Goal: Task Accomplishment & Management: Use online tool/utility

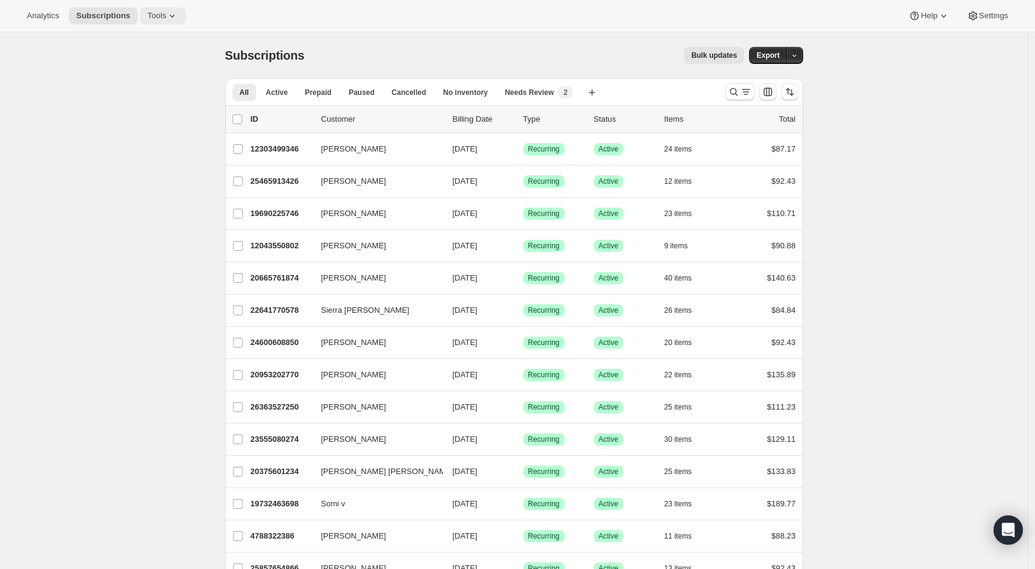
click at [163, 9] on button "Tools" at bounding box center [163, 15] width 46 height 17
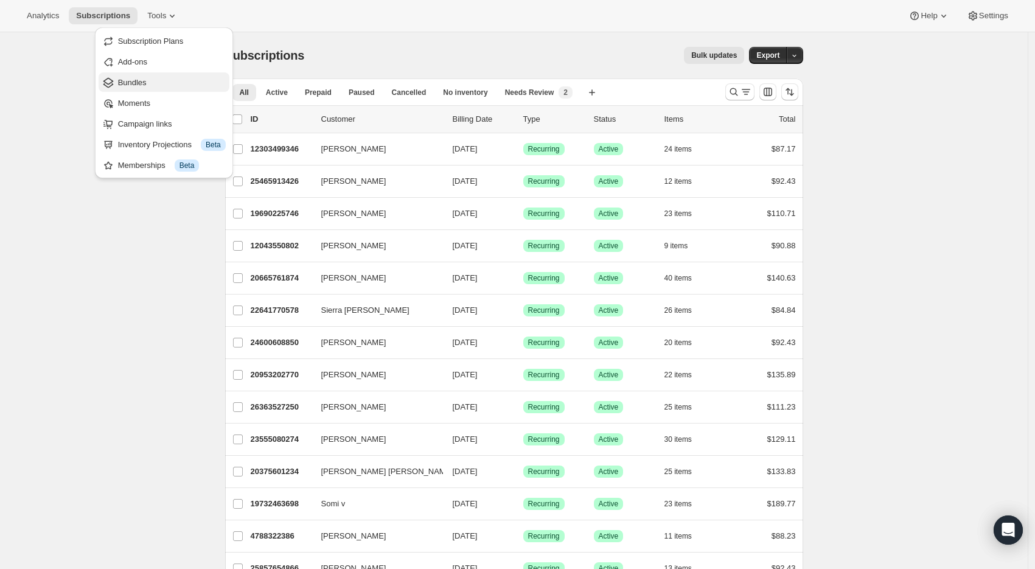
click at [157, 77] on span "Bundles" at bounding box center [172, 83] width 108 height 12
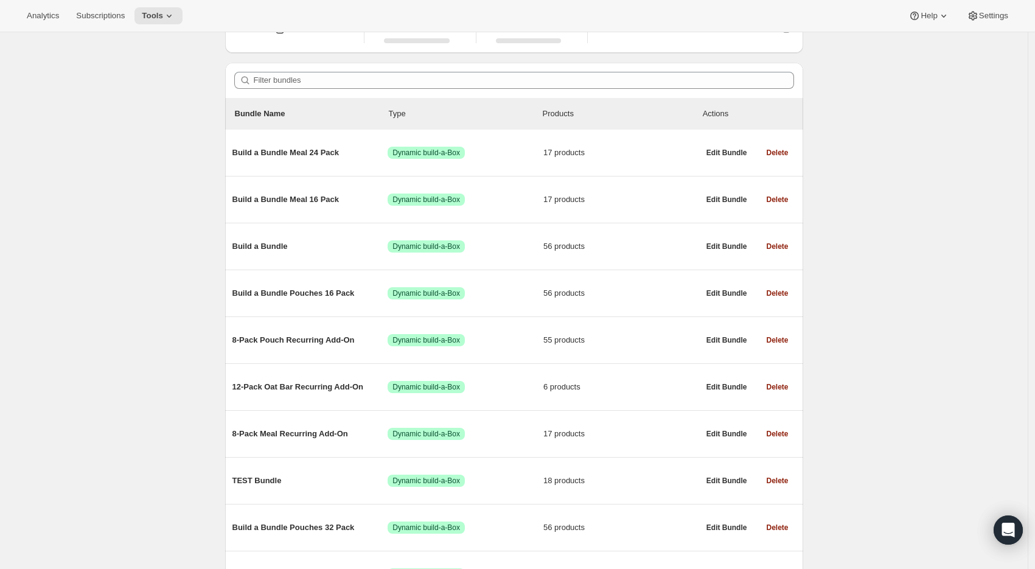
scroll to position [85, 0]
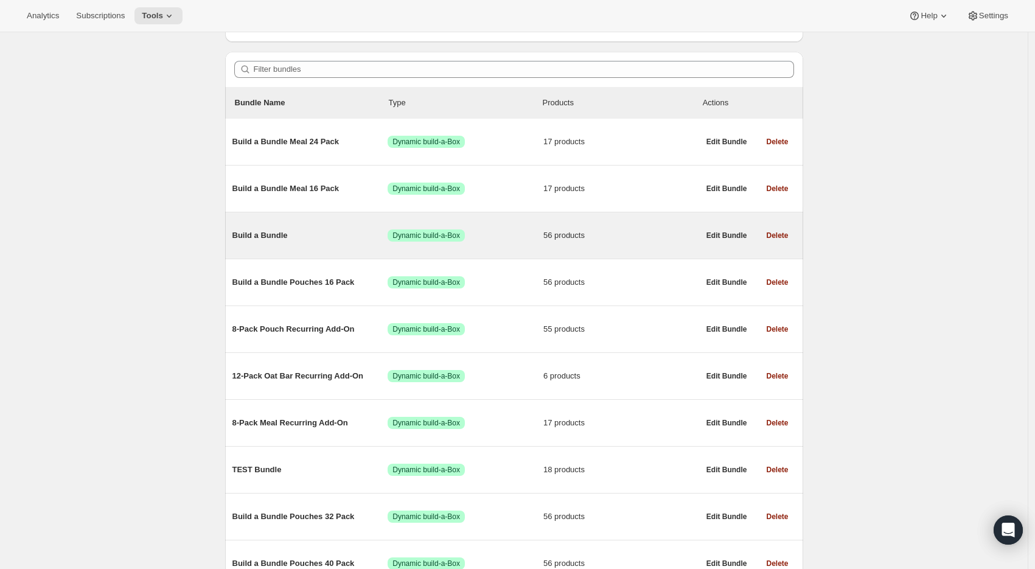
click at [269, 240] on span "Build a Bundle" at bounding box center [310, 235] width 156 height 12
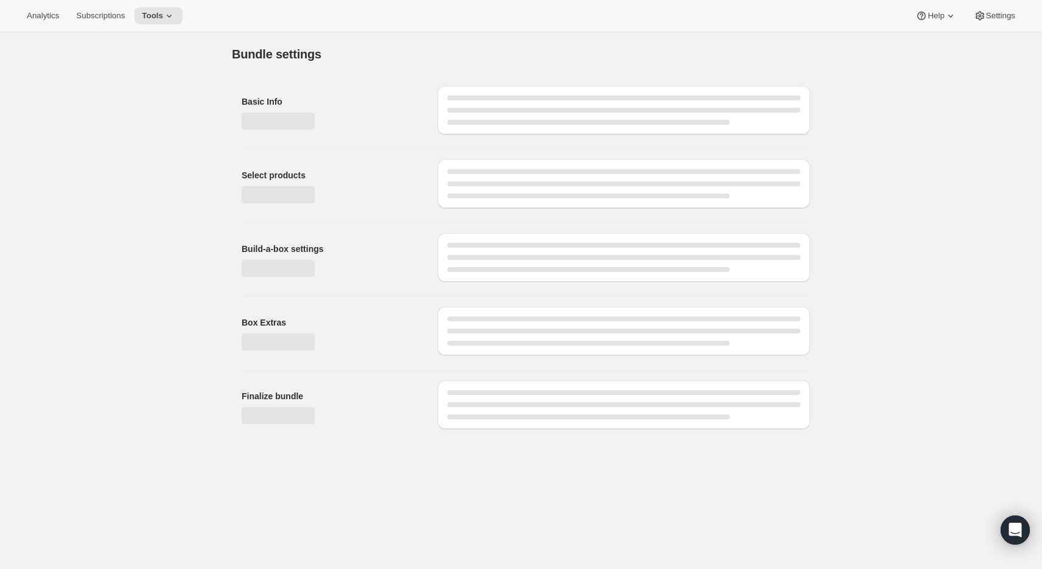
type input "Build a Bundle"
checkbox input "true"
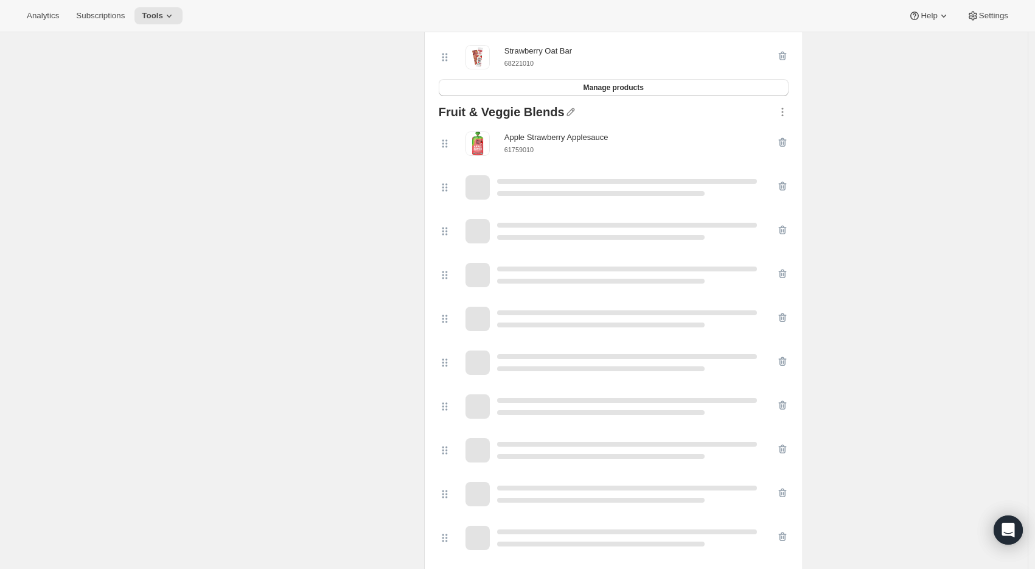
scroll to position [811, 0]
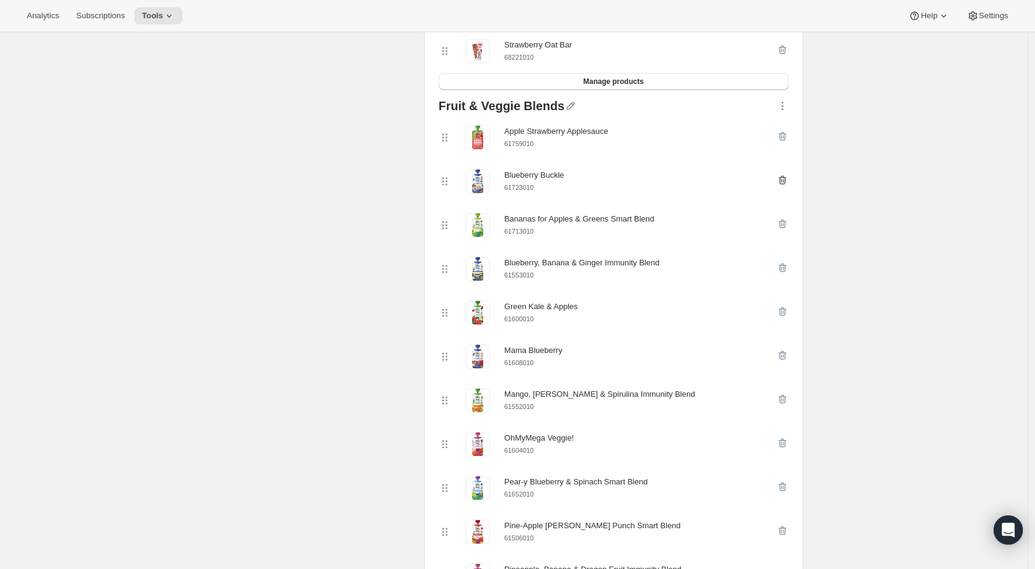
click at [786, 181] on icon "button" at bounding box center [782, 180] width 12 height 12
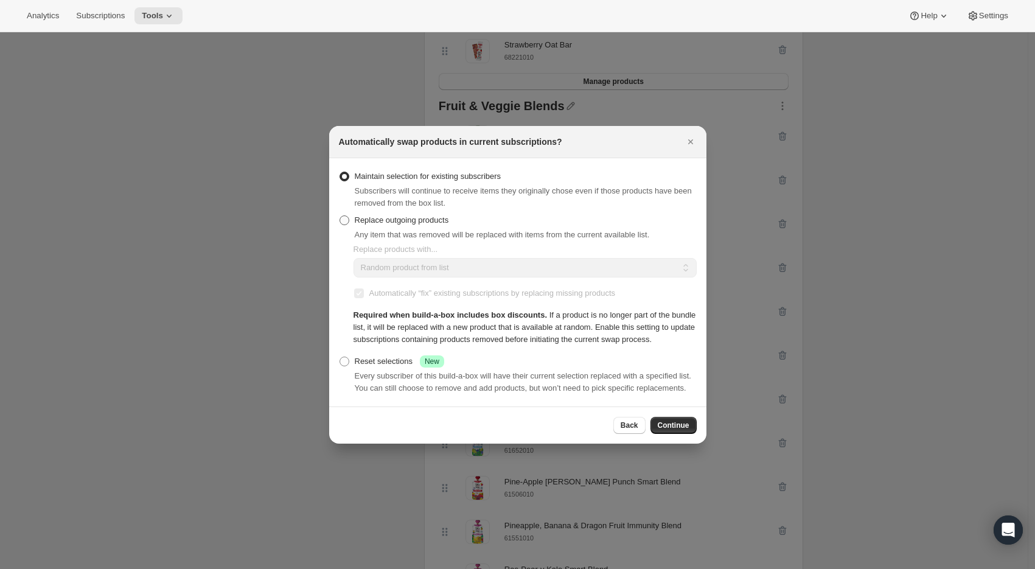
click at [420, 215] on span "Replace outgoing products" at bounding box center [402, 219] width 94 height 9
click at [340, 215] on input "Replace outgoing products" at bounding box center [340, 215] width 1 height 1
radio input "true"
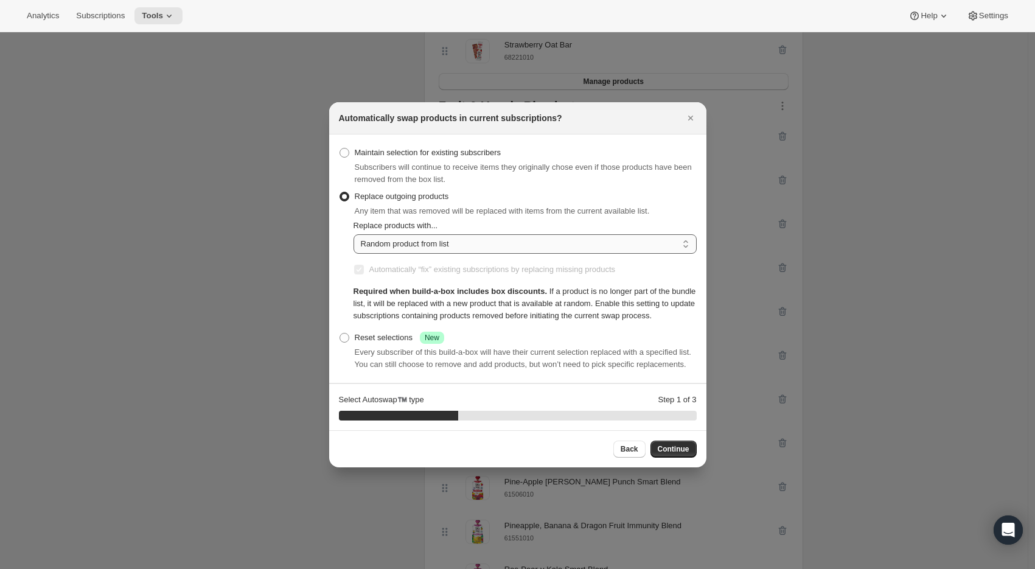
click at [458, 234] on select "Random product from list Matching product type Select specific replacements" at bounding box center [525, 243] width 343 height 19
select select "selection"
click at [354, 234] on select "Random product from list Matching product type Select specific replacements" at bounding box center [525, 243] width 343 height 19
click at [685, 454] on span "Continue" at bounding box center [674, 449] width 32 height 10
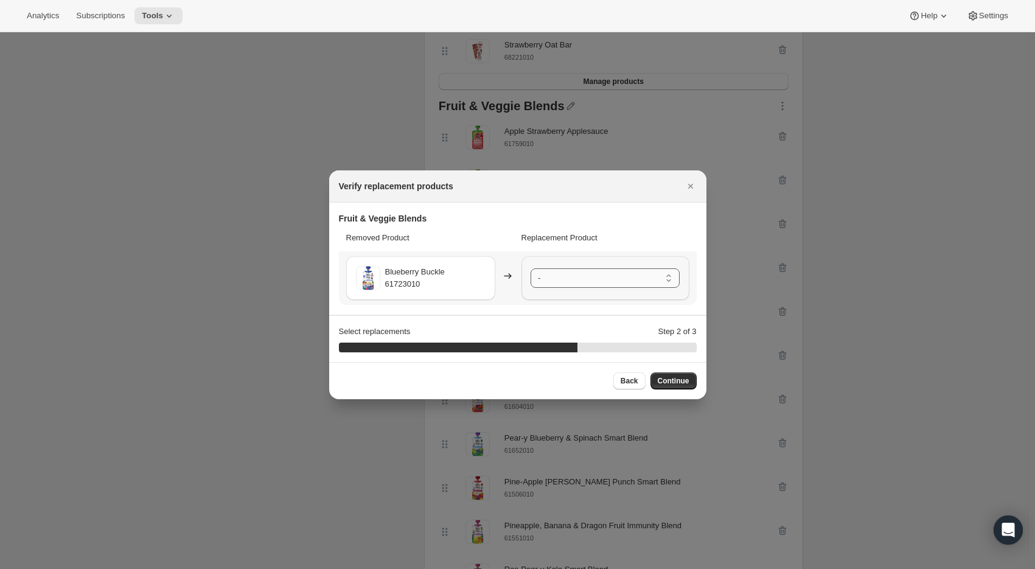
click at [580, 279] on select "- Apple Strawberry Applesauce - 61759010 Bananas for Apples & Greens Smart Blen…" at bounding box center [605, 277] width 149 height 19
click at [569, 284] on select "- Apple Strawberry Applesauce - 61759010 Bananas for Apples & Greens Smart Blen…" at bounding box center [605, 277] width 149 height 19
click at [849, 339] on div at bounding box center [517, 284] width 1035 height 569
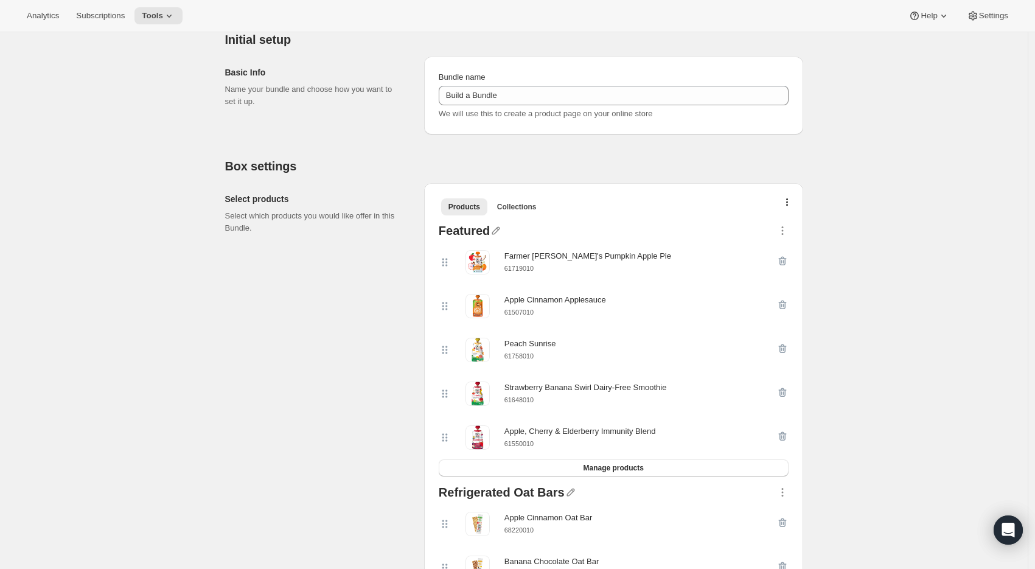
scroll to position [122, 0]
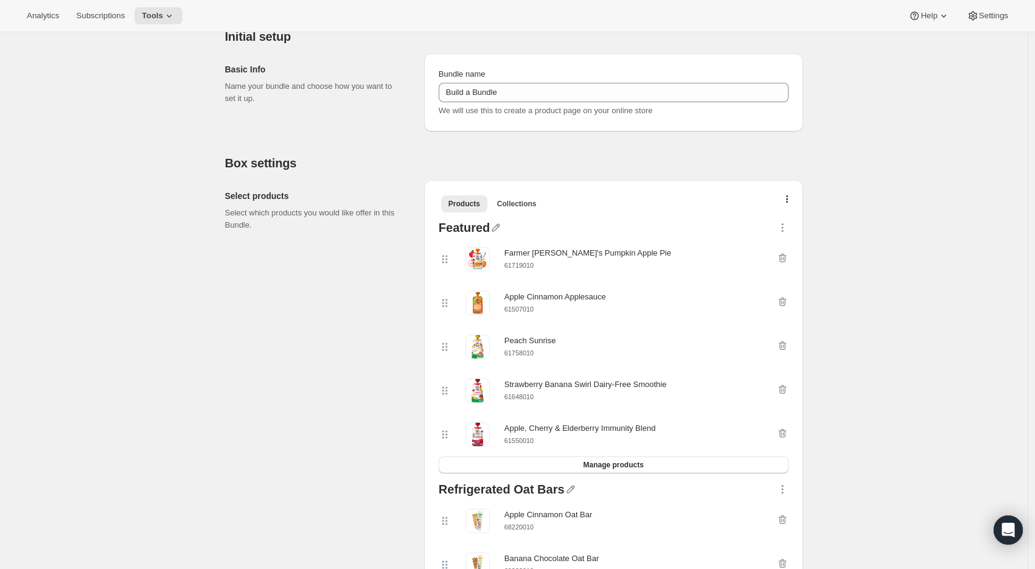
click at [529, 264] on small "61719010" at bounding box center [518, 265] width 29 height 7
copy small "61719010"
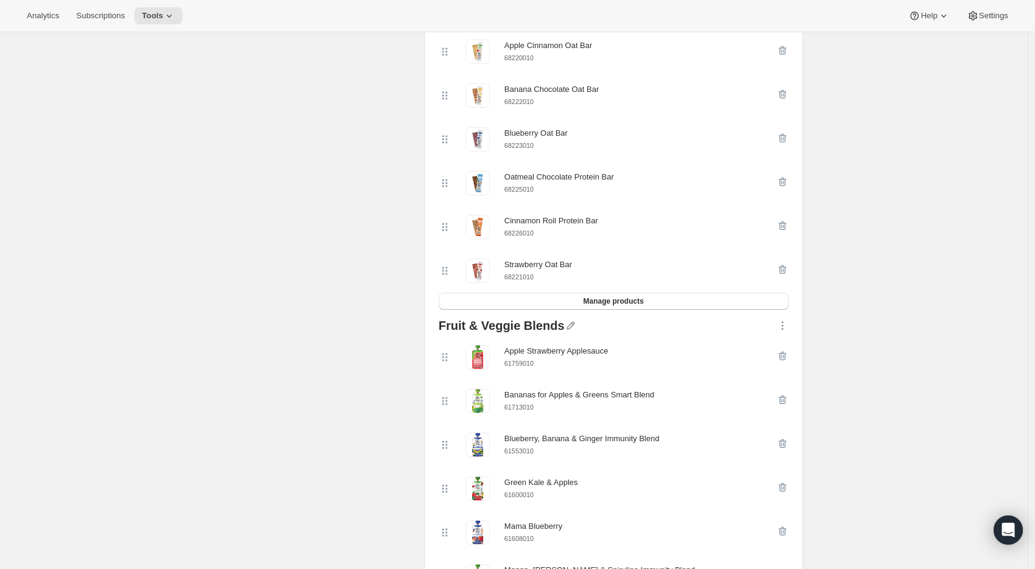
scroll to position [770, 0]
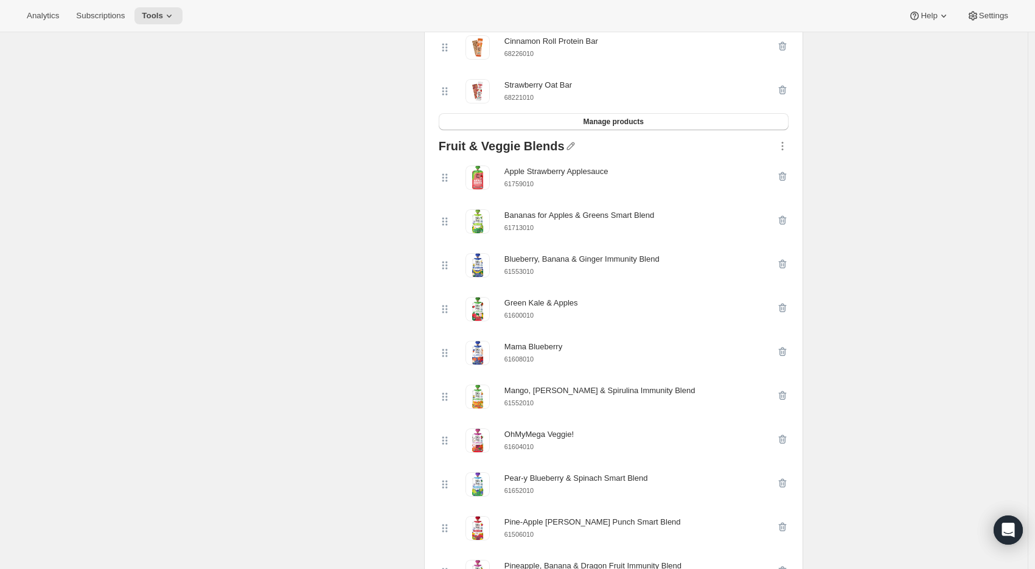
select select "selection"
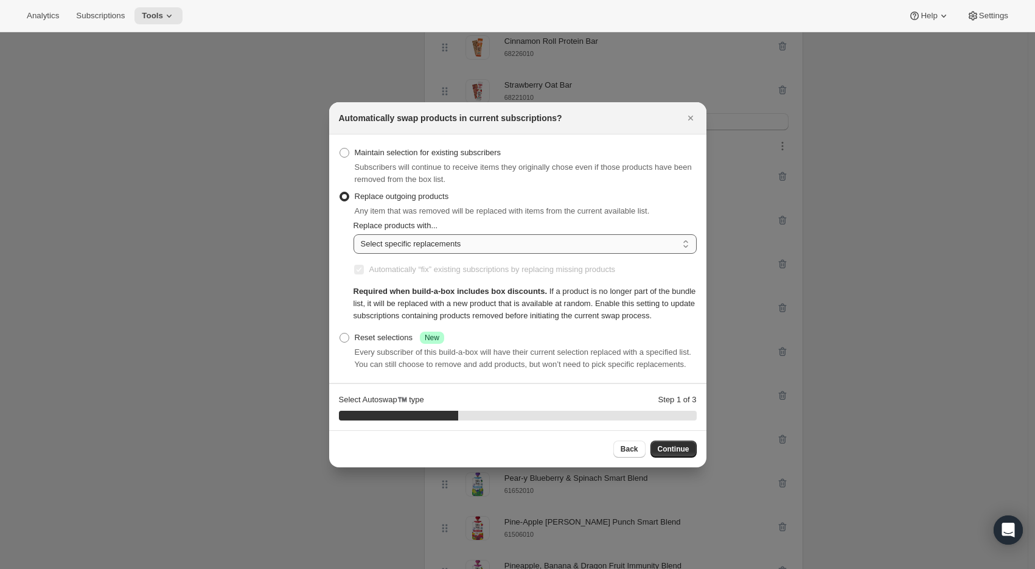
click at [403, 234] on select "Random product from list Matching product type Select specific replacements" at bounding box center [525, 243] width 343 height 19
click at [671, 454] on span "Continue" at bounding box center [674, 449] width 32 height 10
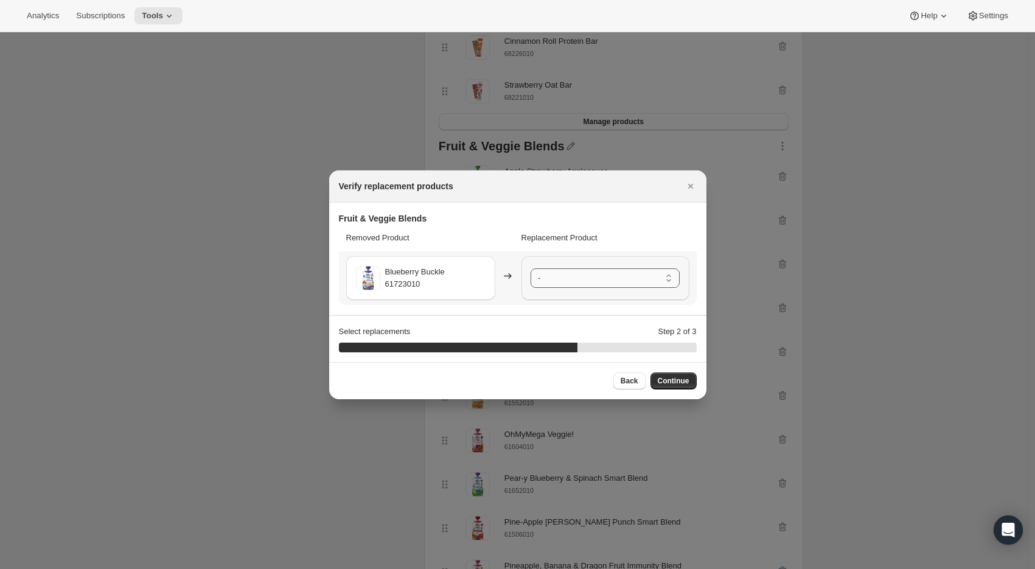
click at [567, 280] on select "- Apple Strawberry Applesauce - 61759010 Bananas for Apples & Greens Smart Blen…" at bounding box center [605, 277] width 149 height 19
click at [579, 279] on select "- Apple Strawberry Applesauce - 61759010 Bananas for Apples & Greens Smart Blen…" at bounding box center [605, 277] width 149 height 19
click at [610, 276] on select "- Apple Strawberry Applesauce - 61759010 Bananas for Apples & Greens Smart Blen…" at bounding box center [605, 277] width 149 height 19
click at [627, 382] on span "Back" at bounding box center [630, 381] width 18 height 10
select select "selection"
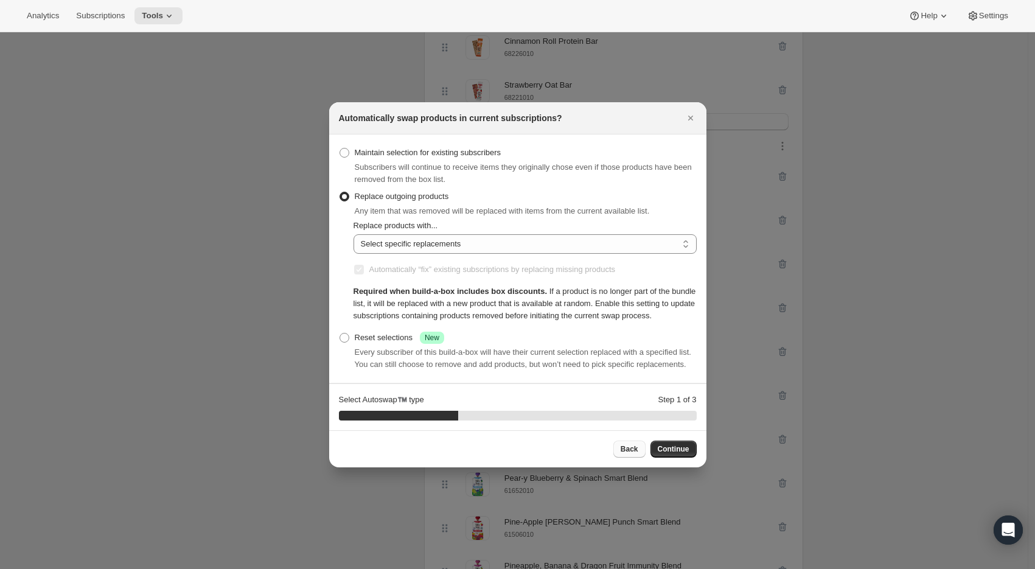
click at [633, 454] on span "Back" at bounding box center [630, 449] width 18 height 10
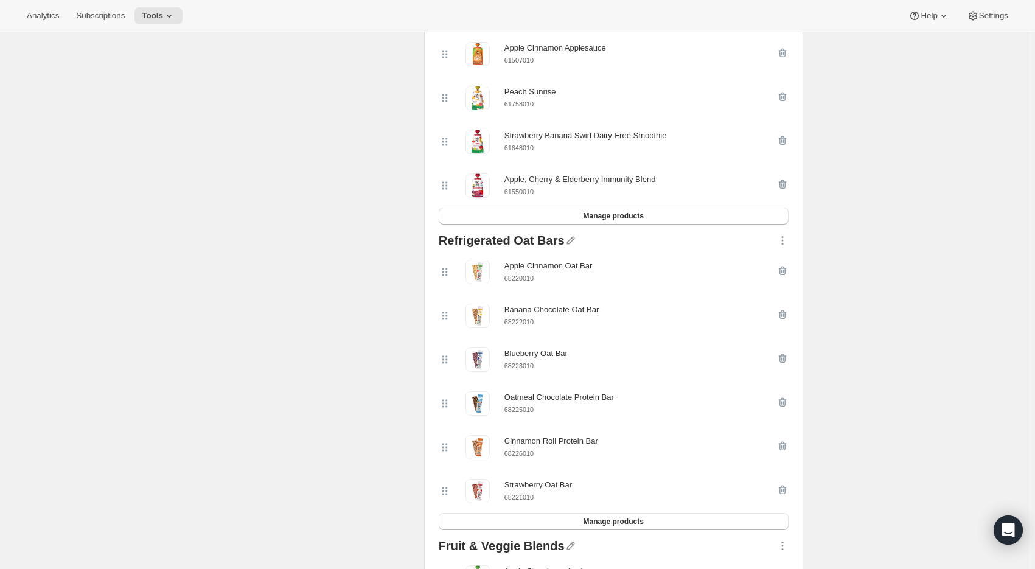
scroll to position [0, 0]
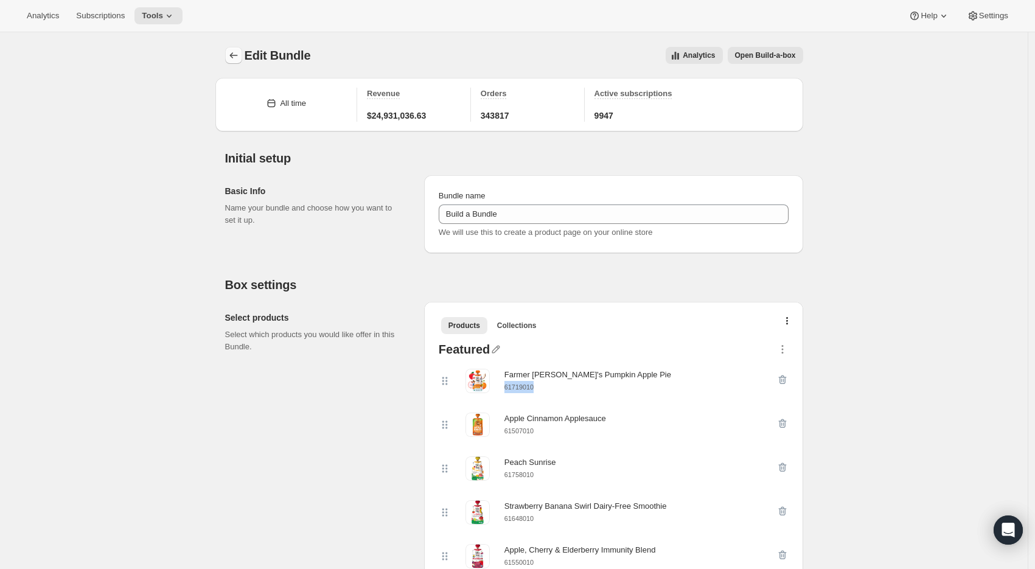
click at [237, 57] on icon "Bundles" at bounding box center [234, 55] width 12 height 12
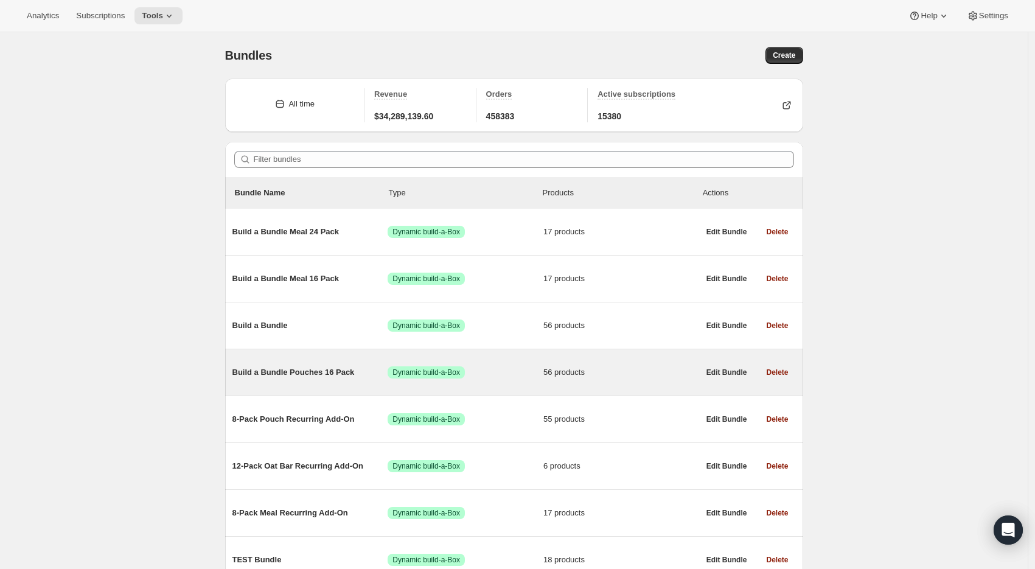
click at [298, 375] on span "Build a Bundle Pouches 16 Pack" at bounding box center [310, 372] width 156 height 12
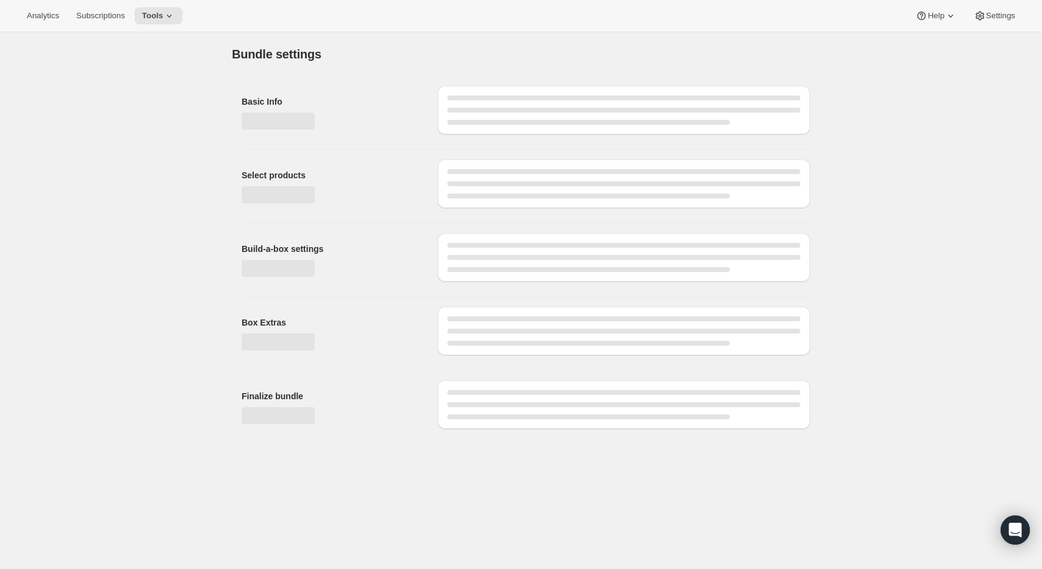
type input "Build a Bundle Pouches 16 Pack"
checkbox input "true"
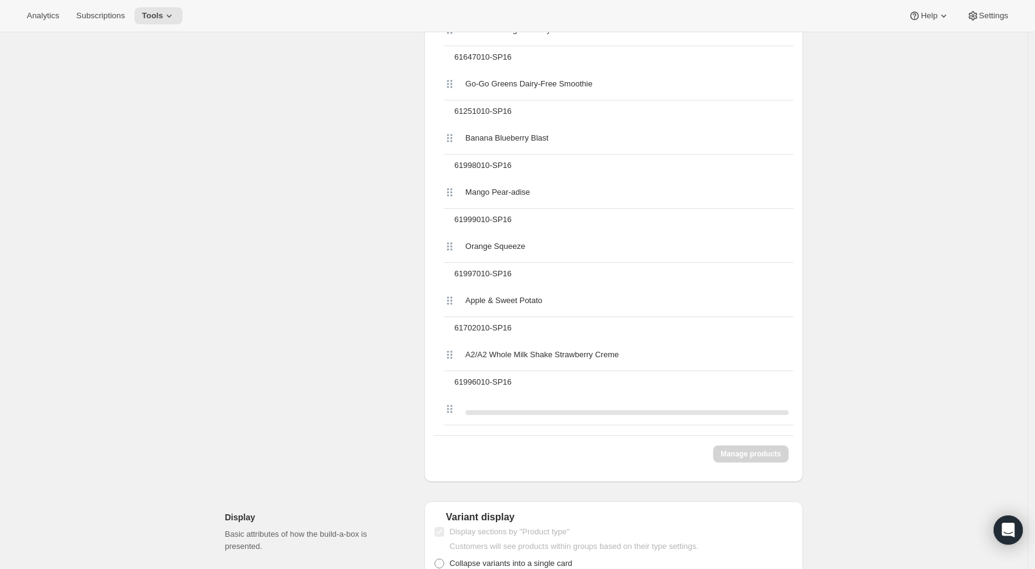
scroll to position [3211, 0]
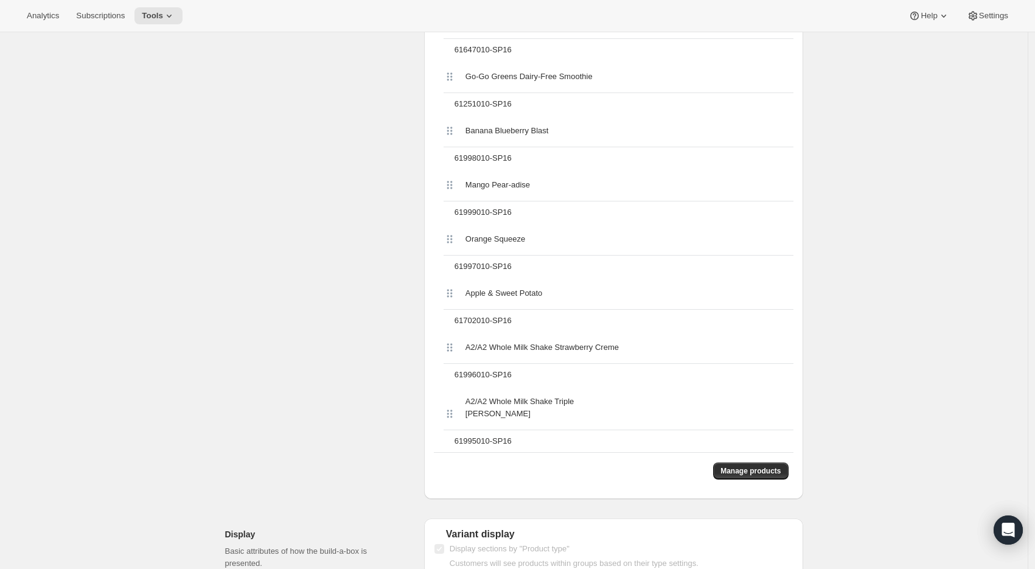
click at [747, 466] on span "Manage products" at bounding box center [750, 471] width 60 height 10
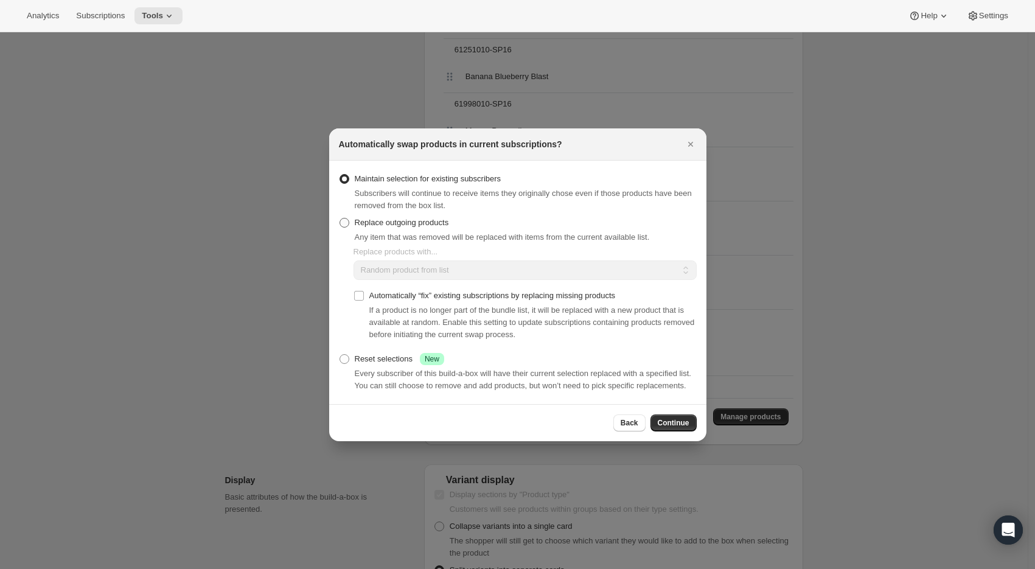
click at [411, 218] on span "Replace outgoing products" at bounding box center [402, 222] width 94 height 9
click at [340, 218] on input "Replace outgoing products" at bounding box center [340, 218] width 1 height 1
radio input "true"
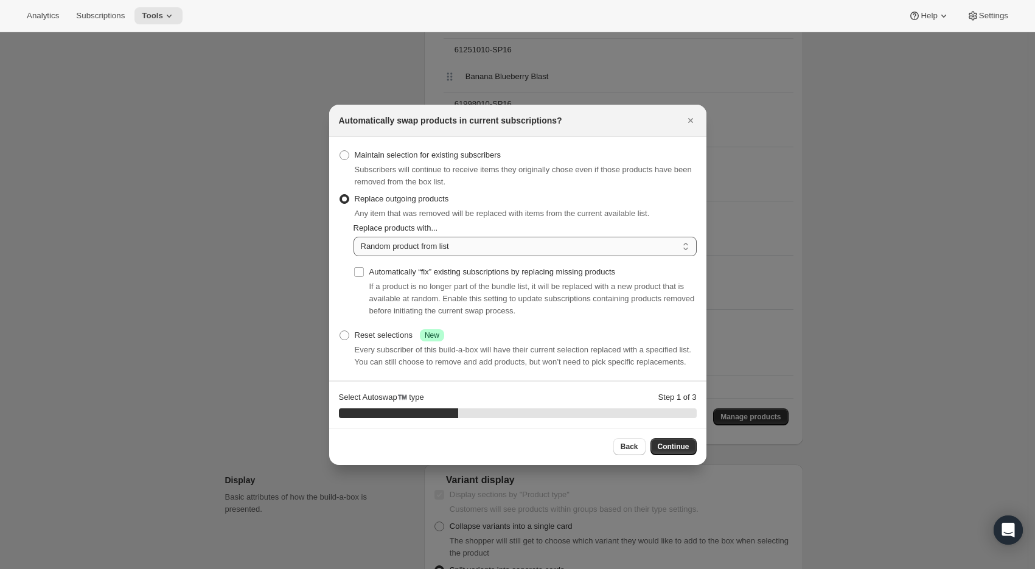
click at [427, 237] on select "Random product from list Matching product type Select specific replacements" at bounding box center [525, 246] width 343 height 19
select select "selection"
click at [354, 237] on select "Random product from list Matching product type Select specific replacements" at bounding box center [525, 246] width 343 height 19
click at [670, 447] on button "Continue" at bounding box center [673, 446] width 46 height 17
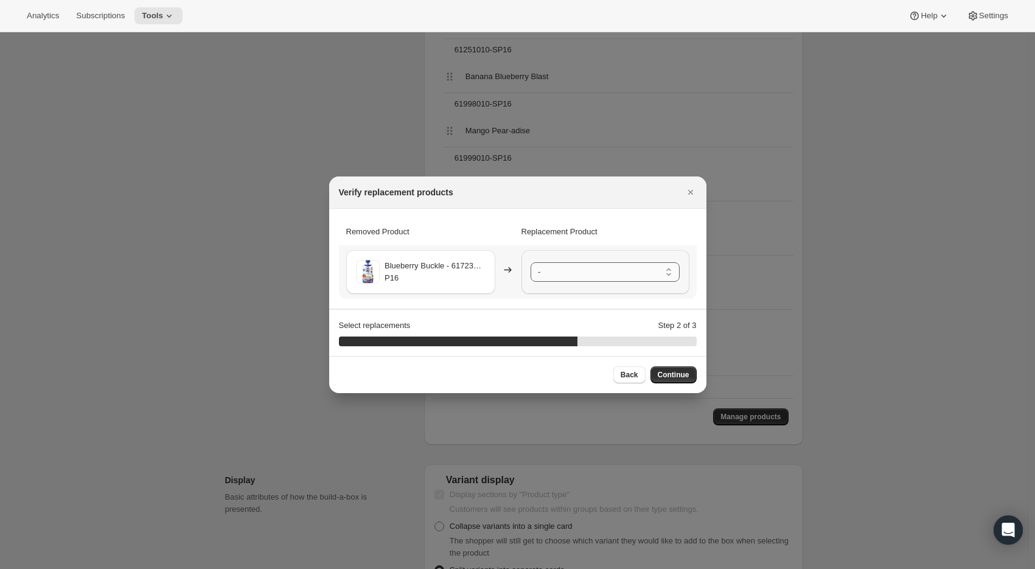
click at [588, 266] on select "- Farmer Jen's Pumpkin Apple Pie - 61719010-SP16 Apple Cinnamon Applesauce - 61…" at bounding box center [605, 271] width 149 height 19
click at [674, 375] on span "Continue" at bounding box center [674, 375] width 32 height 10
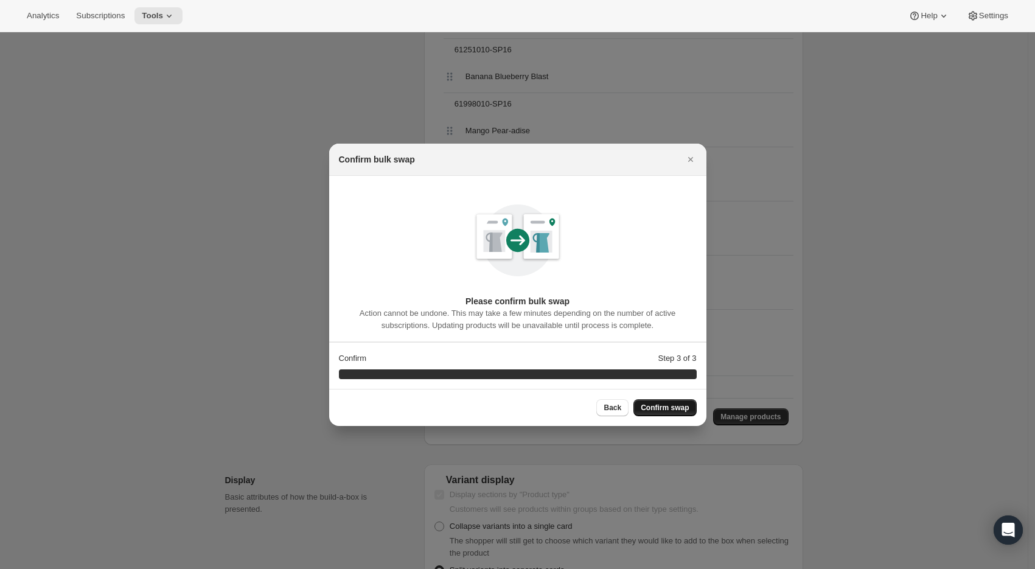
click at [669, 408] on span "Confirm swap" at bounding box center [665, 408] width 48 height 10
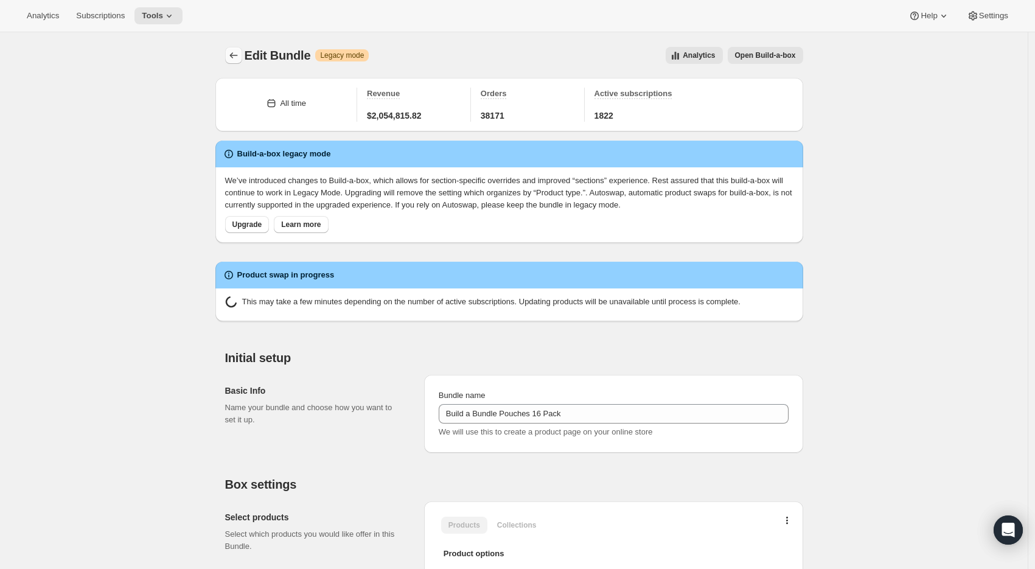
click at [231, 58] on icon "Bundles" at bounding box center [234, 55] width 12 height 12
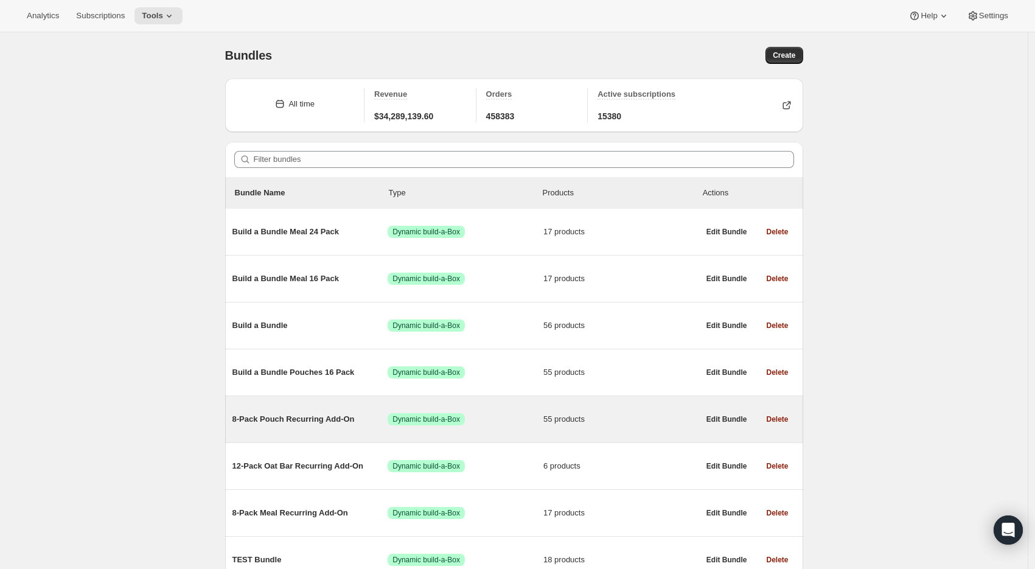
click at [330, 422] on span "8-Pack Pouch Recurring Add-On" at bounding box center [310, 419] width 156 height 12
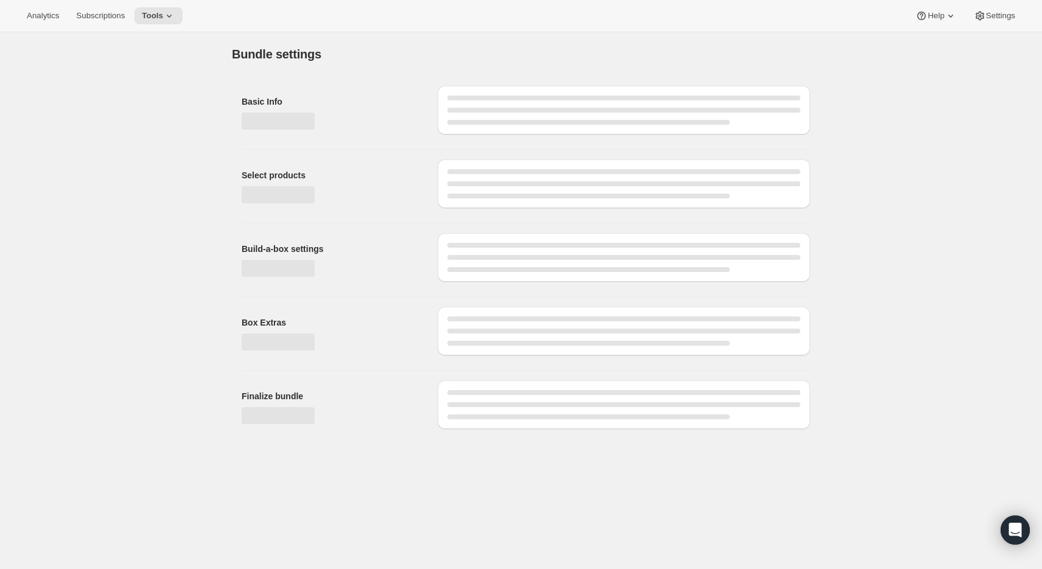
type input "8-Pack Pouch Recurring Add-On"
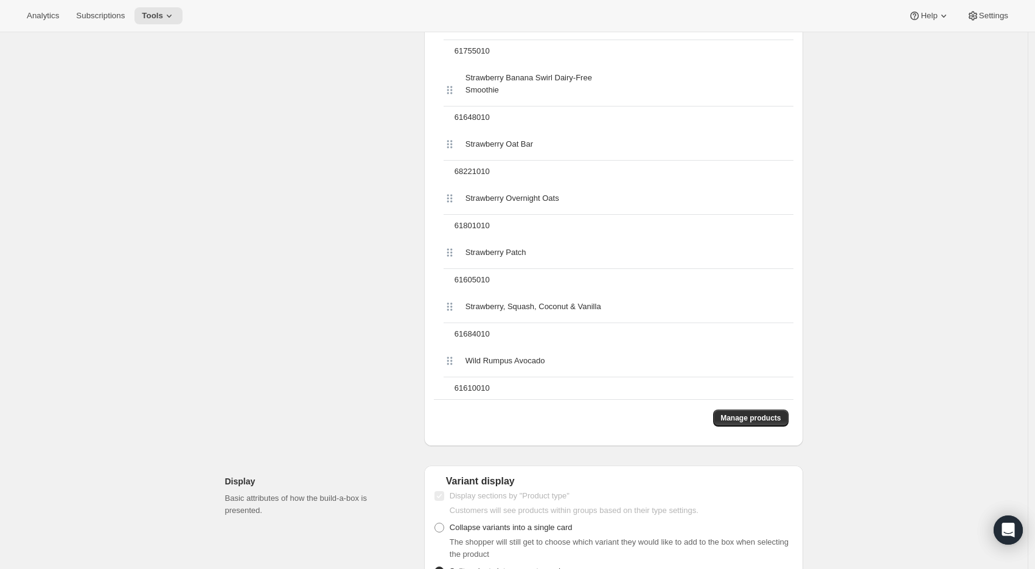
scroll to position [3373, 0]
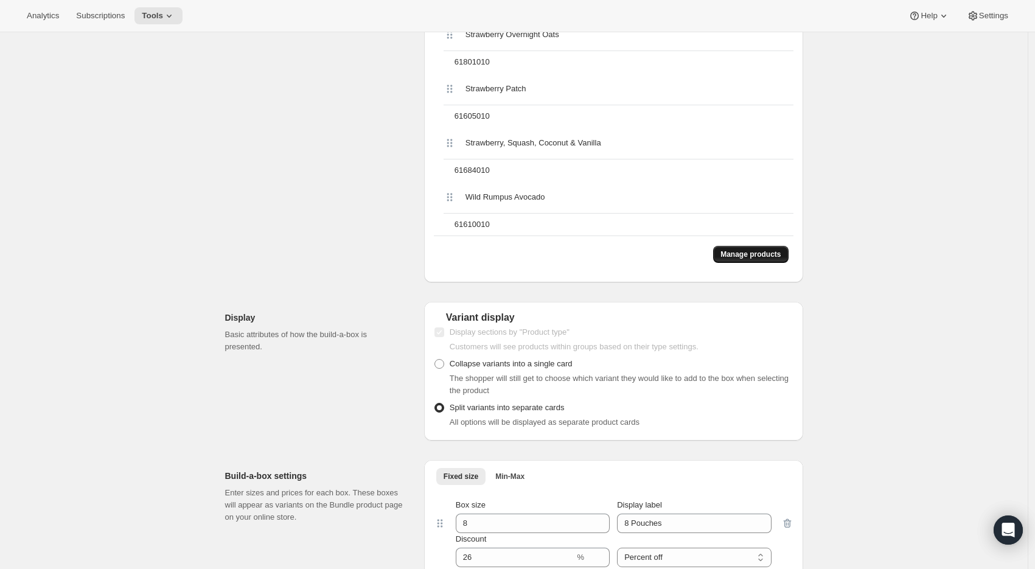
click at [757, 249] on span "Manage products" at bounding box center [750, 254] width 60 height 10
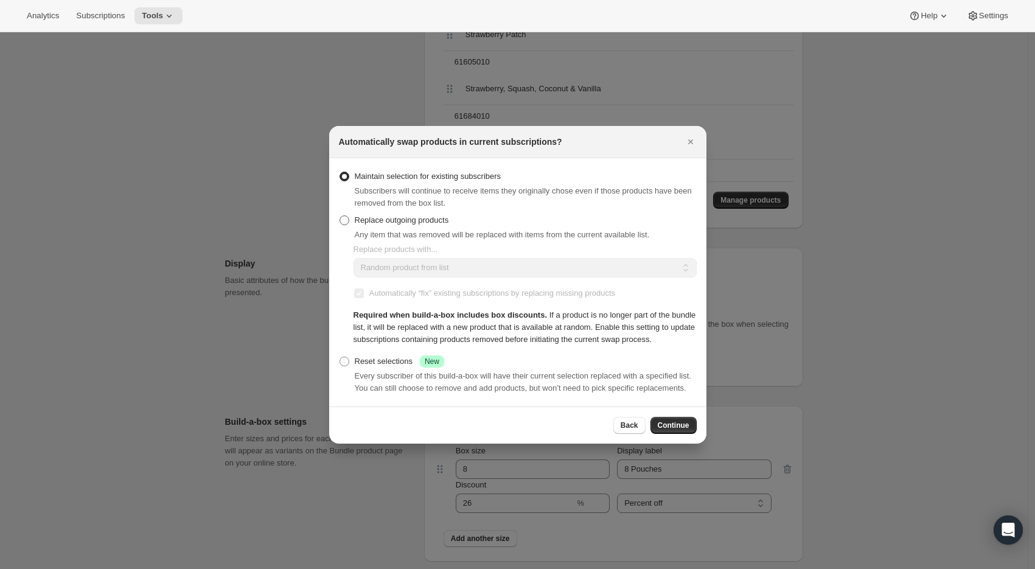
click at [413, 215] on span "Replace outgoing products" at bounding box center [402, 219] width 94 height 9
click at [340, 215] on input "Replace outgoing products" at bounding box center [340, 215] width 1 height 1
radio input "true"
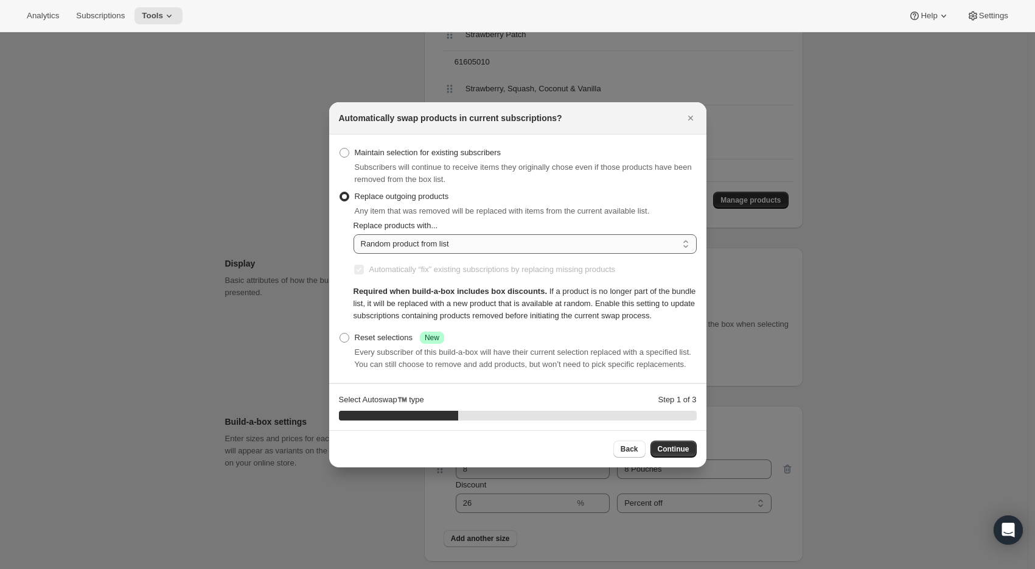
click at [411, 234] on select "Random product from list Matching product type Select specific replacements" at bounding box center [525, 243] width 343 height 19
select select "selection"
click at [354, 234] on select "Random product from list Matching product type Select specific replacements" at bounding box center [525, 243] width 343 height 19
click at [682, 454] on span "Continue" at bounding box center [674, 449] width 32 height 10
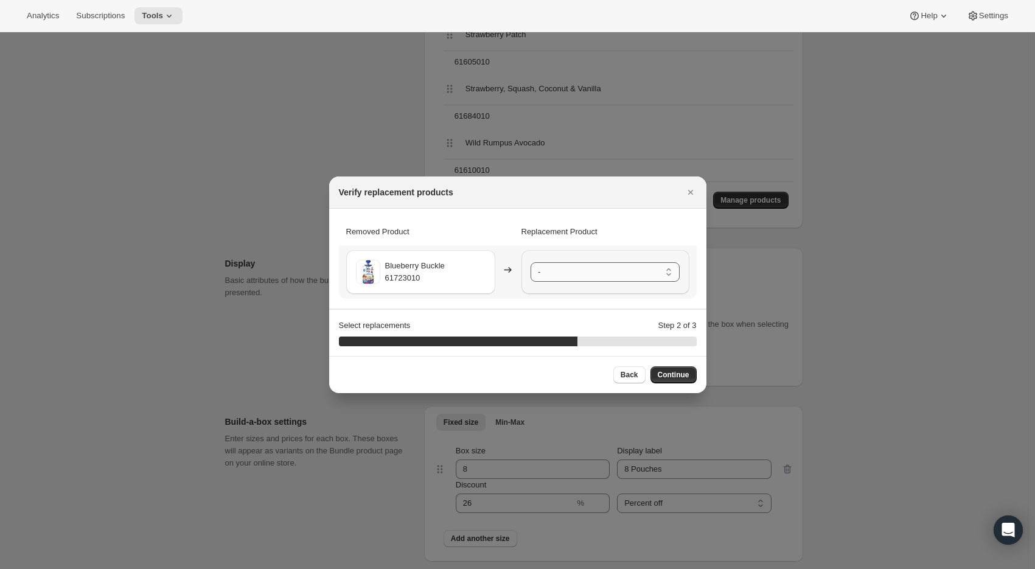
click at [543, 263] on select "- Banana Berry & Acai - 61555010 Red Berries, Cherries & Sweet Potato - 6155401…" at bounding box center [605, 271] width 149 height 19
click at [669, 375] on span "Continue" at bounding box center [674, 375] width 32 height 10
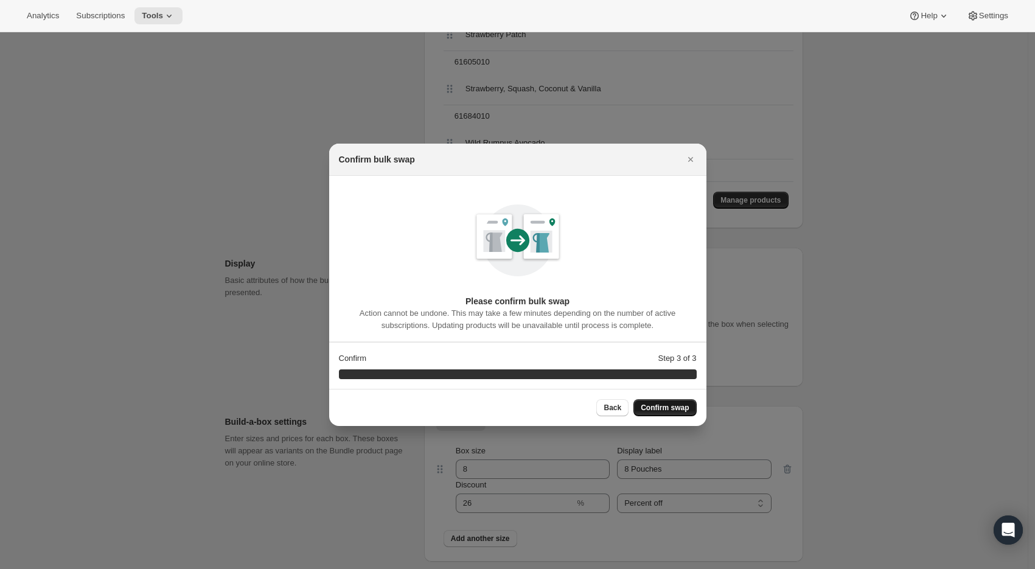
click at [664, 407] on span "Confirm swap" at bounding box center [665, 408] width 48 height 10
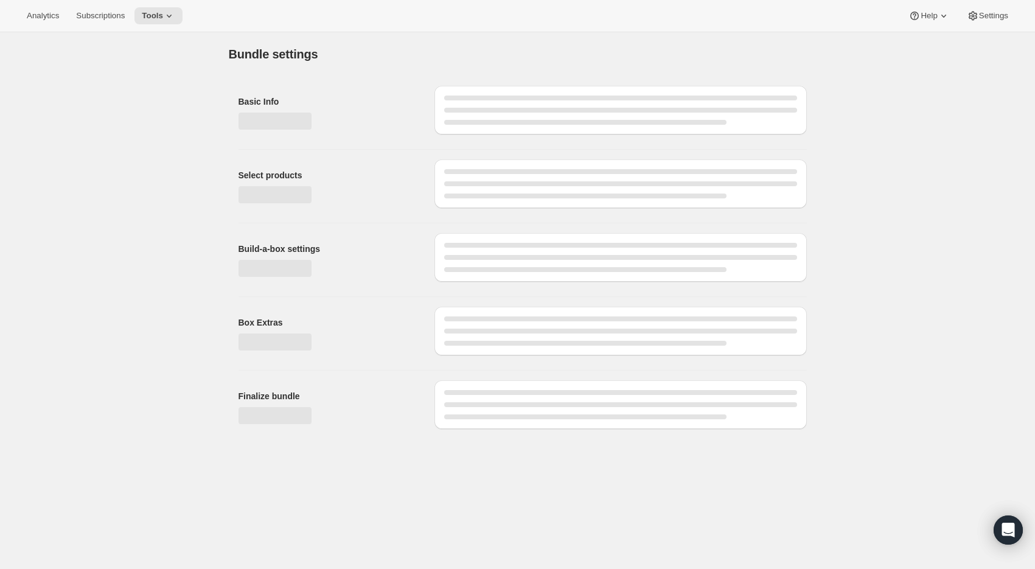
scroll to position [0, 0]
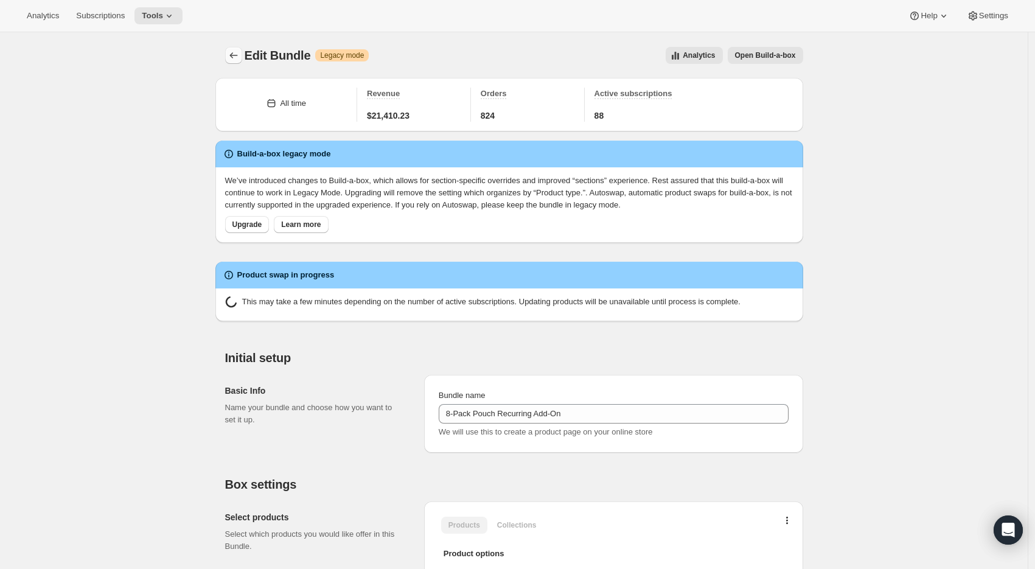
click at [232, 53] on icon "Bundles" at bounding box center [234, 55] width 12 height 12
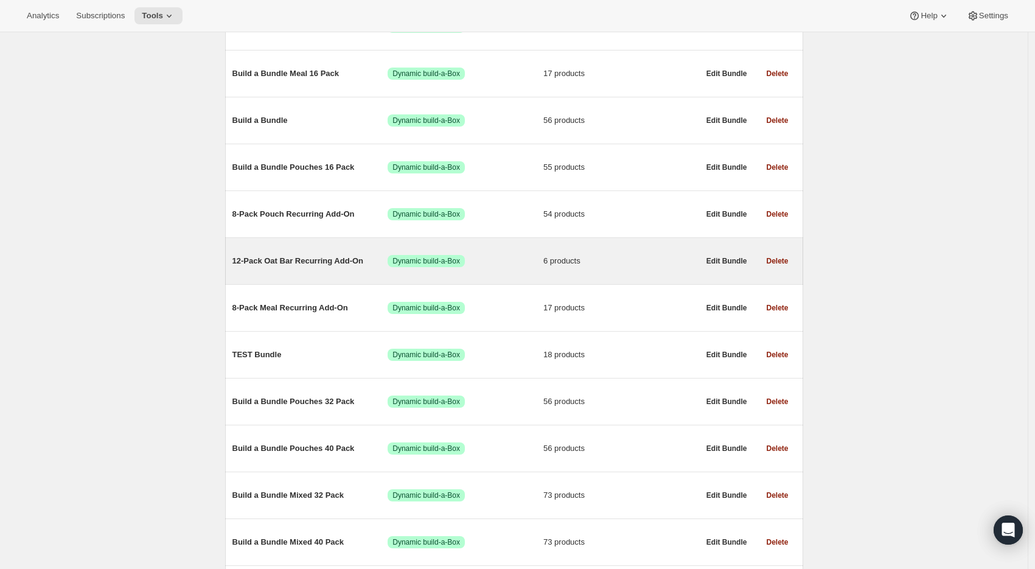
scroll to position [209, 0]
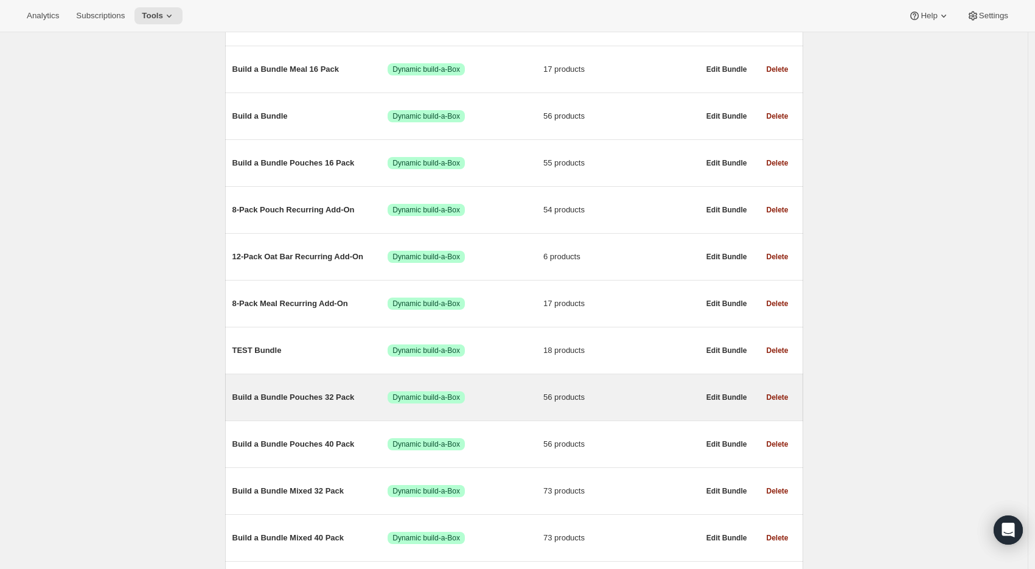
click at [298, 400] on span "Build a Bundle Pouches 32 Pack" at bounding box center [310, 397] width 156 height 12
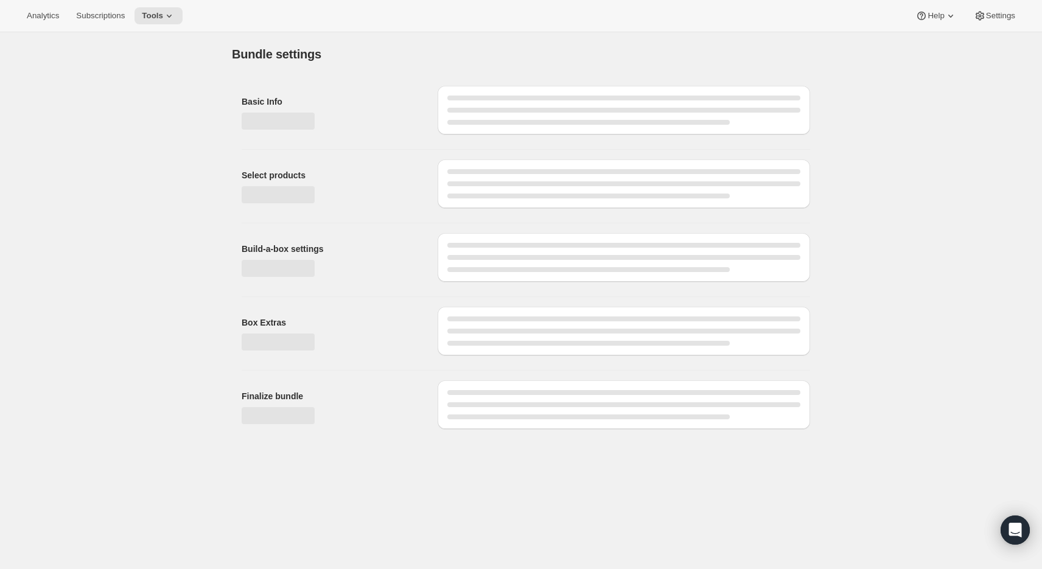
type input "Build a Bundle Pouches 32 Pack"
checkbox input "true"
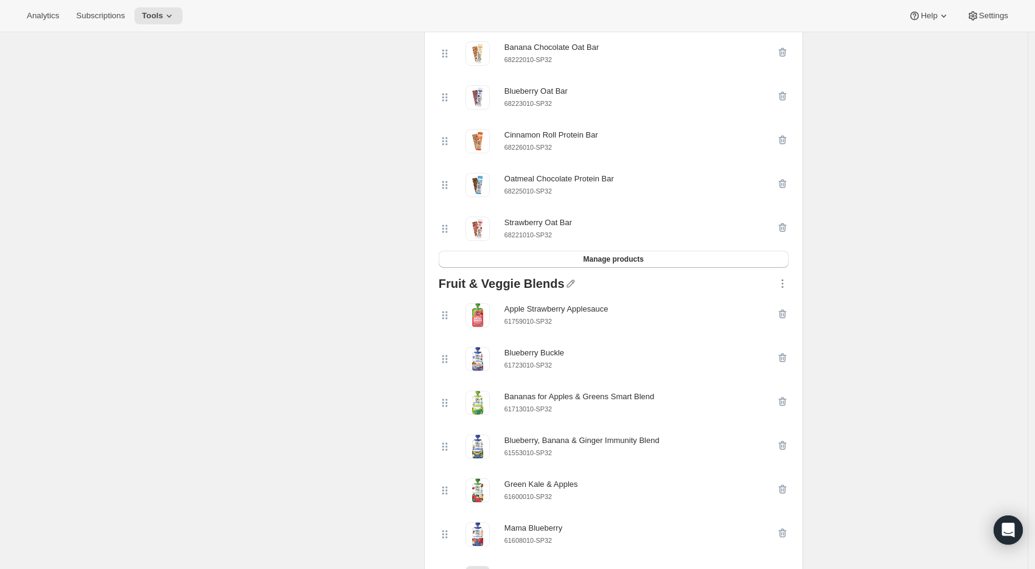
scroll to position [697, 0]
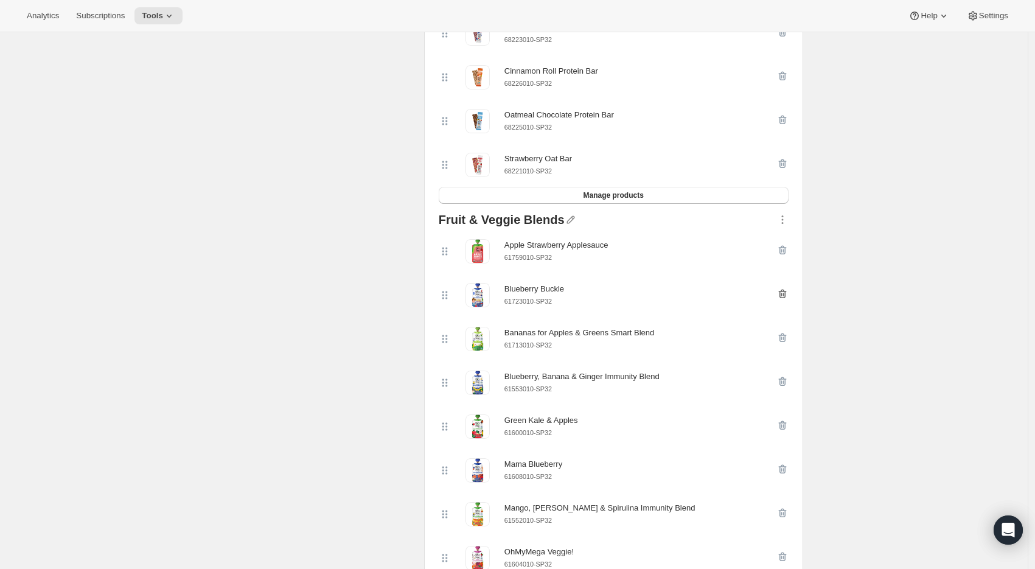
click at [789, 297] on icon "button" at bounding box center [782, 294] width 12 height 12
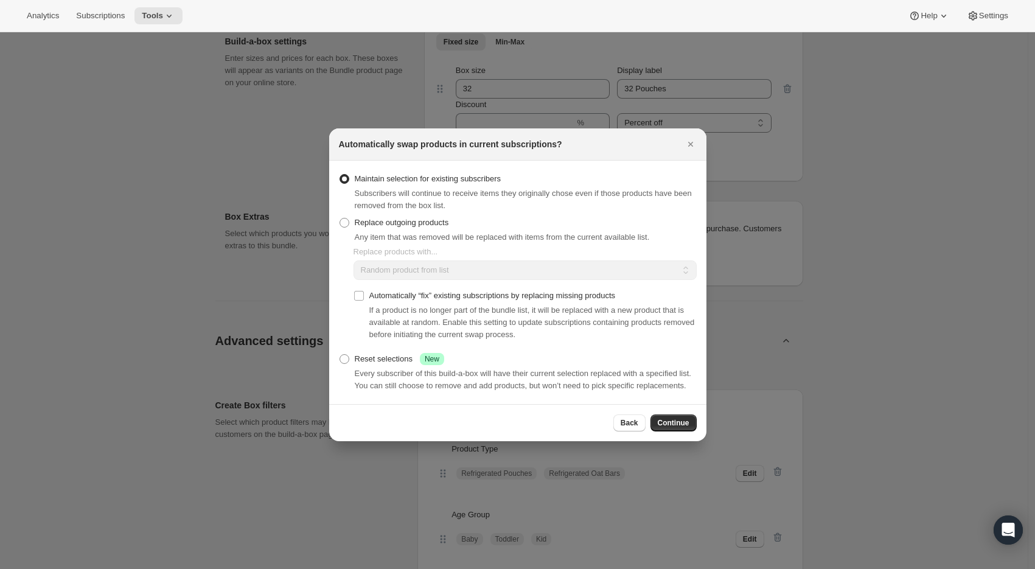
scroll to position [0, 0]
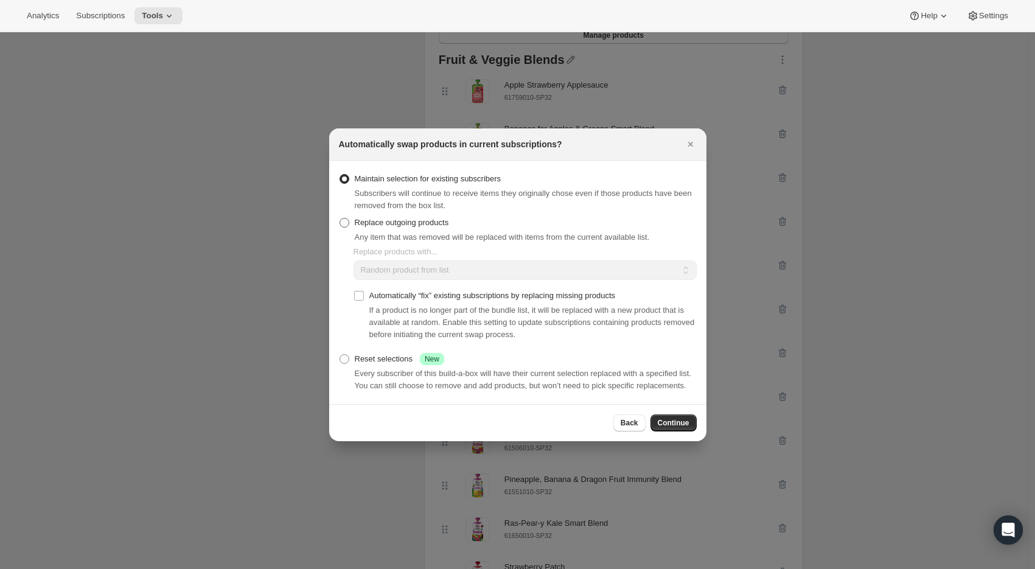
click at [383, 220] on span "Replace outgoing products" at bounding box center [402, 222] width 94 height 9
click at [340, 218] on input "Replace outgoing products" at bounding box center [340, 218] width 1 height 1
radio input "true"
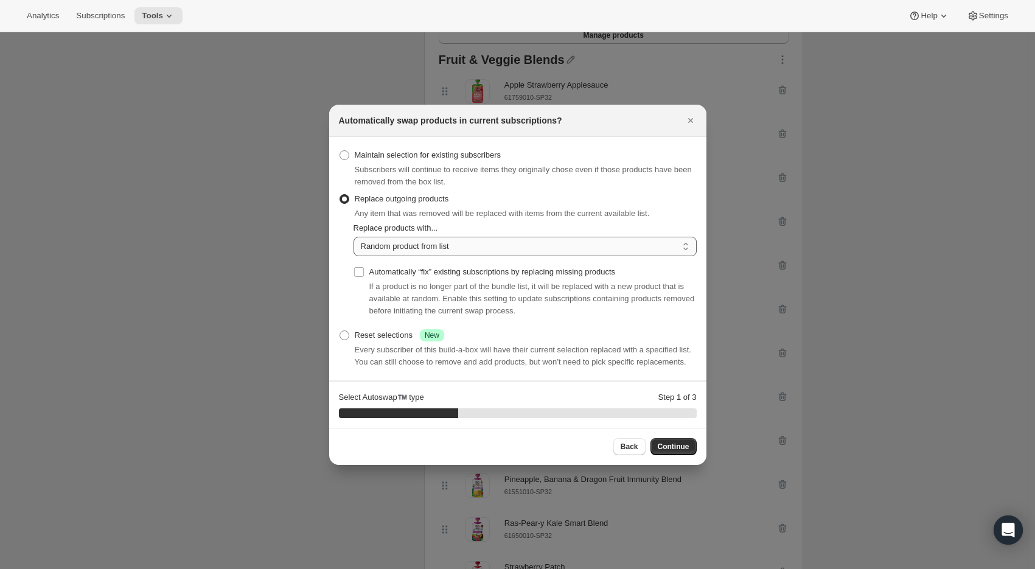
click at [424, 240] on select "Random product from list Matching product type Select specific replacements" at bounding box center [525, 246] width 343 height 19
select select "selection"
click at [354, 237] on select "Random product from list Matching product type Select specific replacements" at bounding box center [525, 246] width 343 height 19
click at [660, 449] on span "Continue" at bounding box center [674, 447] width 32 height 10
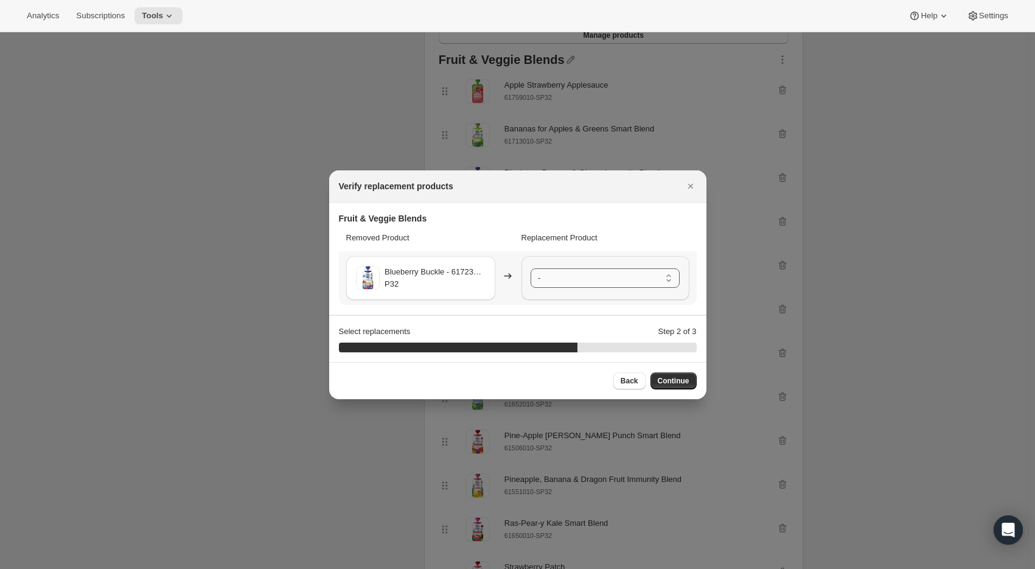
click at [590, 277] on select "- Apple Strawberry Applesauce - 61759010-SP32 Bananas for Apples & Greens Smart…" at bounding box center [605, 277] width 149 height 19
click at [624, 383] on span "Back" at bounding box center [630, 381] width 18 height 10
select select "selection"
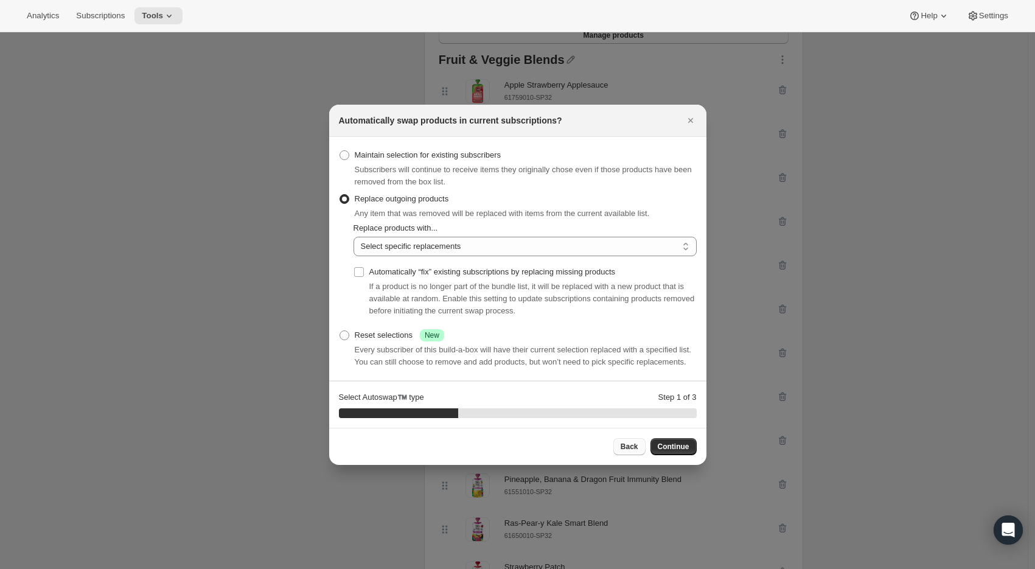
click at [631, 445] on button "Back" at bounding box center [629, 446] width 32 height 17
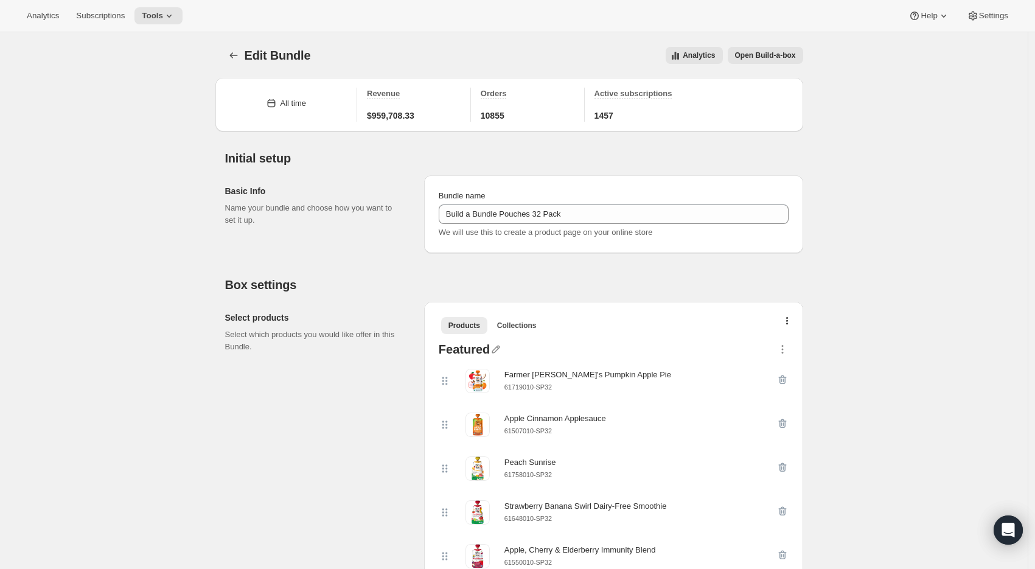
click at [552, 385] on small "61719010-SP32" at bounding box center [527, 386] width 47 height 7
copy div "61719010-SP32"
click at [786, 382] on icon "button" at bounding box center [782, 380] width 12 height 12
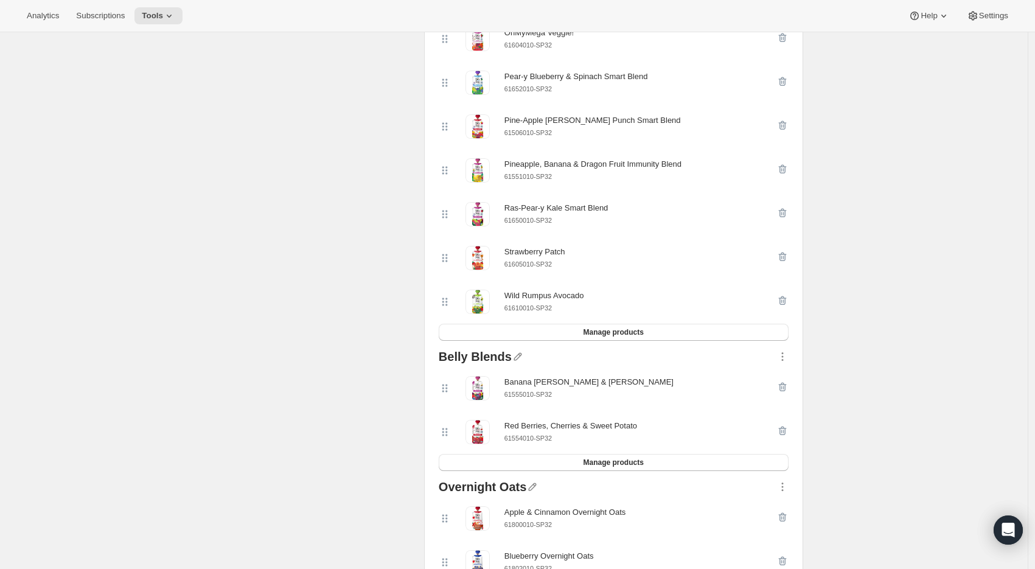
scroll to position [1186, 0]
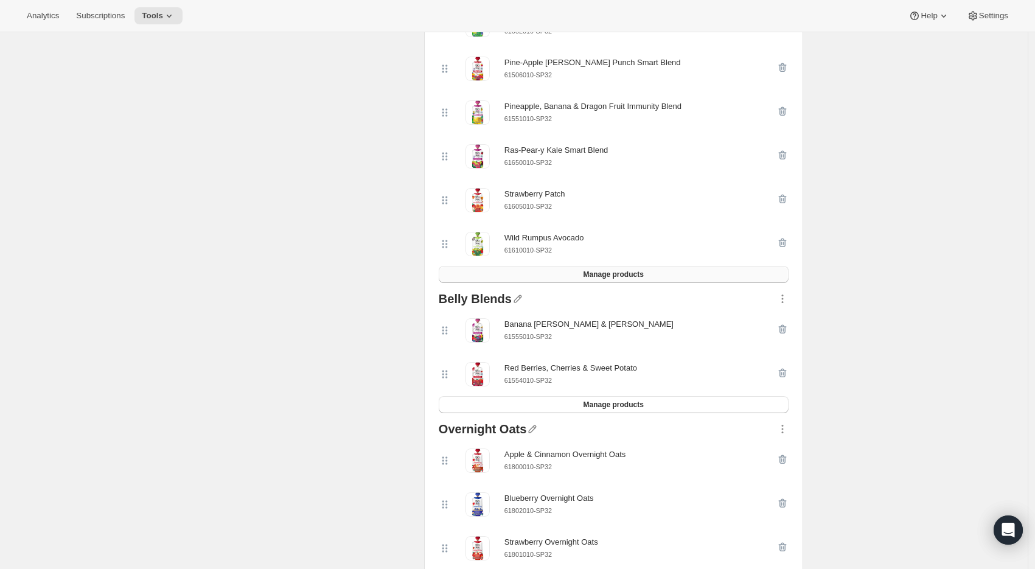
click at [597, 279] on span "Manage products" at bounding box center [613, 275] width 60 height 10
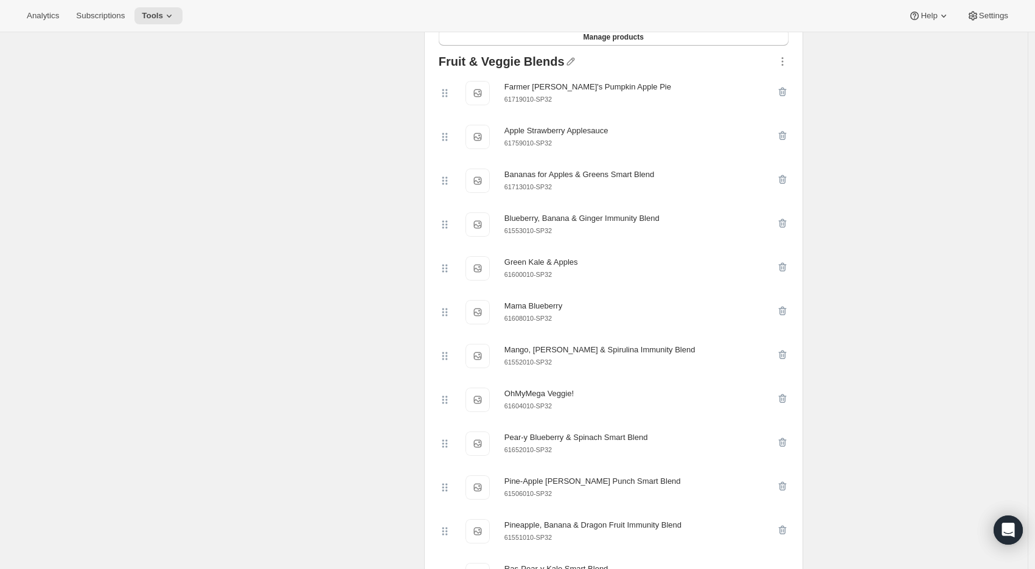
scroll to position [0, 0]
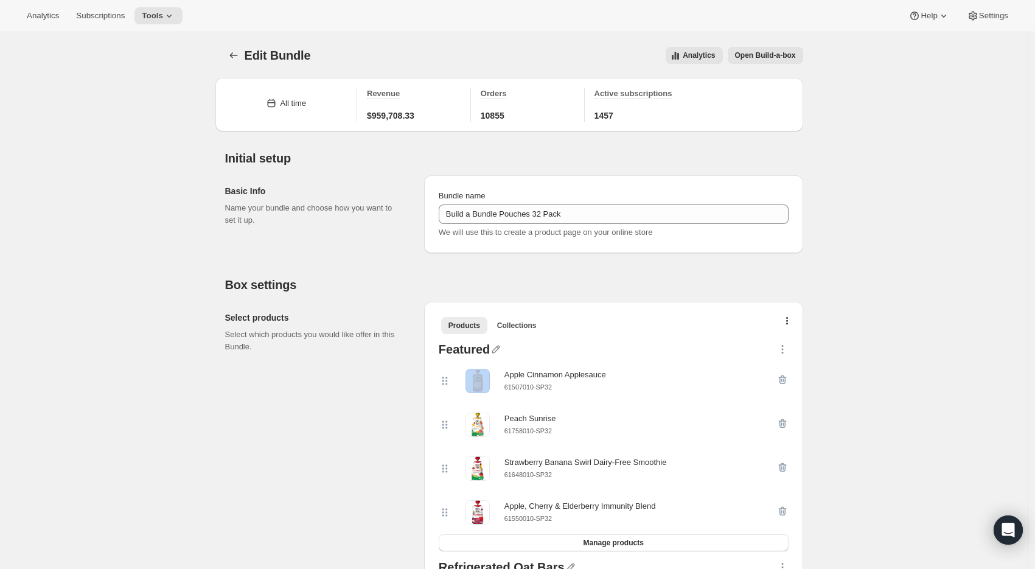
select select "selection"
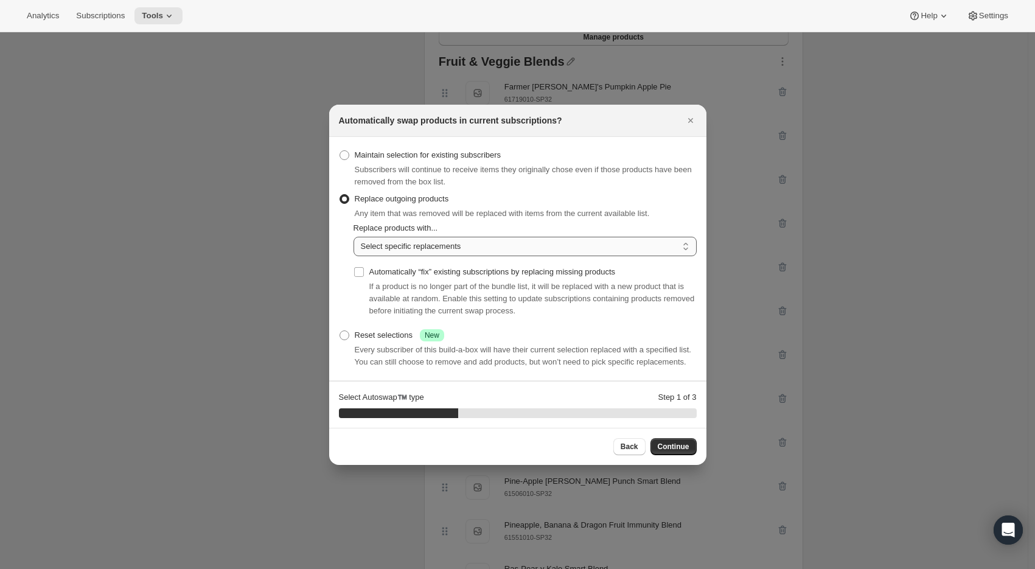
click at [425, 243] on select "Random product from list Matching product type Select specific replacements" at bounding box center [525, 246] width 343 height 19
click at [676, 451] on span "Continue" at bounding box center [674, 447] width 32 height 10
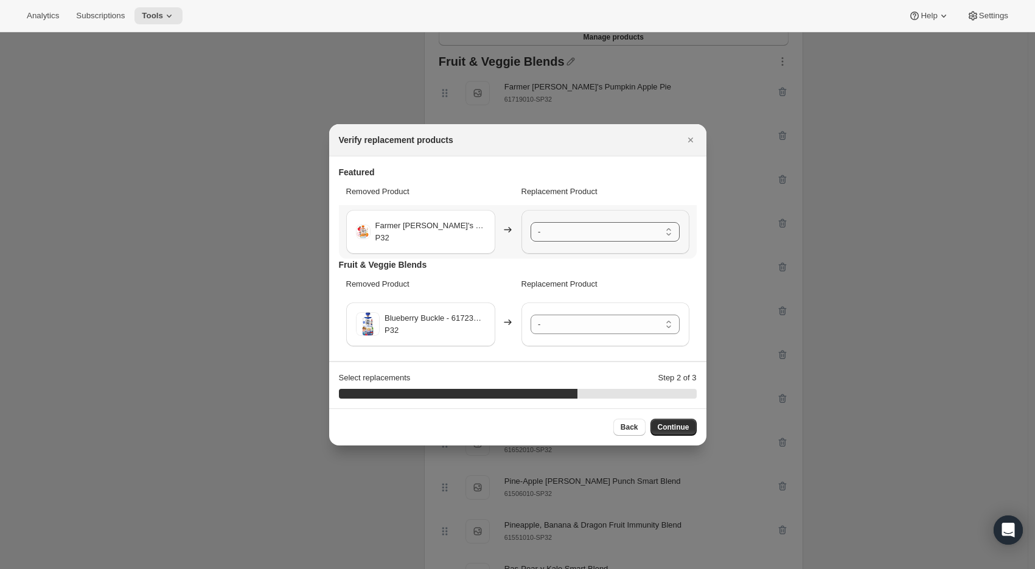
click at [601, 226] on select "- Apple Cinnamon Applesauce - 61507010-SP32 Peach Sunrise - 61758010-SP32 Straw…" at bounding box center [605, 231] width 149 height 19
click at [593, 326] on select "- Farmer Jen's Pumpkin Apple Pie - 61719010-SP32 Apple Strawberry Applesauce - …" at bounding box center [605, 324] width 149 height 19
click at [629, 428] on span "Back" at bounding box center [630, 427] width 18 height 10
select select "selection"
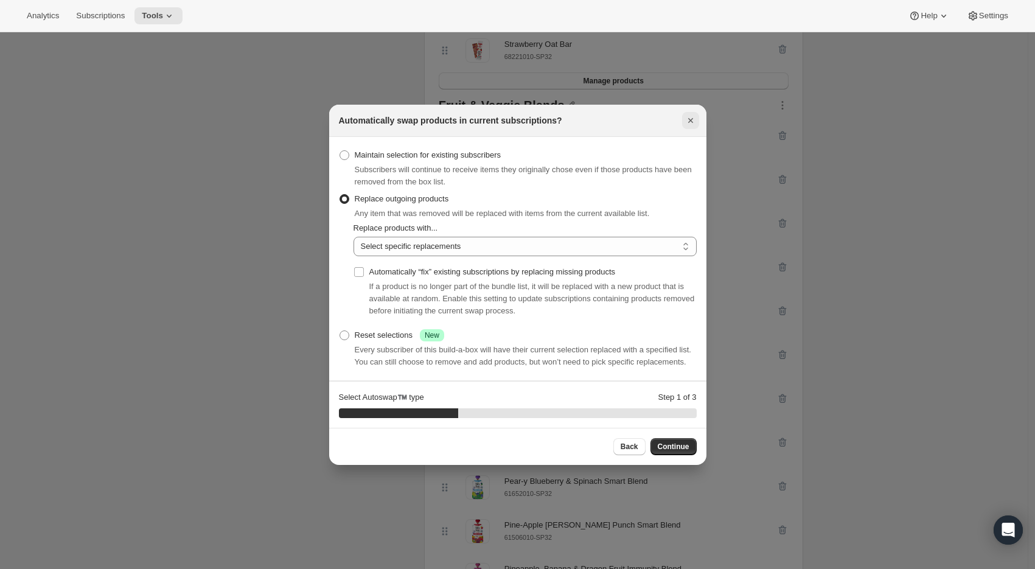
click at [689, 118] on icon "Close" at bounding box center [690, 120] width 5 height 5
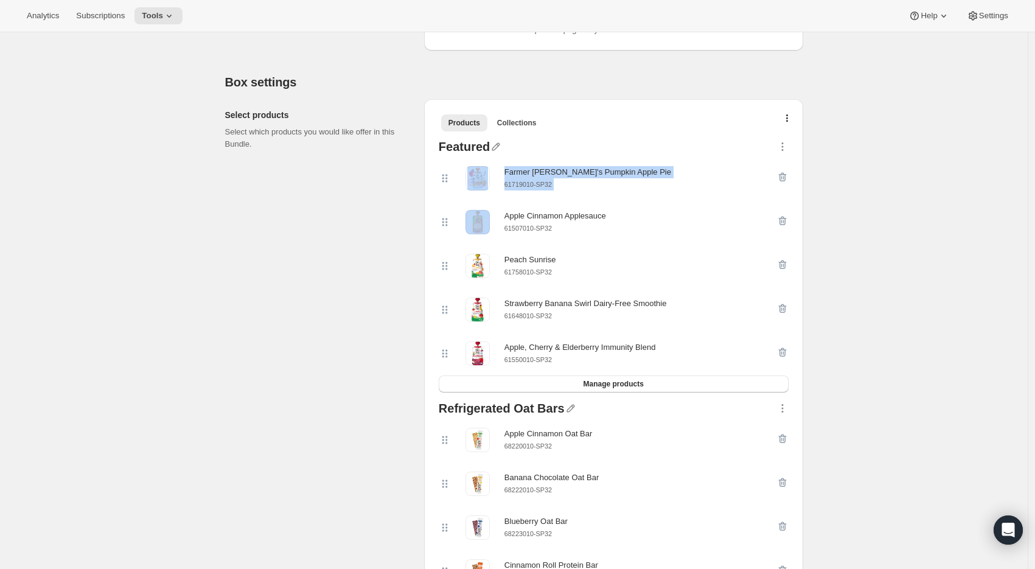
scroll to position [190, 0]
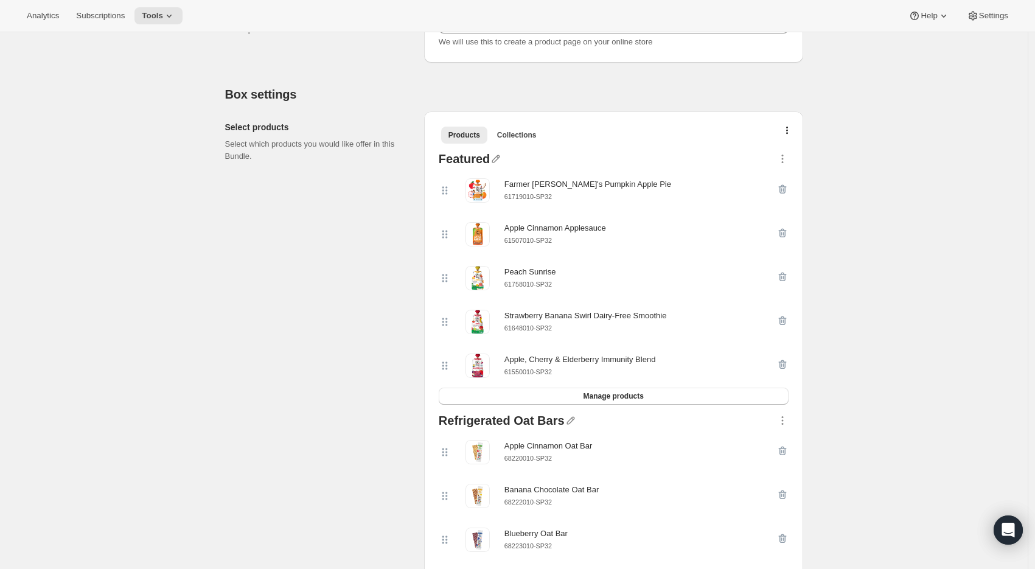
click at [787, 189] on icon "button" at bounding box center [782, 189] width 12 height 12
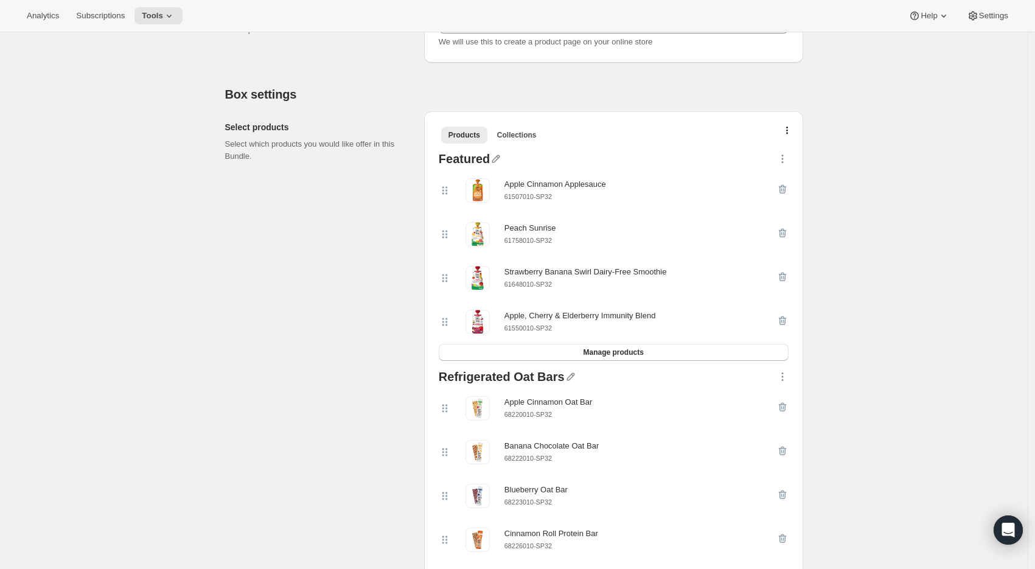
scroll to position [0, 0]
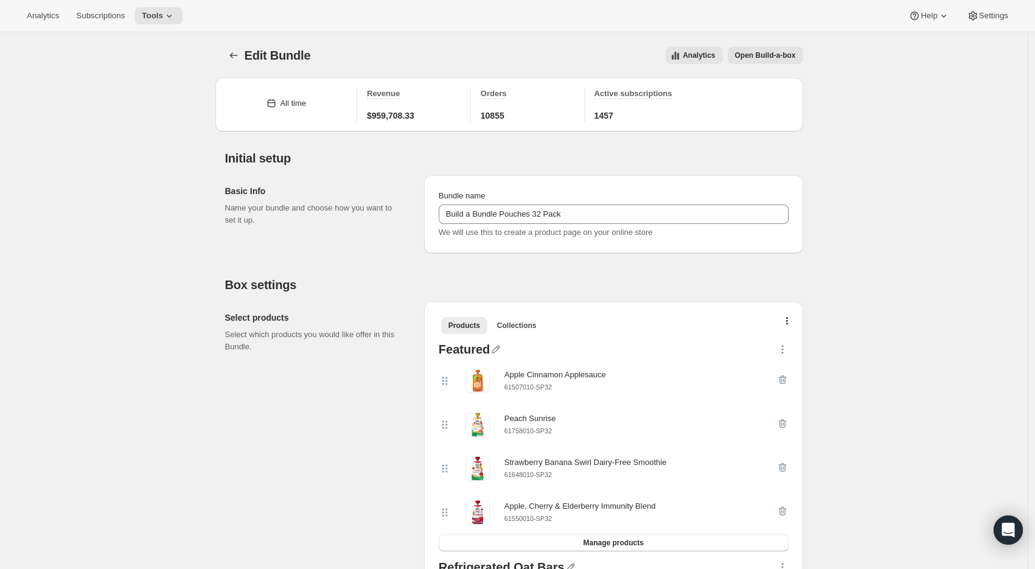
select select "selection"
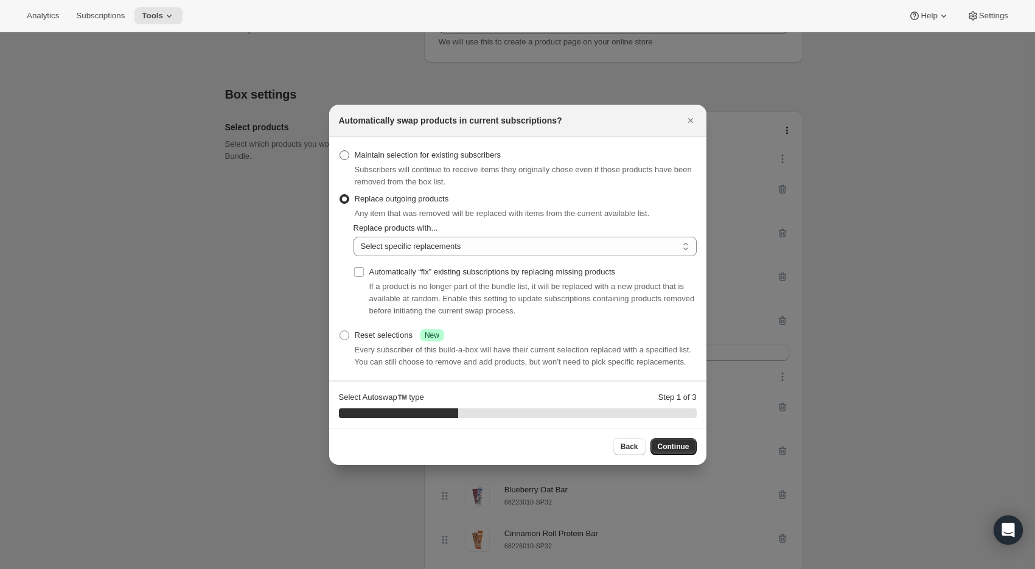
click at [428, 150] on span "Maintain selection for existing subscribers" at bounding box center [428, 154] width 147 height 9
click at [340, 150] on input "Maintain selection for existing subscribers" at bounding box center [340, 150] width 1 height 1
radio input "true"
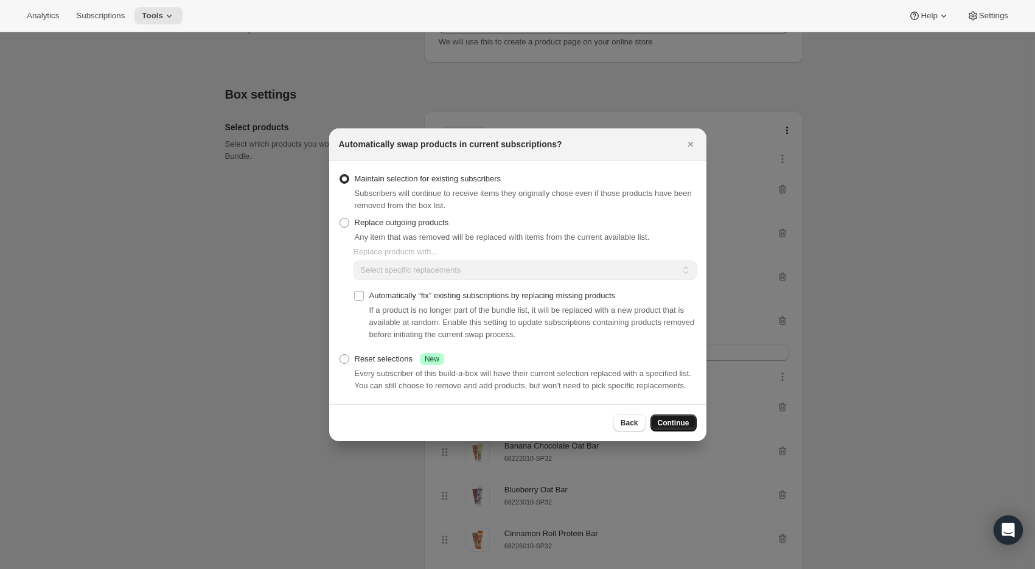
click at [671, 427] on span "Continue" at bounding box center [674, 423] width 32 height 10
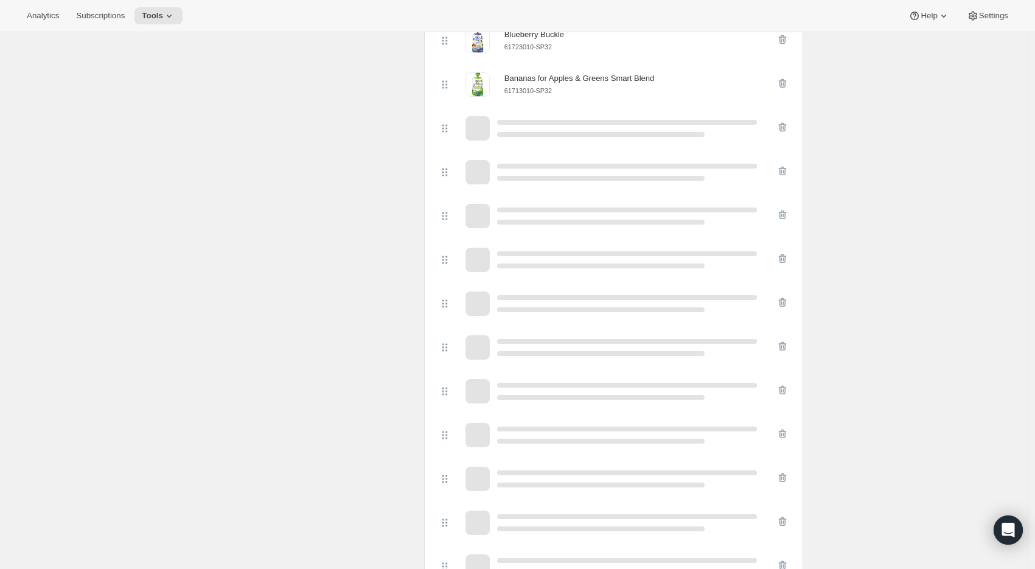
scroll to position [1031, 0]
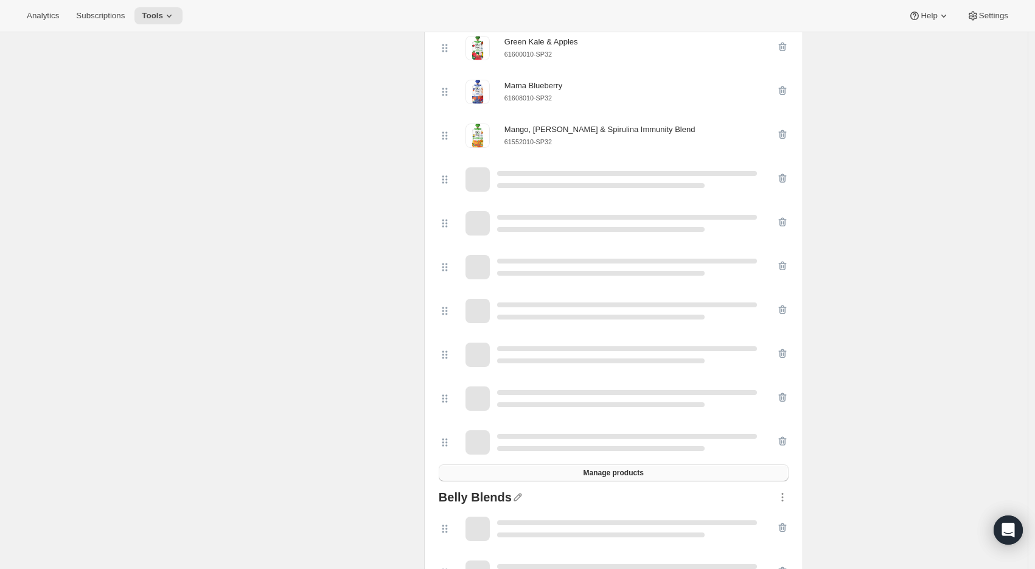
click at [635, 474] on span "Manage products" at bounding box center [613, 473] width 60 height 10
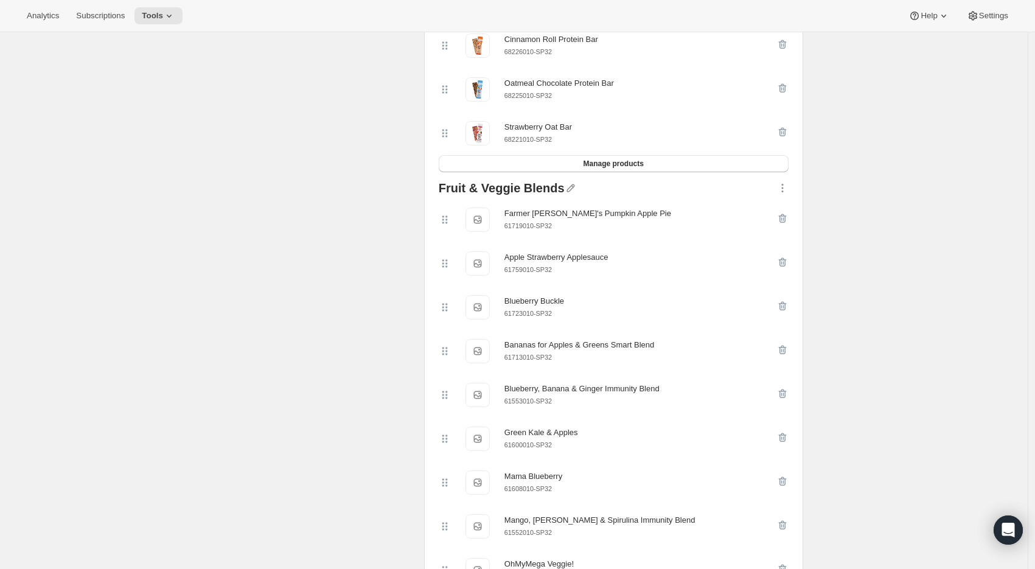
scroll to position [685, 0]
click at [786, 305] on icon "button" at bounding box center [782, 306] width 8 height 9
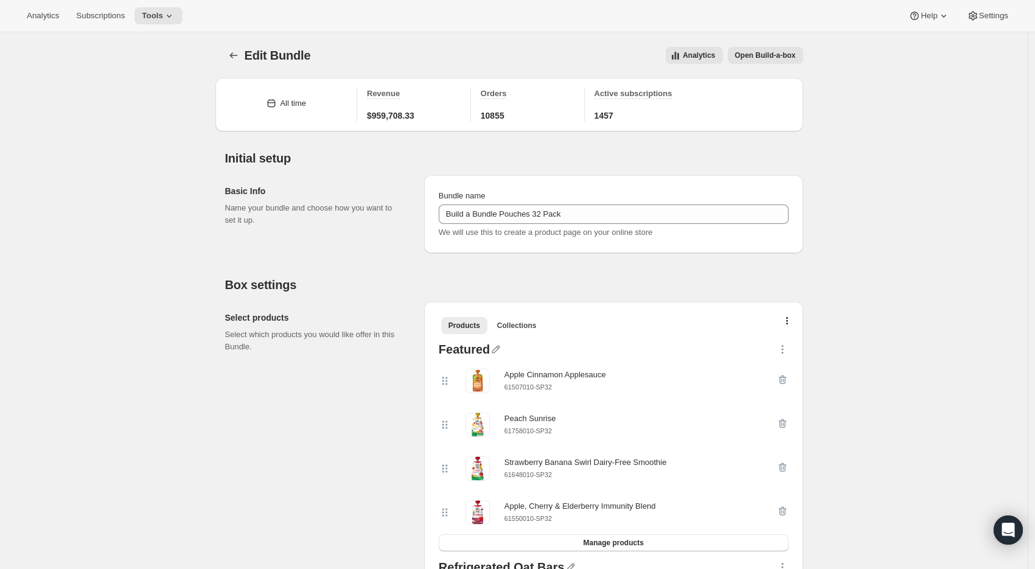
select select "selection"
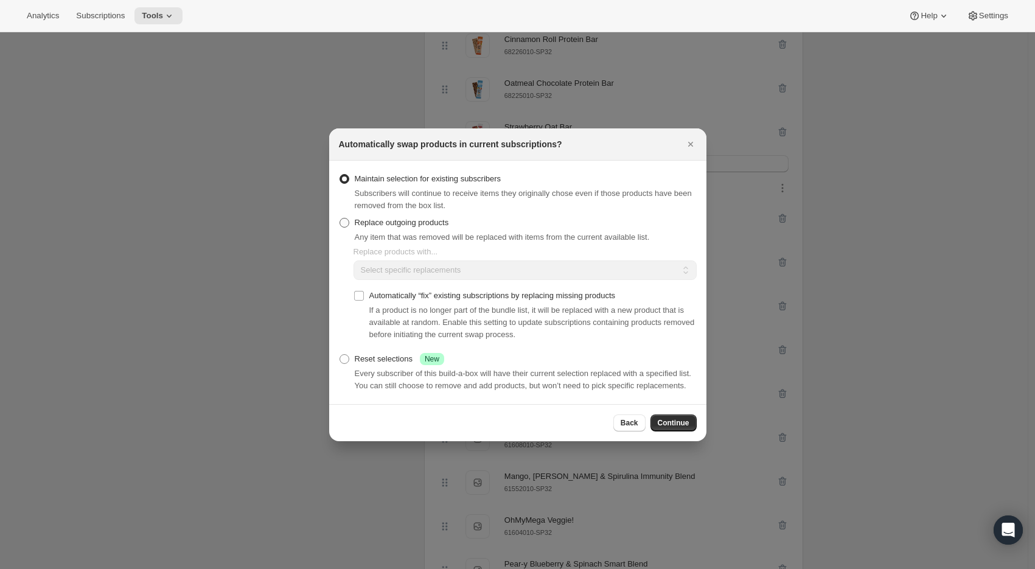
click at [399, 218] on span "Replace outgoing products" at bounding box center [402, 222] width 94 height 9
click at [340, 218] on input "Replace outgoing products" at bounding box center [340, 218] width 1 height 1
radio input "true"
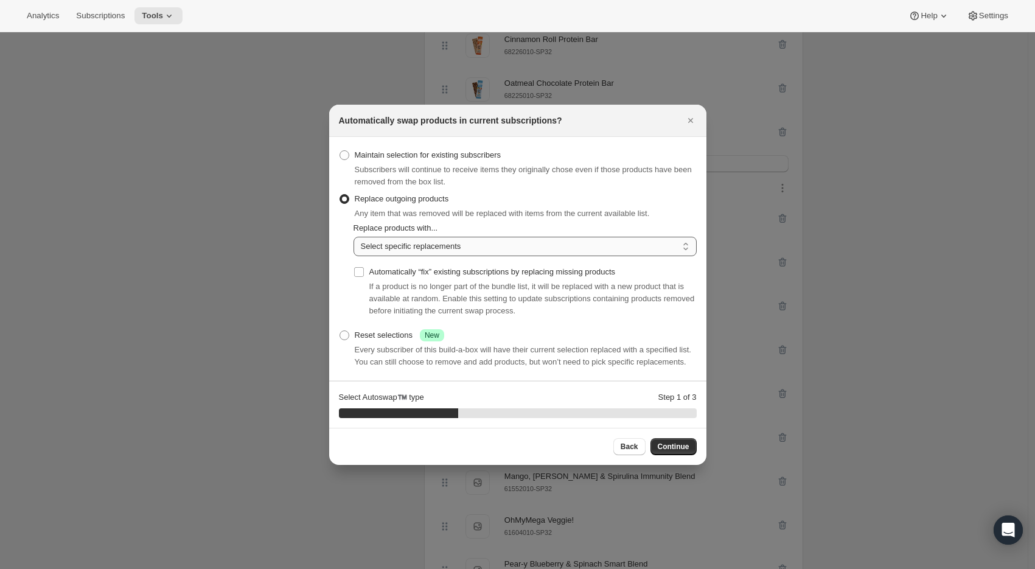
click at [454, 245] on select "Random product from list Matching product type Select specific replacements" at bounding box center [525, 246] width 343 height 19
click at [354, 237] on select "Random product from list Matching product type Select specific replacements" at bounding box center [525, 246] width 343 height 19
click at [658, 451] on span "Continue" at bounding box center [674, 447] width 32 height 10
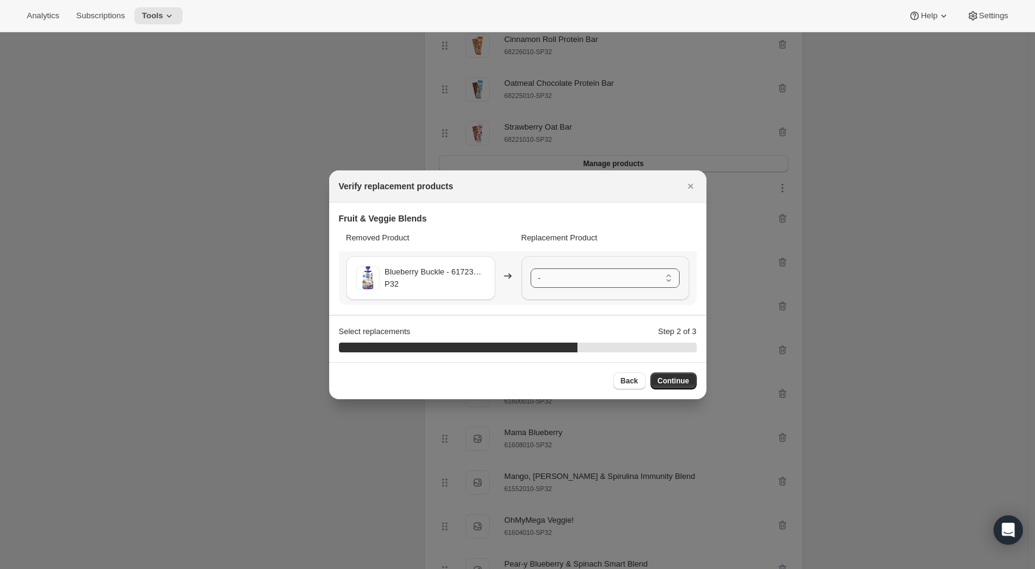
click at [556, 281] on select "- Farmer Jen's Pumpkin Apple Pie - 61719010-SP32 Apple Strawberry Applesauce - …" at bounding box center [605, 277] width 149 height 19
click at [676, 380] on span "Continue" at bounding box center [674, 381] width 32 height 10
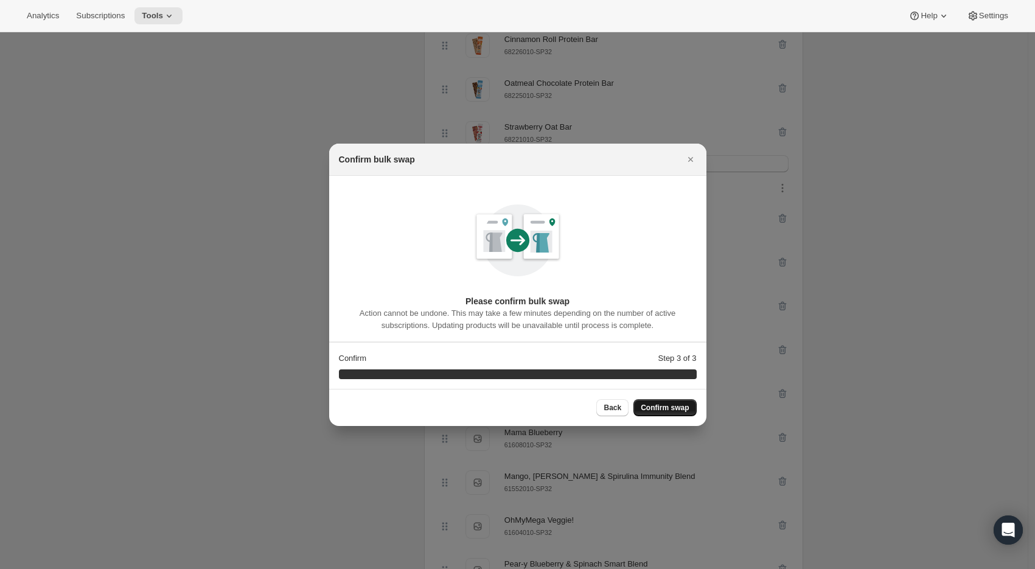
click at [680, 408] on span "Confirm swap" at bounding box center [665, 408] width 48 height 10
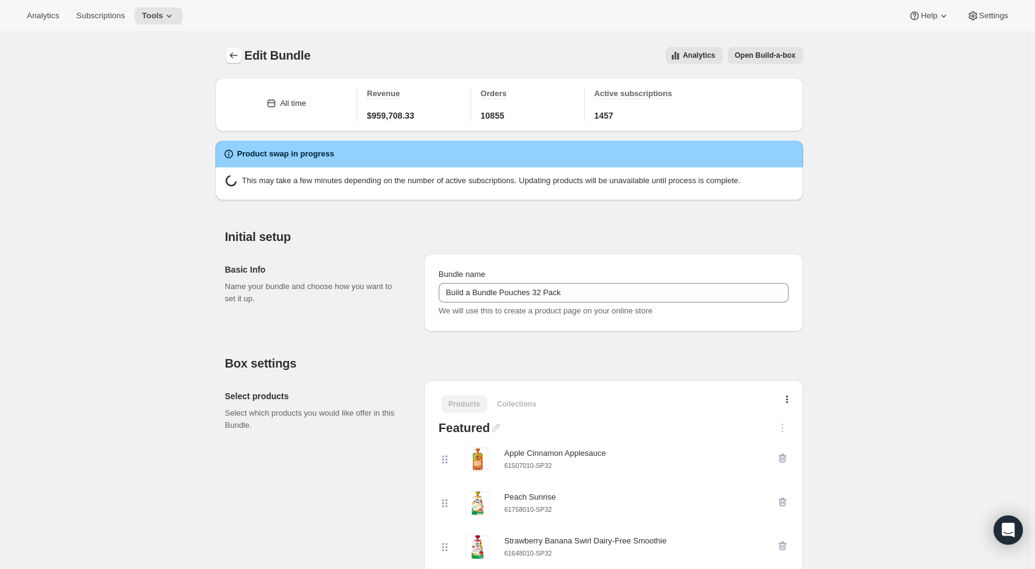
click at [235, 58] on icon "Bundles" at bounding box center [234, 55] width 12 height 12
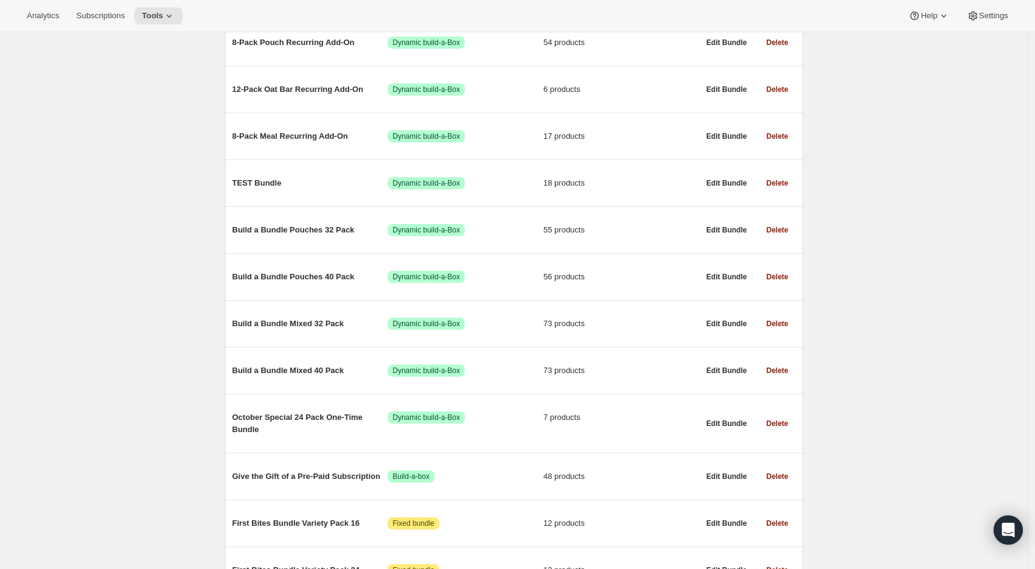
scroll to position [451, 0]
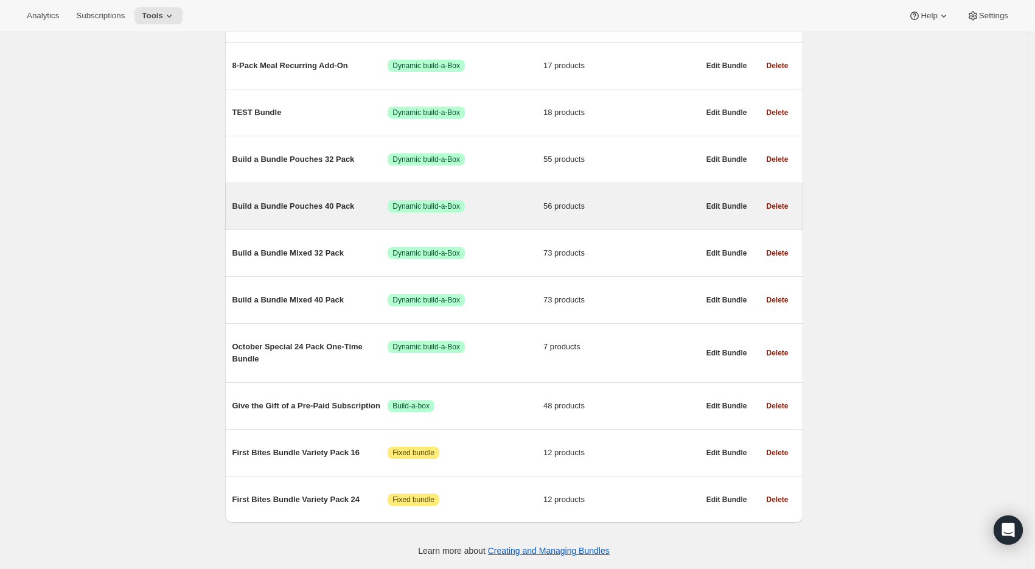
click at [292, 205] on span "Build a Bundle Pouches 40 Pack" at bounding box center [310, 206] width 156 height 12
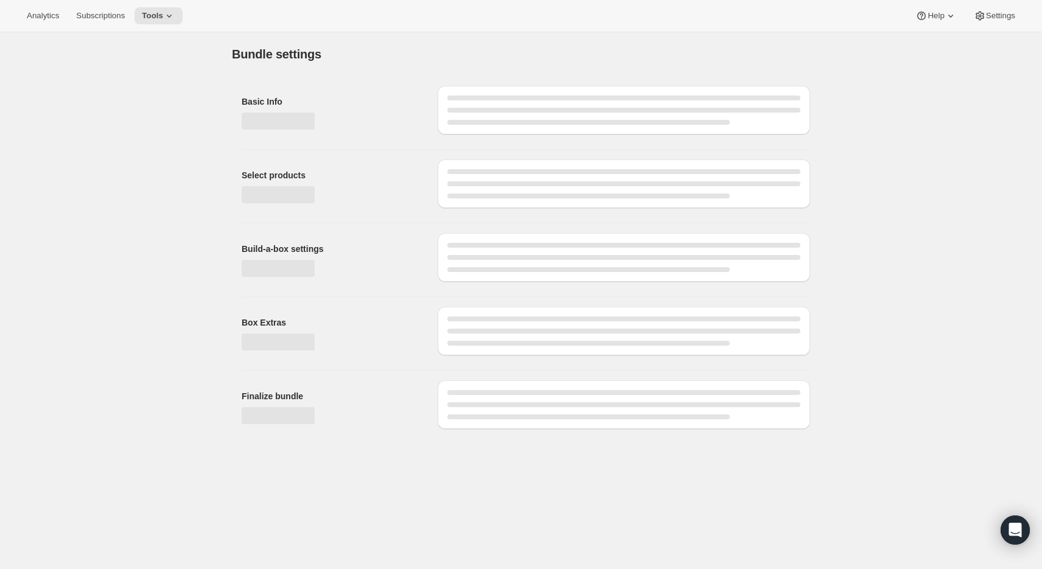
type input "Build a Bundle Pouches 40 Pack"
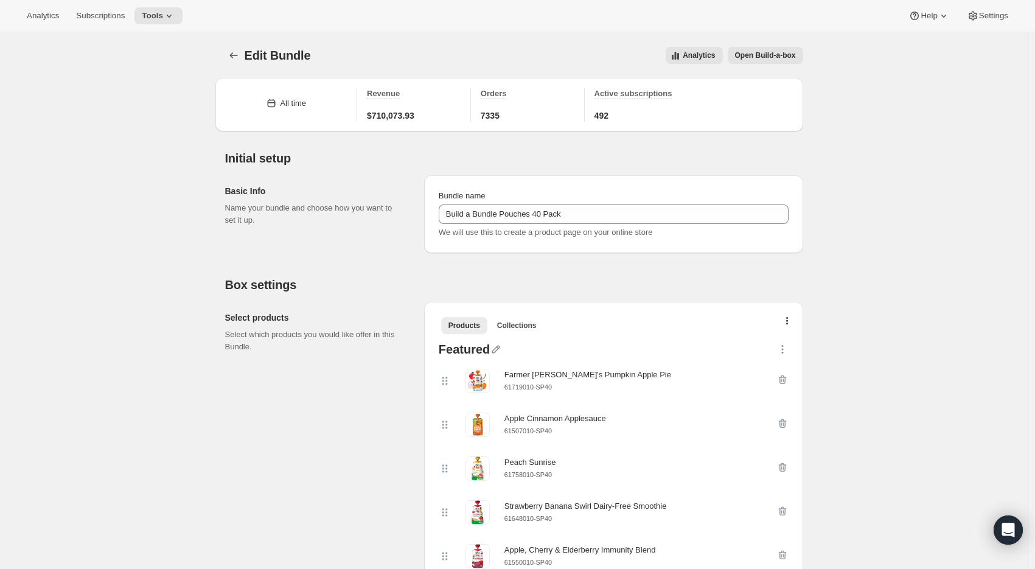
click at [548, 381] on div "61719010-SP40" at bounding box center [587, 387] width 167 height 12
click at [543, 386] on small "61719010-SP40" at bounding box center [527, 386] width 47 height 7
copy div "61719010-SP40"
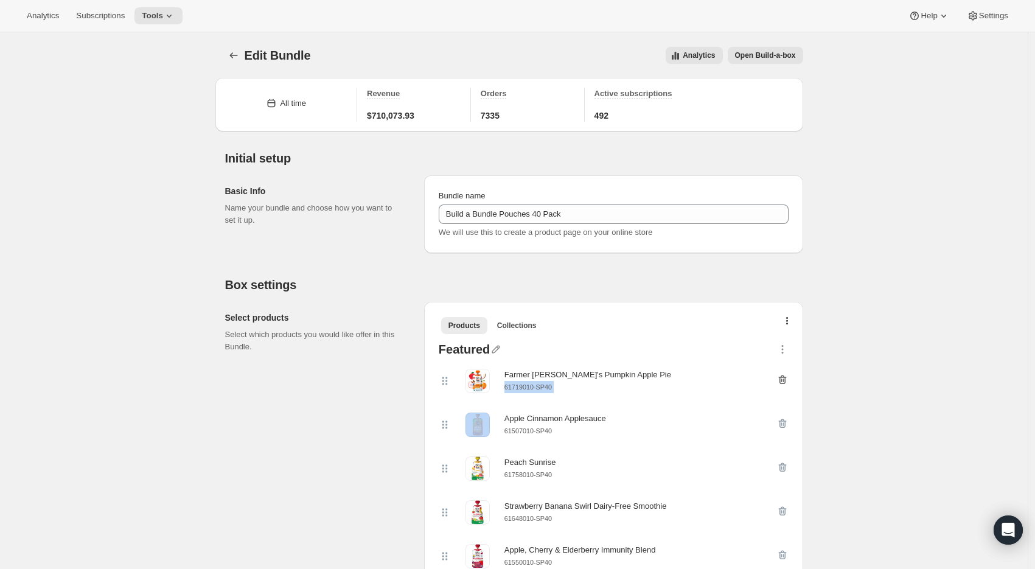
click at [786, 378] on icon "button" at bounding box center [782, 379] width 8 height 9
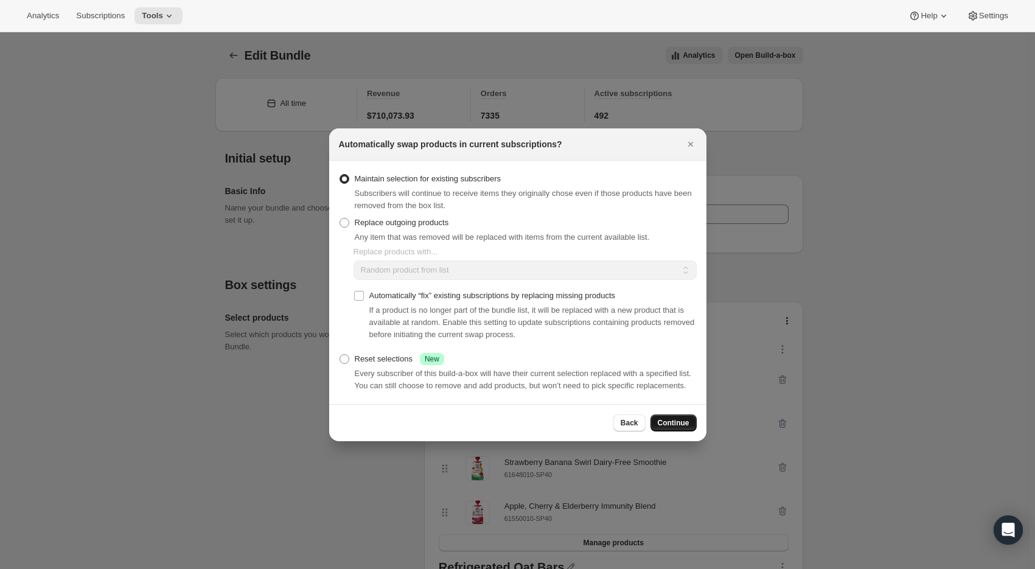
click at [675, 424] on button "Continue" at bounding box center [673, 422] width 46 height 17
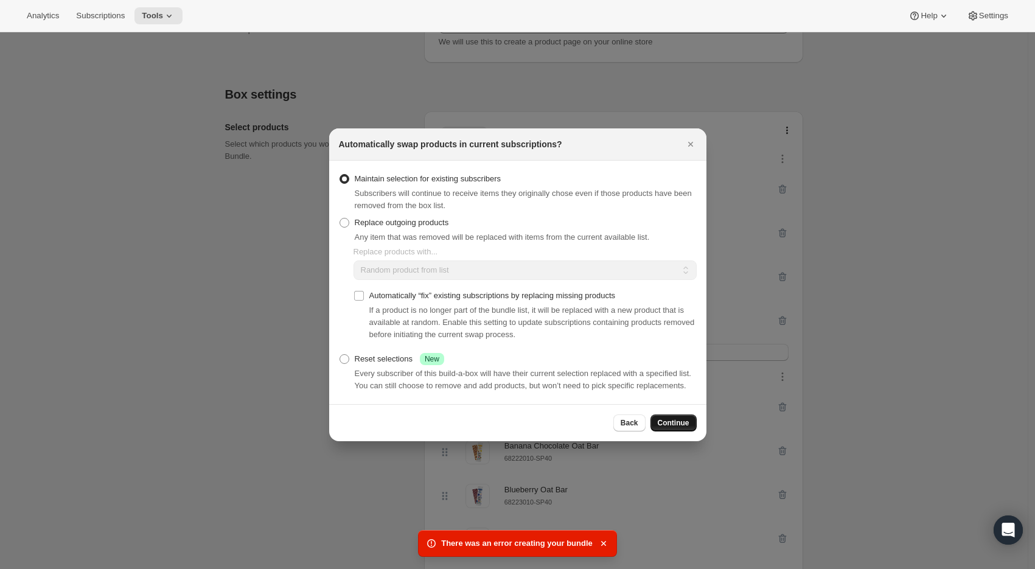
click at [677, 423] on button "Continue" at bounding box center [673, 422] width 46 height 17
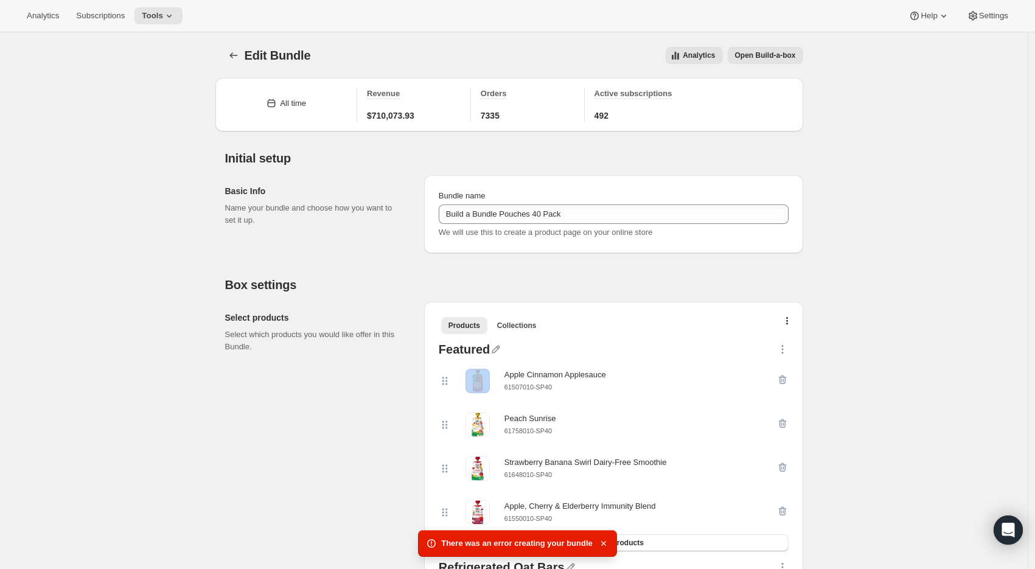
click at [608, 544] on icon "button" at bounding box center [604, 543] width 12 height 12
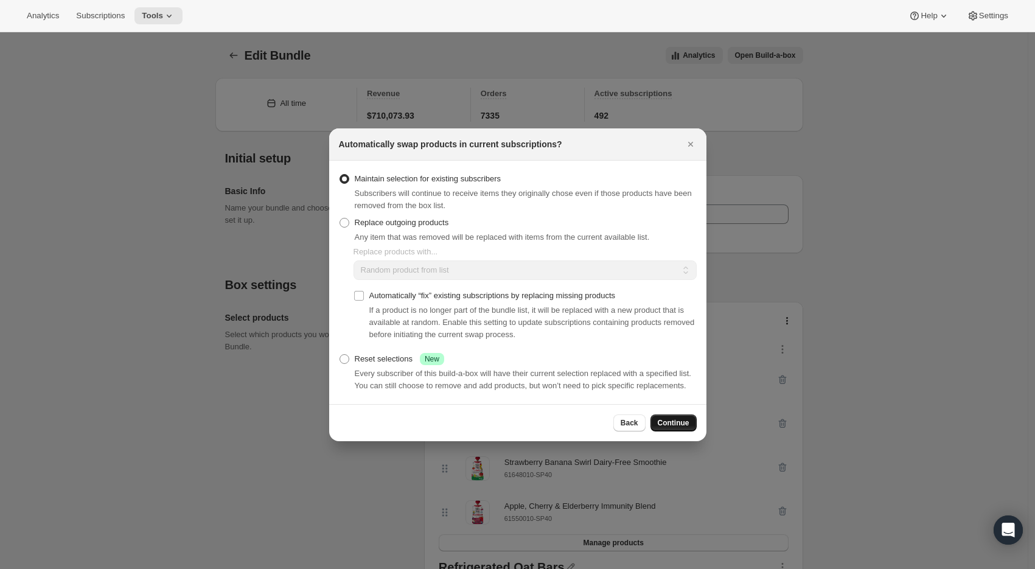
click at [664, 428] on span "Continue" at bounding box center [674, 423] width 32 height 10
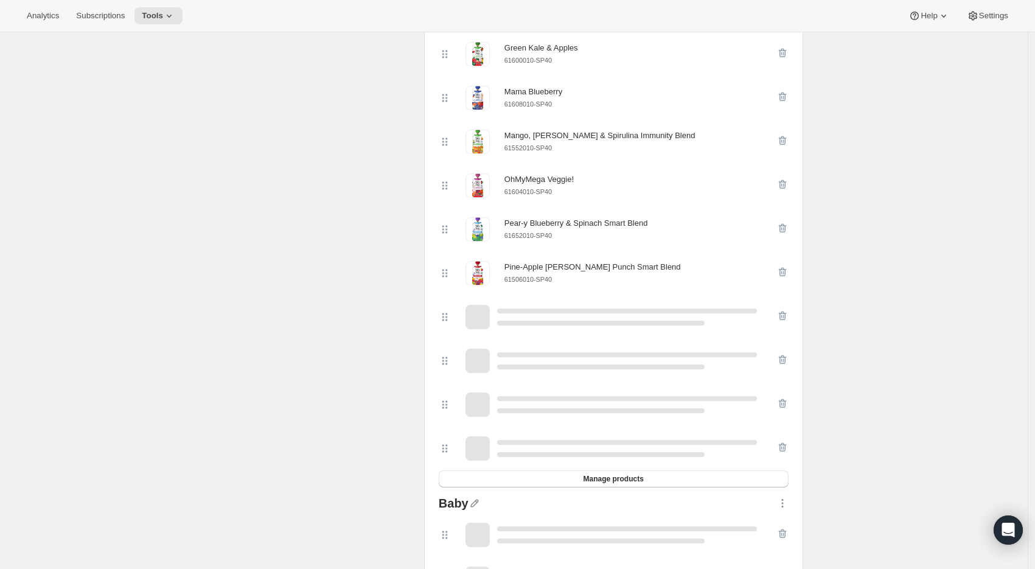
scroll to position [1083, 0]
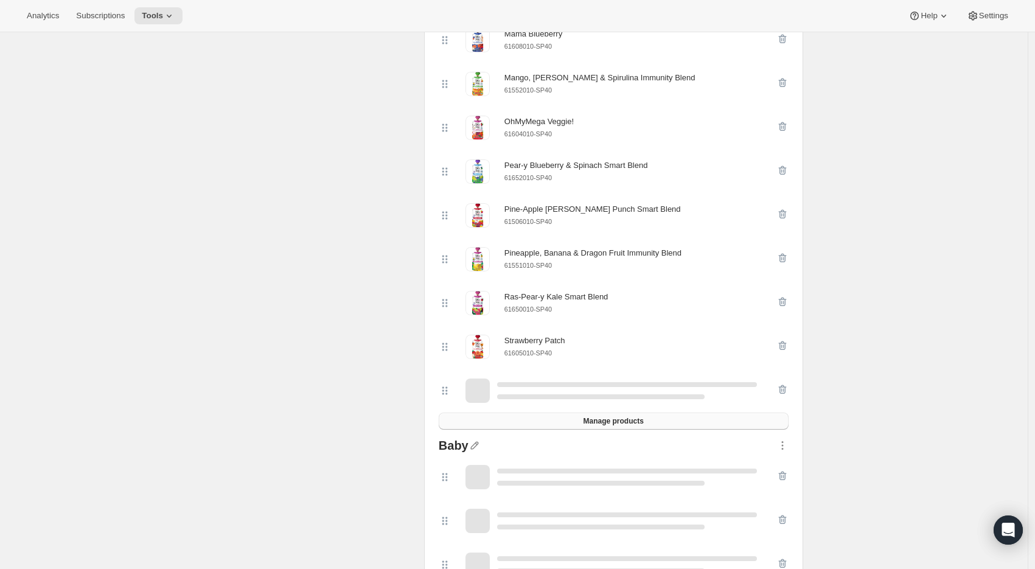
click at [633, 426] on span "Manage products" at bounding box center [613, 421] width 60 height 10
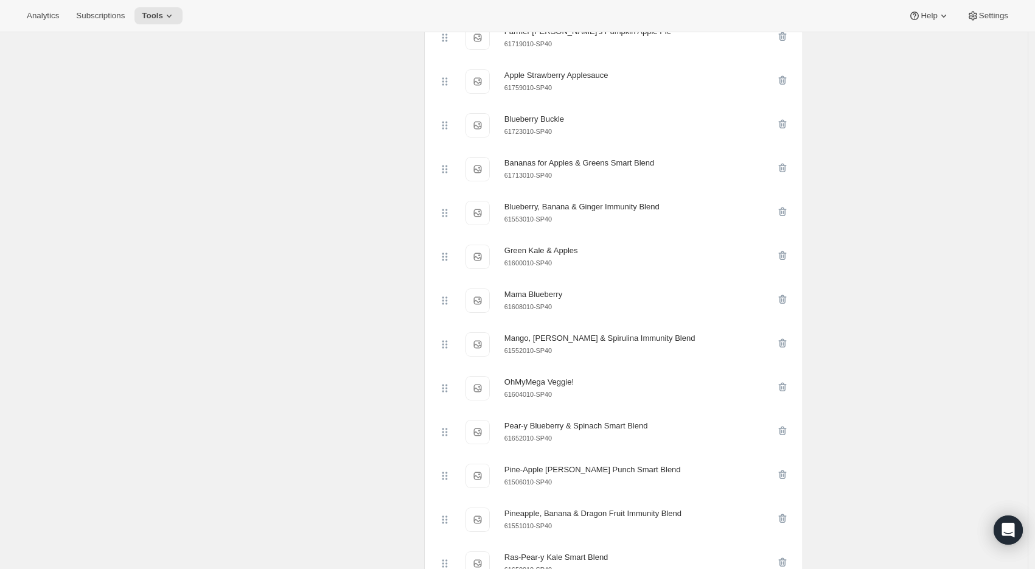
scroll to position [809, 0]
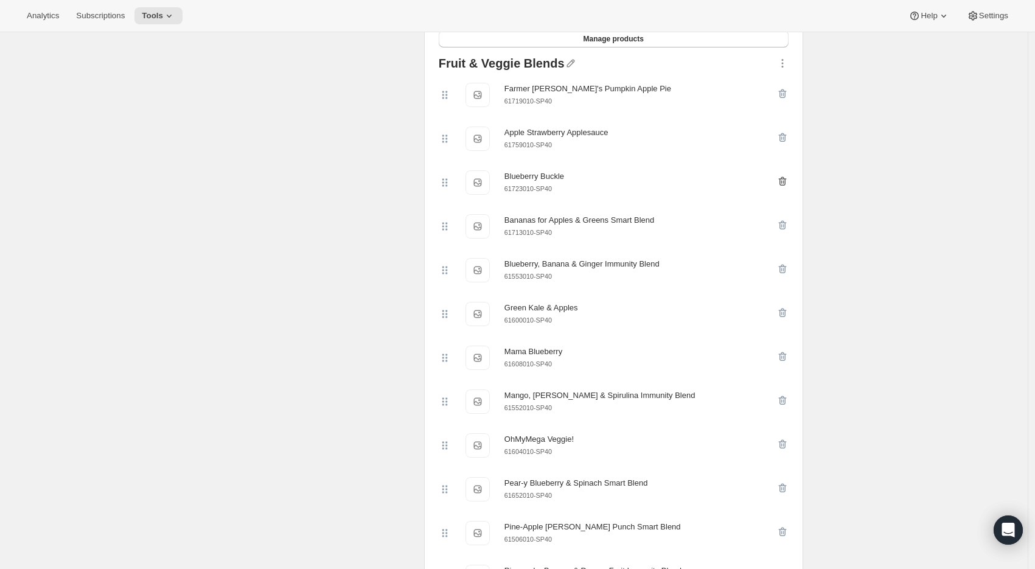
click at [786, 186] on icon "button" at bounding box center [782, 181] width 8 height 9
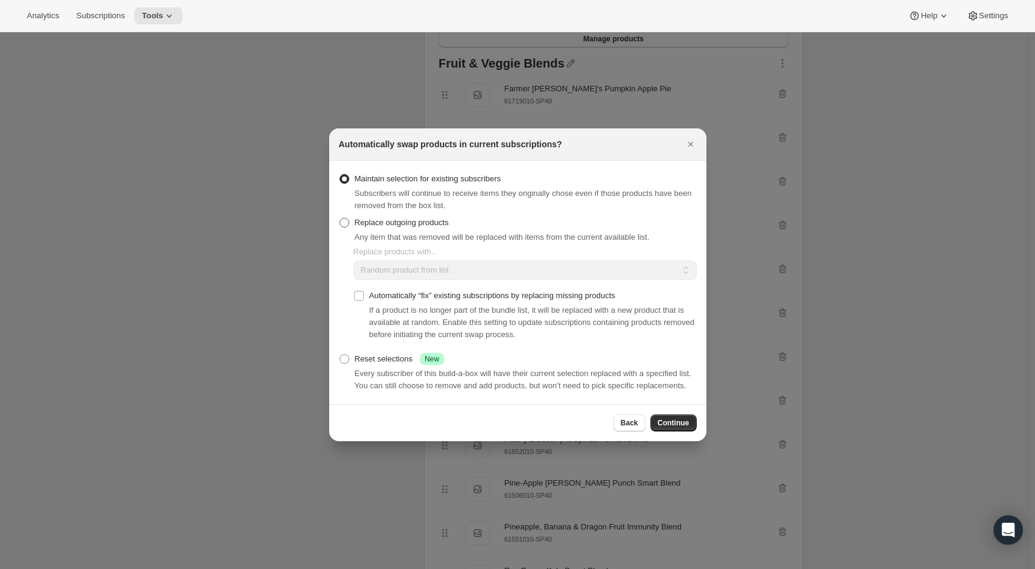
click at [398, 218] on span "Replace outgoing products" at bounding box center [402, 222] width 94 height 9
click at [340, 218] on input "Replace outgoing products" at bounding box center [340, 218] width 1 height 1
radio input "true"
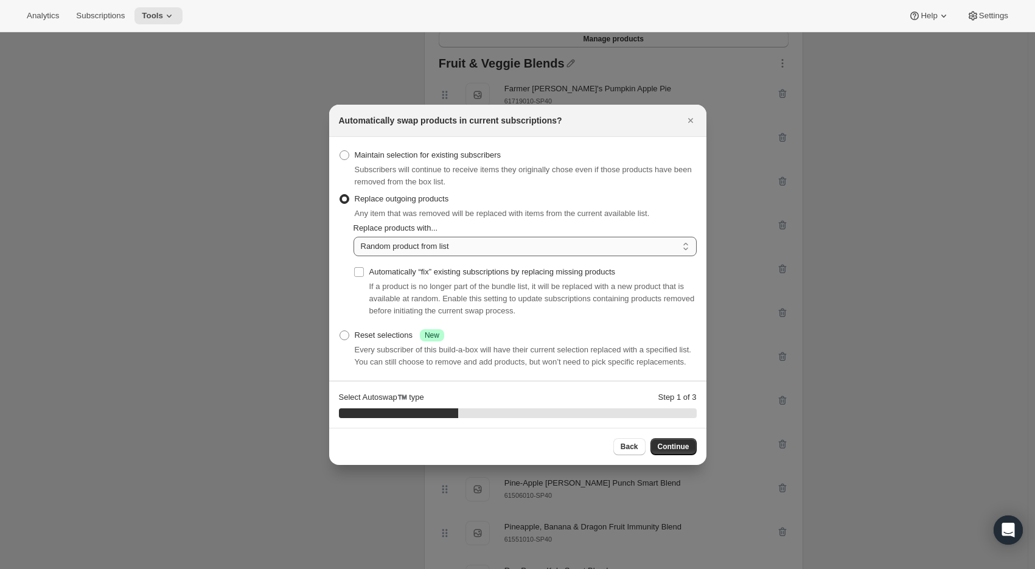
click at [405, 238] on select "Random product from list Matching product type Select specific replacements" at bounding box center [525, 246] width 343 height 19
select select "selection"
click at [354, 237] on select "Random product from list Matching product type Select specific replacements" at bounding box center [525, 246] width 343 height 19
click at [685, 451] on span "Continue" at bounding box center [674, 447] width 32 height 10
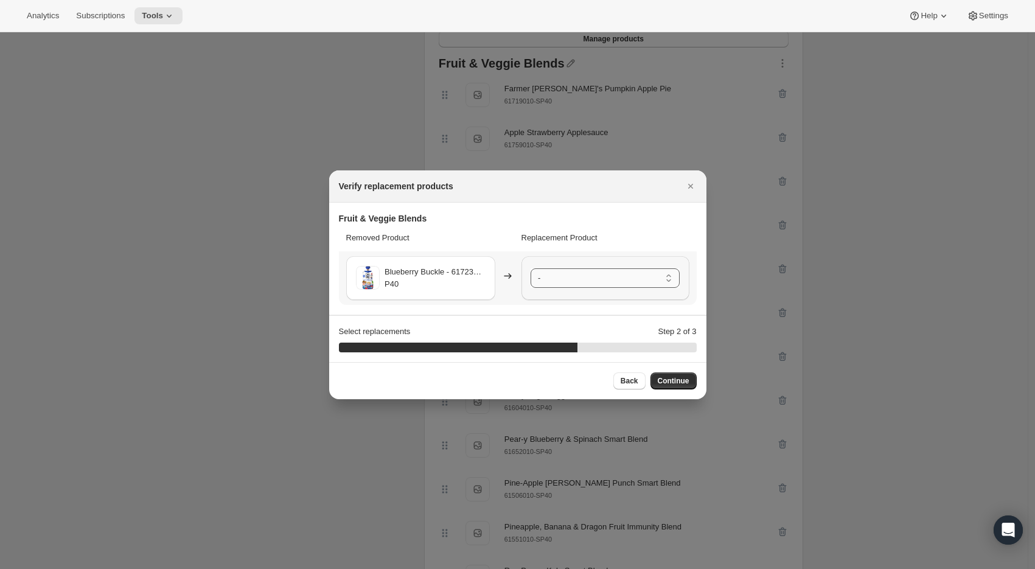
click at [602, 275] on select "- Farmer Jen's Pumpkin Apple Pie - 61719010-SP40 Apple Strawberry Applesauce - …" at bounding box center [605, 277] width 149 height 19
click at [664, 379] on span "Continue" at bounding box center [674, 381] width 32 height 10
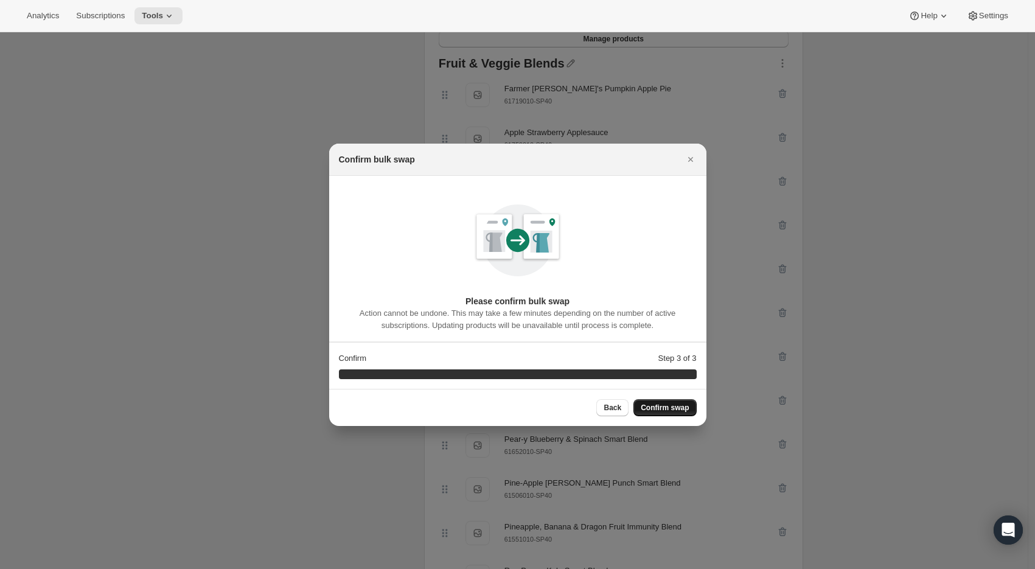
click at [661, 403] on span "Confirm swap" at bounding box center [665, 408] width 48 height 10
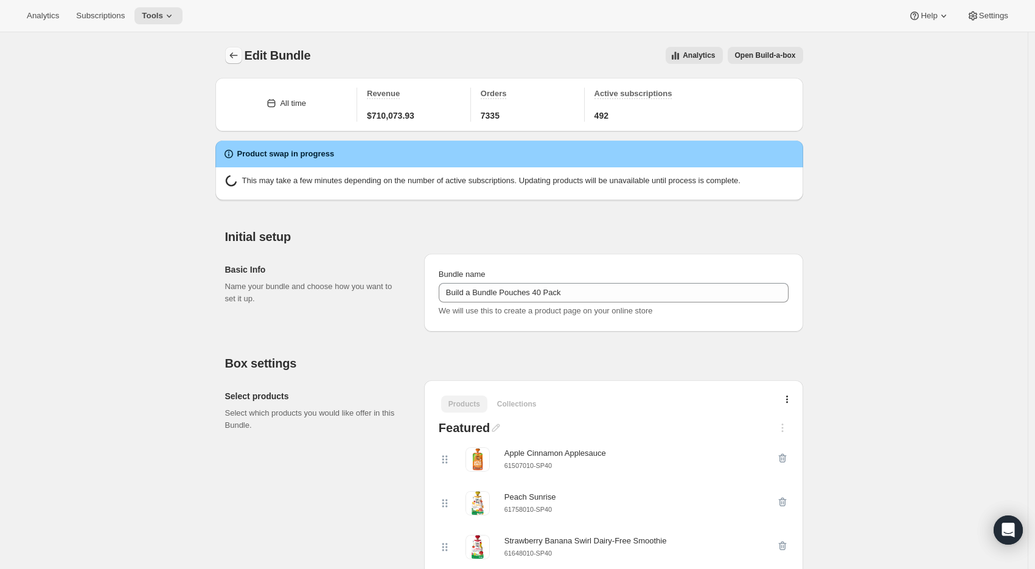
click at [237, 55] on icon "Bundles" at bounding box center [234, 55] width 12 height 12
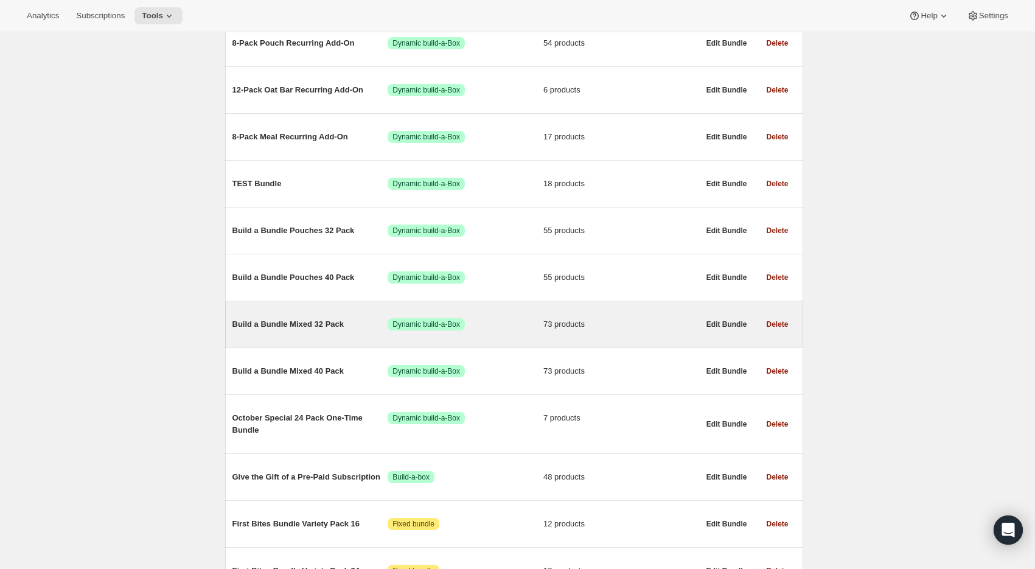
scroll to position [384, 0]
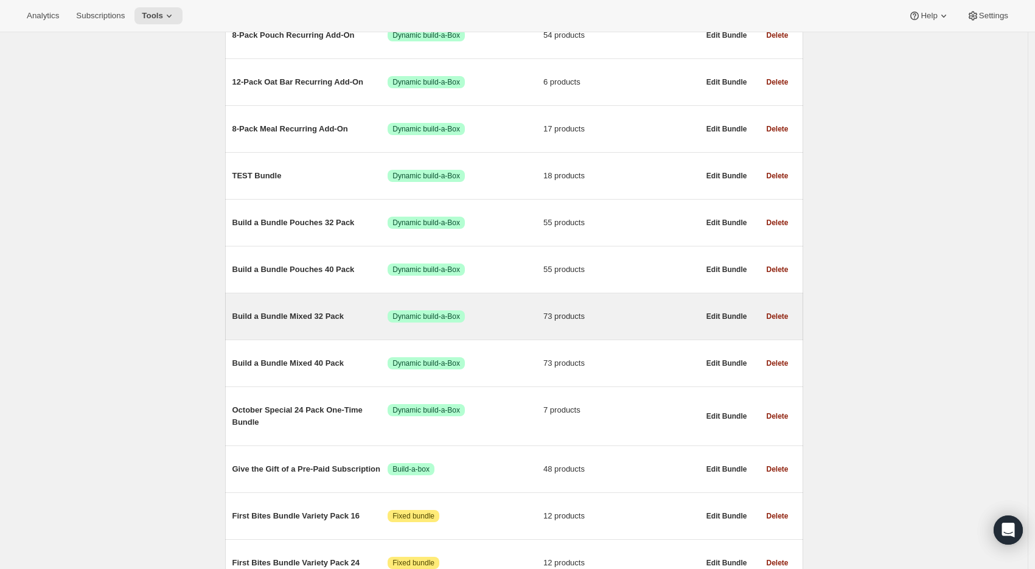
click at [287, 320] on span "Build a Bundle Mixed 32 Pack" at bounding box center [310, 316] width 156 height 12
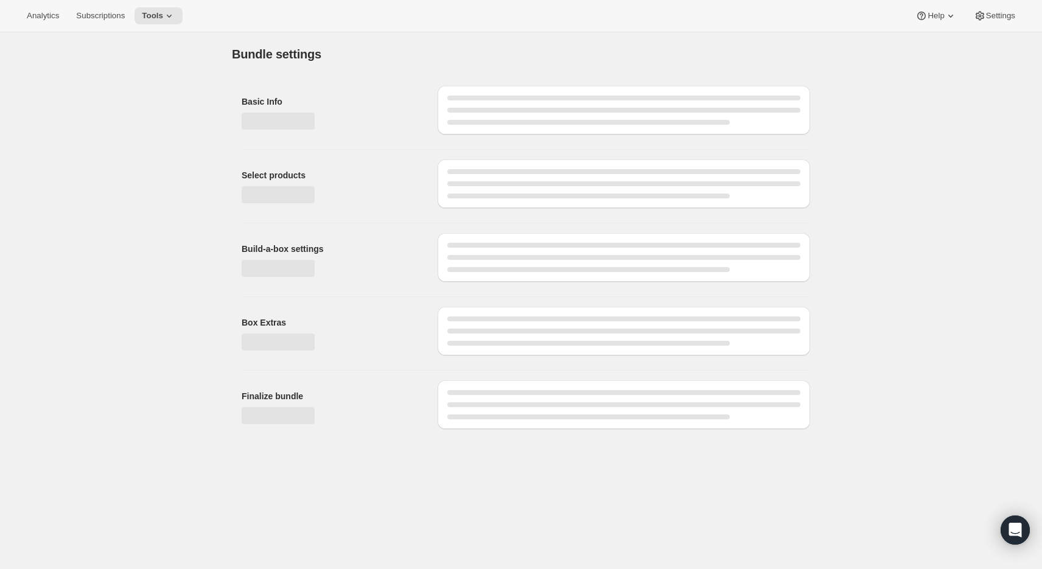
type input "Build a Bundle Mixed 32 Pack"
checkbox input "true"
select select "MINIMUM"
type input "Select at least 8 meals"
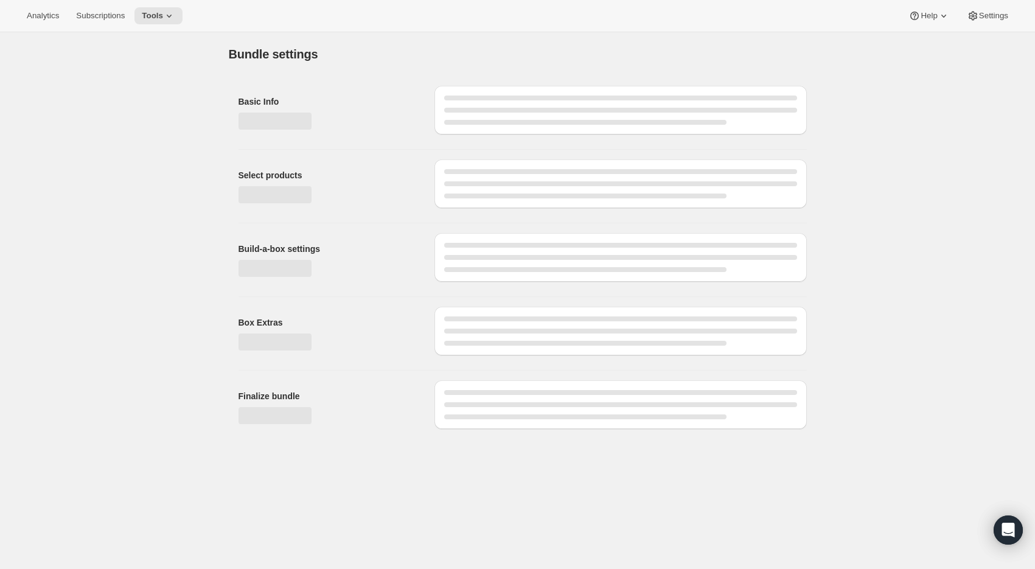
select select "gid://shopify/ProductVariant/41182055432274_6321b5ac-0d1c-4f8d-8ffe-6193e28b69b8"
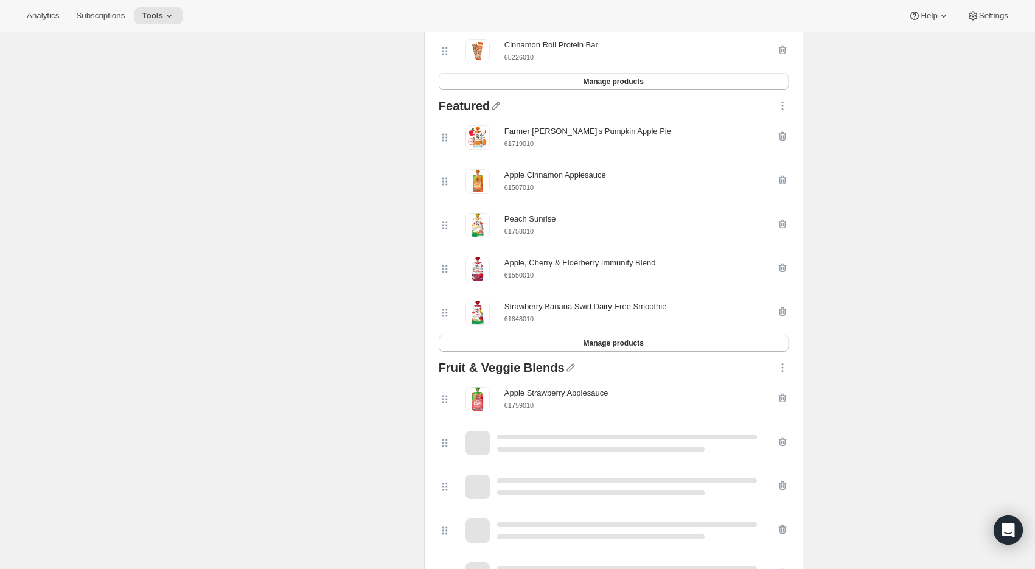
scroll to position [1337, 0]
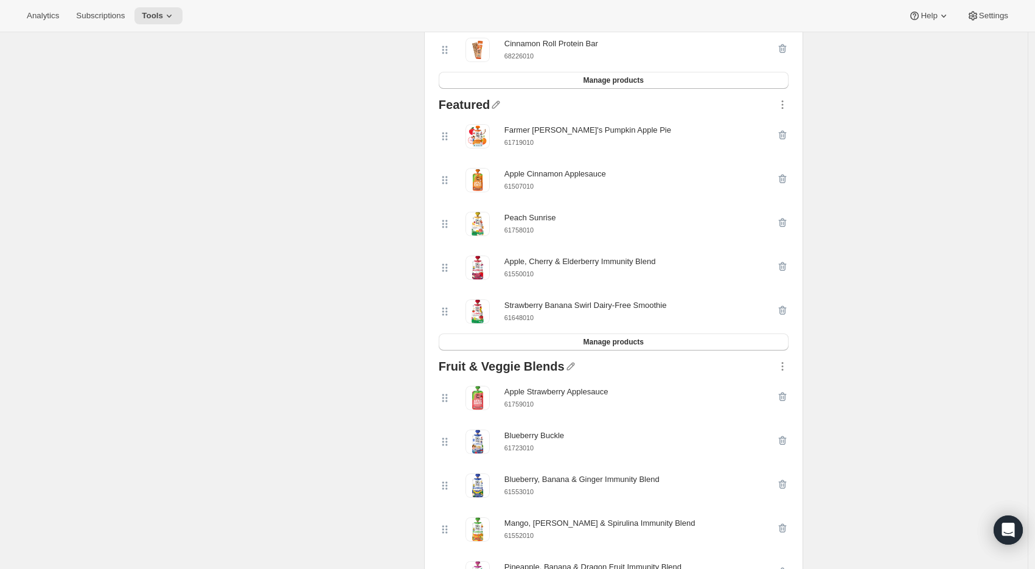
click at [522, 144] on span "61719010" at bounding box center [518, 142] width 29 height 9
copy small "61719010"
click at [789, 139] on icon "button" at bounding box center [782, 135] width 12 height 12
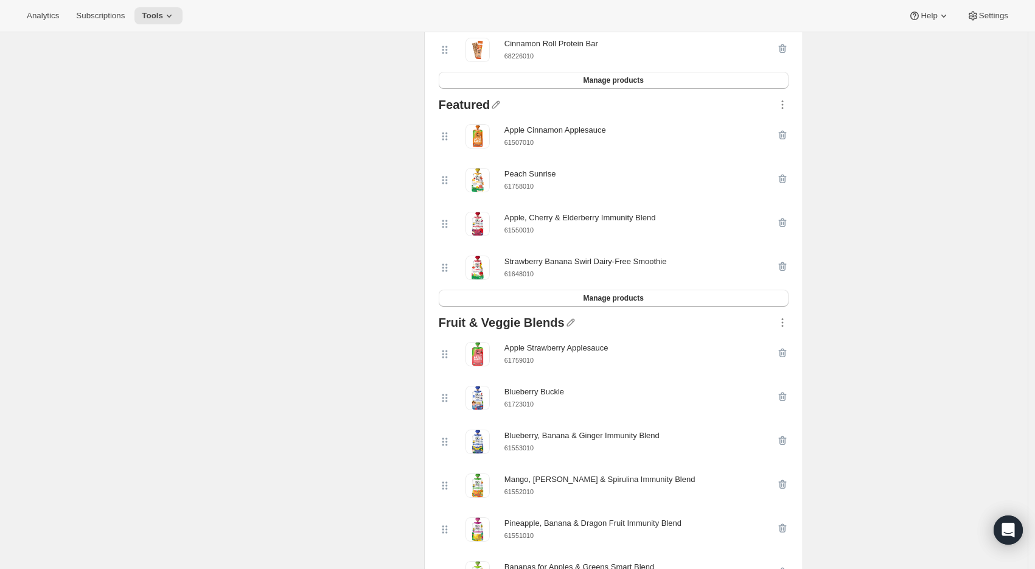
scroll to position [0, 0]
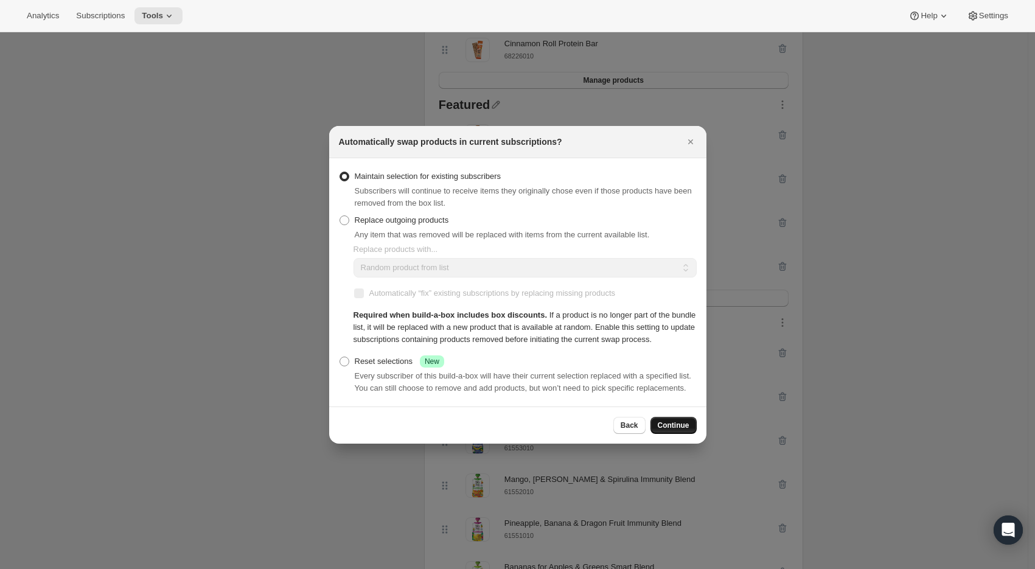
click at [686, 430] on span "Continue" at bounding box center [674, 425] width 32 height 10
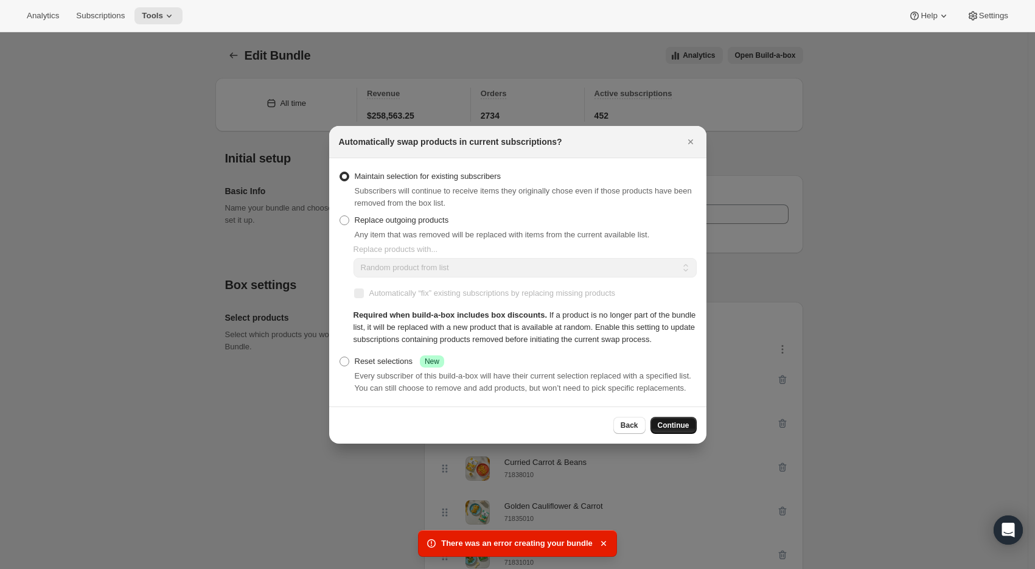
click at [669, 430] on span "Continue" at bounding box center [674, 425] width 32 height 10
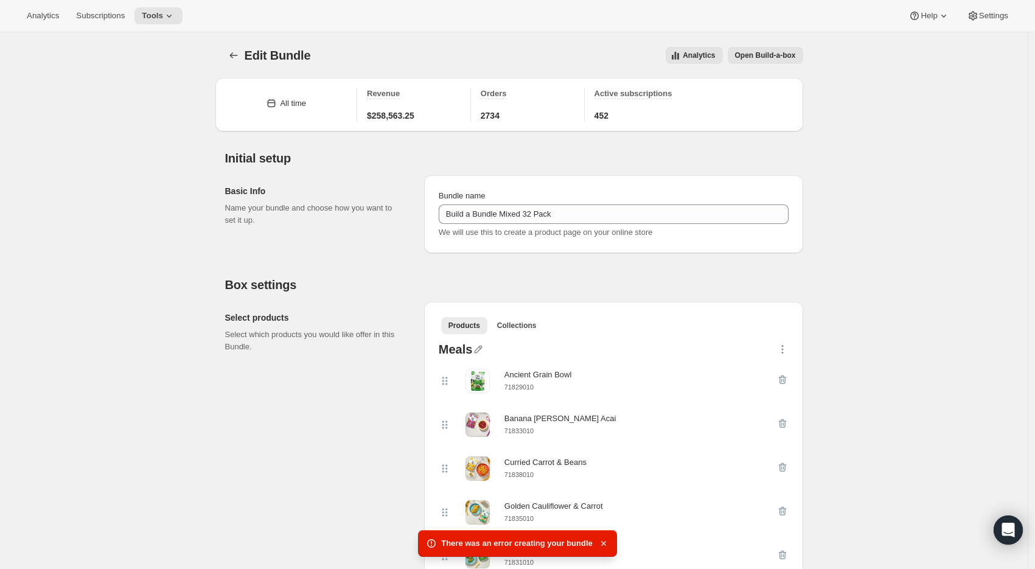
click at [604, 546] on icon "button" at bounding box center [604, 543] width 12 height 12
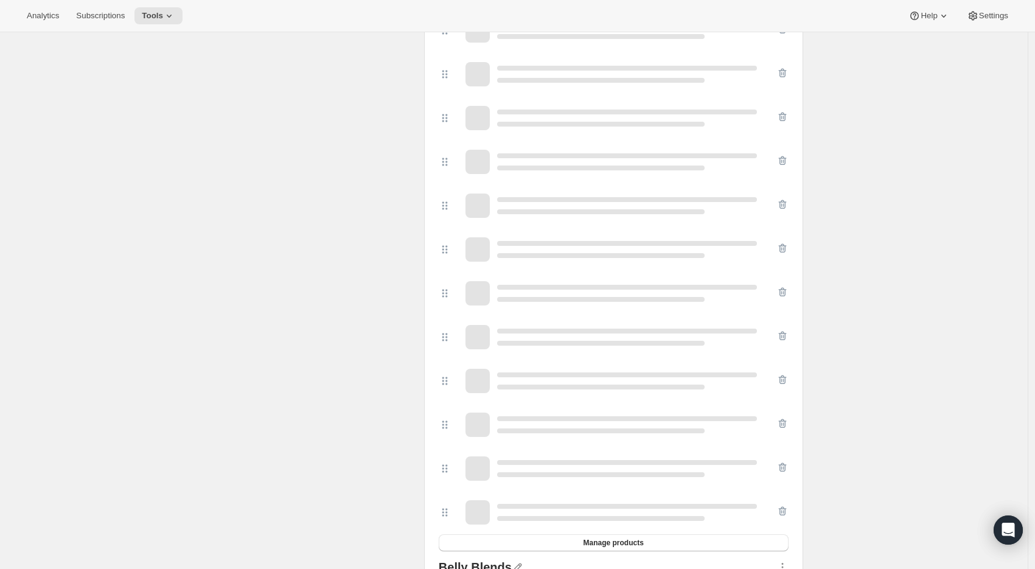
scroll to position [1850, 0]
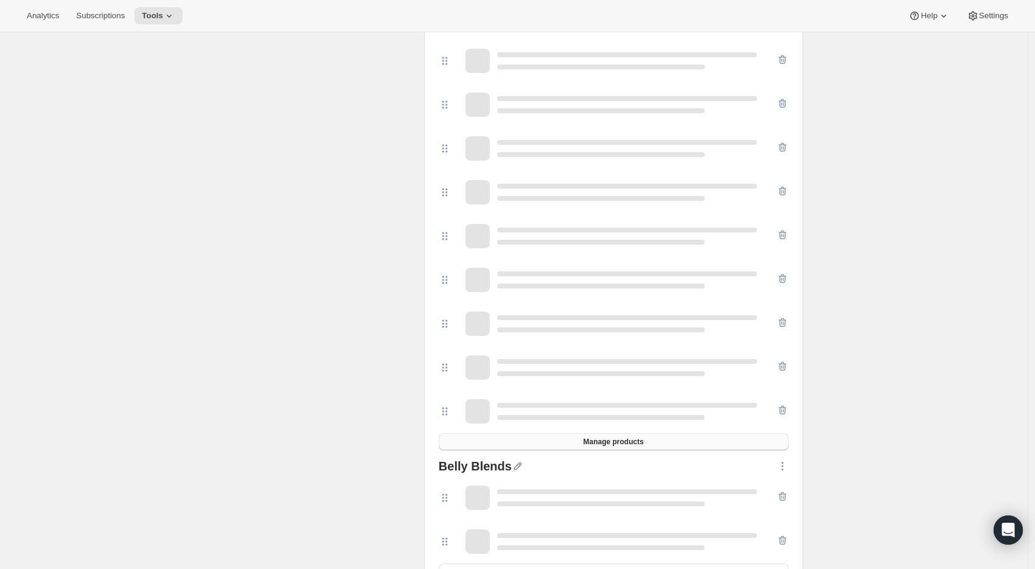
click at [705, 447] on button "Manage products" at bounding box center [614, 441] width 350 height 17
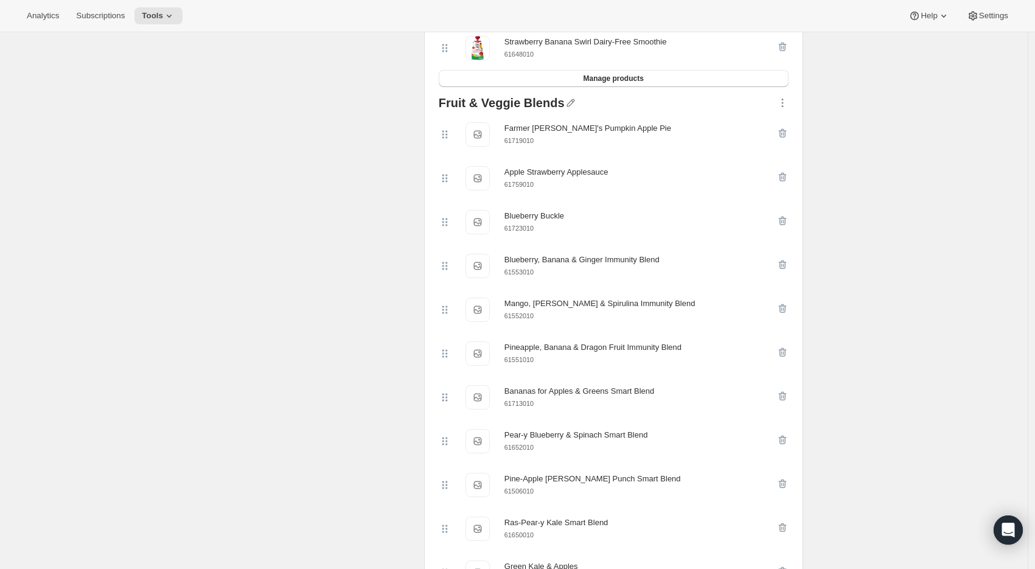
scroll to position [1459, 0]
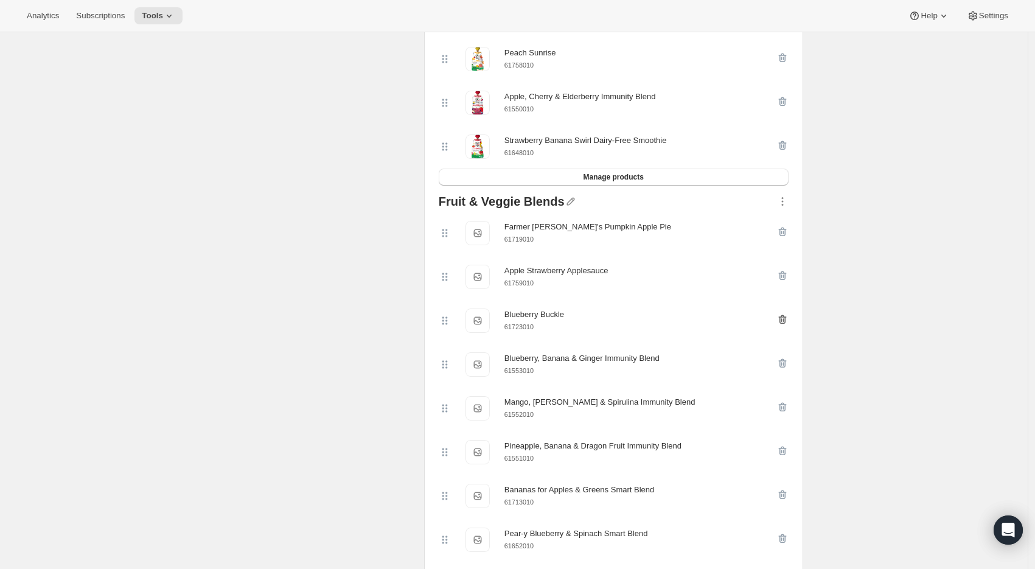
click at [783, 322] on icon "button" at bounding box center [782, 319] width 12 height 12
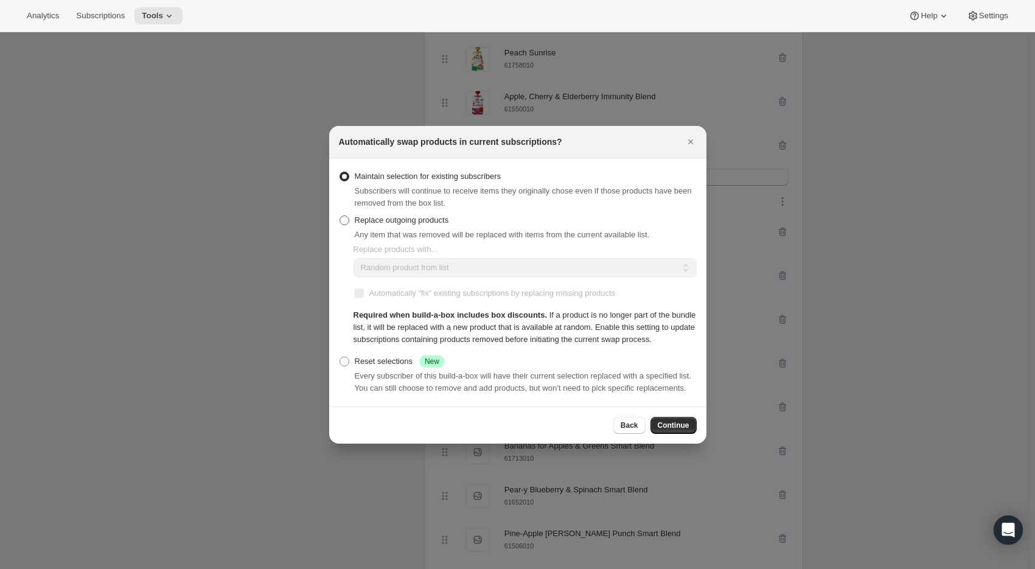
click at [391, 215] on span "Replace outgoing products" at bounding box center [402, 219] width 94 height 9
click at [340, 215] on input "Replace outgoing products" at bounding box center [340, 215] width 1 height 1
radio input "true"
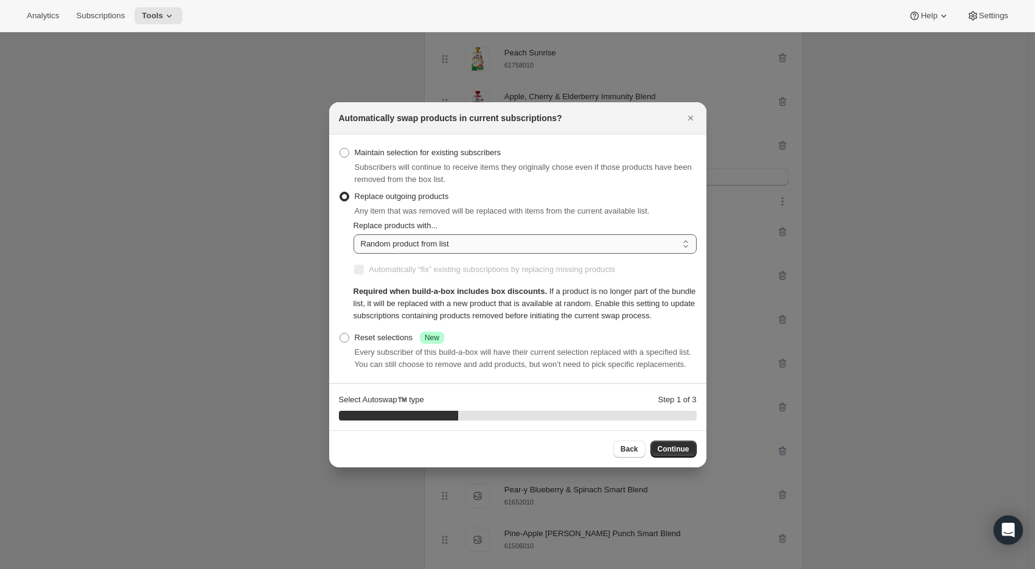
click at [399, 234] on select "Random product from list Matching product type Select specific replacements" at bounding box center [525, 243] width 343 height 19
select select "selection"
click at [354, 234] on select "Random product from list Matching product type Select specific replacements" at bounding box center [525, 243] width 343 height 19
checkbox input "true"
click at [663, 454] on span "Continue" at bounding box center [674, 449] width 32 height 10
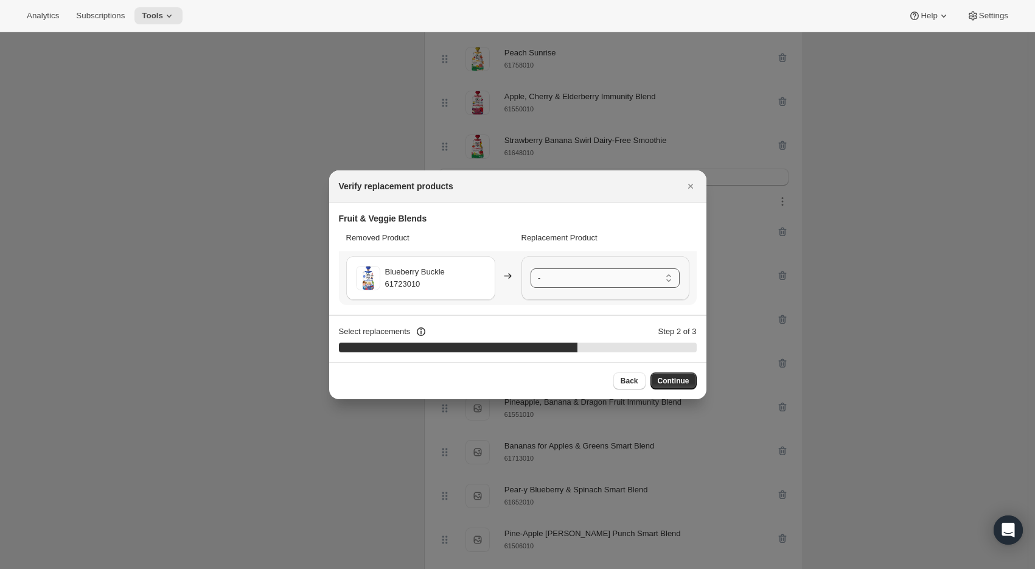
click at [565, 279] on select "- Farmer Jen's Pumpkin Apple Pie - 61719010 Apple Strawberry Applesauce - 61759…" at bounding box center [605, 277] width 149 height 19
click at [669, 378] on span "Continue" at bounding box center [674, 381] width 32 height 10
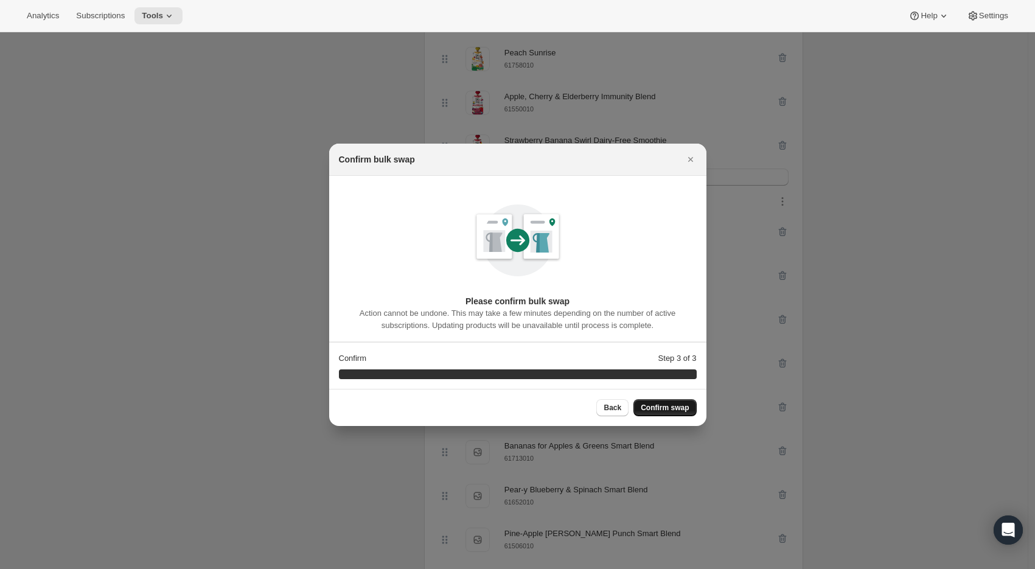
click at [676, 404] on span "Confirm swap" at bounding box center [665, 408] width 48 height 10
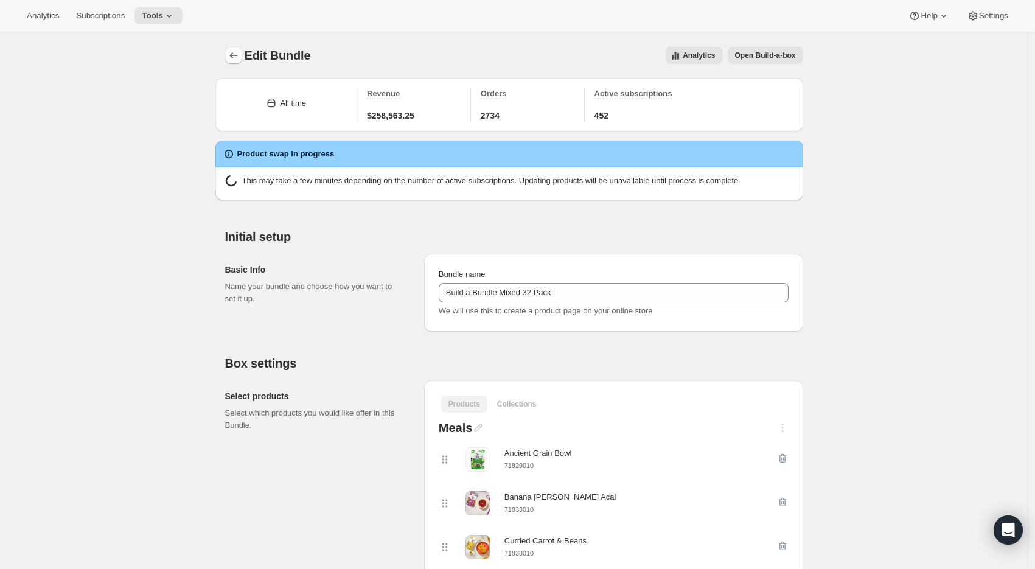
click at [239, 58] on icon "Bundles" at bounding box center [234, 55] width 12 height 12
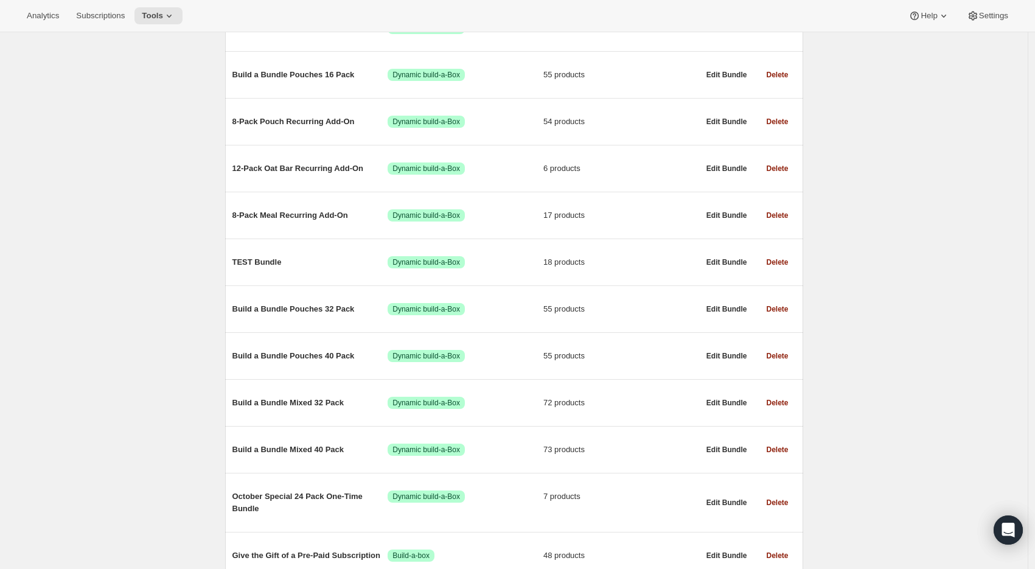
scroll to position [337, 0]
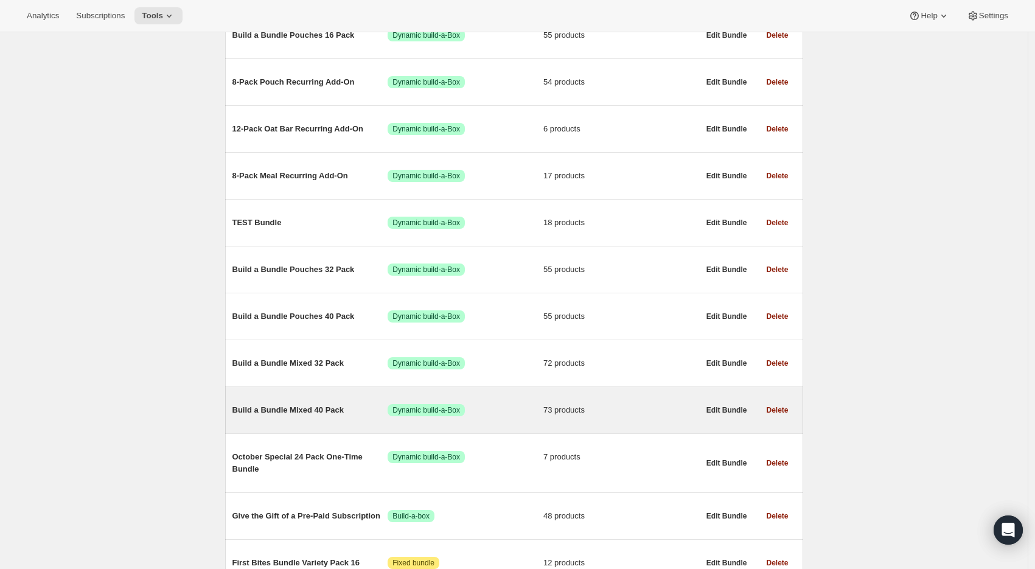
click at [294, 416] on span "Build a Bundle Mixed 40 Pack" at bounding box center [310, 410] width 156 height 12
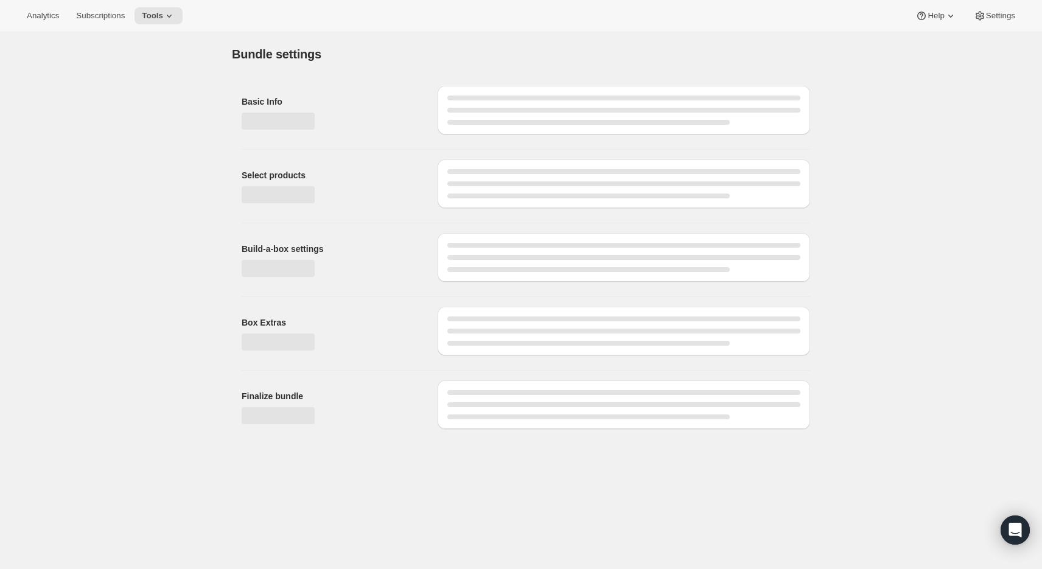
type input "Build a Bundle Mixed 40 Pack"
checkbox input "true"
select select "MINIMUM"
type input "Select at least 8 meals"
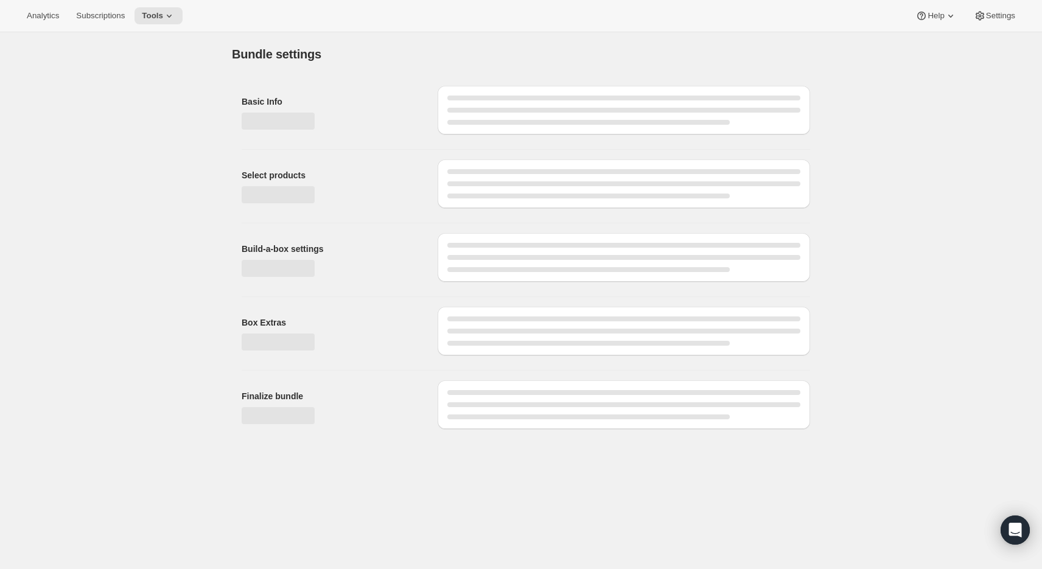
select select "gid://shopify/ProductVariant/41182201774162_e143ae9f-052c-4d0a-9eb4-a0f33d9d72e0"
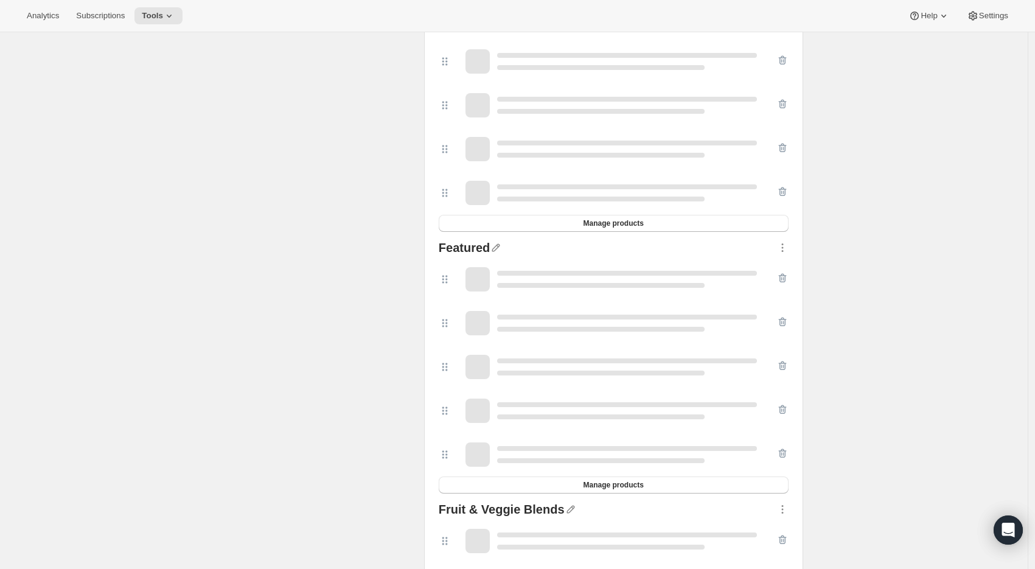
scroll to position [1207, 0]
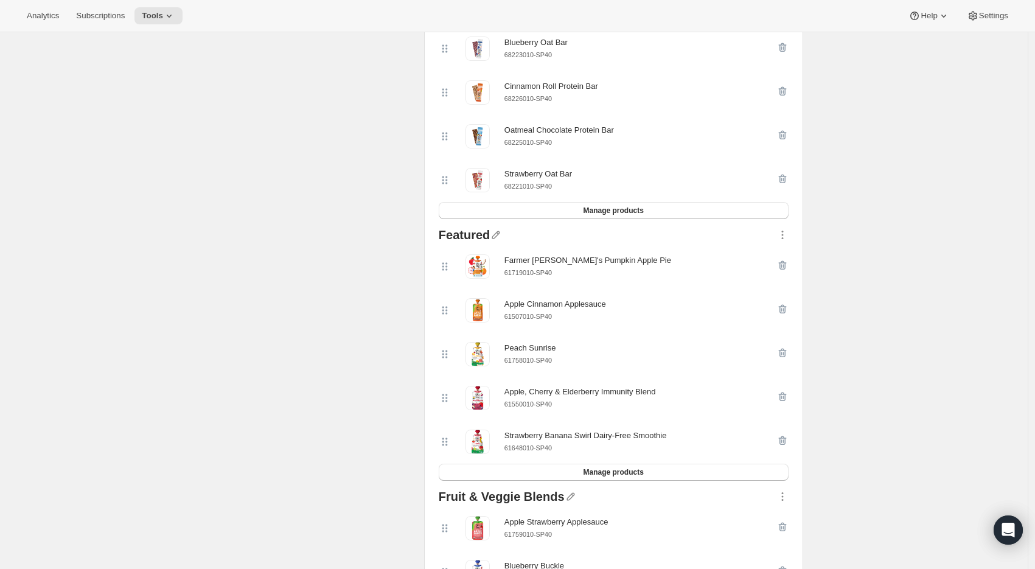
click at [539, 276] on small "61719010-SP40" at bounding box center [527, 272] width 47 height 7
copy div "61719010-SP40"
click at [786, 270] on icon "button" at bounding box center [782, 265] width 8 height 9
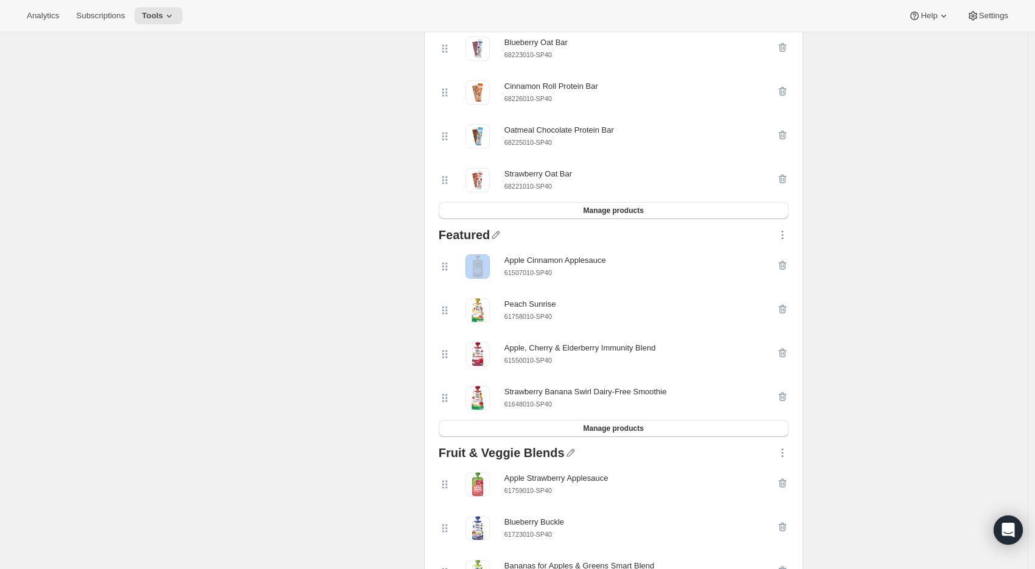
scroll to position [0, 0]
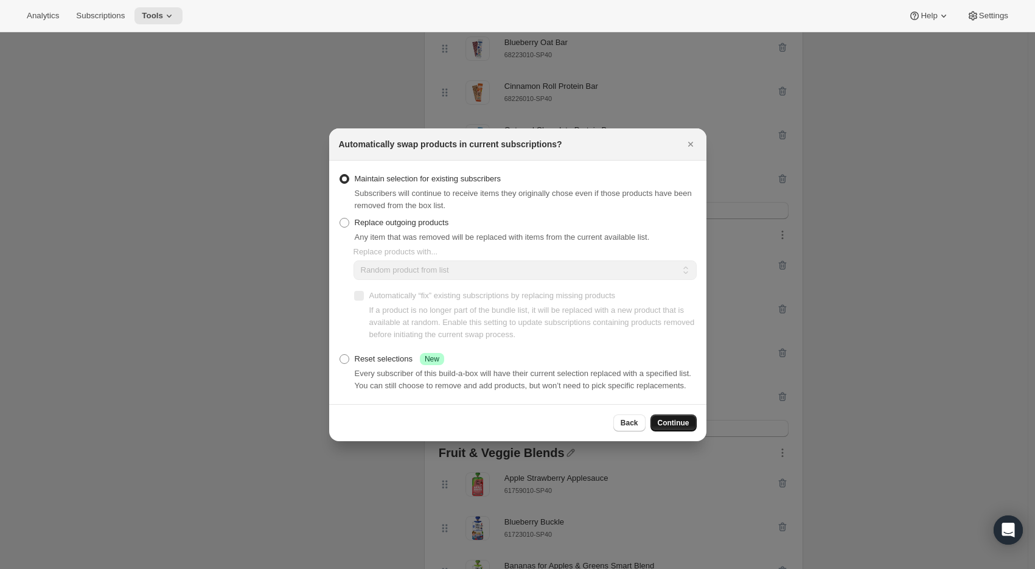
click at [675, 428] on span "Continue" at bounding box center [674, 423] width 32 height 10
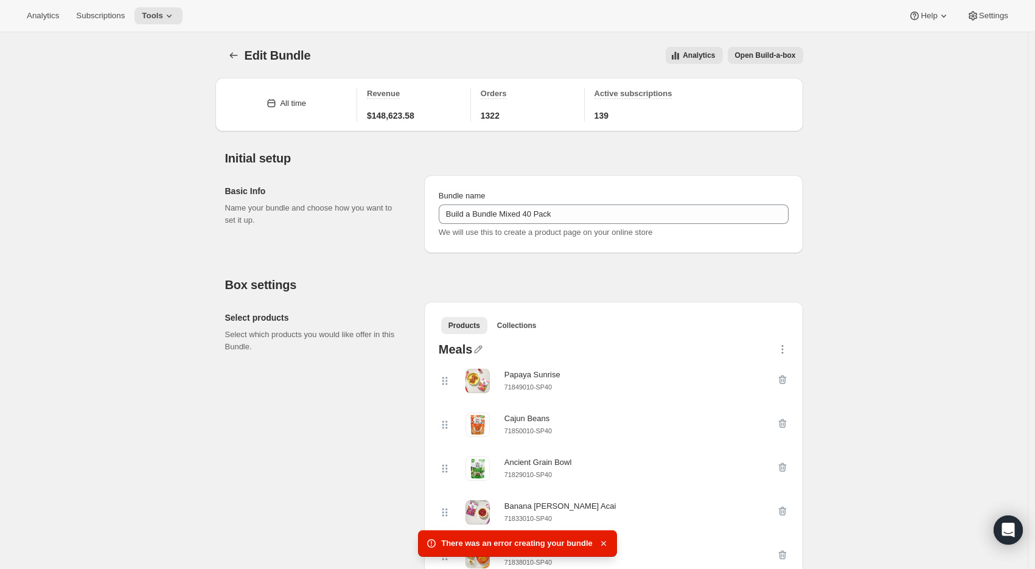
click at [601, 544] on icon "button" at bounding box center [604, 543] width 12 height 12
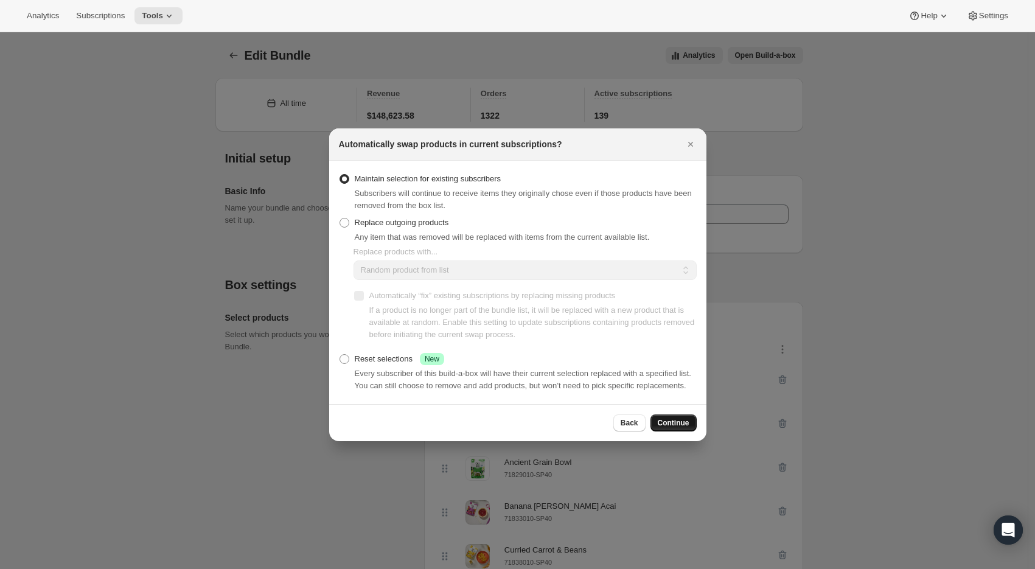
click at [656, 424] on button "Continue" at bounding box center [673, 422] width 46 height 17
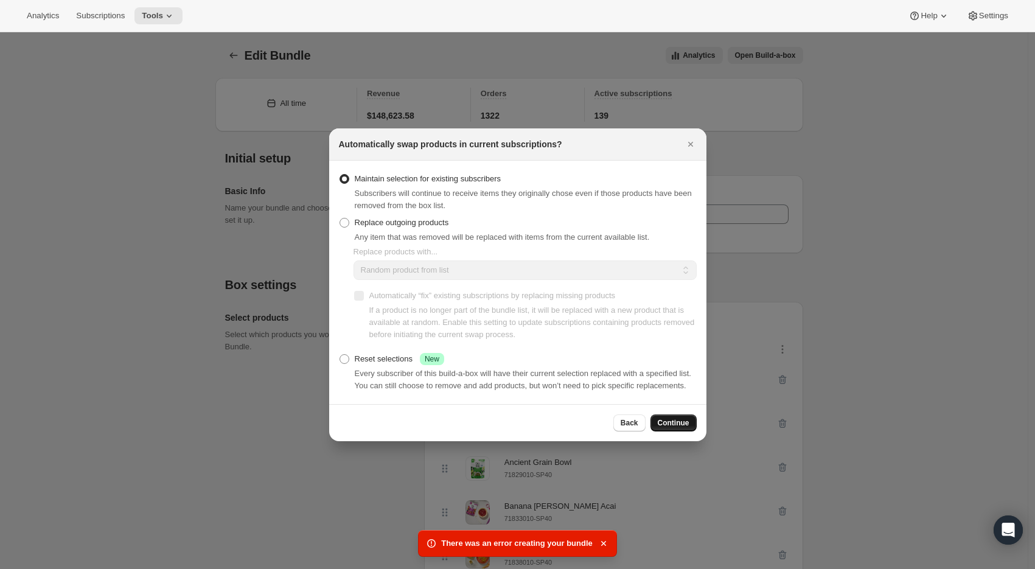
click at [674, 428] on span "Continue" at bounding box center [674, 423] width 32 height 10
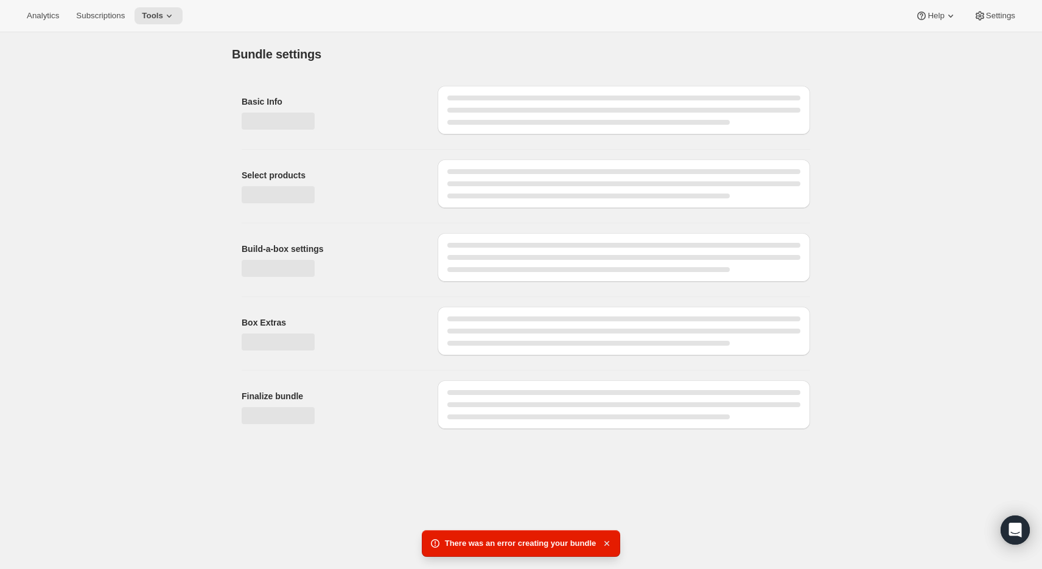
click at [605, 540] on icon "button" at bounding box center [607, 543] width 12 height 12
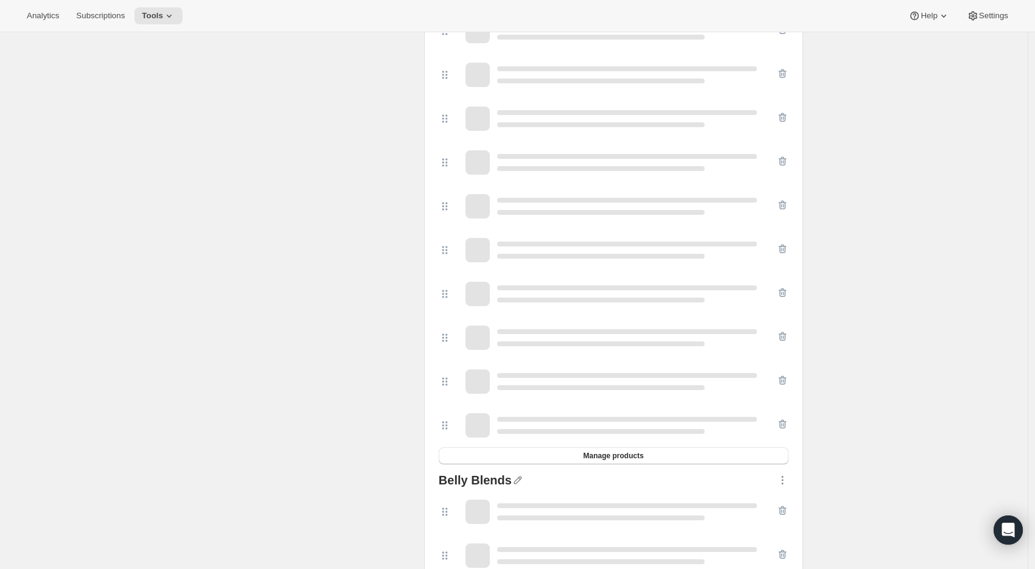
scroll to position [1962, 0]
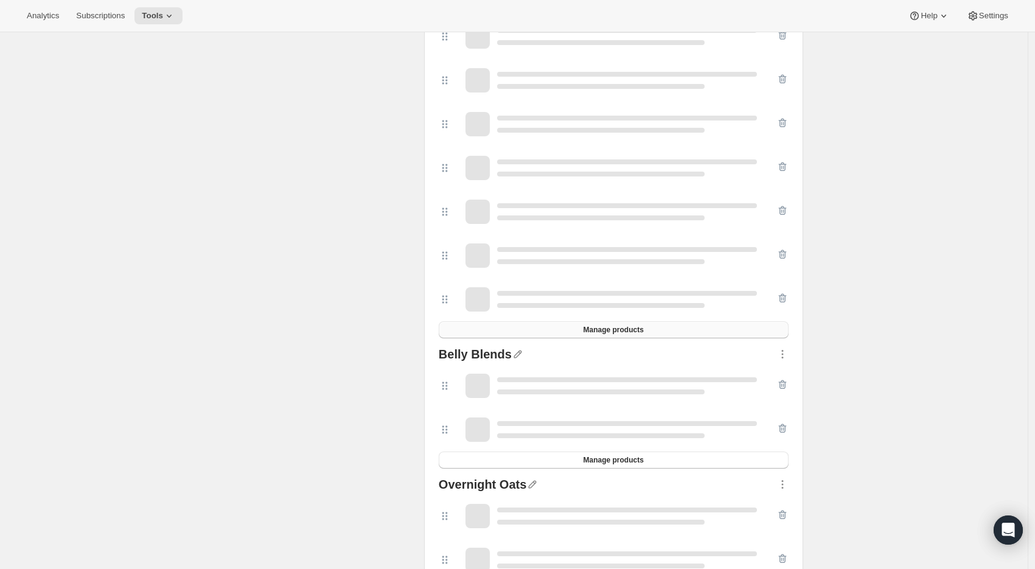
click at [671, 338] on button "Manage products" at bounding box center [614, 329] width 350 height 17
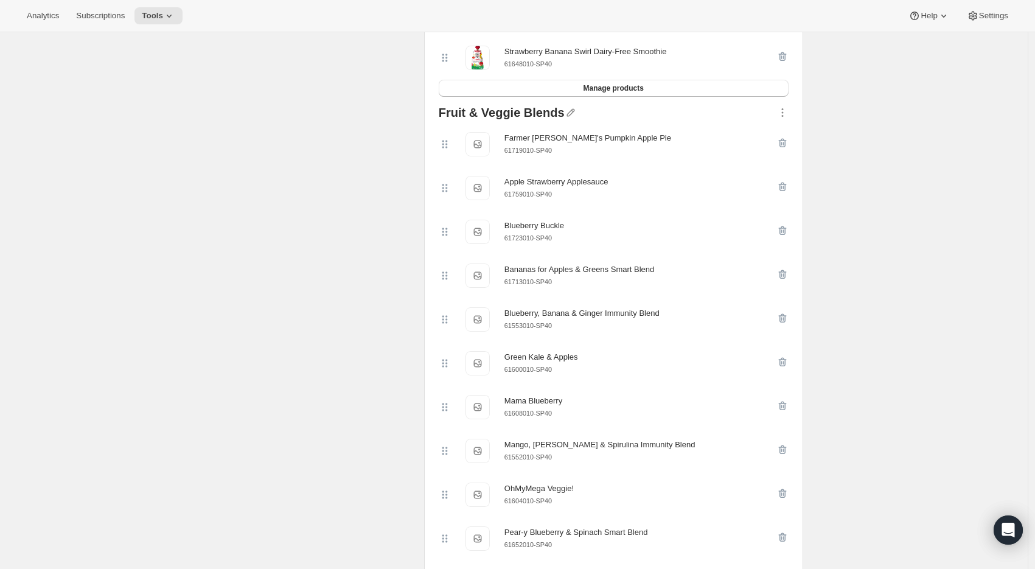
scroll to position [1546, 0]
click at [781, 238] on icon "button" at bounding box center [782, 232] width 12 height 12
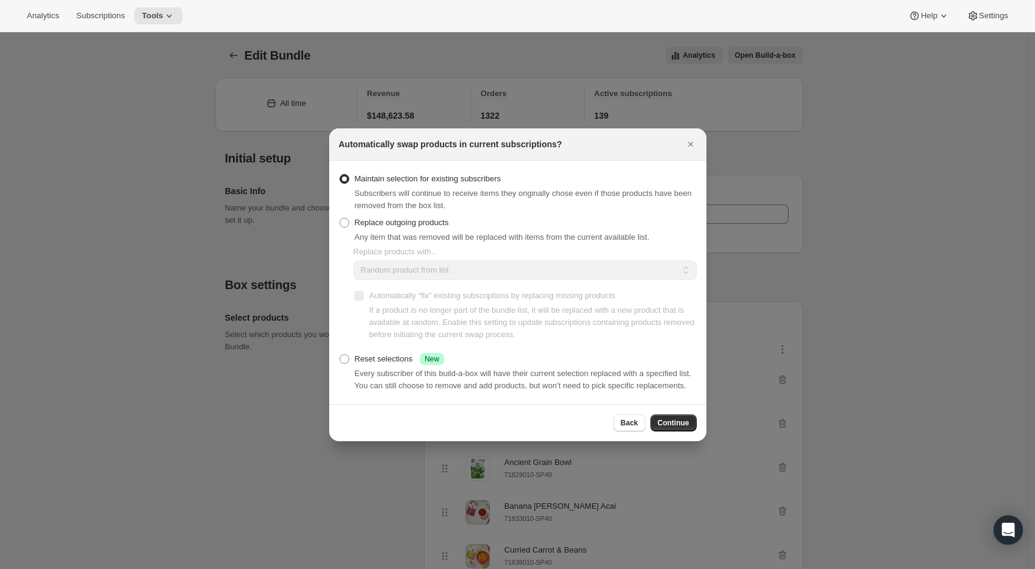
scroll to position [0, 0]
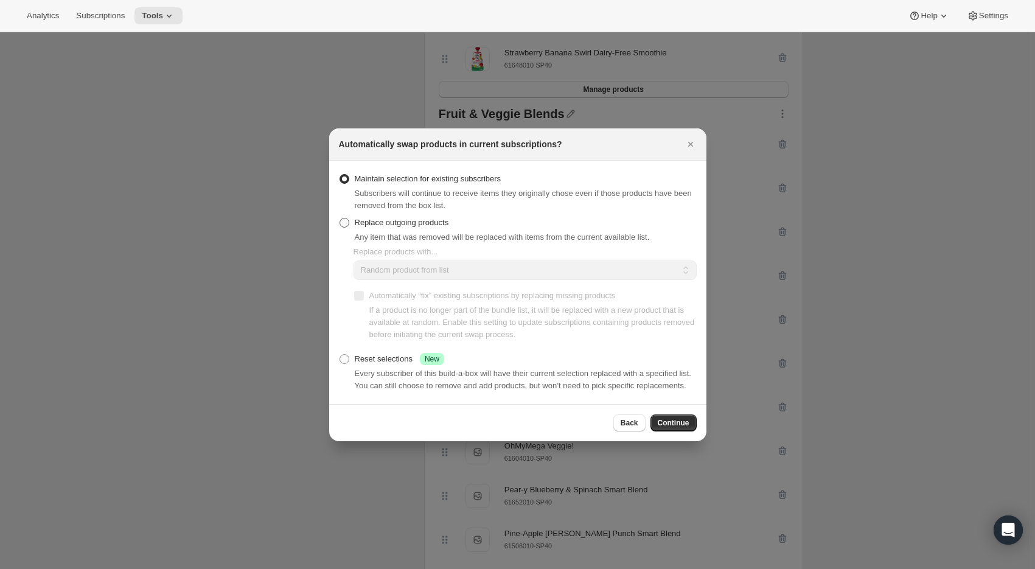
click at [400, 218] on span "Replace outgoing products" at bounding box center [402, 222] width 94 height 9
click at [340, 218] on input "Replace outgoing products" at bounding box center [340, 218] width 1 height 1
radio input "true"
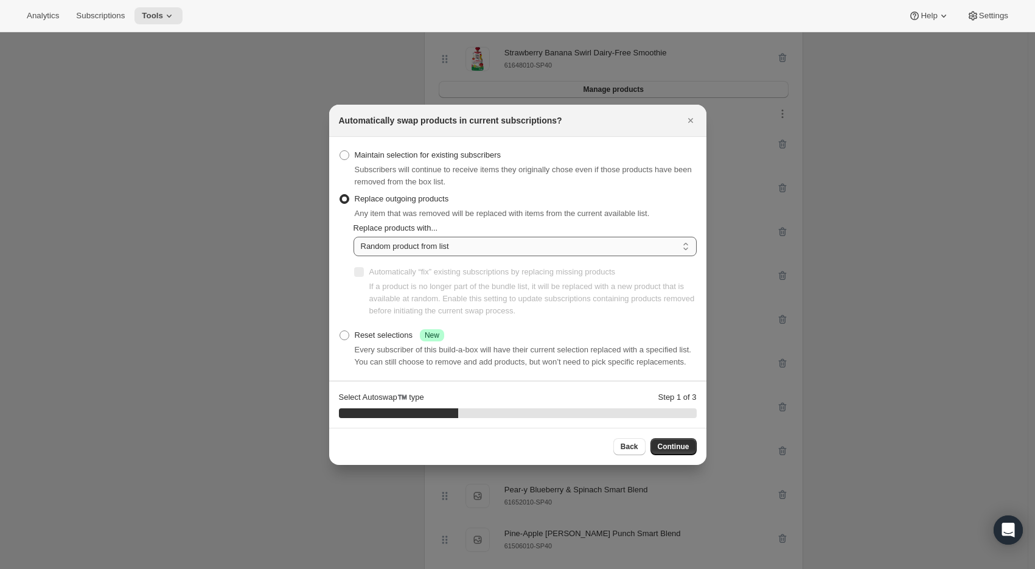
click at [403, 240] on select "Random product from list Matching product type Select specific replacements" at bounding box center [525, 246] width 343 height 19
select select "selection"
click at [354, 237] on select "Random product from list Matching product type Select specific replacements" at bounding box center [525, 246] width 343 height 19
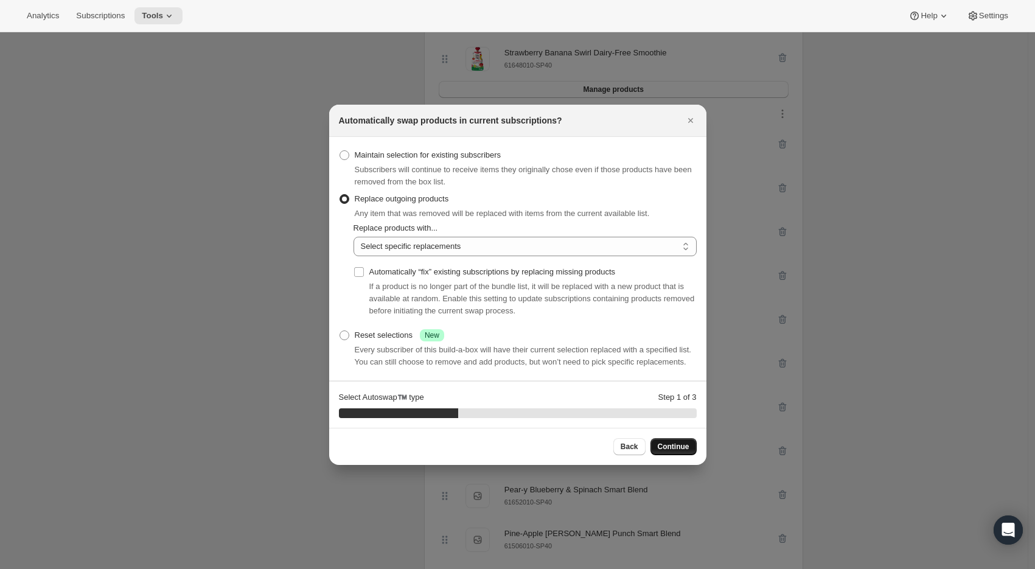
click at [671, 447] on button "Continue" at bounding box center [673, 446] width 46 height 17
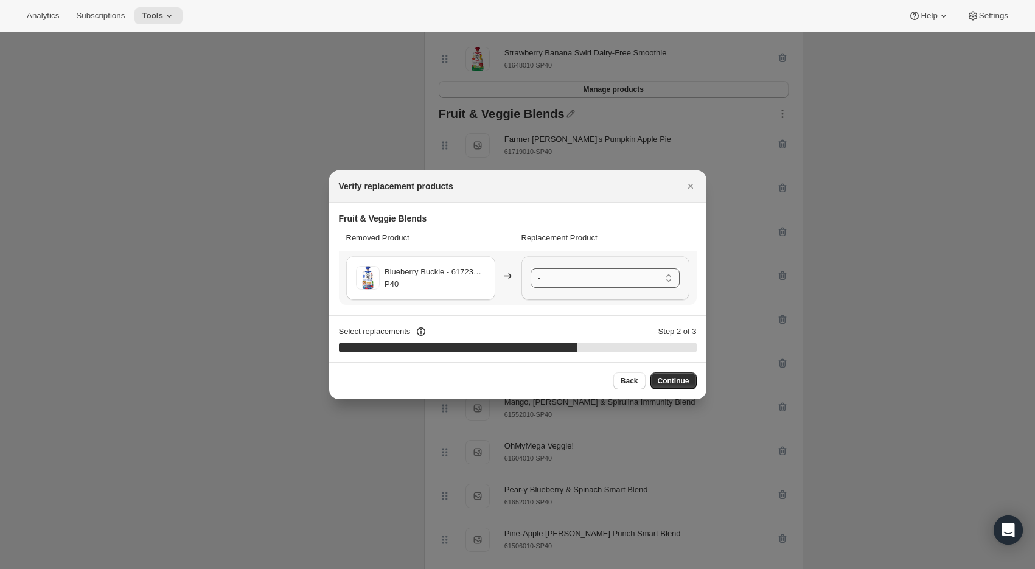
click at [612, 278] on select "- Farmer Jen's Pumpkin Apple Pie - 61719010-SP40 Apple Strawberry Applesauce - …" at bounding box center [605, 277] width 149 height 19
click at [659, 378] on span "Continue" at bounding box center [674, 381] width 32 height 10
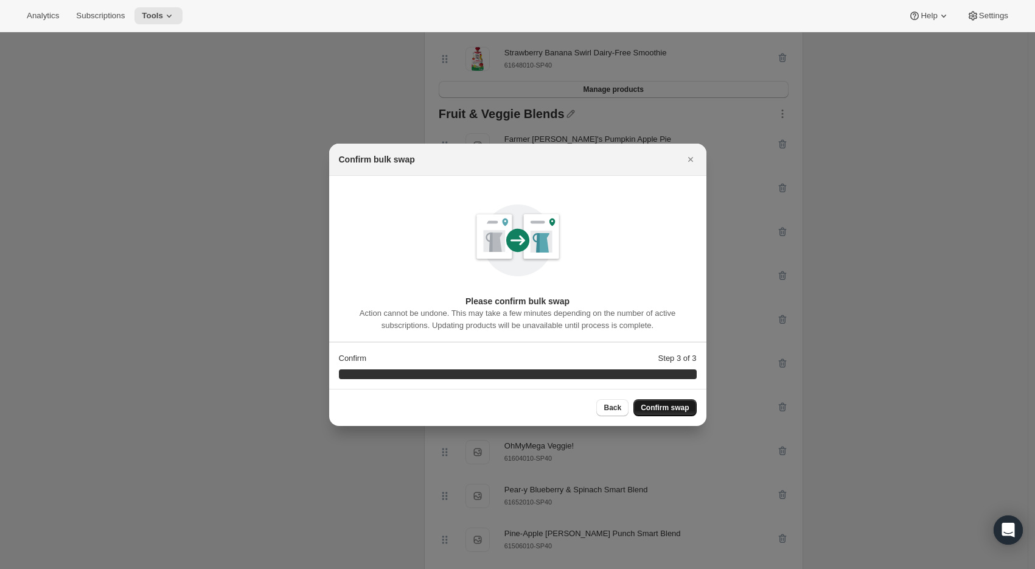
click at [666, 405] on span "Confirm swap" at bounding box center [665, 408] width 48 height 10
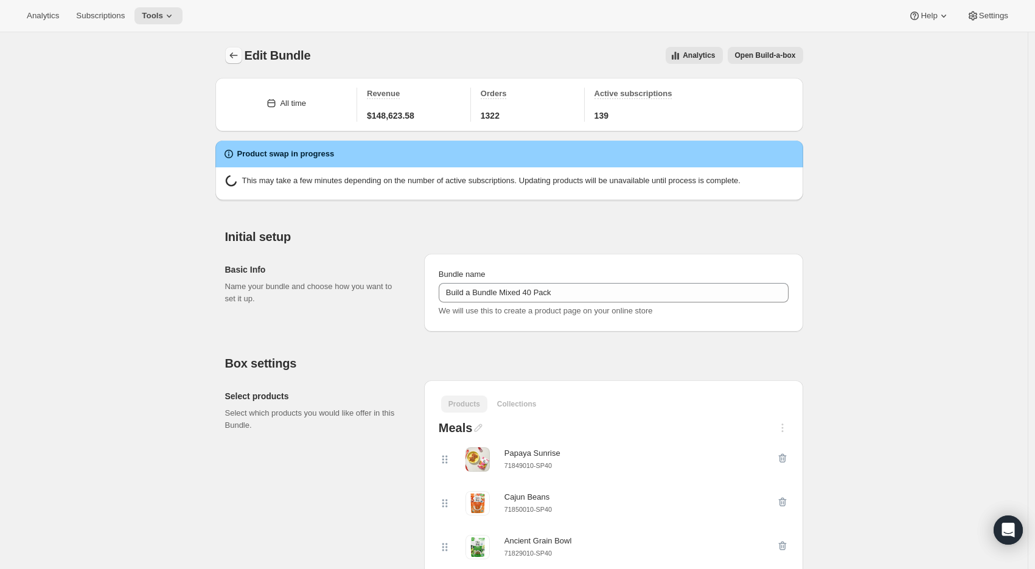
click at [235, 47] on button "Bundles" at bounding box center [233, 55] width 17 height 17
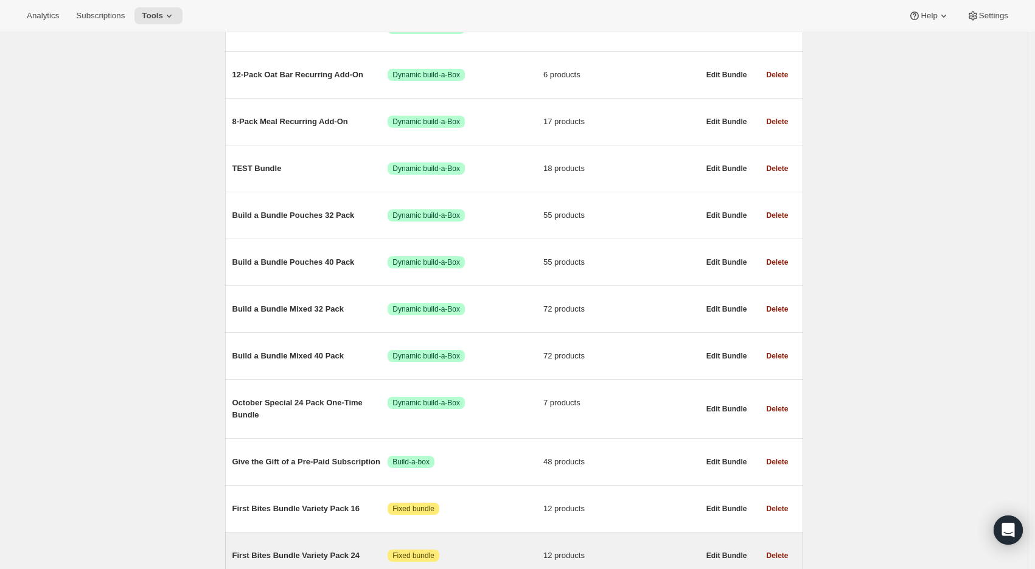
scroll to position [451, 0]
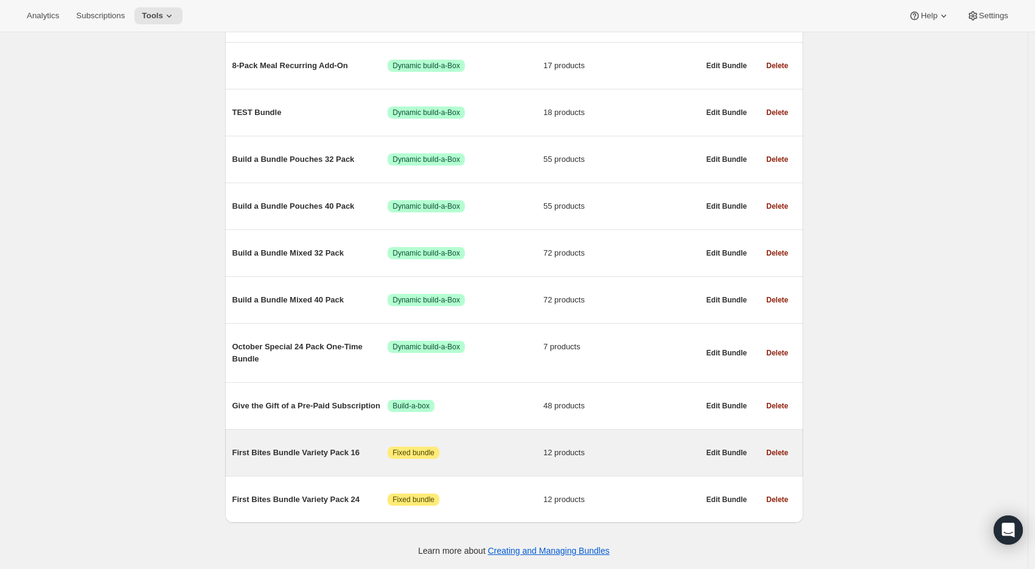
click at [301, 454] on span "First Bites Bundle Variety Pack 16" at bounding box center [310, 453] width 156 height 12
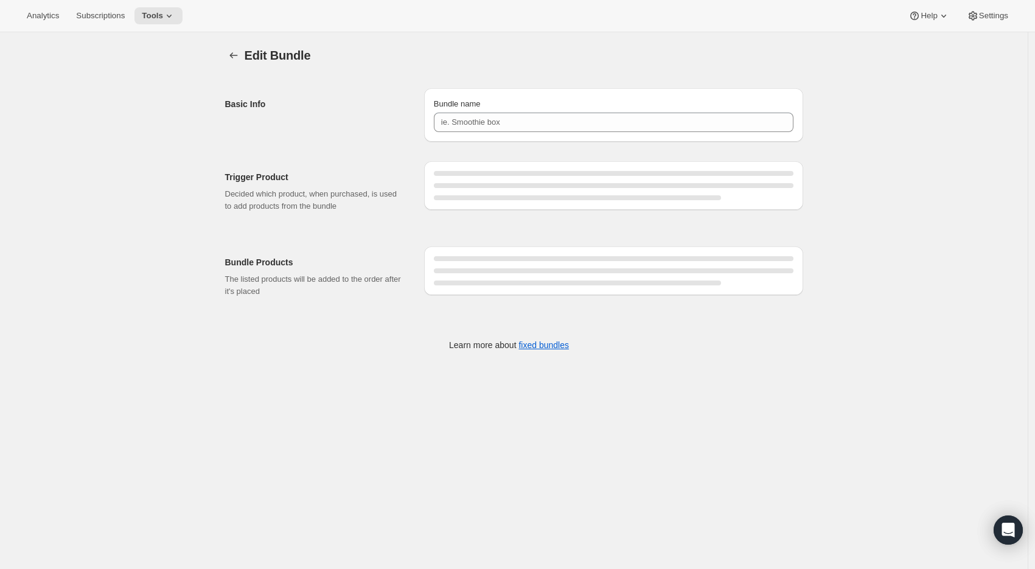
type input "First Bites Bundle Variety Pack 16"
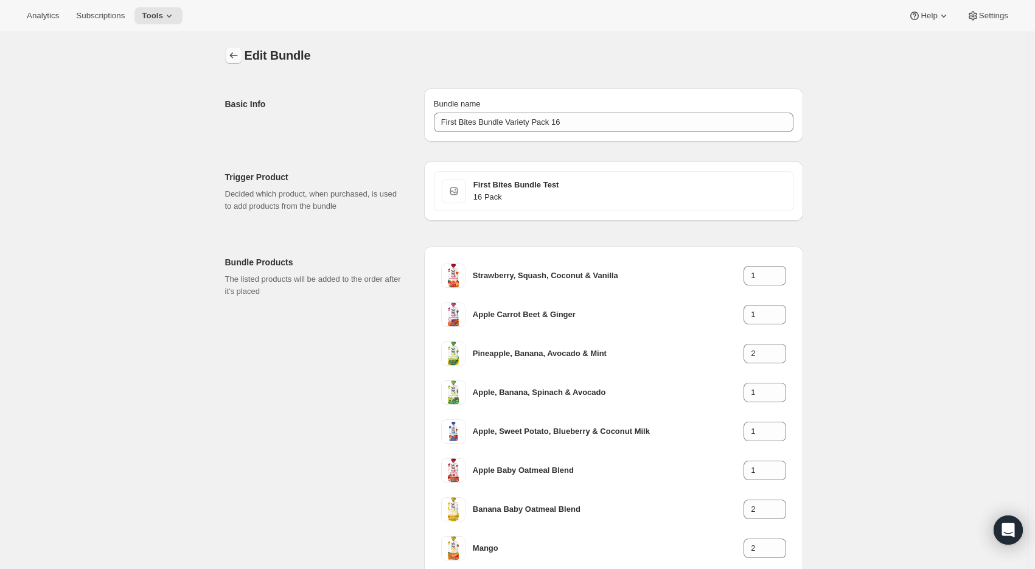
click at [237, 57] on icon "Bundles" at bounding box center [234, 55] width 12 height 12
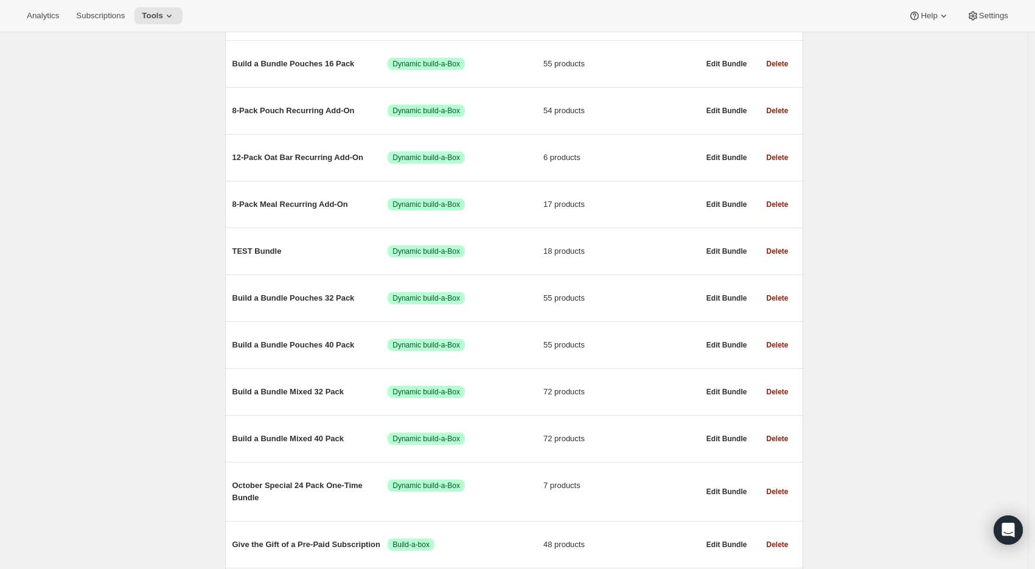
scroll to position [451, 0]
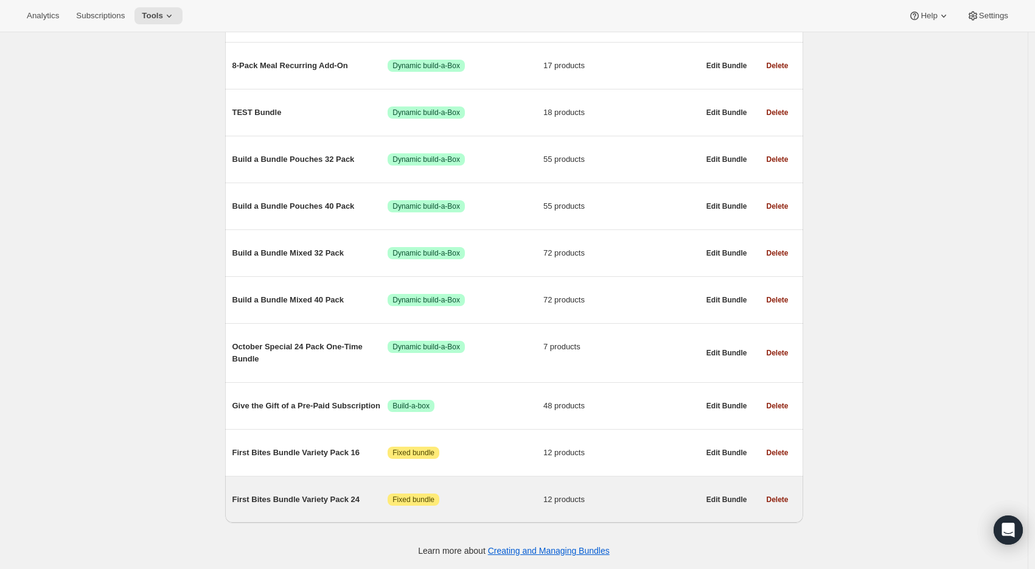
click at [273, 499] on span "First Bites Bundle Variety Pack 24" at bounding box center [310, 499] width 156 height 12
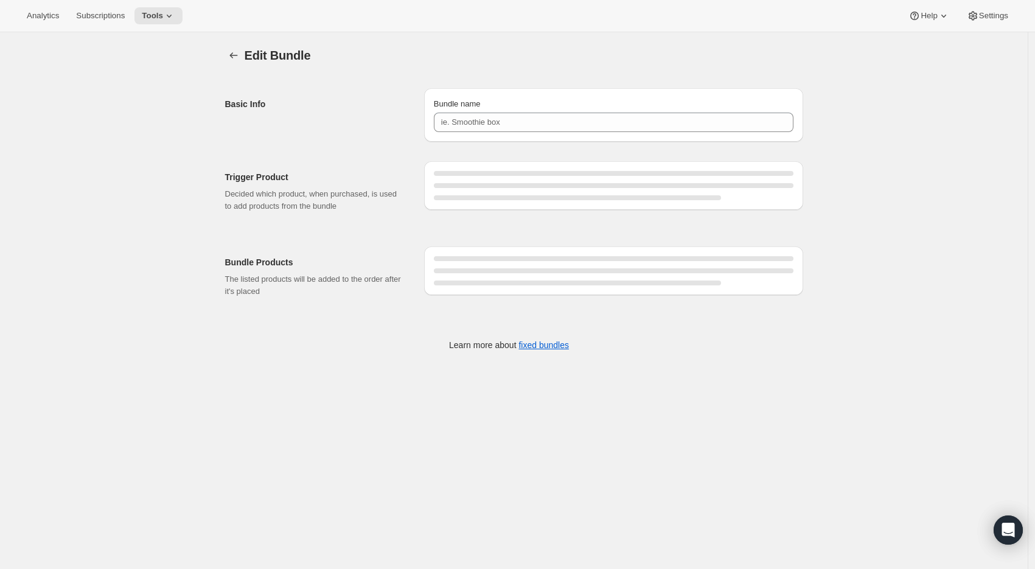
type input "First Bites Bundle Variety Pack 24"
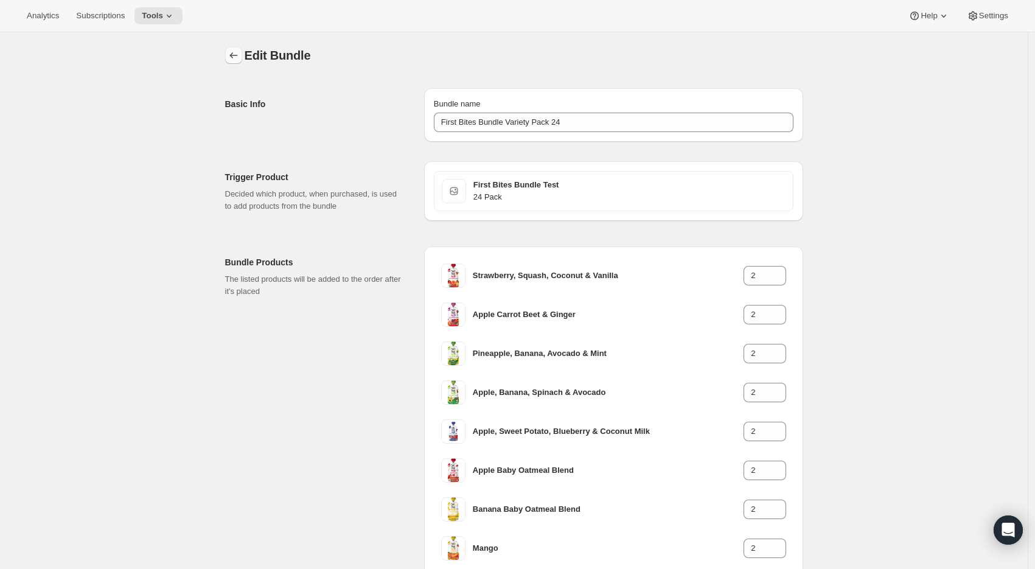
click at [234, 55] on icon "Bundles" at bounding box center [233, 55] width 8 height 6
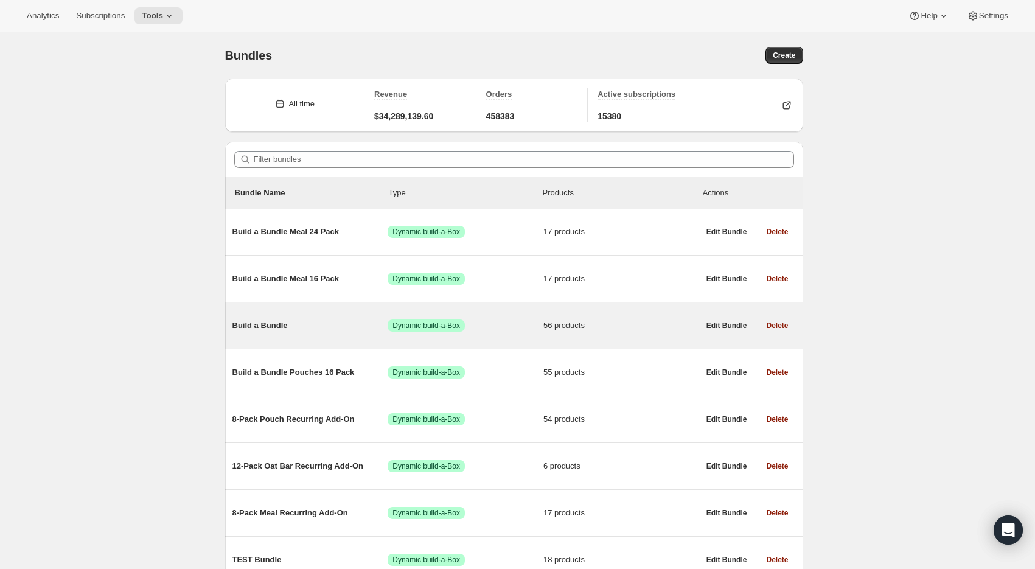
click at [262, 331] on span "Build a Bundle" at bounding box center [310, 325] width 156 height 12
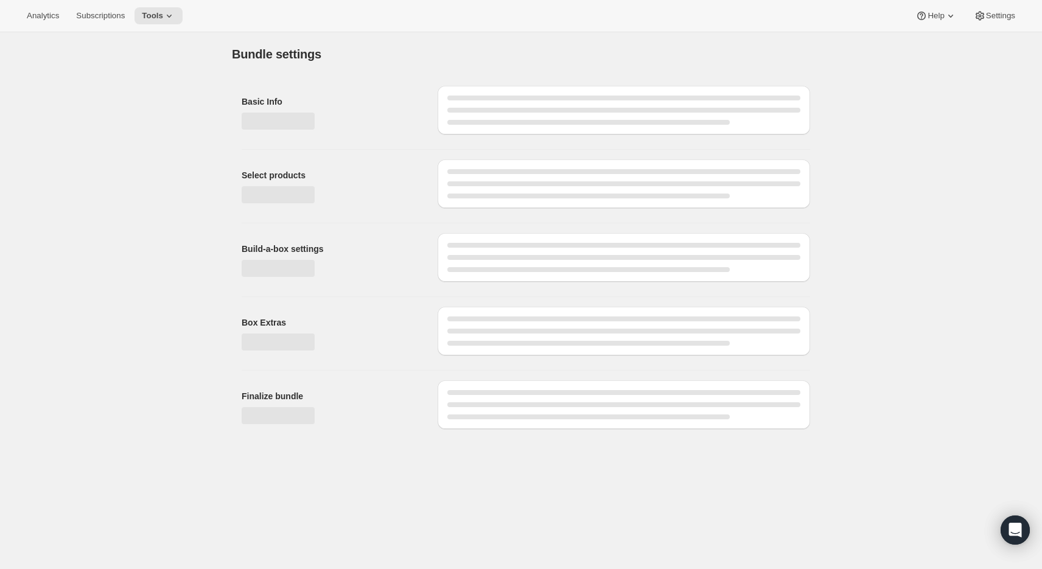
type input "Build a Bundle"
checkbox input "true"
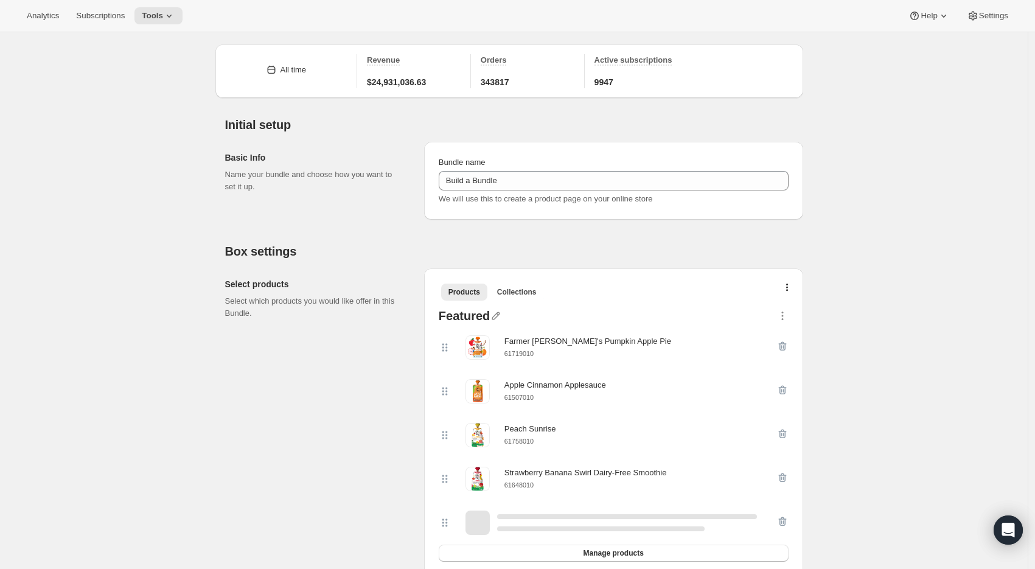
scroll to position [43, 0]
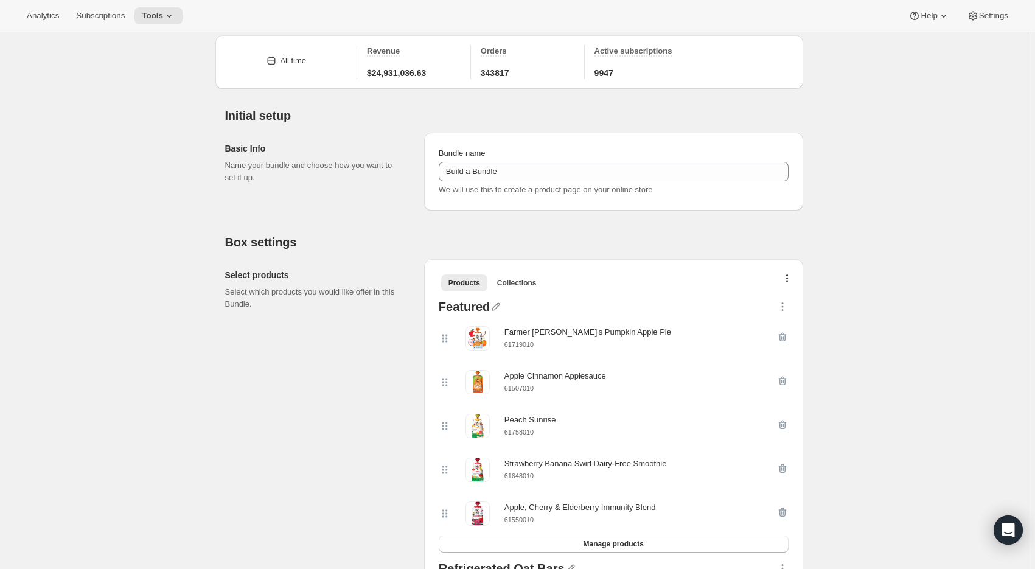
click at [526, 346] on small "61719010" at bounding box center [518, 344] width 29 height 7
click at [788, 339] on icon "button" at bounding box center [782, 337] width 12 height 12
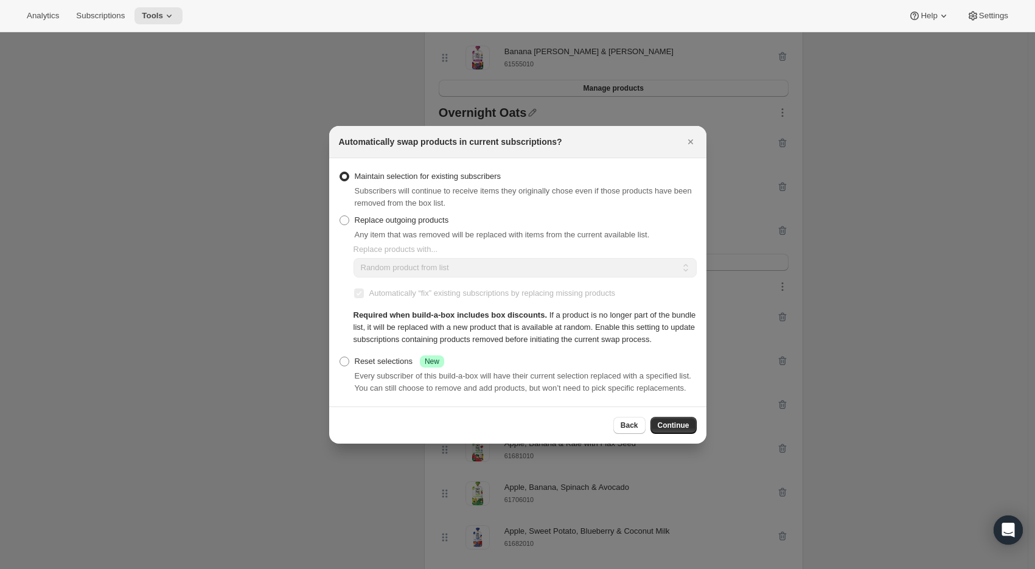
scroll to position [0, 0]
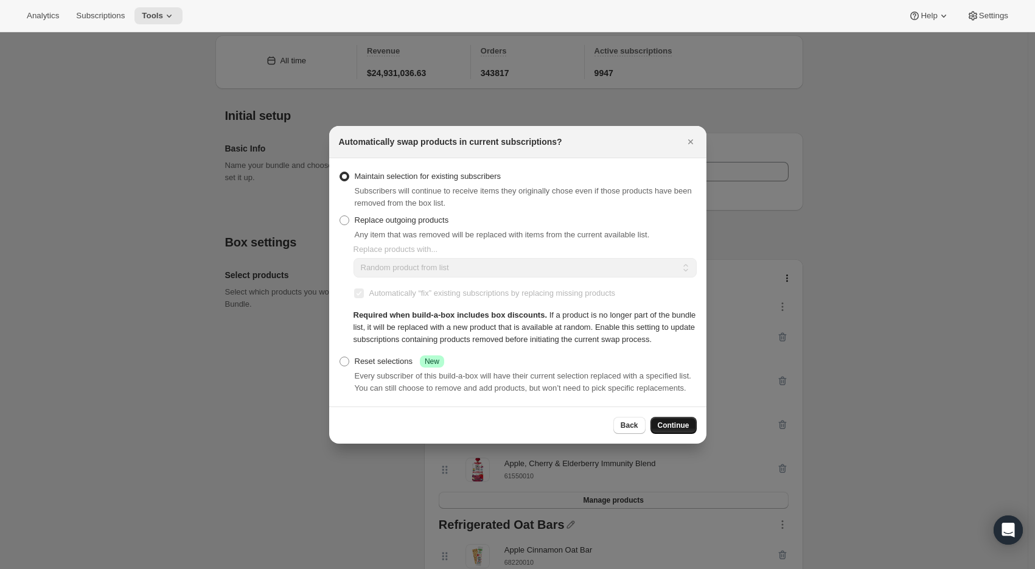
click at [674, 430] on span "Continue" at bounding box center [674, 425] width 32 height 10
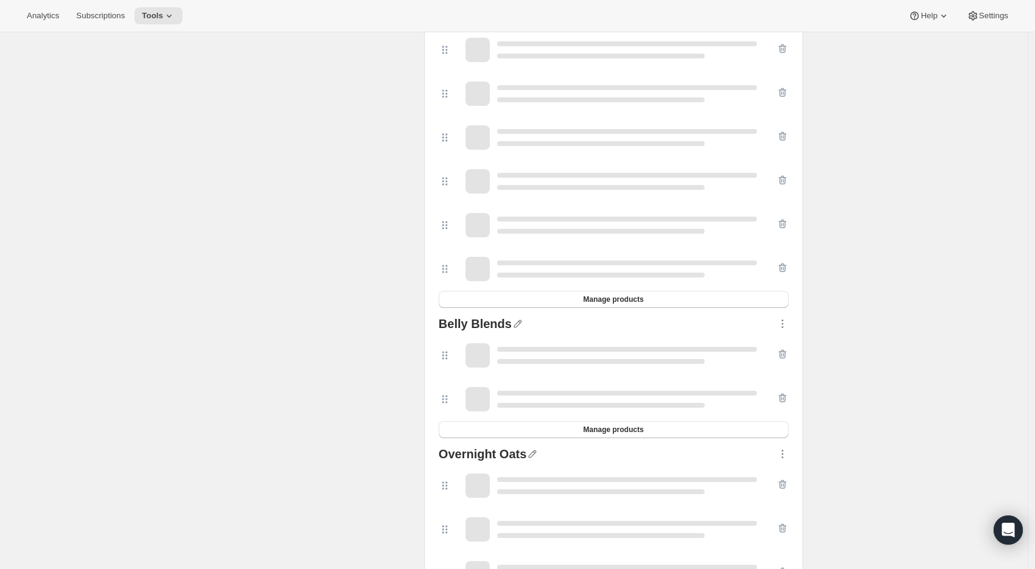
scroll to position [1212, 0]
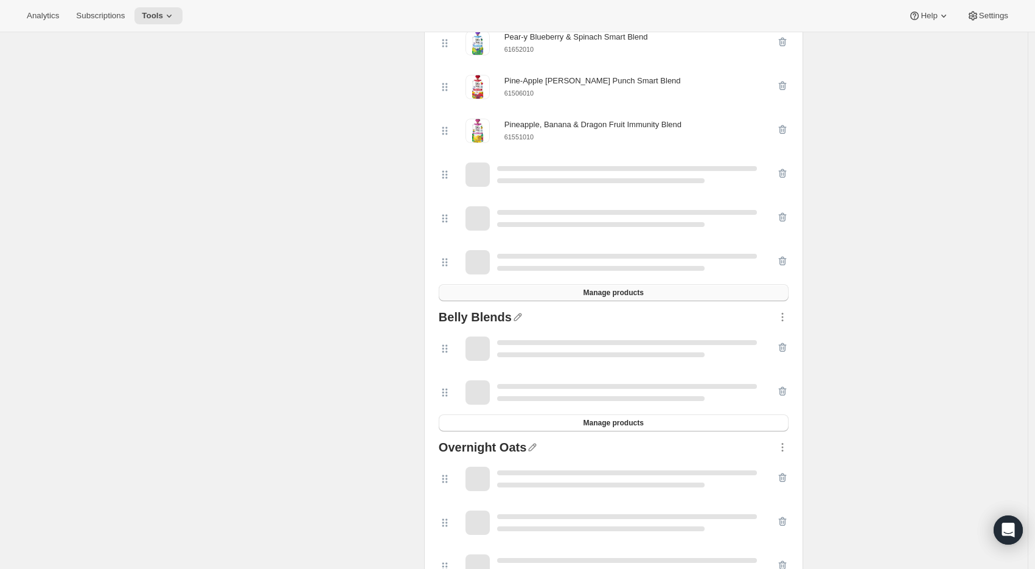
click at [607, 298] on span "Manage products" at bounding box center [613, 293] width 60 height 10
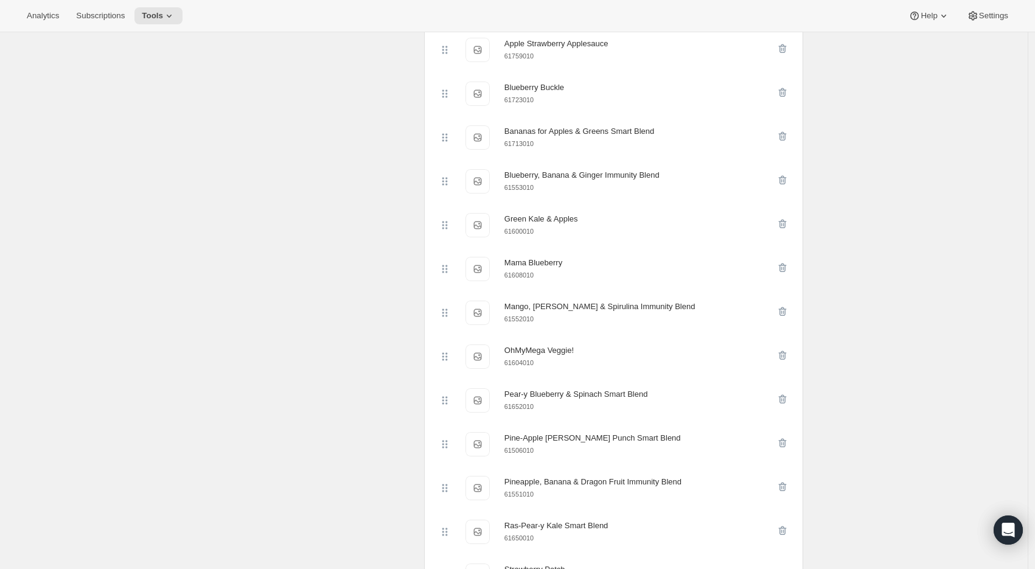
scroll to position [638, 0]
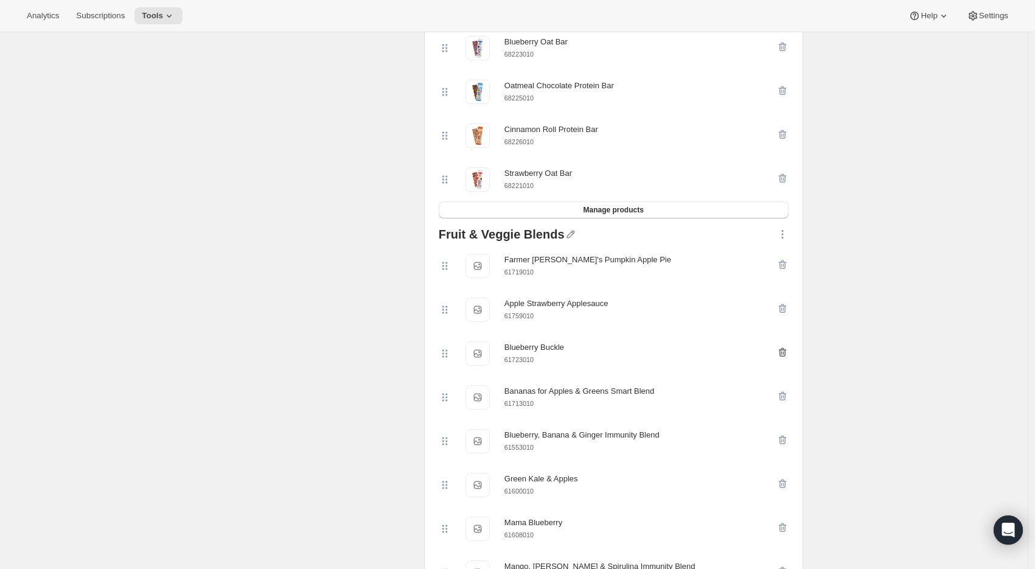
click at [786, 353] on icon "button" at bounding box center [782, 352] width 12 height 12
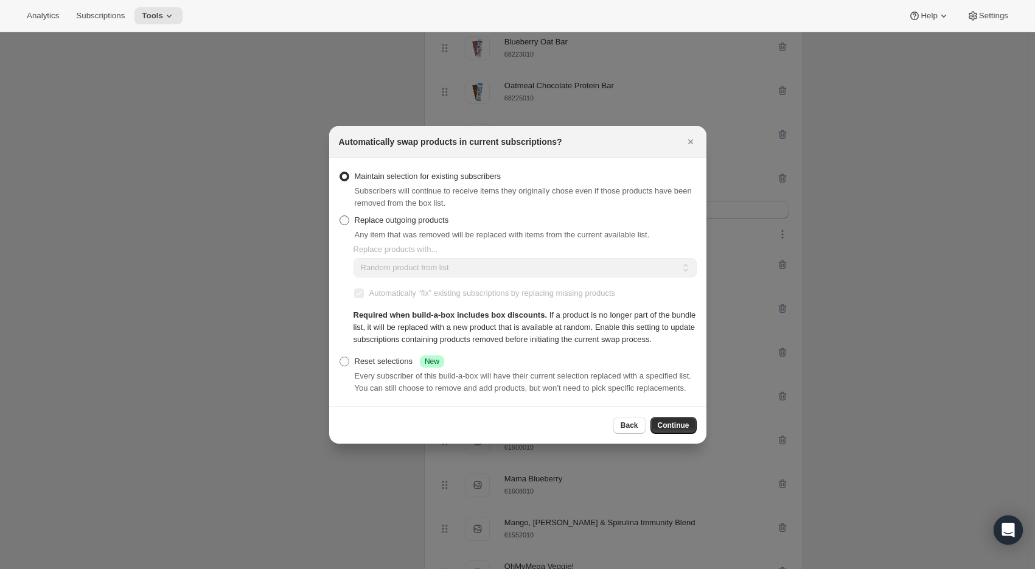
click at [384, 215] on span "Replace outgoing products" at bounding box center [402, 219] width 94 height 9
click at [340, 215] on input "Replace outgoing products" at bounding box center [340, 215] width 1 height 1
radio input "true"
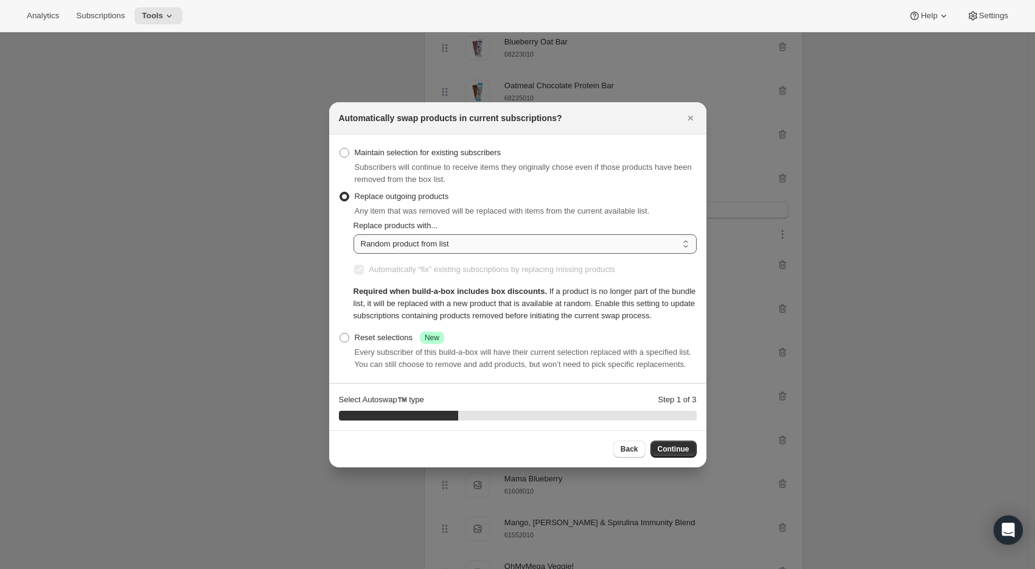
click at [394, 234] on select "Random product from list Matching product type Select specific replacements" at bounding box center [525, 243] width 343 height 19
select select "selection"
click at [354, 234] on select "Random product from list Matching product type Select specific replacements" at bounding box center [525, 243] width 343 height 19
click at [676, 454] on span "Continue" at bounding box center [674, 449] width 32 height 10
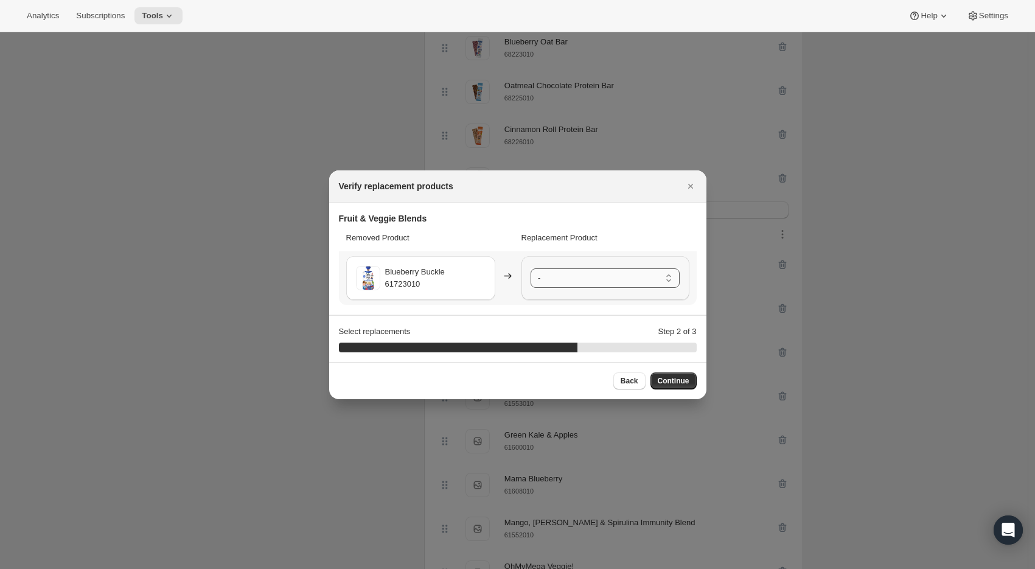
click at [564, 276] on select "- Farmer Jen's Pumpkin Apple Pie - 61719010 Apple Strawberry Applesauce - 61759…" at bounding box center [605, 277] width 149 height 19
click at [673, 378] on span "Continue" at bounding box center [674, 381] width 32 height 10
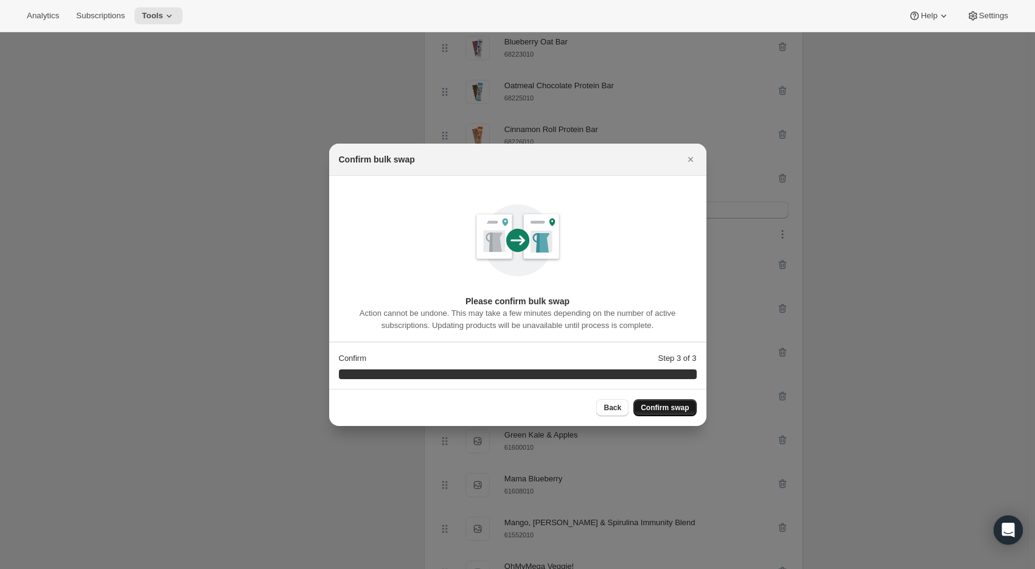
click at [672, 408] on span "Confirm swap" at bounding box center [665, 408] width 48 height 10
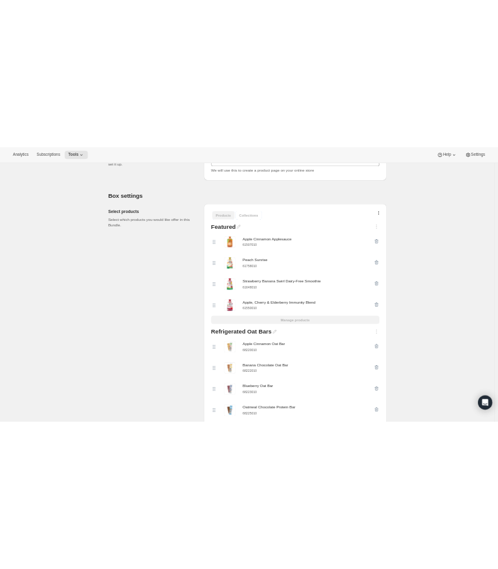
scroll to position [0, 0]
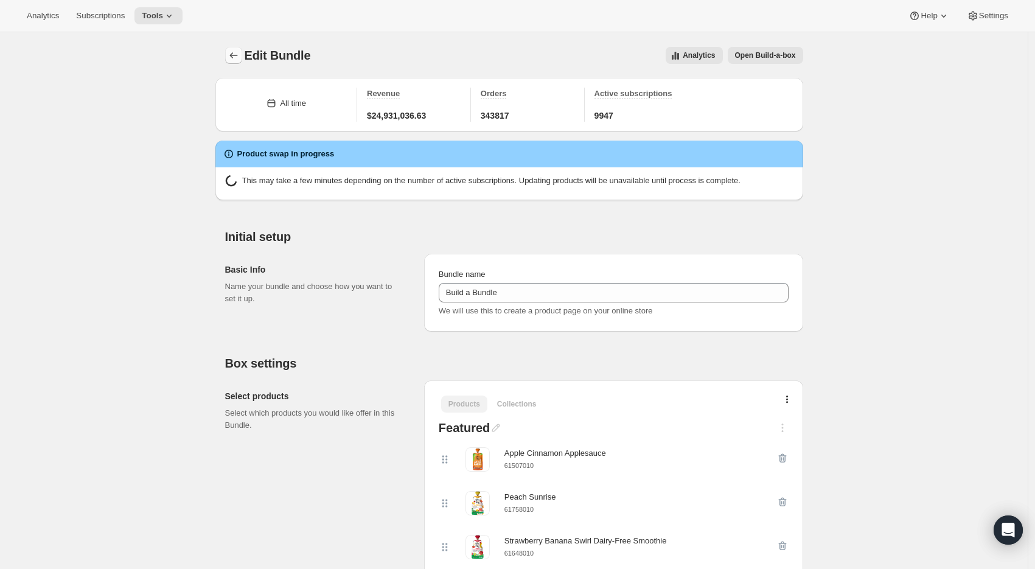
click at [232, 55] on icon "Bundles" at bounding box center [233, 55] width 8 height 6
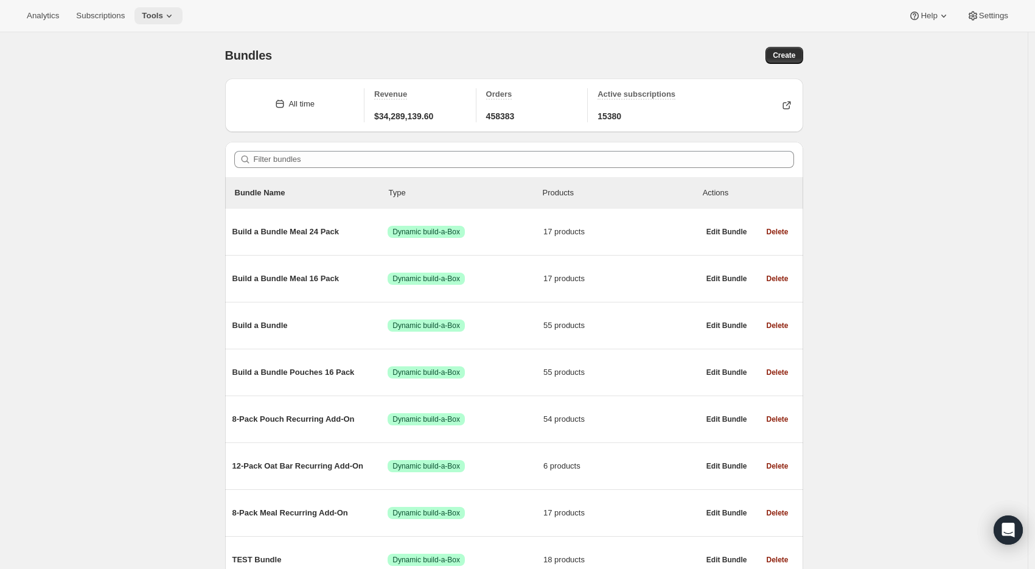
click at [152, 18] on span "Tools" at bounding box center [152, 16] width 21 height 10
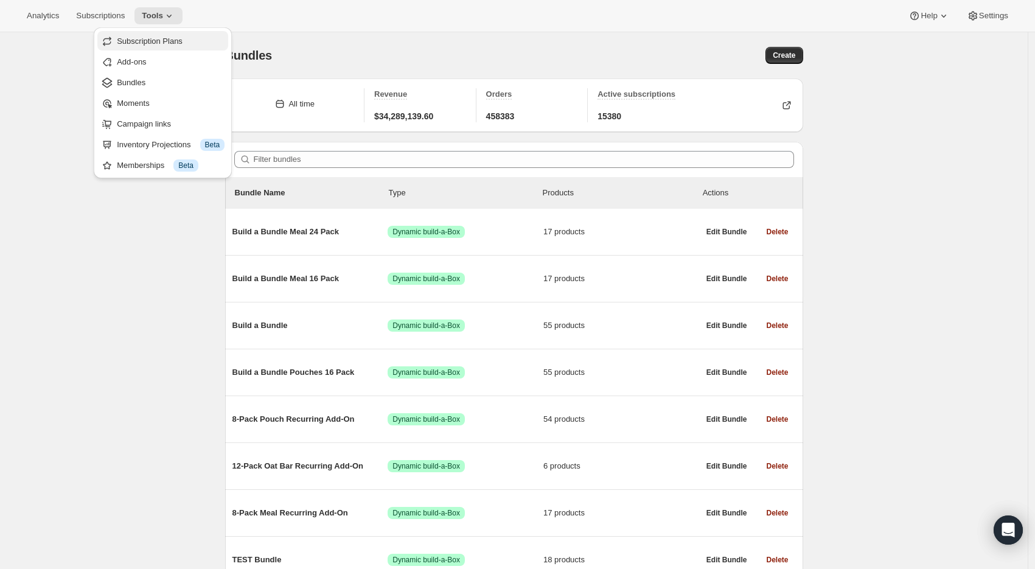
click at [157, 38] on span "Subscription Plans" at bounding box center [150, 41] width 66 height 9
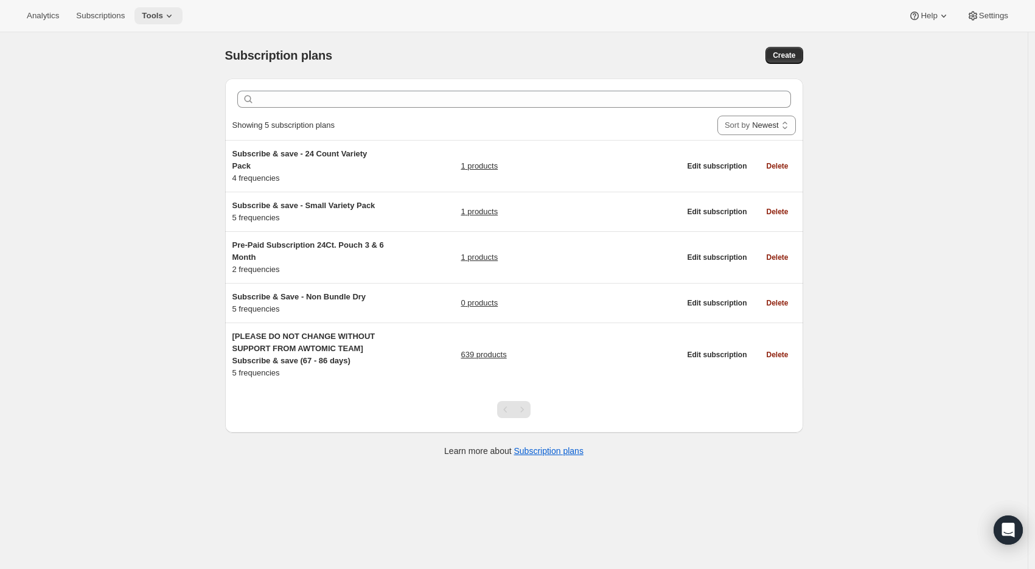
click at [170, 15] on icon at bounding box center [169, 16] width 12 height 12
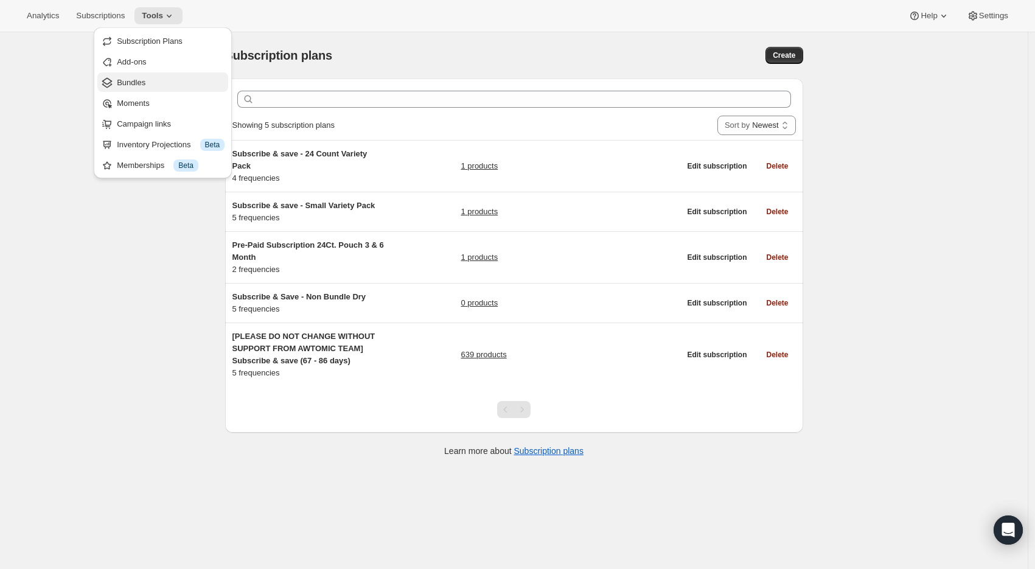
click at [134, 82] on span "Bundles" at bounding box center [131, 82] width 29 height 9
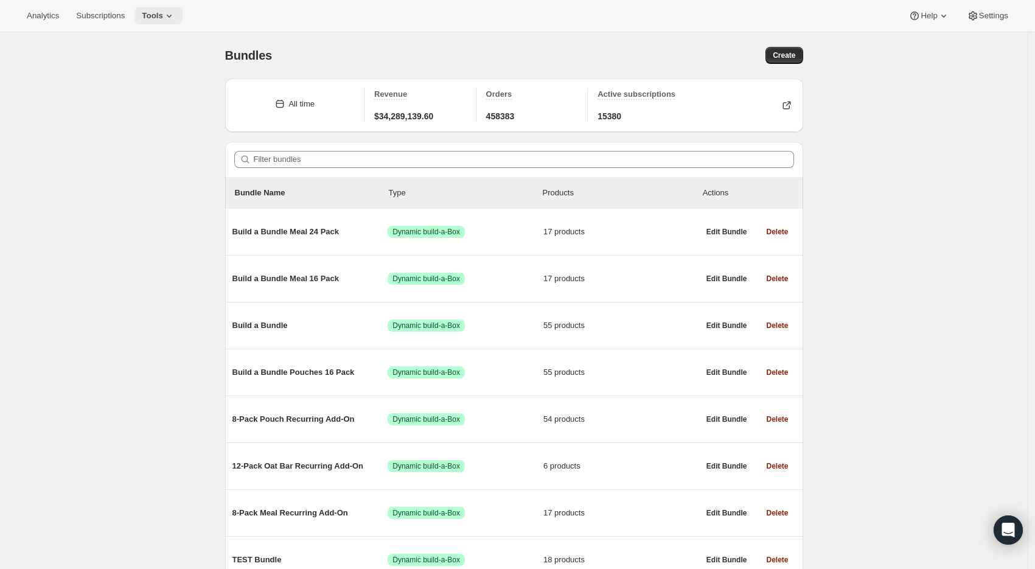
click at [163, 18] on span "Tools" at bounding box center [152, 16] width 21 height 10
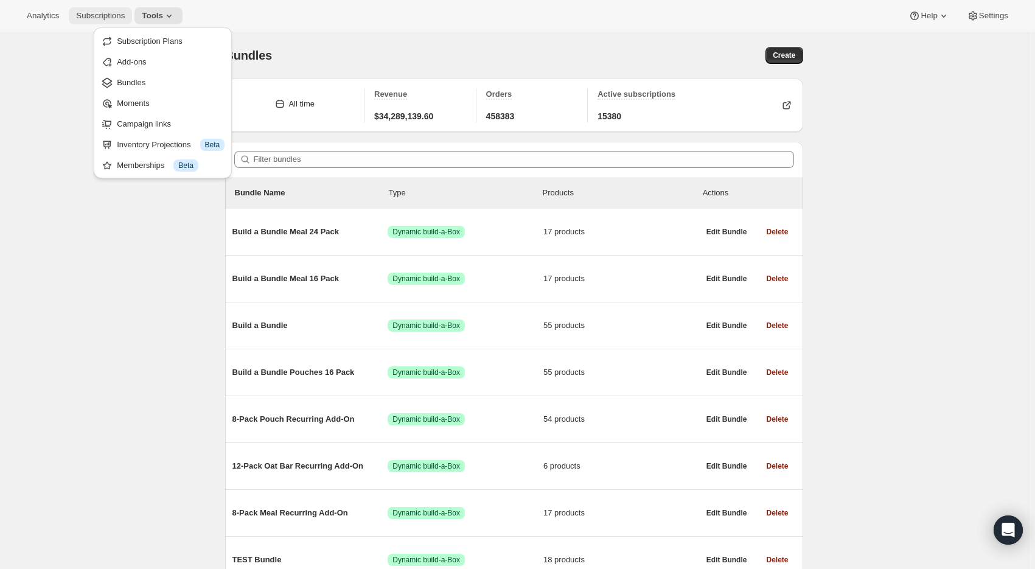
click at [97, 16] on span "Subscriptions" at bounding box center [100, 16] width 49 height 10
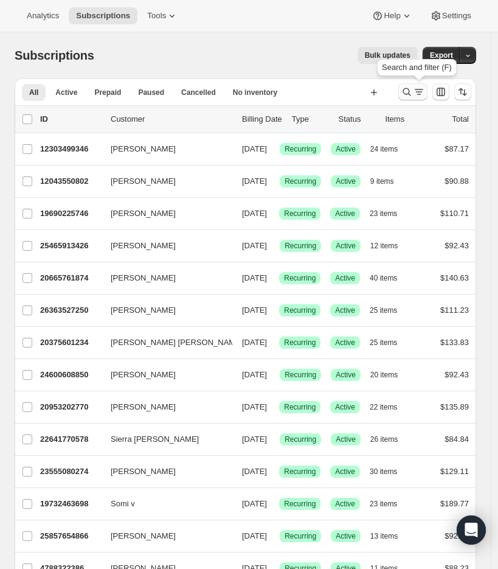
click at [425, 92] on icon "Search and filter results" at bounding box center [419, 92] width 12 height 12
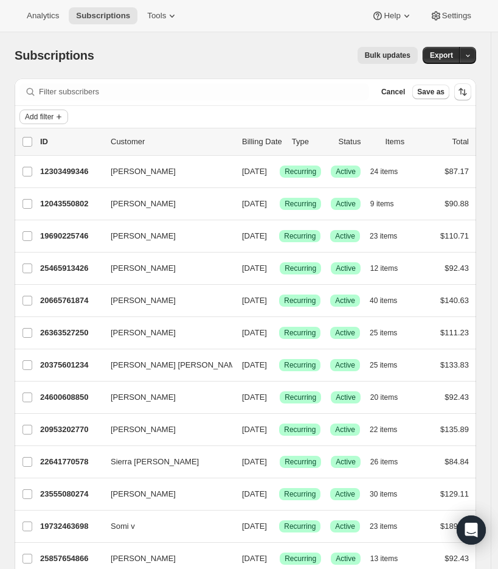
click at [57, 116] on button "Add filter" at bounding box center [43, 117] width 49 height 15
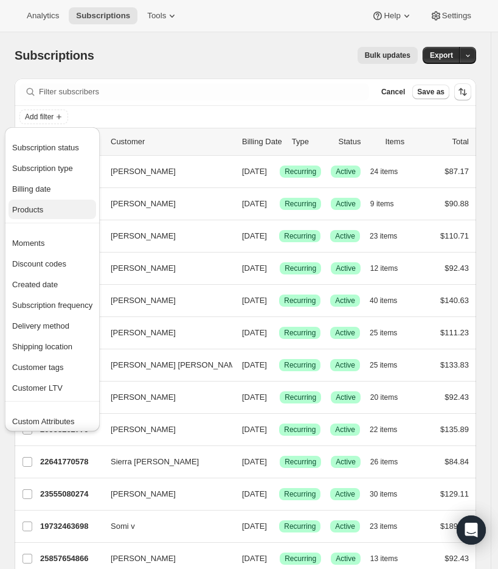
click at [58, 202] on button "Products" at bounding box center [53, 209] width 88 height 19
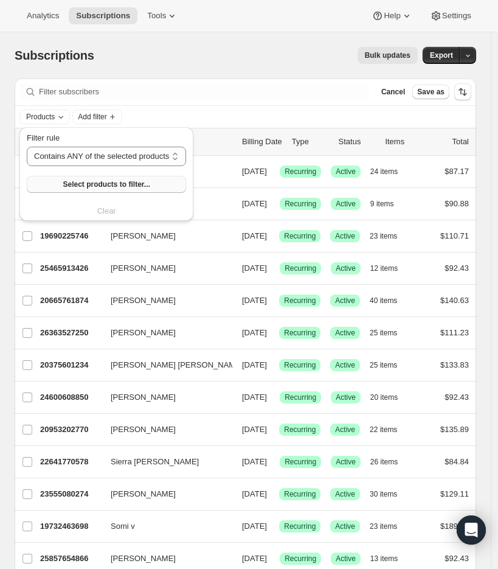
click at [92, 186] on span "Select products to filter..." at bounding box center [106, 185] width 87 height 10
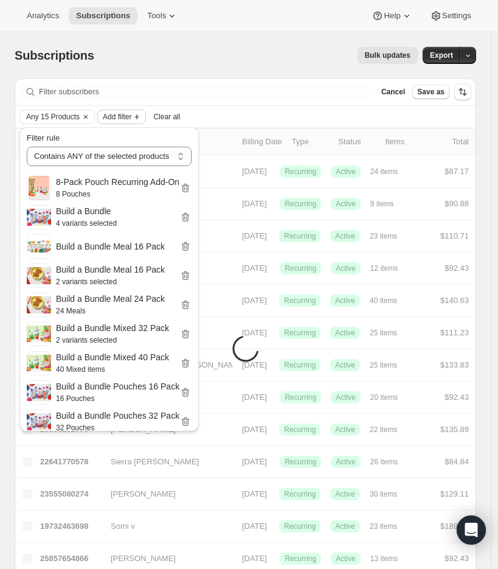
click at [130, 119] on span "Add filter" at bounding box center [117, 117] width 29 height 10
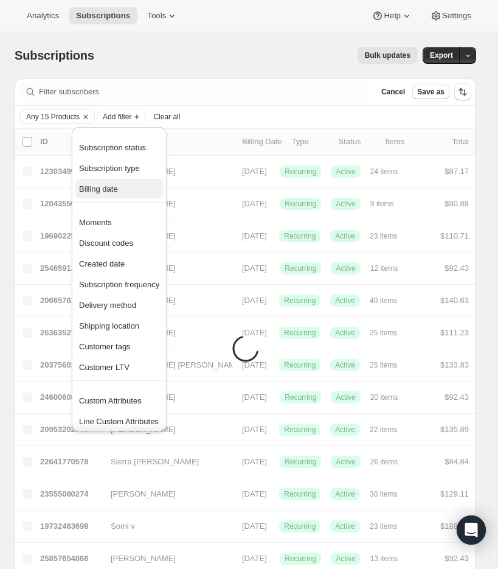
click at [116, 189] on span "Billing date" at bounding box center [98, 188] width 39 height 9
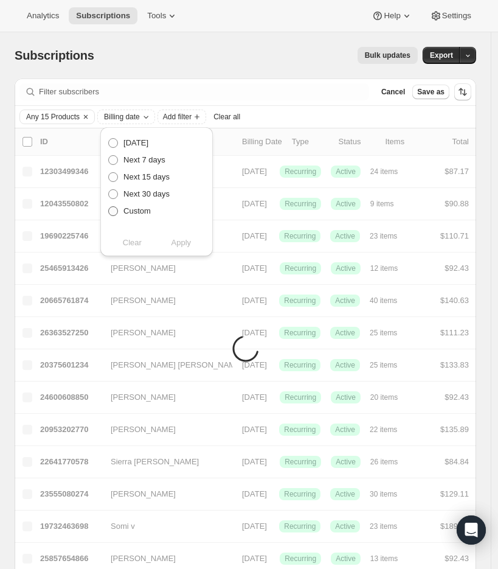
click at [128, 211] on span "Custom" at bounding box center [137, 210] width 27 height 9
click at [109, 207] on input "Custom" at bounding box center [108, 206] width 1 height 1
radio input "true"
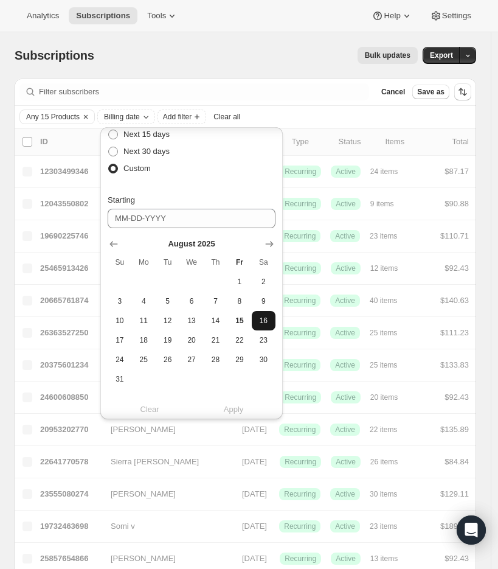
click at [263, 323] on span "16" at bounding box center [264, 321] width 14 height 10
type input "08-16-2025"
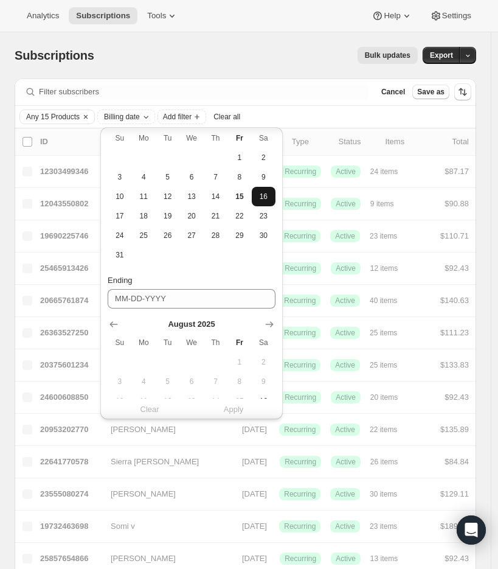
scroll to position [262, 0]
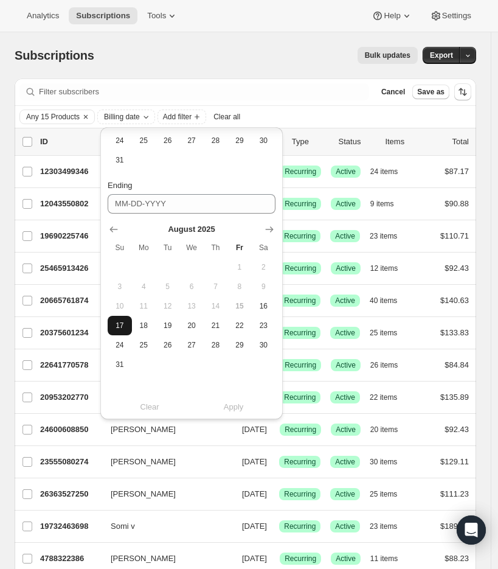
click at [115, 330] on button "17" at bounding box center [120, 325] width 24 height 19
type input "08-17-2025"
click at [225, 406] on span "Apply" at bounding box center [234, 407] width 20 height 12
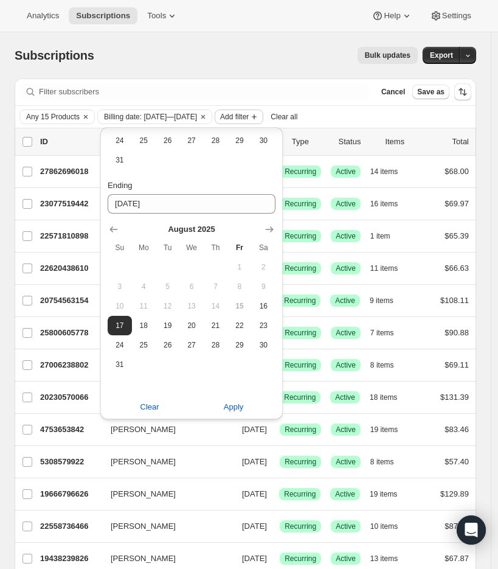
click at [249, 116] on span "Add filter" at bounding box center [234, 117] width 29 height 10
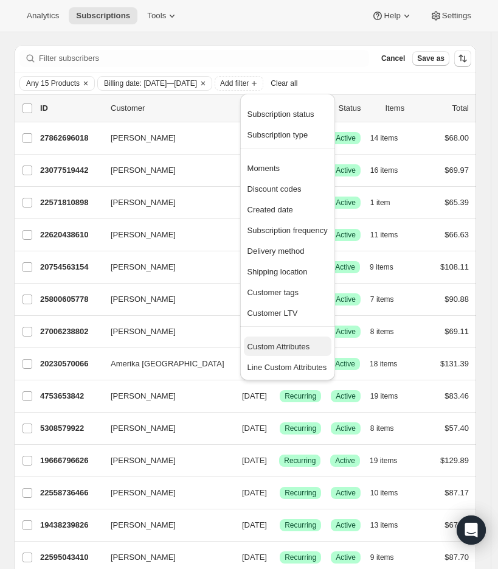
scroll to position [19, 0]
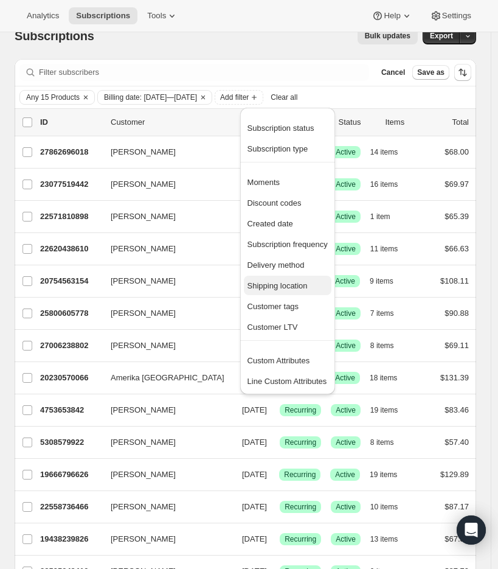
click at [285, 280] on span "Shipping location" at bounding box center [288, 286] width 80 height 12
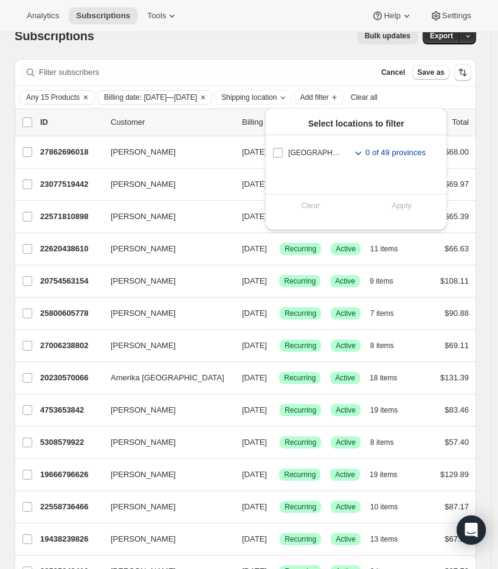
click at [366, 151] on span "0 of 49 provinces" at bounding box center [396, 153] width 60 height 12
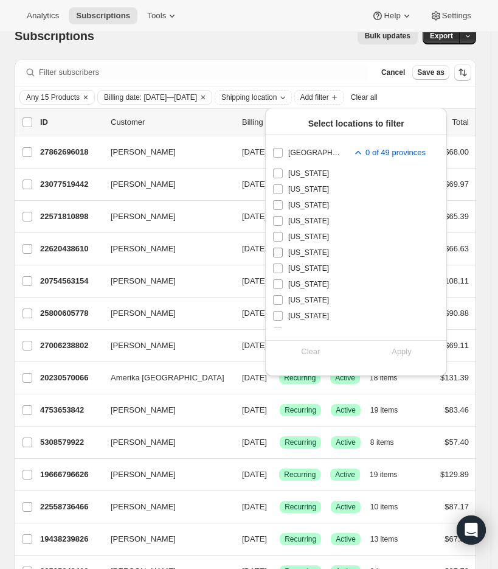
click at [281, 253] on input "Connecticut" at bounding box center [278, 253] width 10 height 10
checkbox input "true"
click at [279, 269] on input "Delaware" at bounding box center [278, 268] width 10 height 10
checkbox input "true"
click at [277, 282] on input "District of Columbia" at bounding box center [278, 284] width 10 height 10
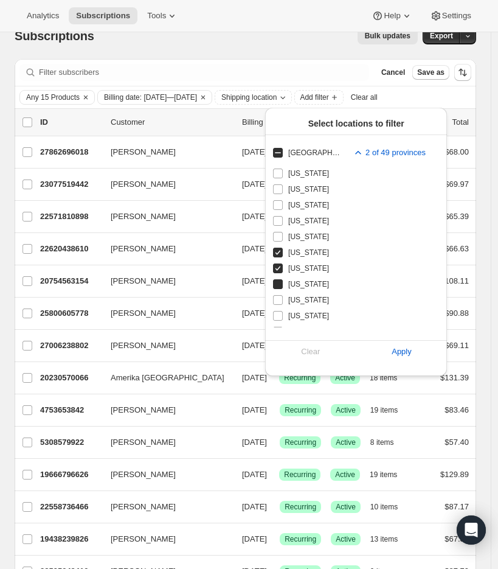
checkbox input "true"
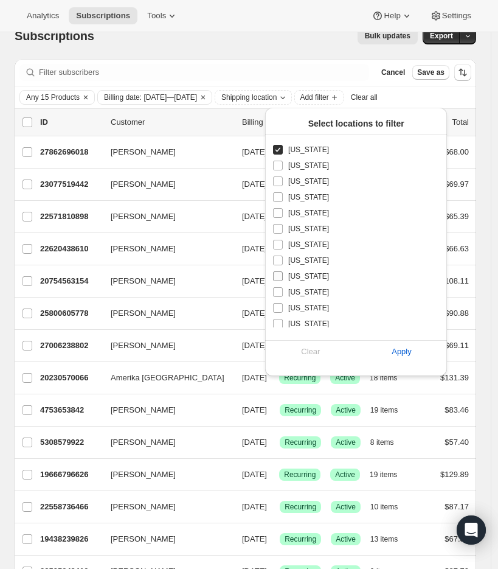
click at [277, 276] on input "Kentucky" at bounding box center [278, 276] width 10 height 10
checkbox input "true"
click at [277, 309] on input "Maine" at bounding box center [278, 308] width 10 height 10
checkbox input "true"
click at [278, 326] on input "Maryland" at bounding box center [278, 324] width 10 height 10
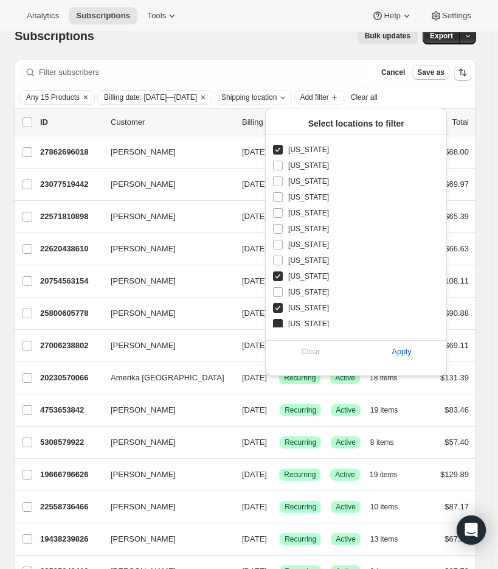
checkbox input "true"
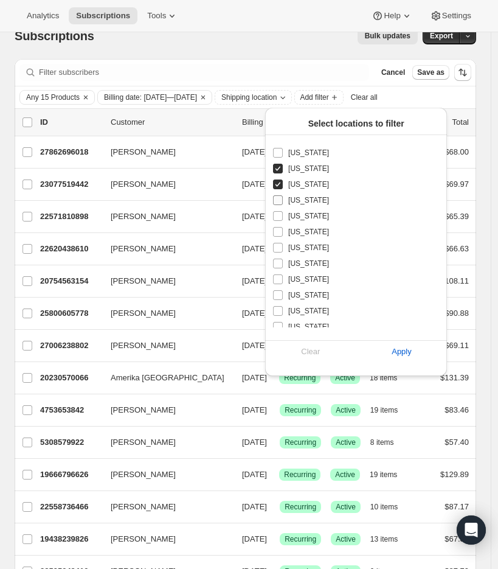
click at [281, 201] on input "Massachusetts" at bounding box center [278, 200] width 10 height 10
checkbox input "true"
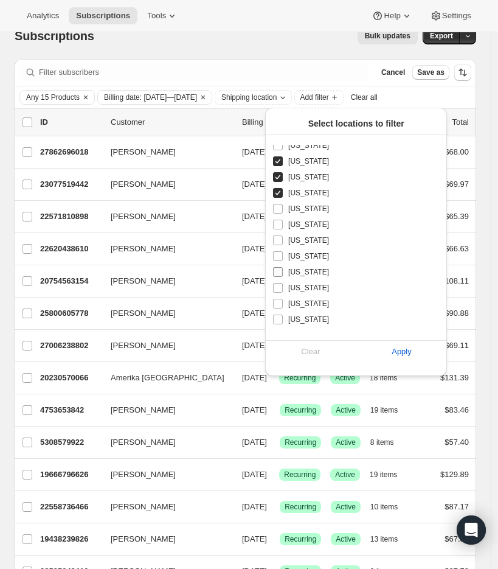
scroll to position [297, 0]
click at [278, 305] on input "New Hampshire" at bounding box center [278, 304] width 10 height 10
checkbox input "true"
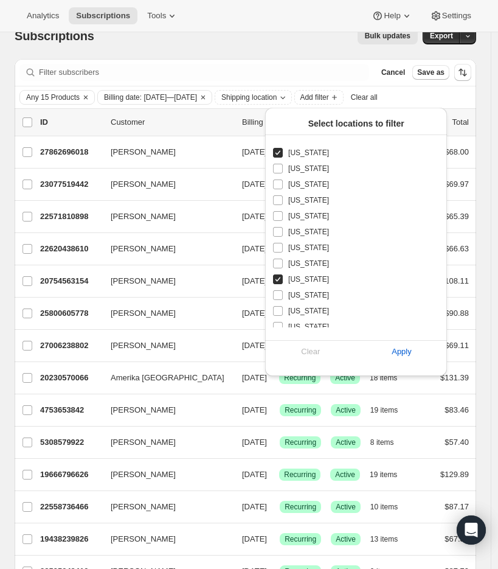
scroll to position [326, 0]
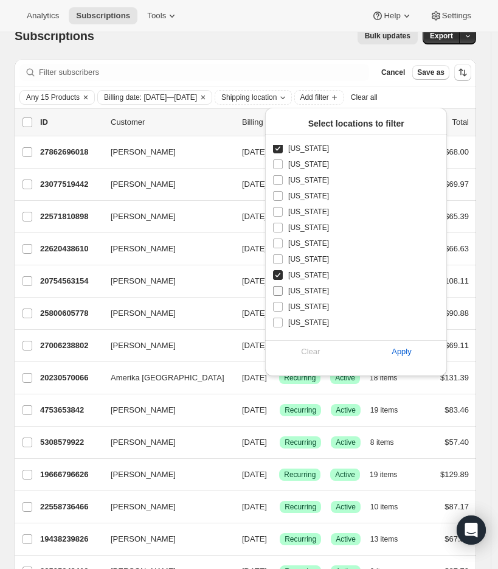
click at [279, 290] on input "New Jersey" at bounding box center [278, 291] width 10 height 10
checkbox input "true"
click at [279, 319] on input "New York" at bounding box center [278, 323] width 10 height 10
checkbox input "true"
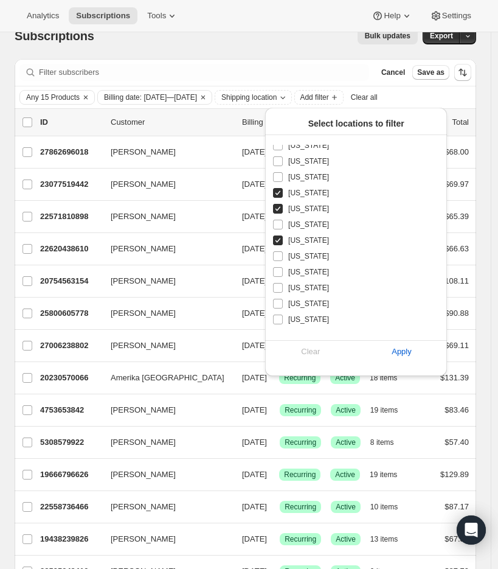
scroll to position [411, 0]
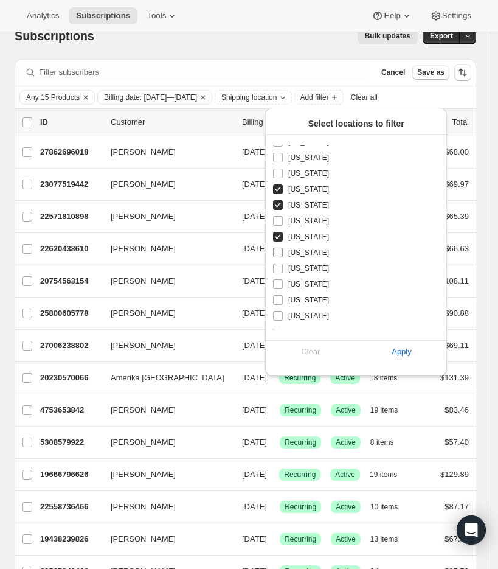
click at [276, 253] on input "North Carolina" at bounding box center [278, 253] width 10 height 10
checkbox input "true"
click at [279, 287] on input "Ohio" at bounding box center [278, 284] width 10 height 10
checkbox input "true"
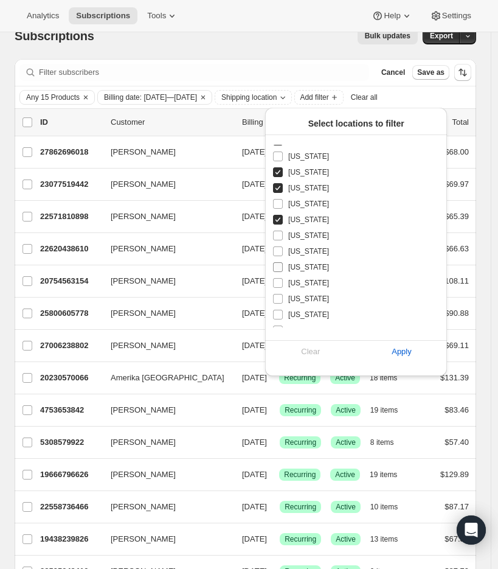
click at [281, 273] on label "Pennsylvania" at bounding box center [349, 267] width 153 height 16
click at [281, 272] on input "Pennsylvania" at bounding box center [278, 267] width 10 height 10
checkbox input "true"
click at [281, 281] on input "Rhode Island" at bounding box center [278, 283] width 10 height 10
checkbox input "true"
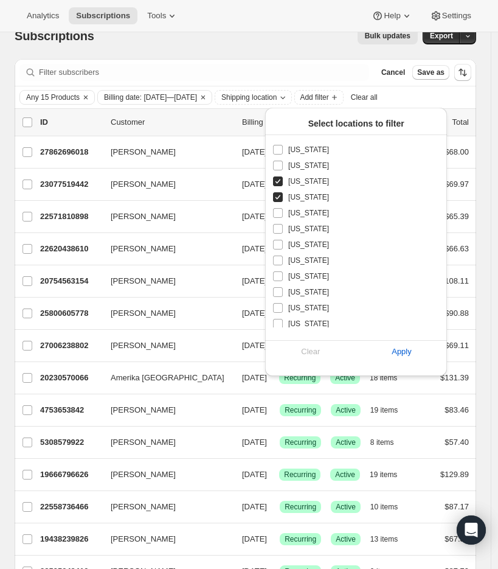
scroll to position [607, 0]
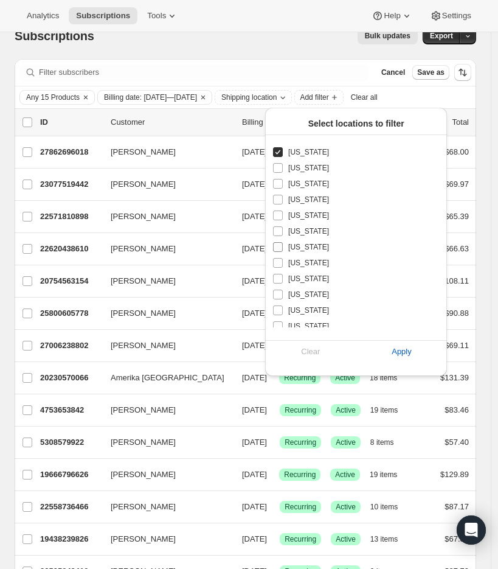
click at [279, 247] on input "Vermont" at bounding box center [278, 247] width 10 height 10
checkbox input "true"
click at [279, 265] on input "Virginia" at bounding box center [278, 263] width 10 height 10
checkbox input "true"
click at [279, 297] on input "West Virginia" at bounding box center [278, 295] width 10 height 10
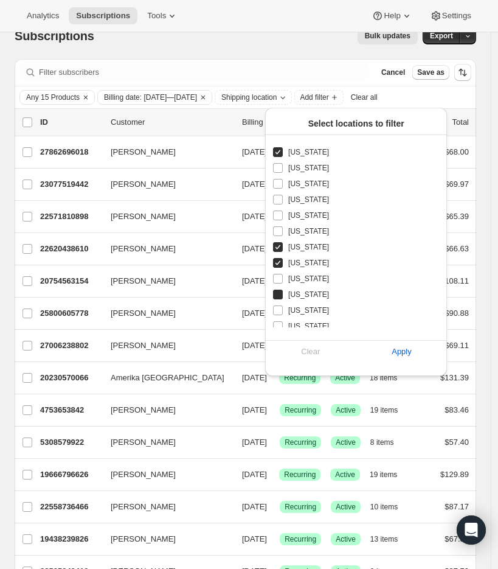
checkbox input "true"
click at [404, 350] on span "Apply" at bounding box center [402, 352] width 20 height 12
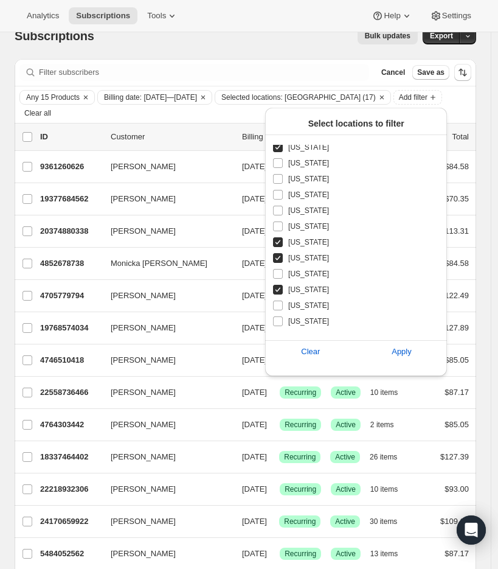
scroll to position [618, 0]
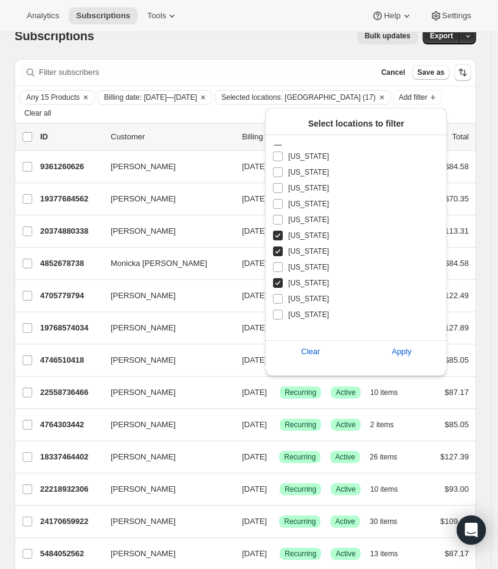
click at [388, 41] on button "Bulk updates" at bounding box center [388, 35] width 60 height 17
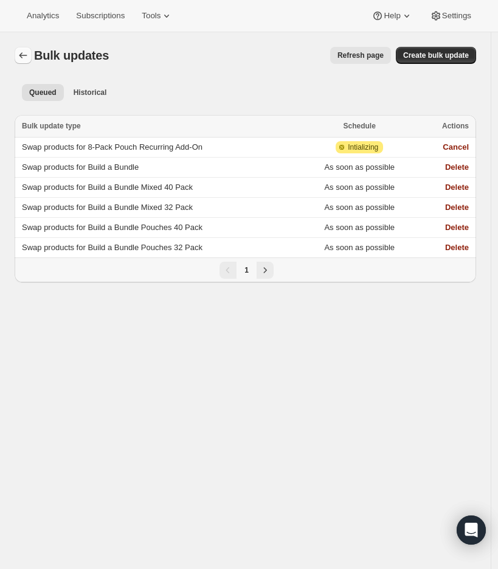
click at [27, 57] on icon "Bulk updates" at bounding box center [23, 55] width 12 height 12
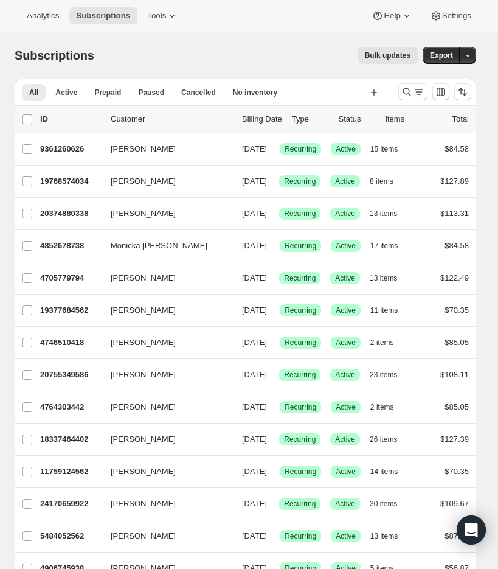
click at [388, 55] on span "Bulk updates" at bounding box center [388, 56] width 46 height 10
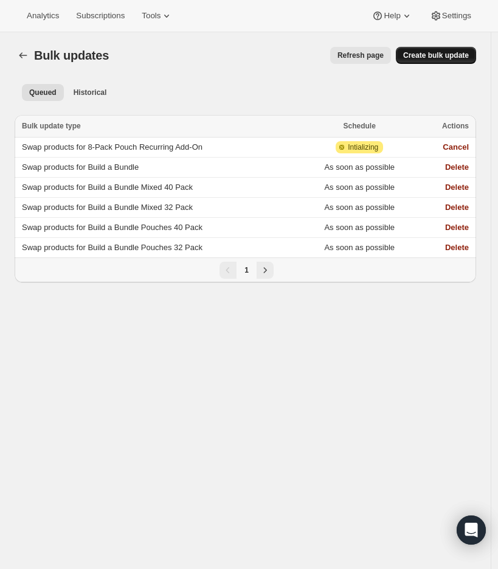
click at [436, 63] on button "Create bulk update" at bounding box center [436, 55] width 80 height 17
select select "16"
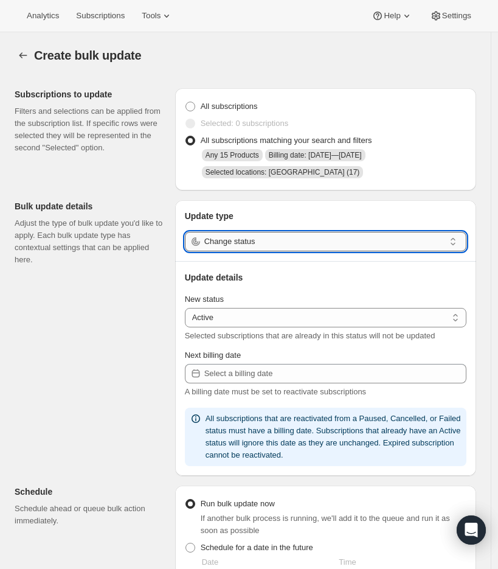
click at [261, 240] on input "Change status" at bounding box center [324, 241] width 240 height 19
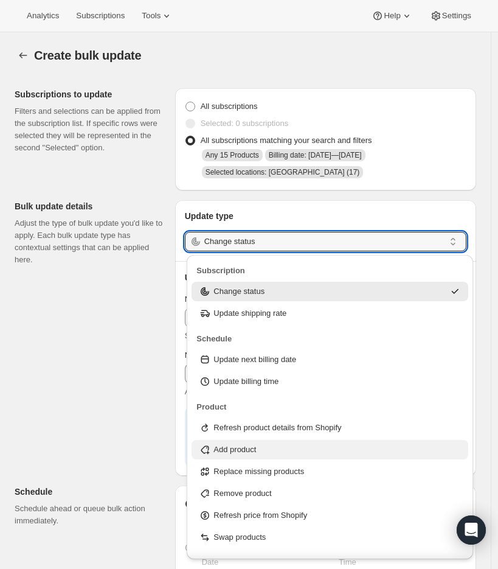
click at [292, 447] on div "Add product" at bounding box center [330, 450] width 262 height 12
type input "Add product"
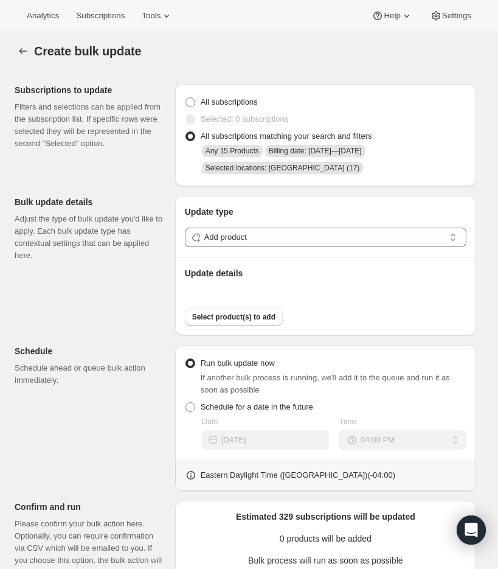
scroll to position [7, 0]
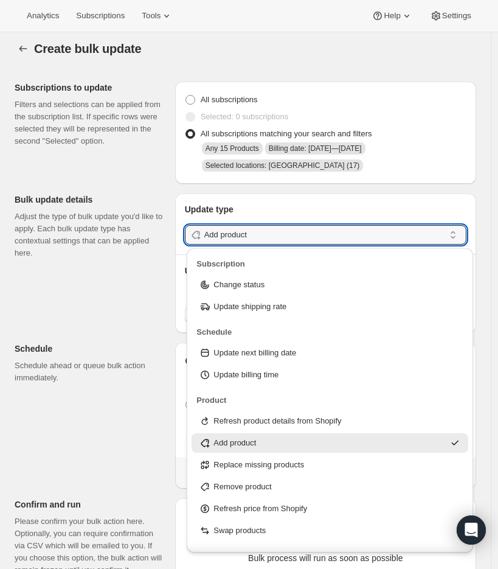
click at [121, 291] on div "Subscriptions to update Filters and selections can be applied from the subscrip…" at bounding box center [241, 416] width 472 height 688
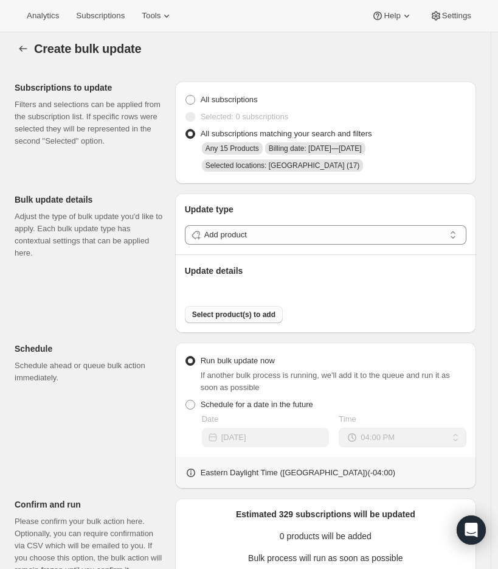
click at [218, 315] on span "Select product(s) to add" at bounding box center [233, 315] width 83 height 10
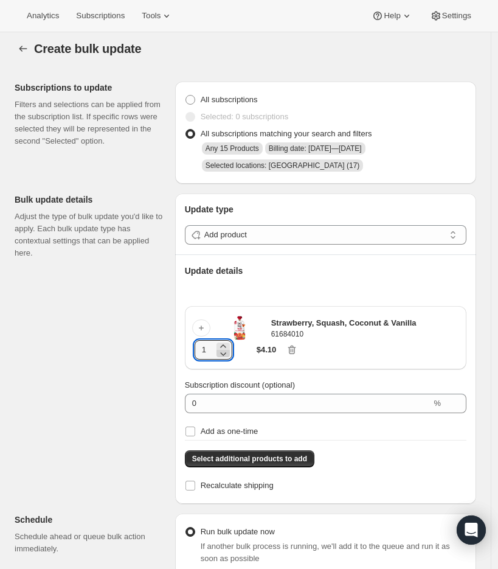
click at [229, 348] on icon at bounding box center [223, 353] width 12 height 12
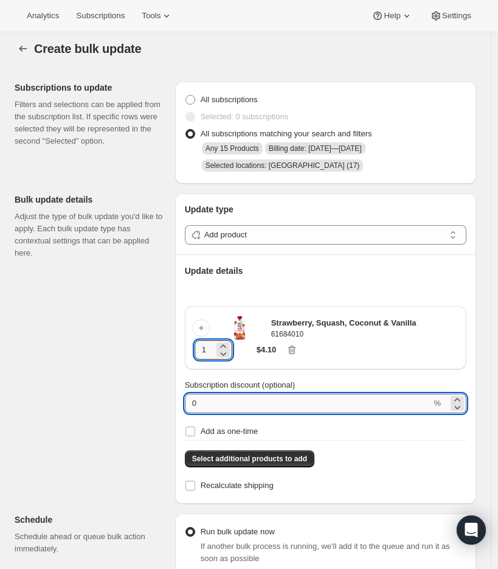
click at [237, 406] on input "0" at bounding box center [308, 403] width 247 height 19
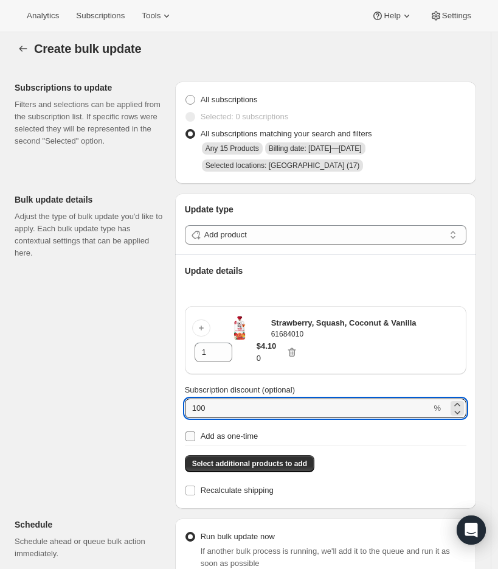
type input "100"
click at [195, 434] on input "Add as one-time" at bounding box center [191, 436] width 10 height 10
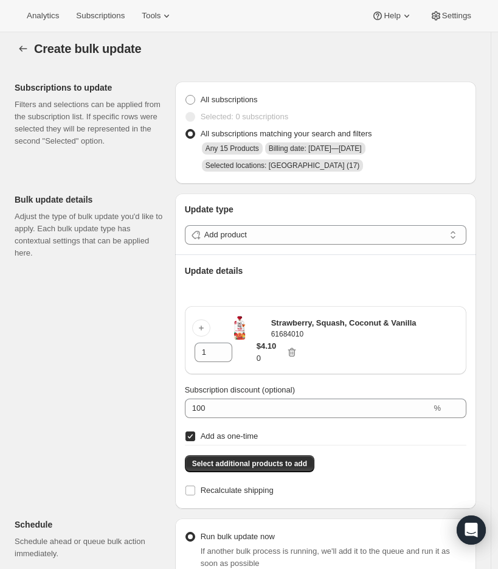
click at [328, 442] on label "Add as one-time" at bounding box center [326, 436] width 282 height 17
click at [195, 441] on input "Add as one-time" at bounding box center [191, 436] width 10 height 10
click at [195, 439] on input "Add as one-time" at bounding box center [191, 436] width 10 height 10
checkbox input "true"
click at [248, 467] on span "Select additional products to add" at bounding box center [249, 464] width 115 height 10
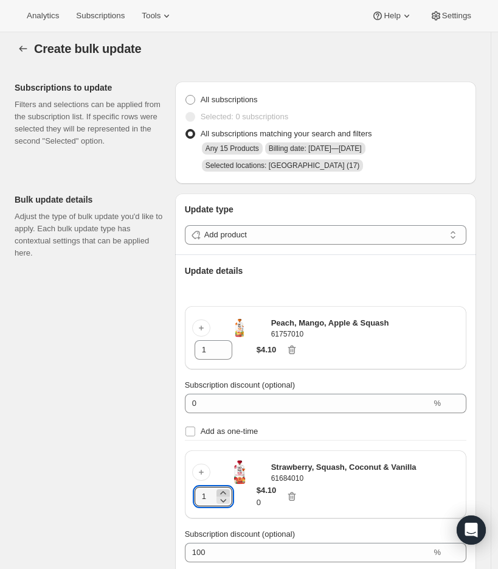
click at [225, 492] on icon at bounding box center [222, 492] width 5 height 3
type input "2"
click at [228, 344] on icon at bounding box center [223, 346] width 12 height 12
type input "3"
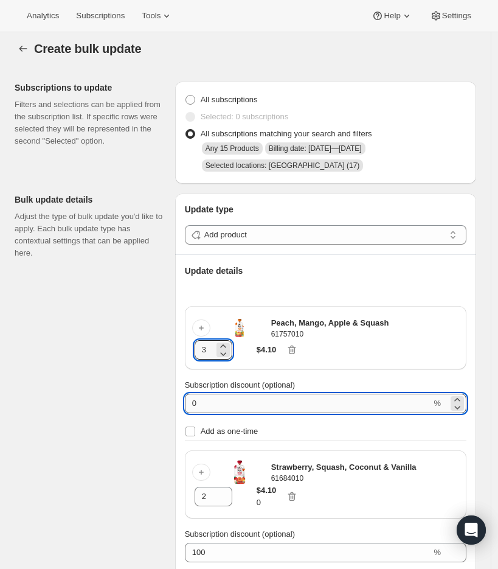
click at [234, 413] on input "0" at bounding box center [308, 403] width 247 height 19
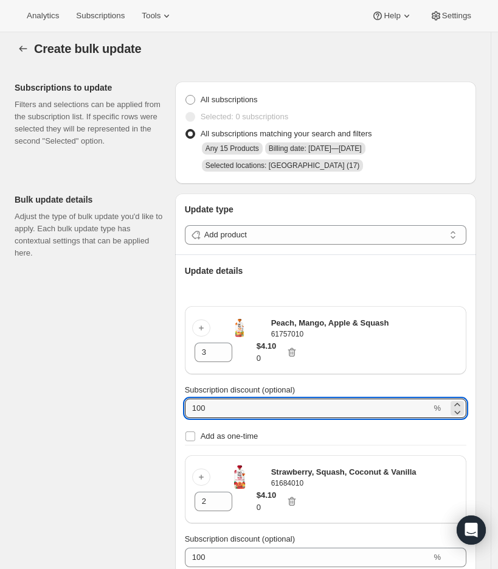
type input "100"
click at [154, 447] on div "Subscriptions to update Filters and selections can be applied from the subscrip…" at bounding box center [241, 578] width 472 height 1013
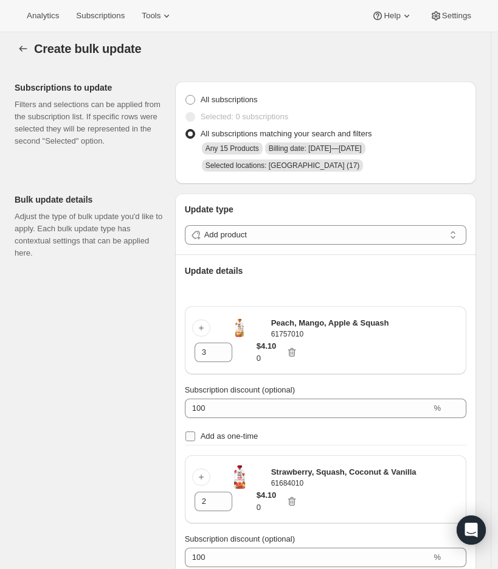
click at [195, 438] on input "Add as one-time" at bounding box center [191, 436] width 10 height 10
checkbox input "true"
click at [149, 422] on div "Subscriptions to update Filters and selections can be applied from the subscrip…" at bounding box center [241, 578] width 472 height 1013
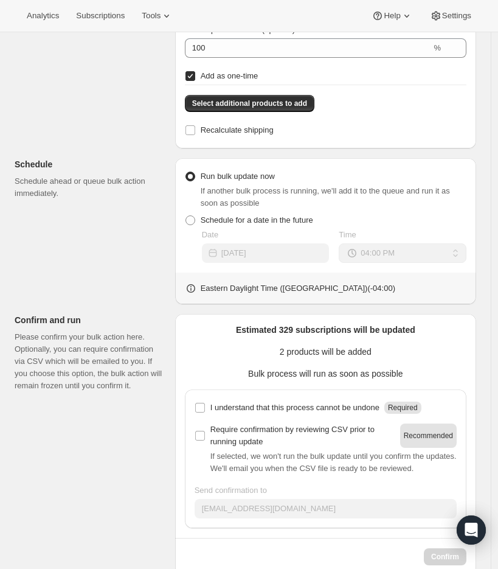
scroll to position [526, 0]
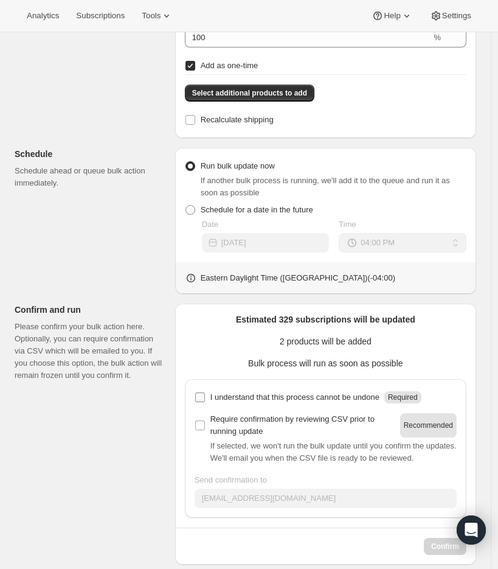
click at [199, 396] on input "I understand that this process cannot be undone Required" at bounding box center [200, 397] width 10 height 10
checkbox input "true"
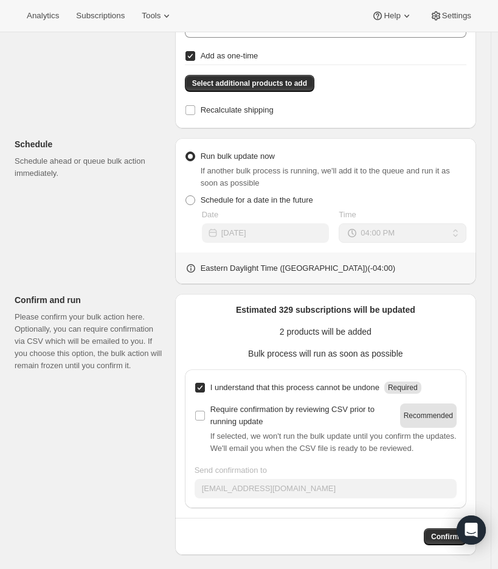
scroll to position [554, 0]
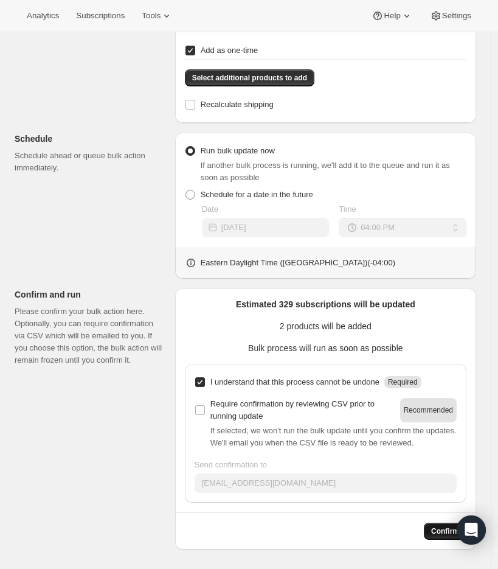
click at [439, 532] on span "Confirm" at bounding box center [445, 531] width 28 height 10
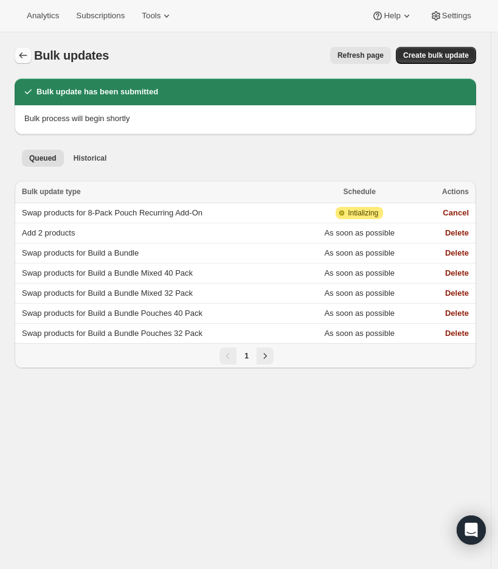
click at [28, 56] on icon "Bulk updates" at bounding box center [23, 55] width 12 height 12
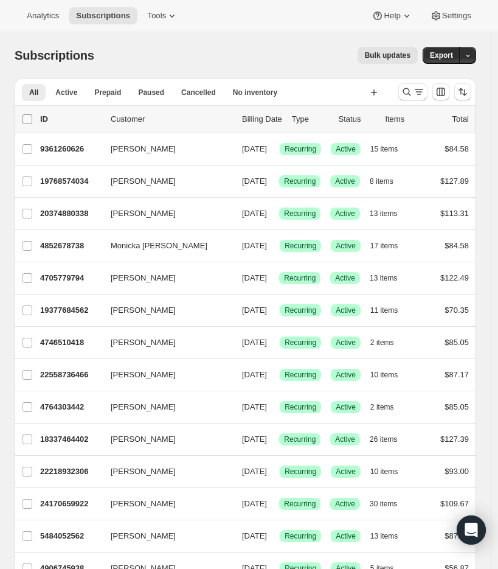
click at [30, 118] on input "0 selected" at bounding box center [28, 119] width 10 height 10
checkbox input "true"
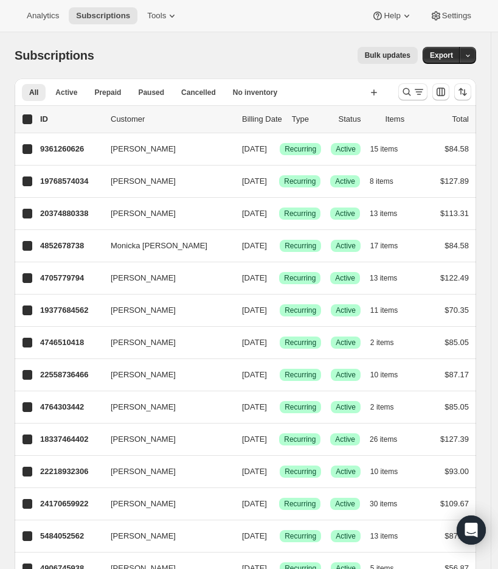
checkbox input "true"
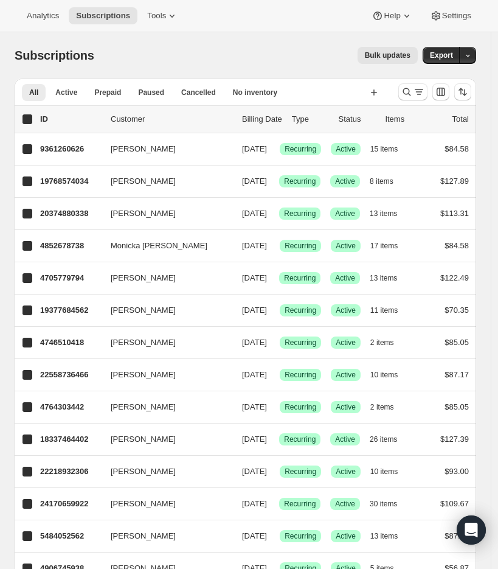
checkbox input "true"
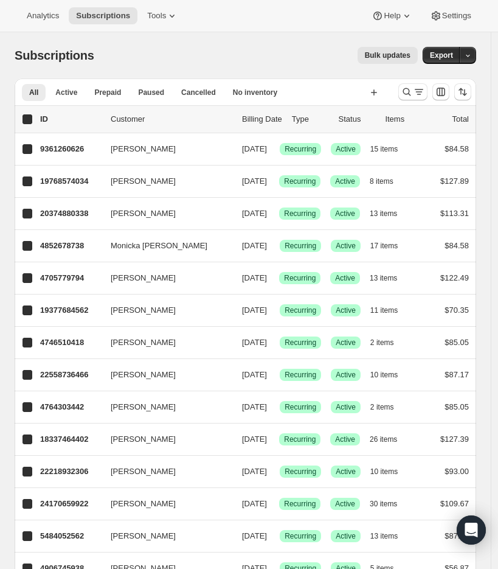
checkbox input "true"
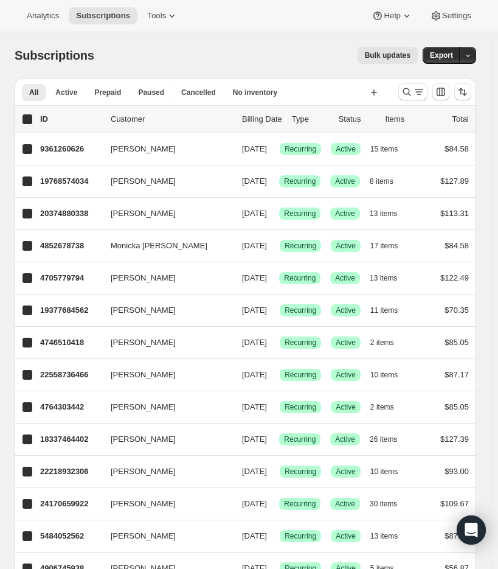
checkbox input "true"
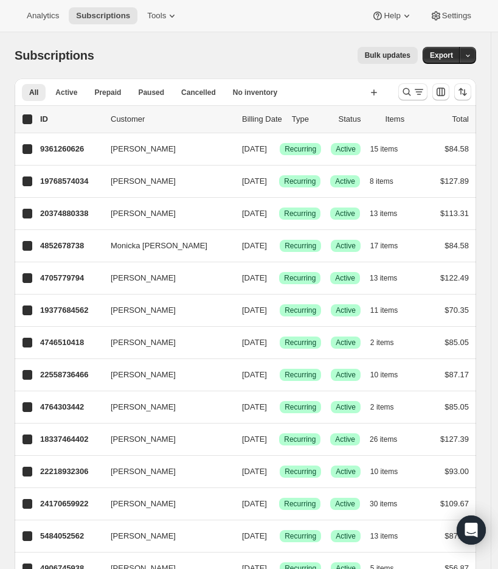
checkbox input "true"
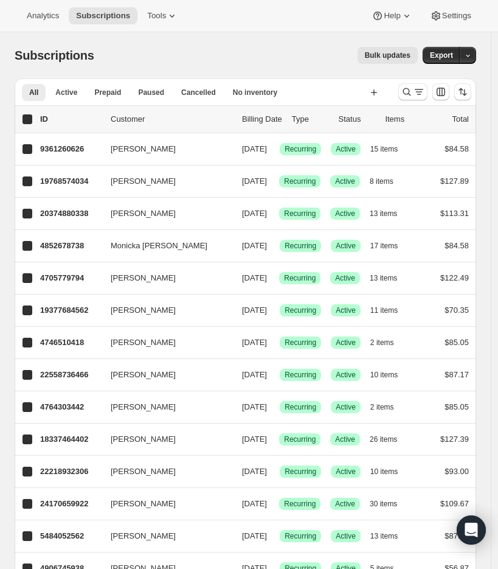
checkbox input "true"
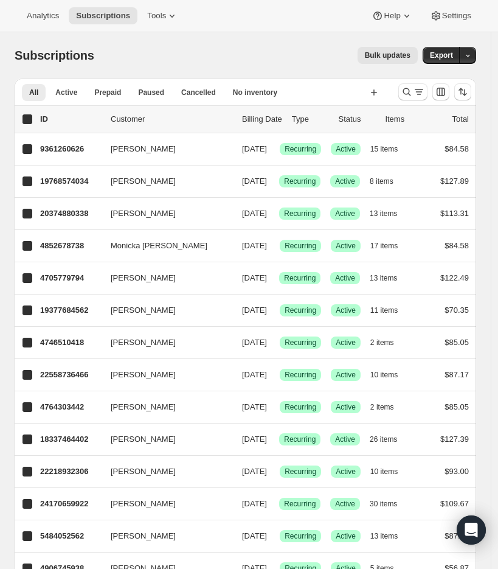
checkbox input "true"
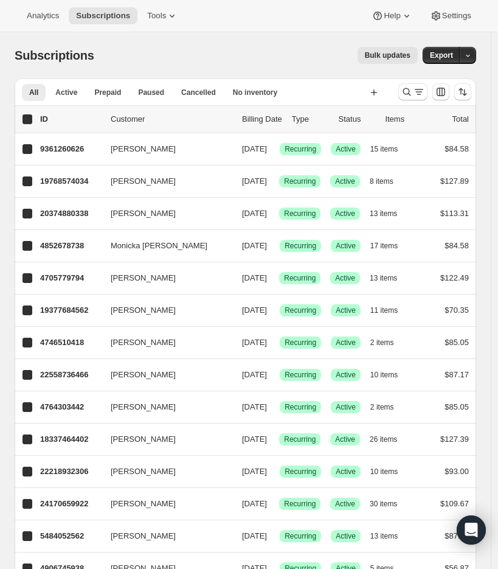
checkbox input "true"
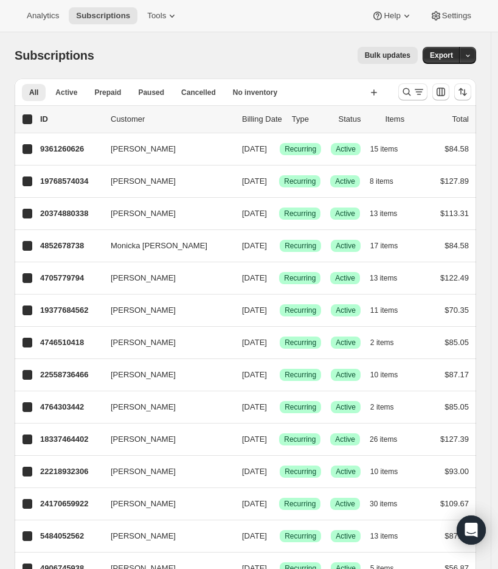
checkbox input "true"
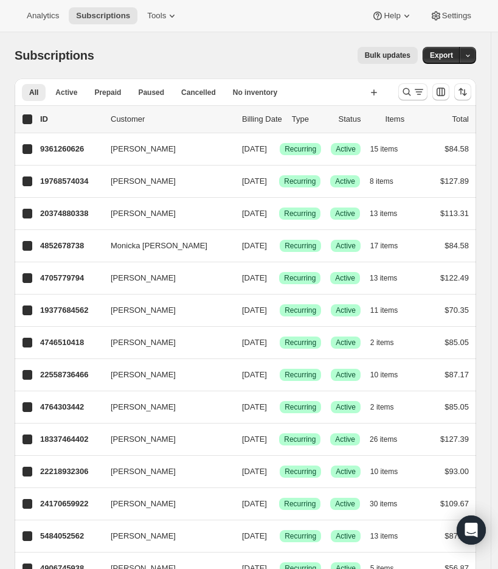
checkbox input "true"
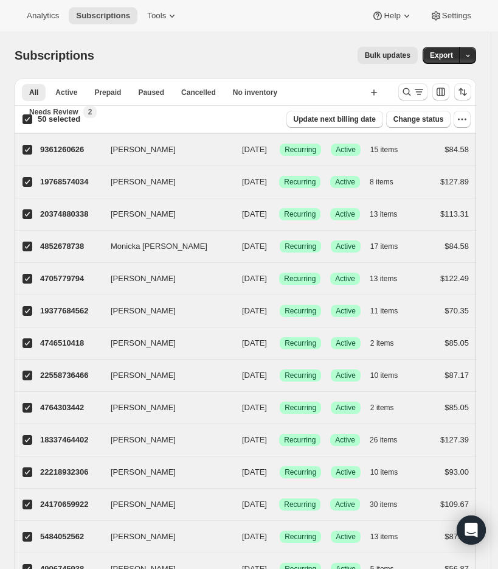
click at [29, 120] on input "50 selected" at bounding box center [28, 119] width 10 height 10
checkbox input "false"
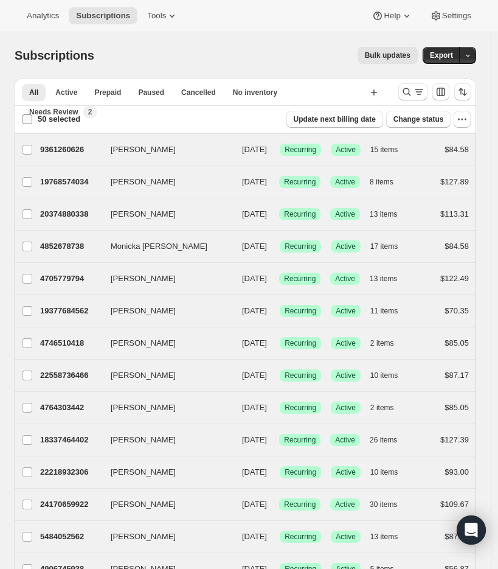
checkbox input "false"
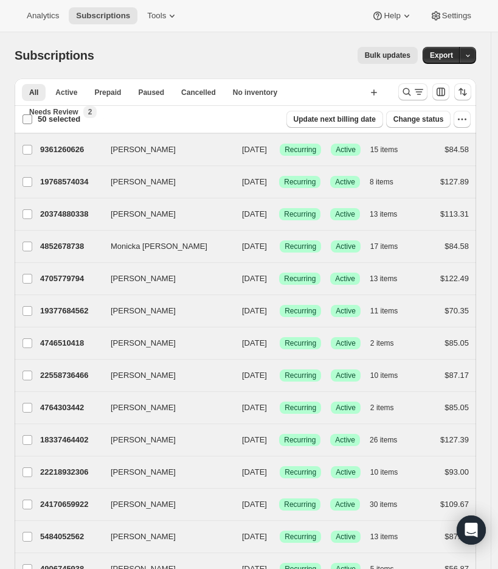
checkbox input "false"
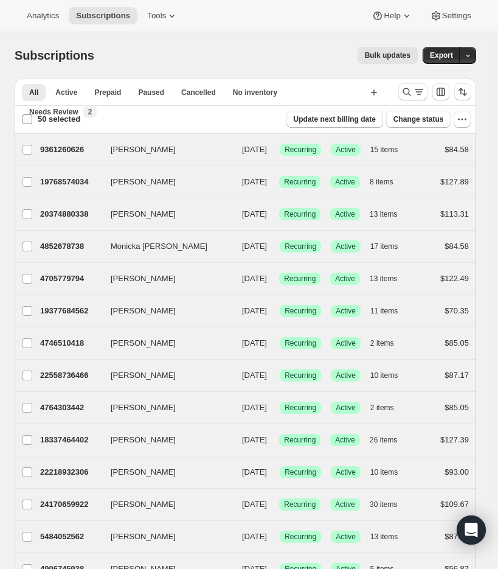
checkbox input "false"
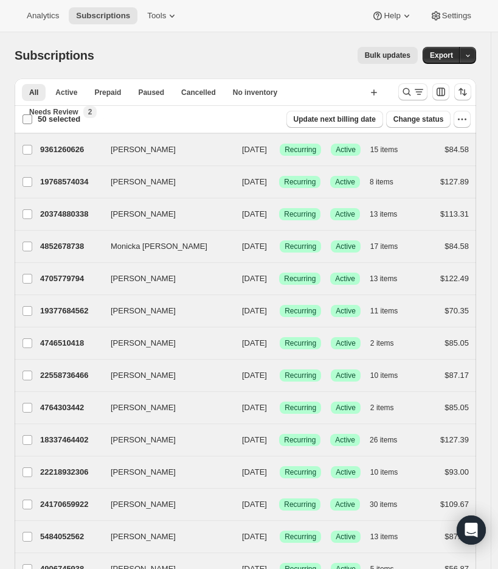
checkbox input "false"
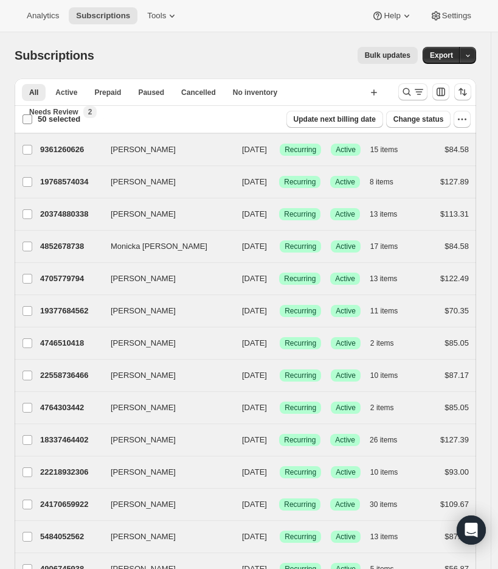
checkbox input "false"
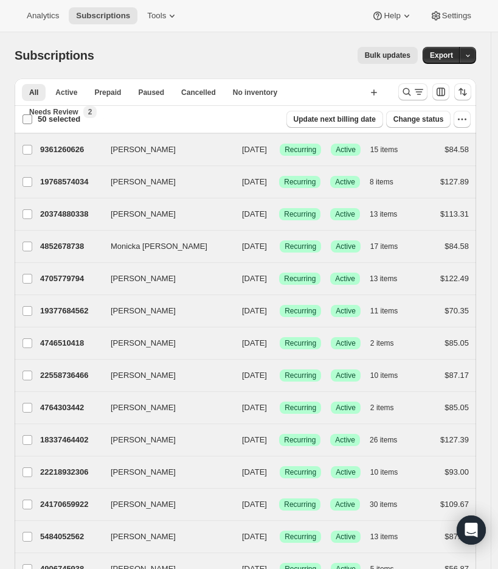
checkbox input "false"
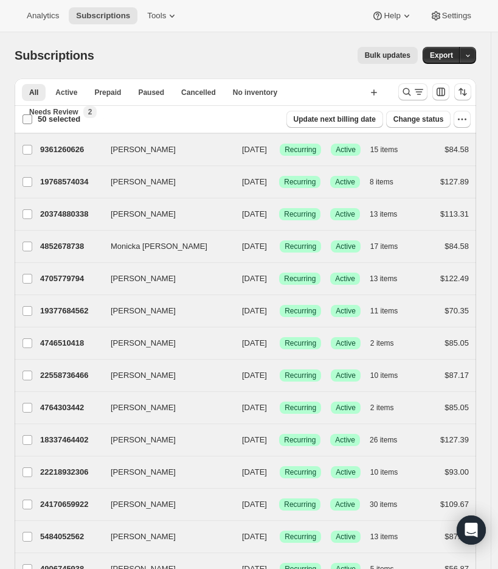
checkbox input "false"
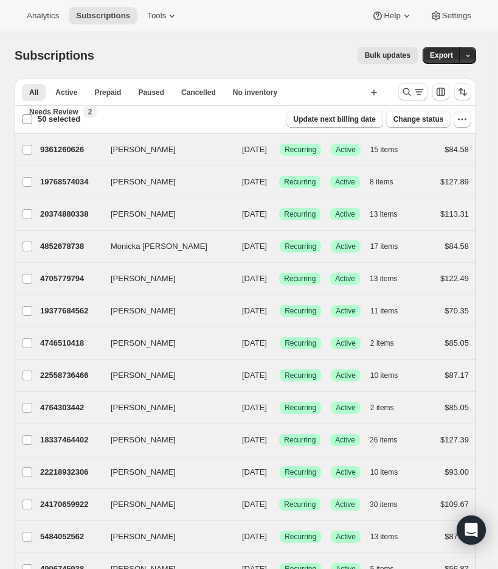
checkbox input "false"
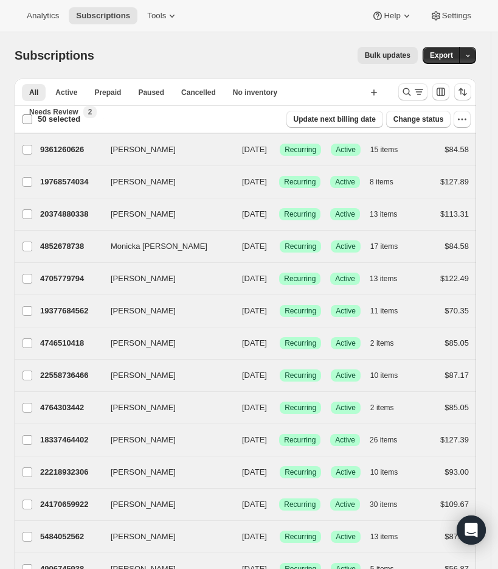
checkbox input "false"
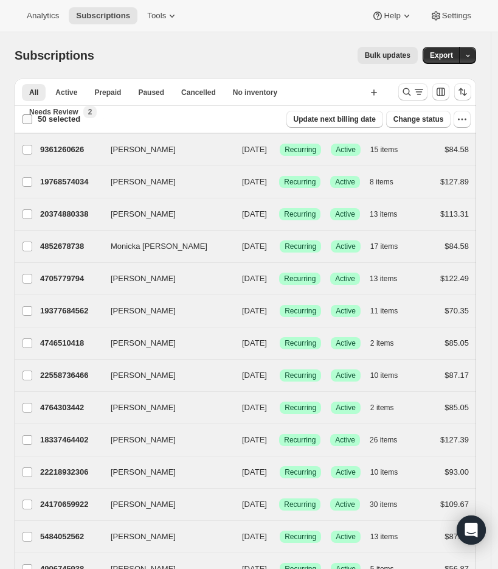
checkbox input "false"
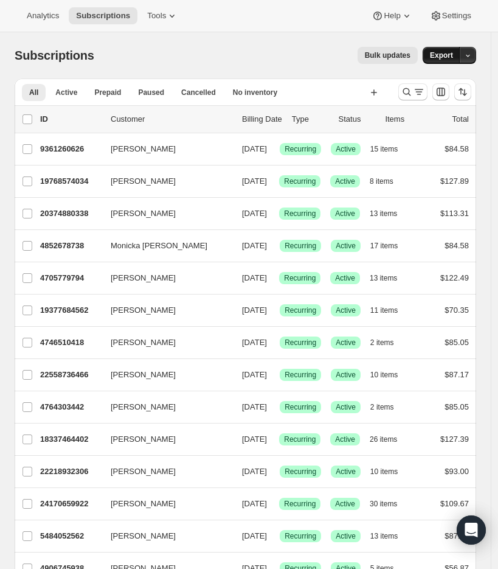
click at [447, 59] on span "Export" at bounding box center [441, 56] width 23 height 10
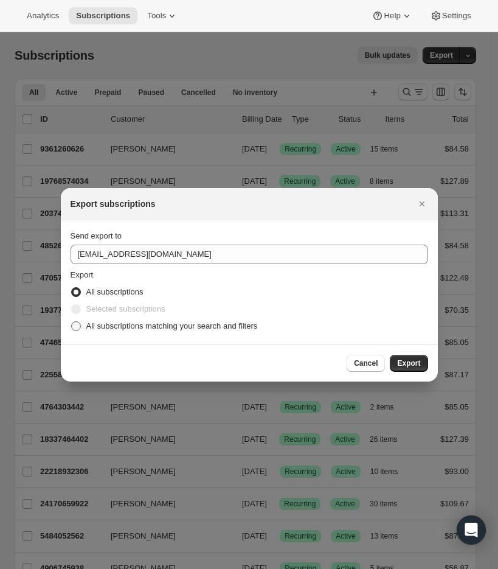
click at [133, 326] on span "All subscriptions matching your search and filters" at bounding box center [172, 325] width 172 height 9
click at [72, 322] on input "All subscriptions matching your search and filters" at bounding box center [71, 321] width 1 height 1
radio input "true"
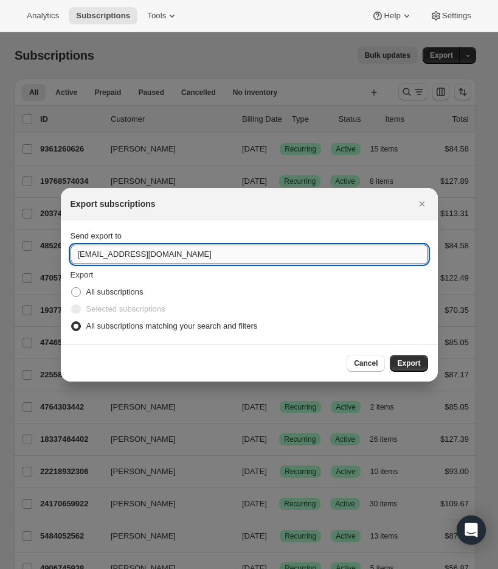
click at [139, 254] on input "care@uponafarm.com" at bounding box center [250, 254] width 358 height 19
click at [132, 256] on input "care@uponafarm.com" at bounding box center [250, 254] width 358 height 19
click at [86, 254] on input "care@uponafarm.com" at bounding box center [250, 254] width 358 height 19
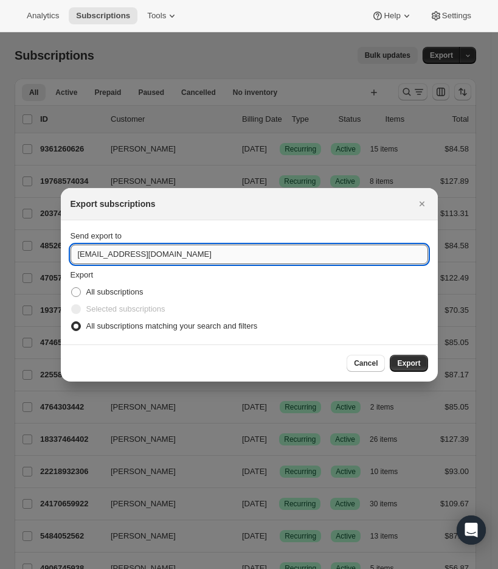
click at [86, 254] on input "care@uponafarm.com" at bounding box center [250, 254] width 358 height 19
type input "lindsey.gedeon@uponafarm.com"
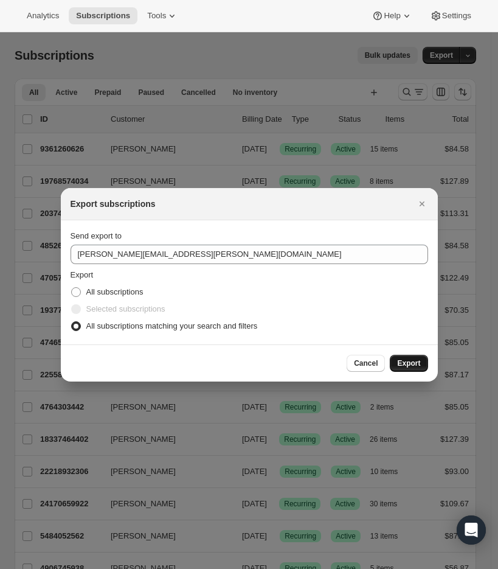
click at [406, 368] on span "Export" at bounding box center [408, 363] width 23 height 10
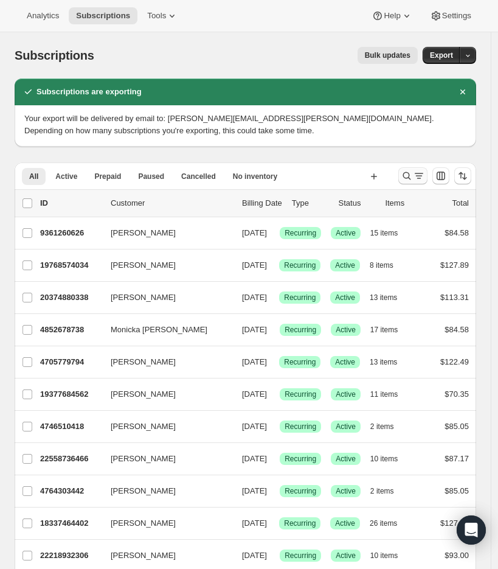
click at [413, 179] on icon "Search and filter results" at bounding box center [407, 176] width 12 height 12
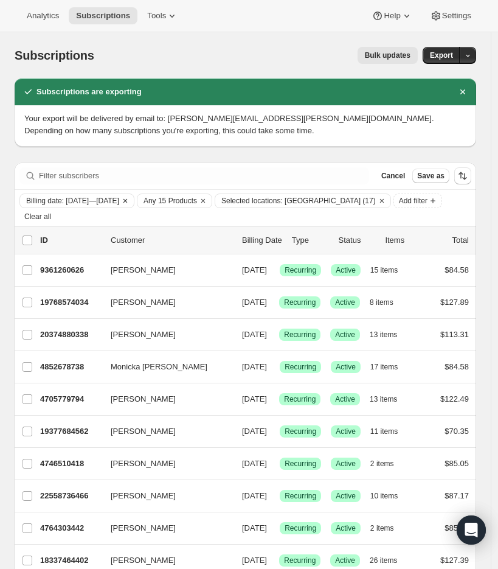
click at [117, 201] on span "Billing date: Aug 16, 2025—Aug 17, 2025" at bounding box center [72, 201] width 93 height 10
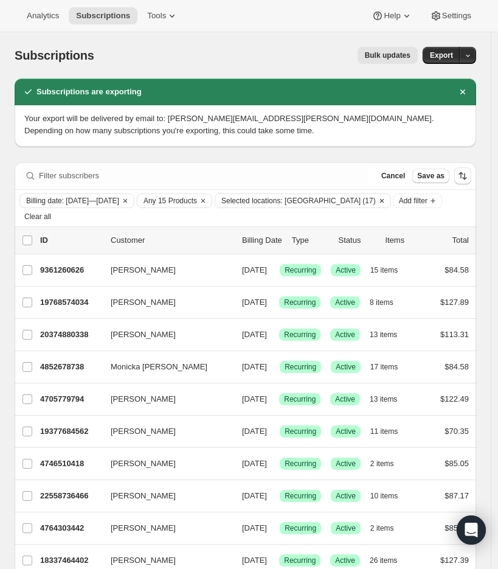
click at [317, 203] on span "Selected locations: United States (17)" at bounding box center [298, 201] width 155 height 10
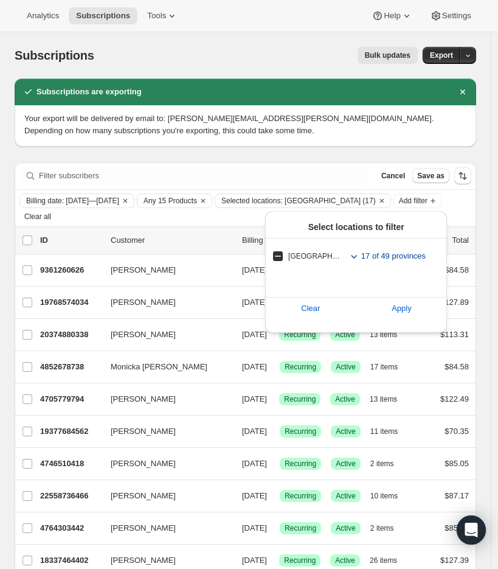
click at [379, 259] on span "17 of 49 provinces" at bounding box center [393, 256] width 64 height 12
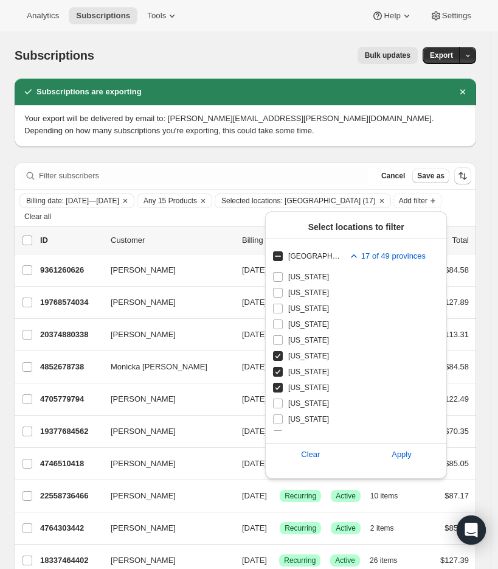
click at [310, 453] on span "Clear" at bounding box center [310, 454] width 19 height 12
checkbox input "false"
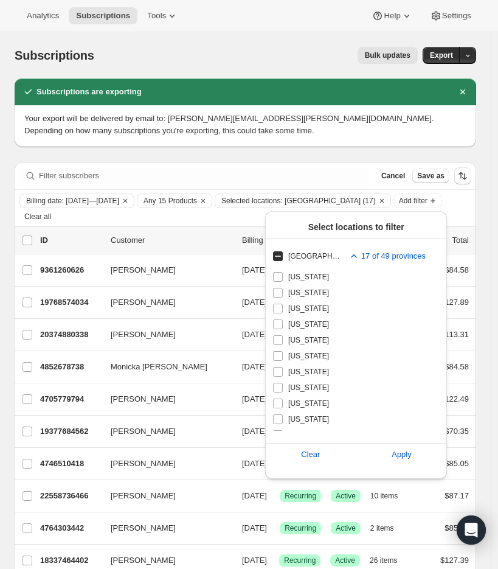
checkbox input "false"
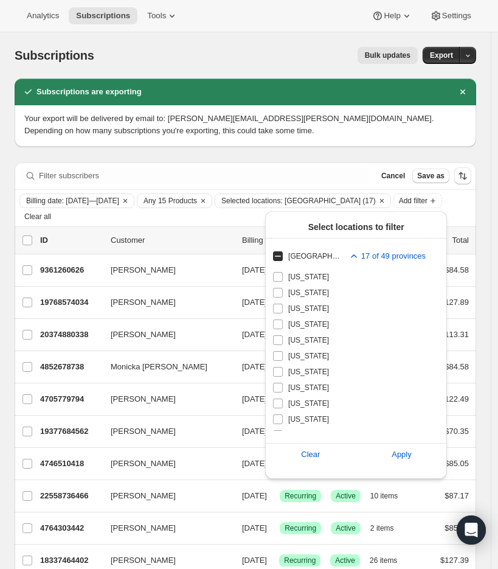
checkbox input "false"
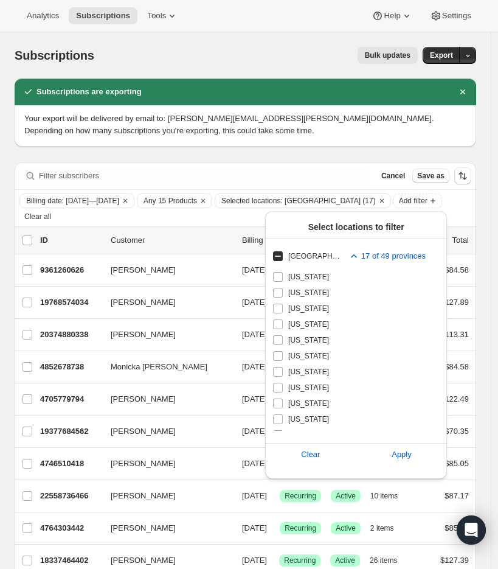
checkbox input "false"
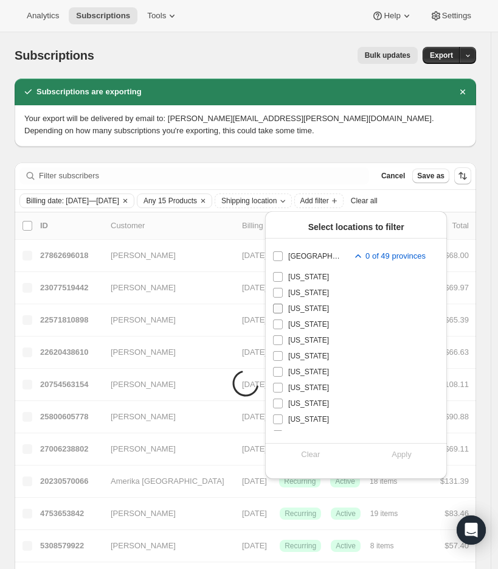
click at [277, 310] on input "Arkansas" at bounding box center [278, 309] width 10 height 10
click at [279, 341] on input "Colorado" at bounding box center [278, 340] width 10 height 10
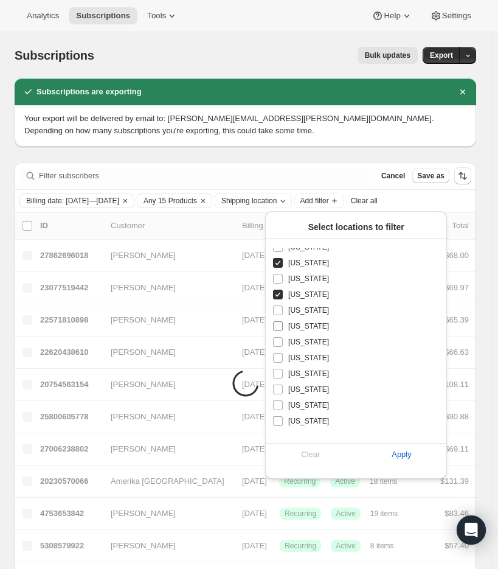
scroll to position [48, 0]
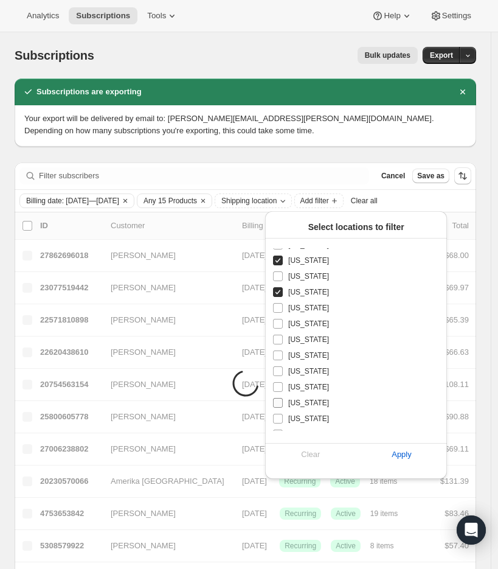
click at [280, 403] on input "Illinois" at bounding box center [278, 403] width 10 height 10
click at [279, 422] on input "Indiana" at bounding box center [278, 419] width 10 height 10
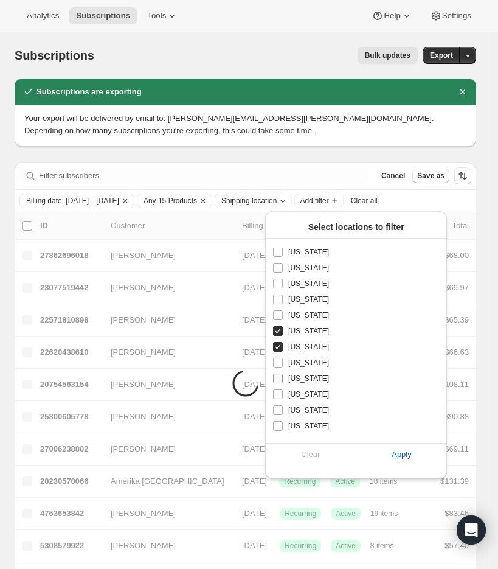
scroll to position [120, 0]
click at [279, 362] on input "Iowa" at bounding box center [278, 362] width 10 height 10
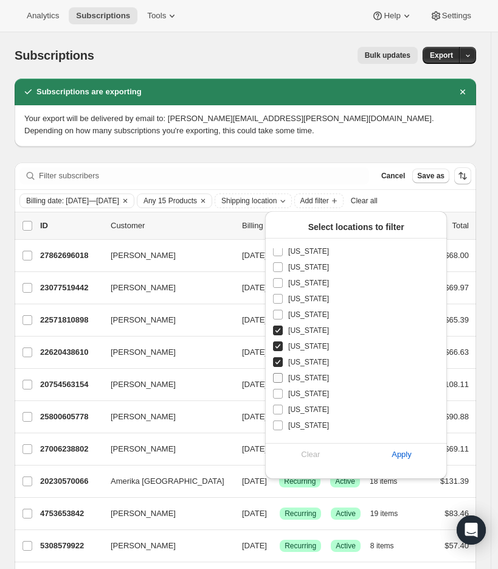
click at [281, 376] on input "Kansas" at bounding box center [278, 378] width 10 height 10
click at [279, 411] on input "Louisiana" at bounding box center [278, 410] width 10 height 10
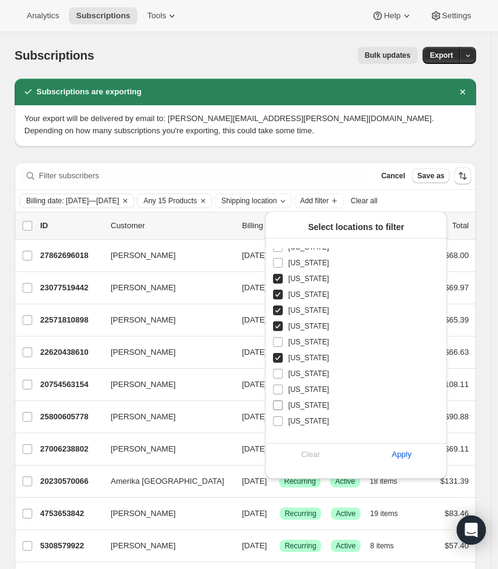
scroll to position [175, 0]
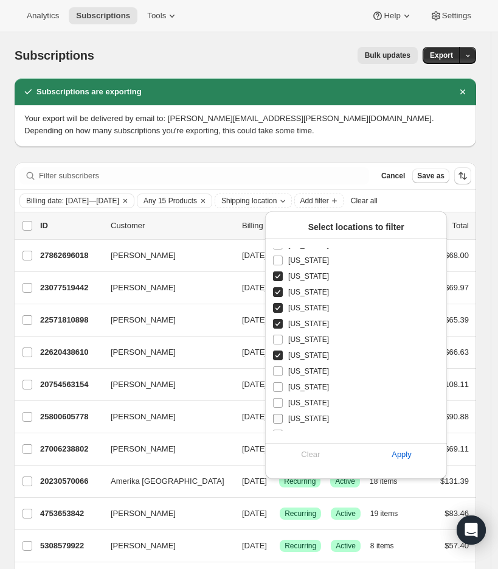
click at [281, 417] on input "Michigan" at bounding box center [278, 419] width 10 height 10
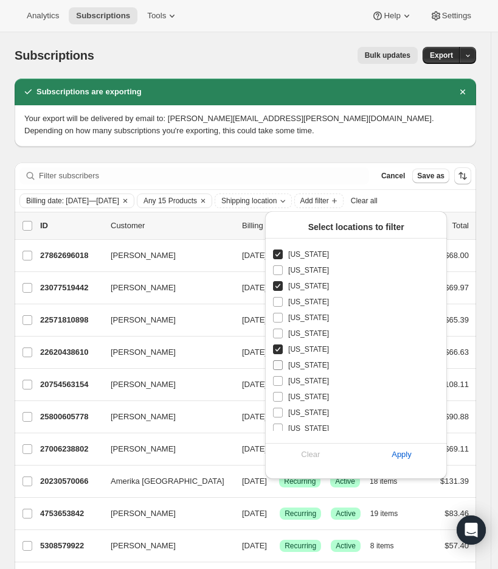
scroll to position [244, 0]
click at [280, 366] on input "Minnesota" at bounding box center [278, 365] width 10 height 10
click at [279, 379] on input "Mississippi" at bounding box center [278, 381] width 10 height 10
click at [279, 400] on input "Missouri" at bounding box center [278, 397] width 10 height 10
click at [278, 413] on input "Montana" at bounding box center [278, 413] width 10 height 10
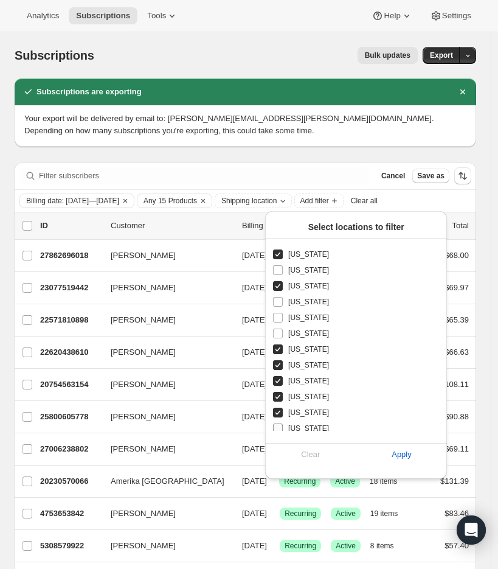
click at [279, 427] on input "Nebraska" at bounding box center [278, 429] width 10 height 10
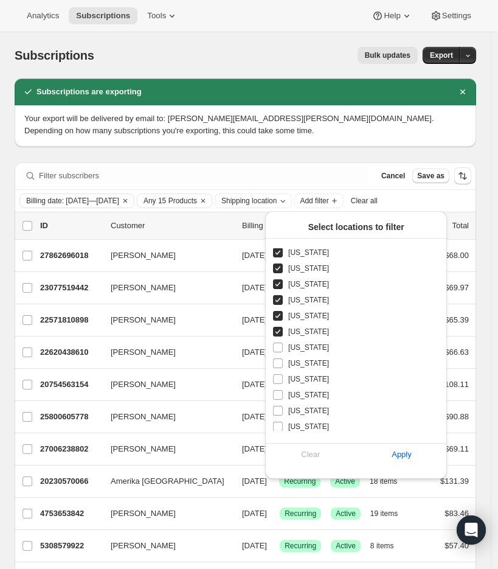
scroll to position [355, 0]
click at [276, 378] on input "New Mexico" at bounding box center [278, 380] width 10 height 10
click at [277, 428] on input "North Dakota" at bounding box center [278, 428] width 10 height 10
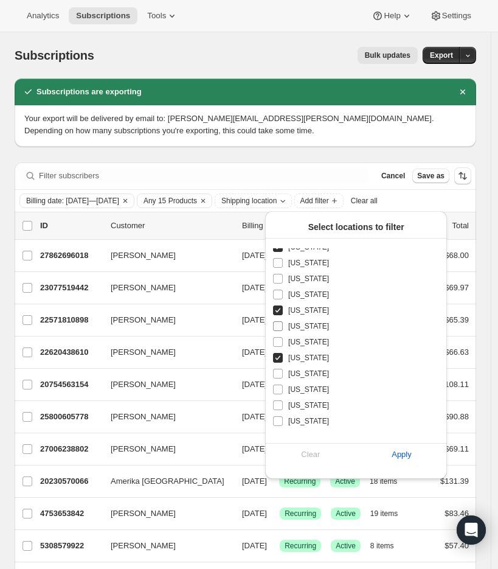
scroll to position [451, 0]
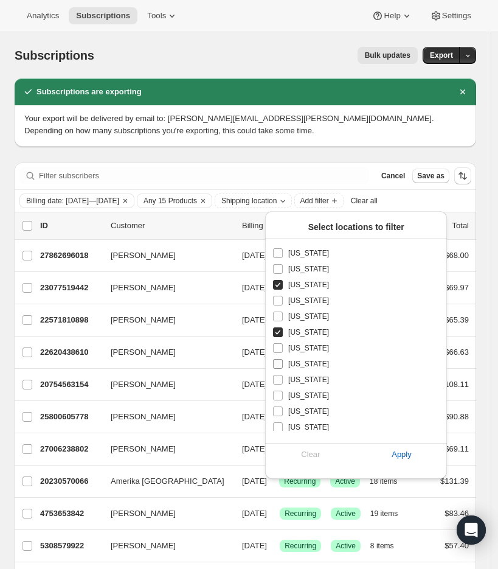
click at [277, 363] on input "Oklahoma" at bounding box center [278, 364] width 10 height 10
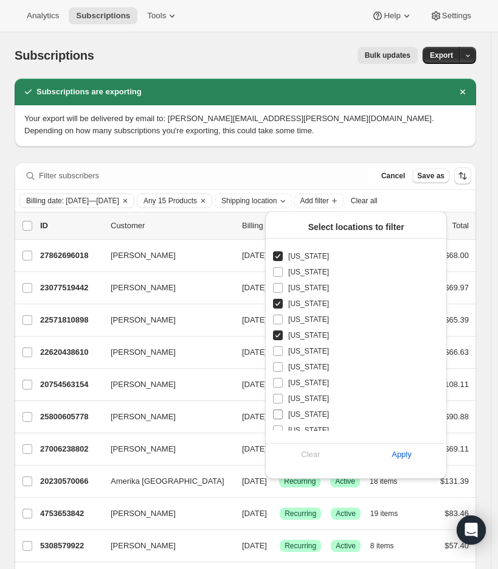
click at [277, 416] on input "South Dakota" at bounding box center [278, 415] width 10 height 10
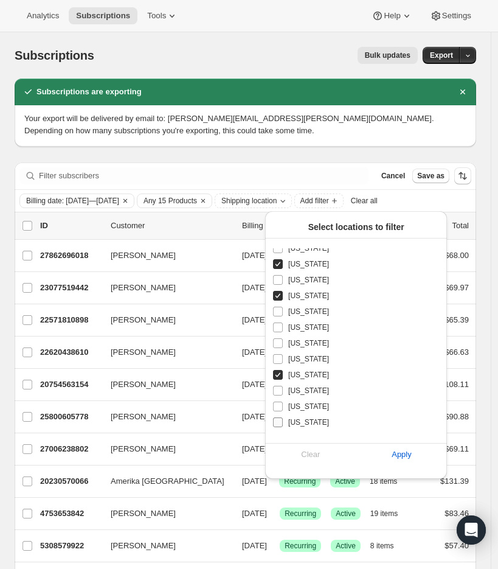
scroll to position [519, 0]
click at [279, 409] on input "Texas" at bounding box center [278, 407] width 10 height 10
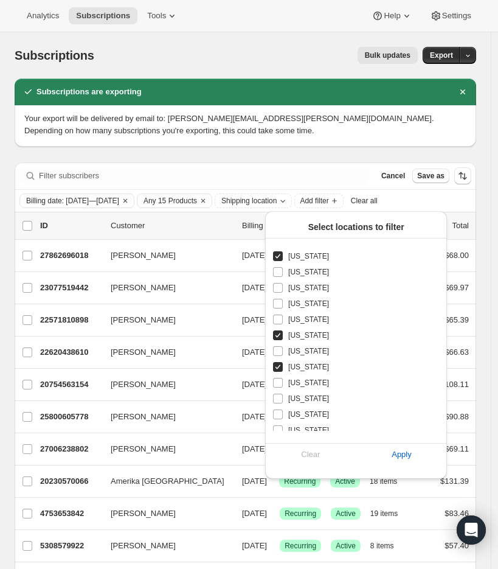
scroll to position [607, 0]
click at [279, 411] on input "Wisconsin" at bounding box center [278, 414] width 10 height 10
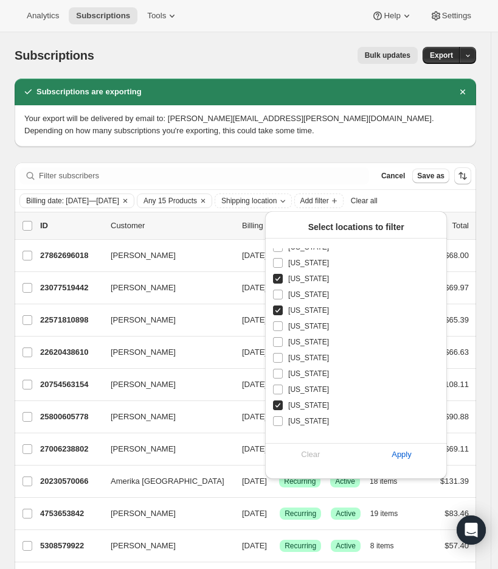
scroll to position [617, 0]
click at [277, 427] on div "Alabama Arizona Arkansas California Colorado Connecticut Delaware District of C…" at bounding box center [349, 39] width 153 height 785
click at [279, 420] on input "Wyoming" at bounding box center [278, 419] width 10 height 10
click at [395, 456] on span "Apply" at bounding box center [402, 454] width 20 height 12
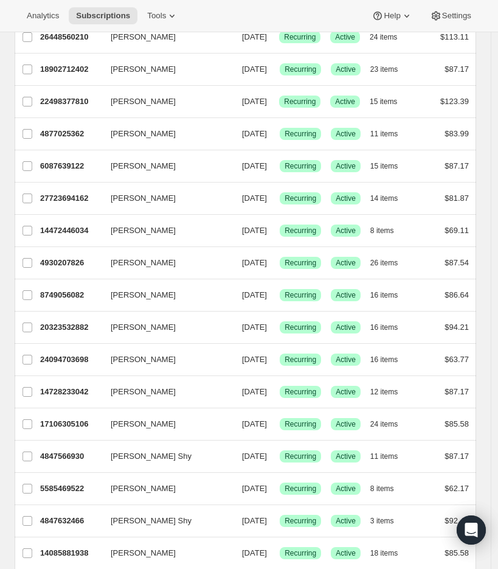
scroll to position [0, 0]
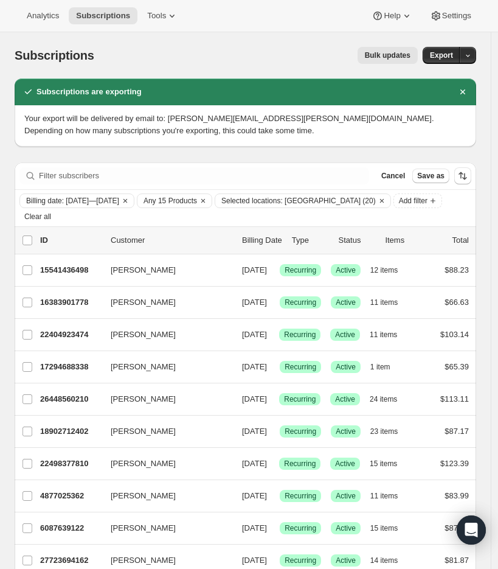
click at [401, 52] on span "Bulk updates" at bounding box center [388, 56] width 46 height 10
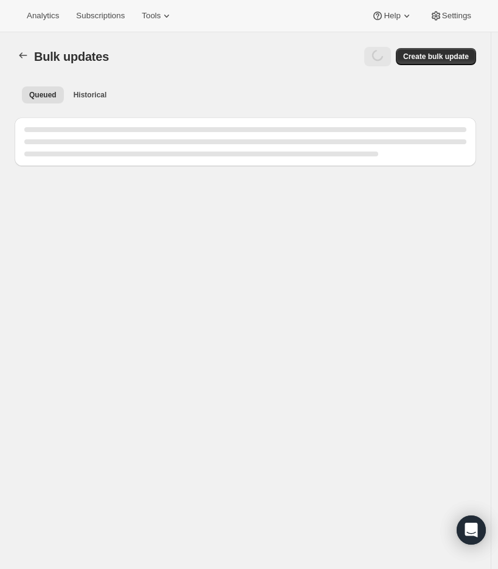
click at [441, 46] on div "Bulk updates. This page is ready Bulk updates More actions Create bulk update" at bounding box center [246, 56] width 462 height 49
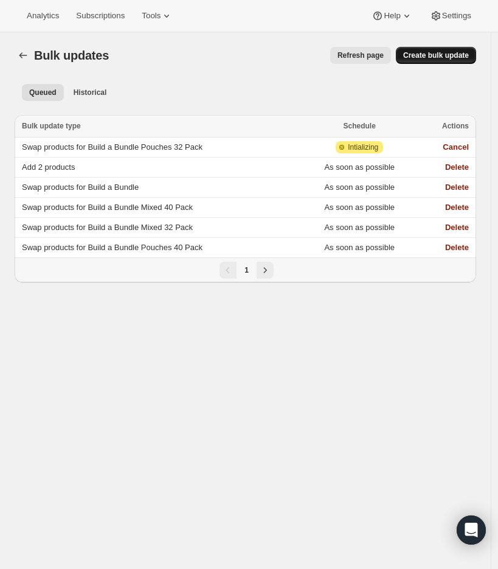
click at [439, 51] on span "Create bulk update" at bounding box center [436, 56] width 66 height 10
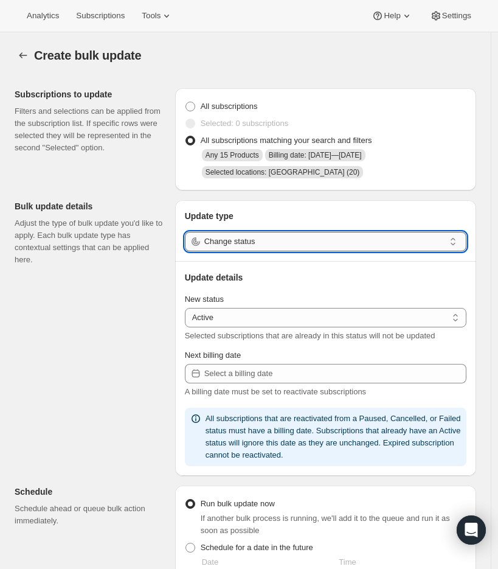
click at [241, 241] on input "Change status" at bounding box center [324, 241] width 240 height 19
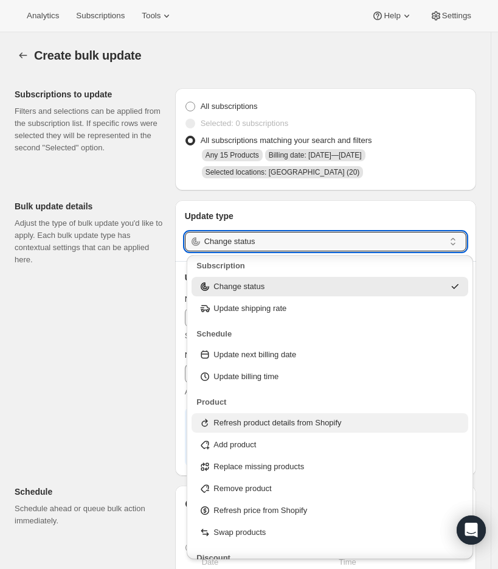
scroll to position [16, 0]
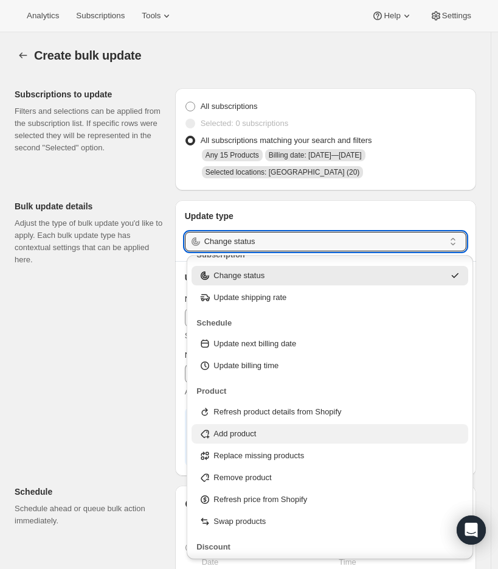
click at [275, 437] on div "Add product" at bounding box center [330, 434] width 262 height 12
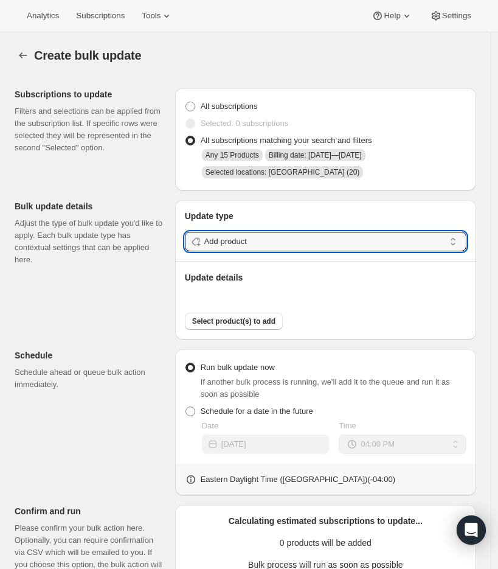
click at [136, 303] on div "Subscriptions to update Filters and selections can be applied from the subscrip…" at bounding box center [241, 422] width 472 height 688
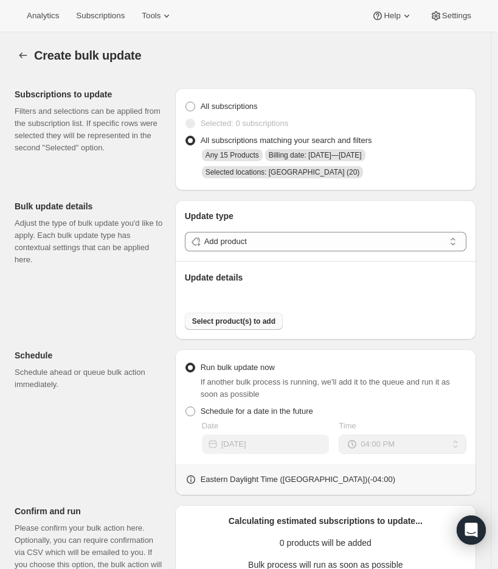
click at [218, 322] on span "Select product(s) to add" at bounding box center [233, 321] width 83 height 10
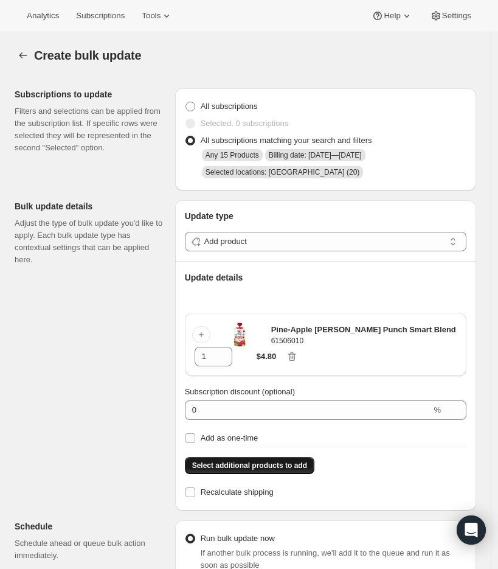
click at [281, 465] on span "Select additional products to add" at bounding box center [249, 466] width 115 height 10
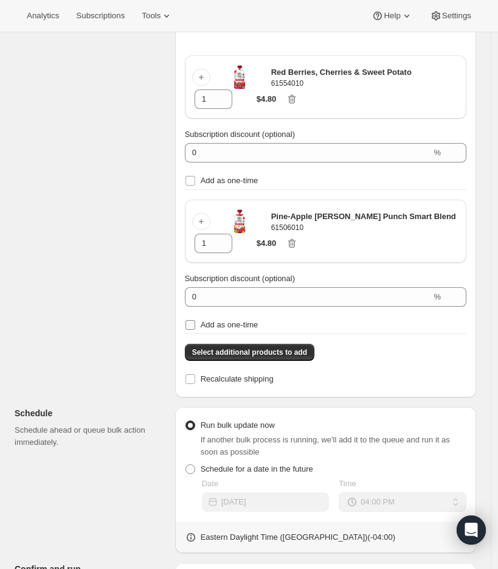
scroll to position [265, 0]
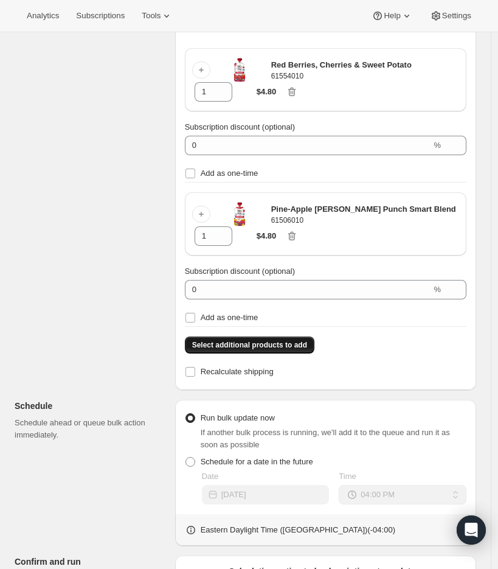
click at [279, 343] on span "Select additional products to add" at bounding box center [249, 345] width 115 height 10
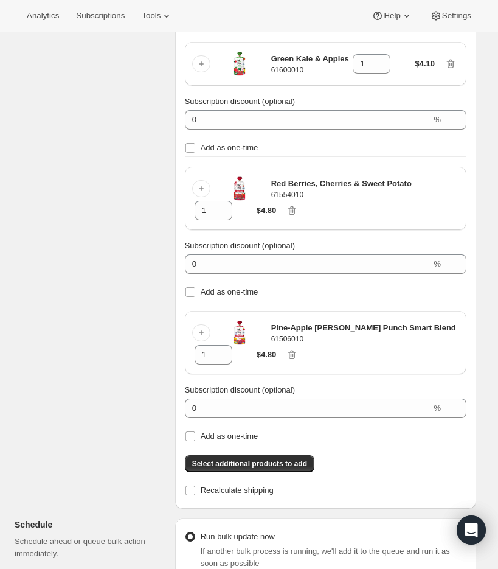
scroll to position [274, 0]
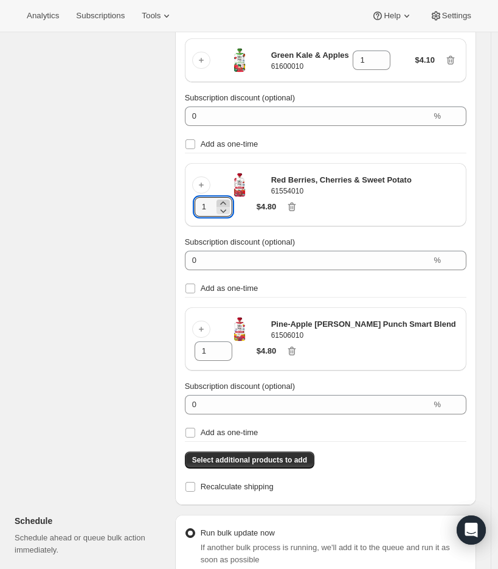
click at [228, 203] on icon at bounding box center [223, 203] width 12 height 12
click at [227, 347] on icon at bounding box center [223, 347] width 12 height 12
click at [385, 56] on icon at bounding box center [381, 56] width 5 height 3
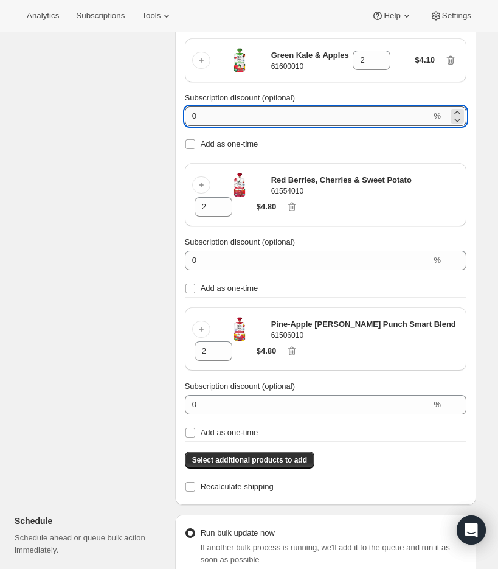
click at [312, 111] on input "0" at bounding box center [308, 115] width 247 height 19
click at [311, 111] on input "0" at bounding box center [308, 115] width 247 height 19
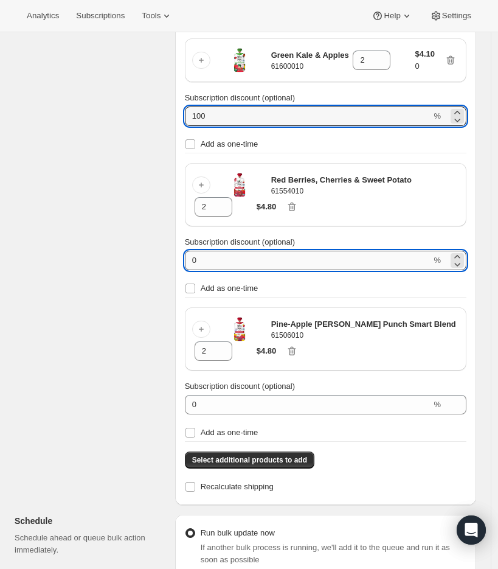
click at [281, 257] on input "0" at bounding box center [308, 260] width 247 height 19
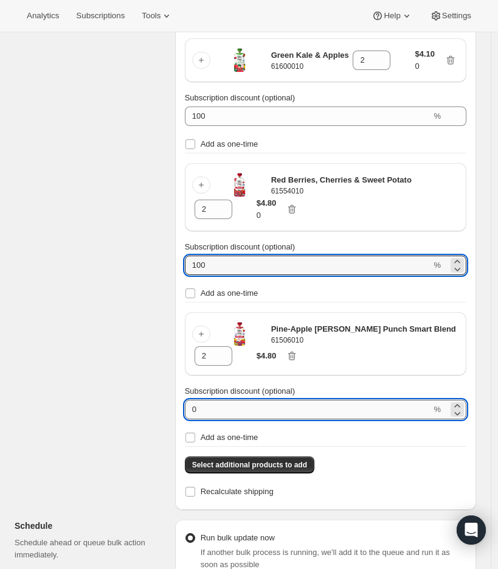
click at [302, 413] on input "0" at bounding box center [308, 409] width 247 height 19
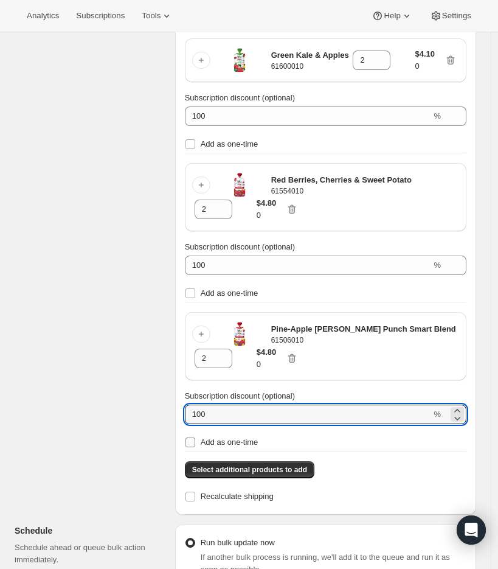
click at [192, 445] on input "Add as one-time" at bounding box center [191, 443] width 10 height 10
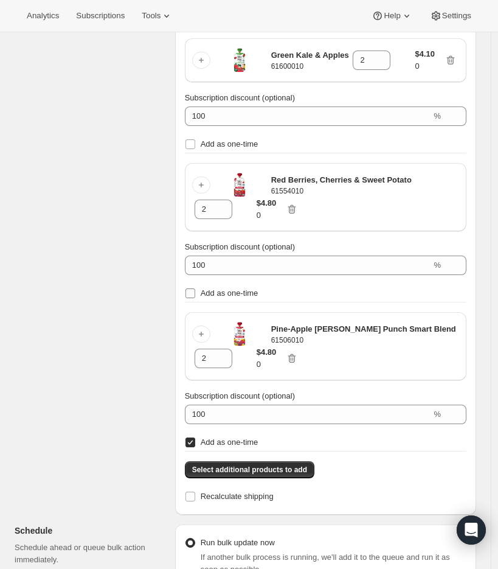
click at [198, 293] on label "Add as one-time" at bounding box center [326, 293] width 282 height 17
click at [195, 293] on input "Add as one-time" at bounding box center [191, 293] width 10 height 10
click at [194, 145] on input "Add as one-time" at bounding box center [191, 144] width 10 height 10
click at [105, 221] on div "Subscriptions to update Filters and selections can be applied from the subscrip…" at bounding box center [241, 372] width 472 height 1137
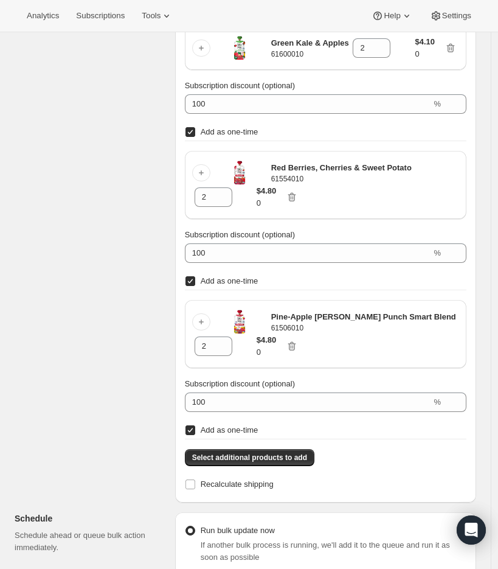
scroll to position [131, 0]
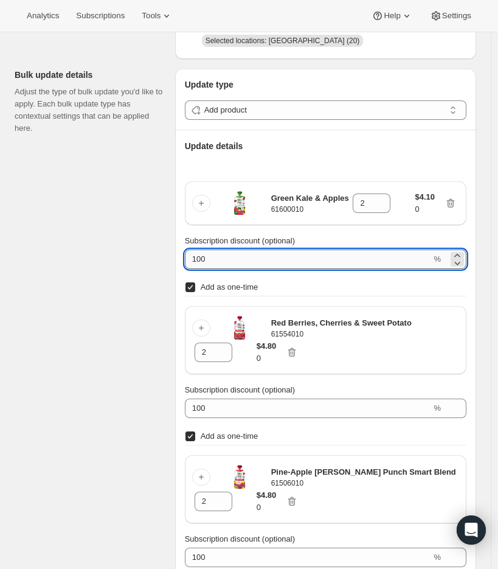
click at [333, 265] on input "100" at bounding box center [308, 258] width 247 height 19
click at [162, 273] on div "Subscriptions to update Filters and selections can be applied from the subscrip…" at bounding box center [241, 515] width 472 height 1137
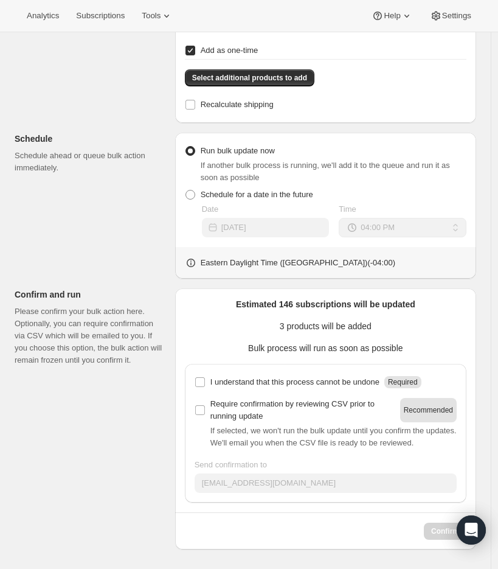
scroll to position [679, 0]
click at [201, 377] on input "I understand that this process cannot be undone Required" at bounding box center [200, 382] width 10 height 10
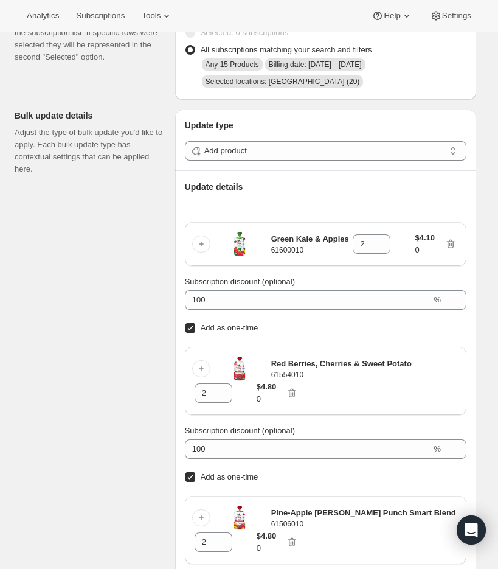
scroll to position [136, 0]
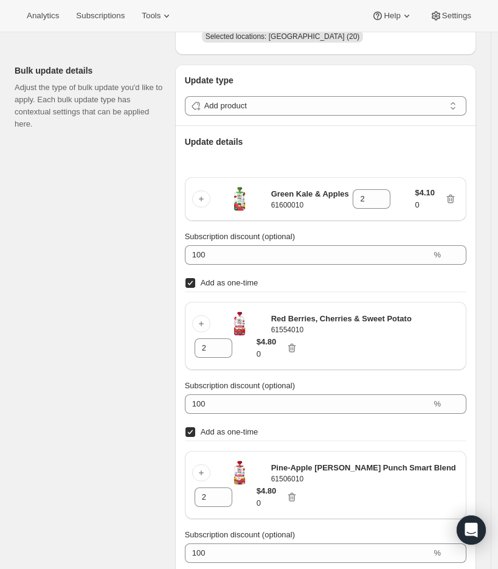
click at [119, 335] on div "Subscriptions to update Filters and selections can be applied from the subscrip…" at bounding box center [241, 511] width 472 height 1137
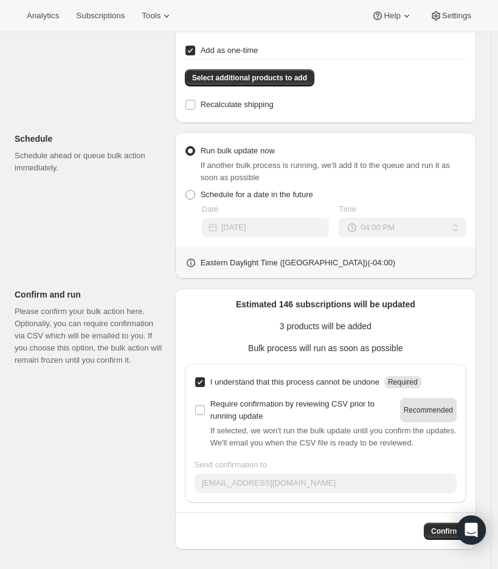
scroll to position [679, 0]
click at [436, 535] on button "Confirm" at bounding box center [445, 531] width 43 height 17
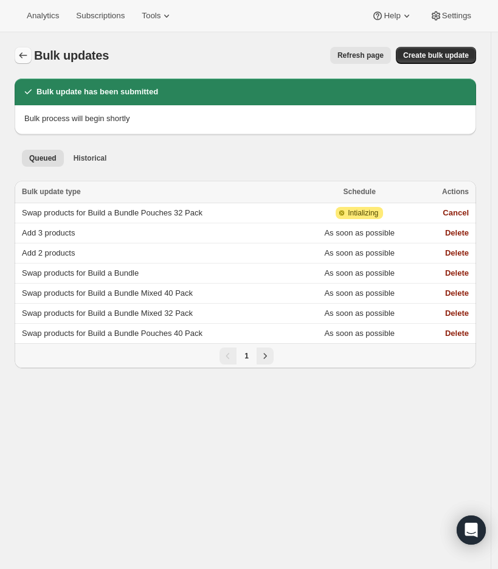
click at [20, 57] on icon "Bulk updates" at bounding box center [23, 55] width 12 height 12
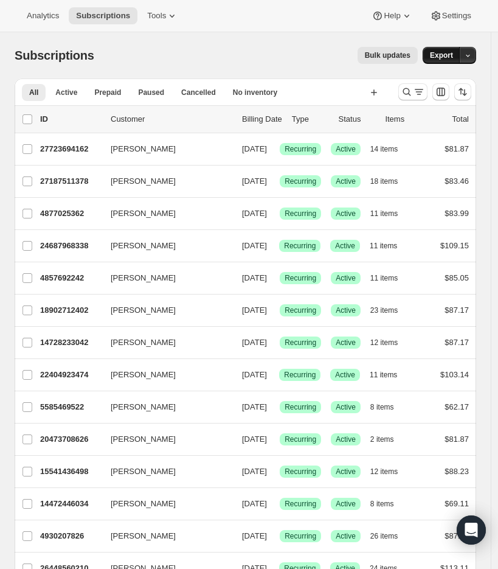
click at [450, 51] on span "Export" at bounding box center [441, 56] width 23 height 10
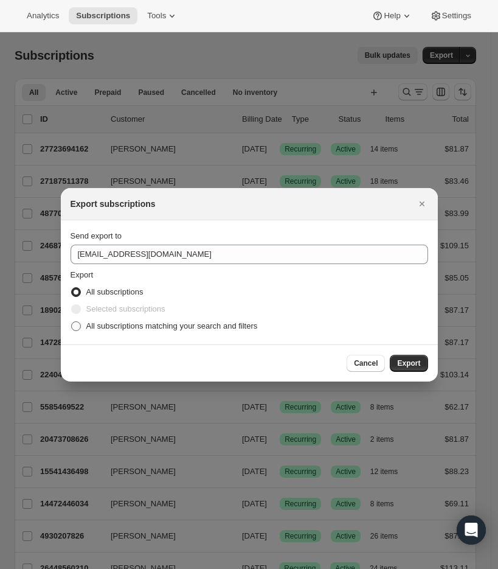
click at [133, 327] on span "All subscriptions matching your search and filters" at bounding box center [172, 325] width 172 height 9
click at [72, 322] on input "All subscriptions matching your search and filters" at bounding box center [71, 321] width 1 height 1
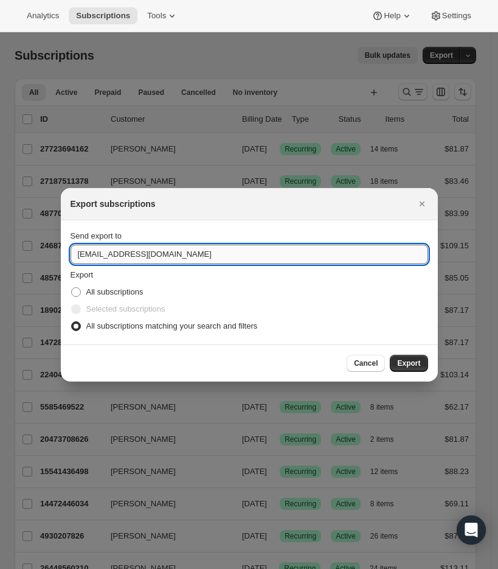
click at [89, 257] on input "care@uponafarm.com" at bounding box center [250, 254] width 358 height 19
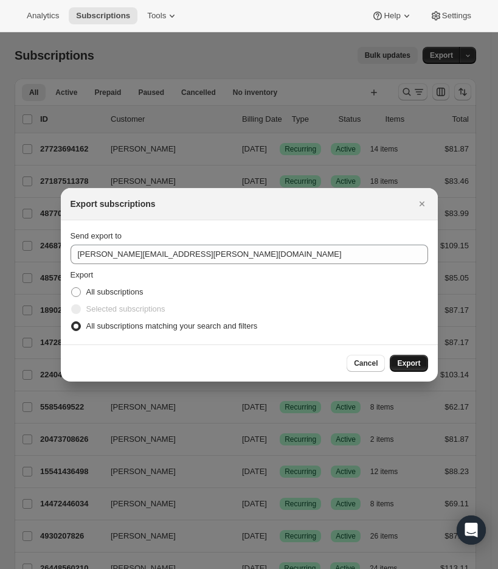
click at [413, 358] on span "Export" at bounding box center [408, 363] width 23 height 10
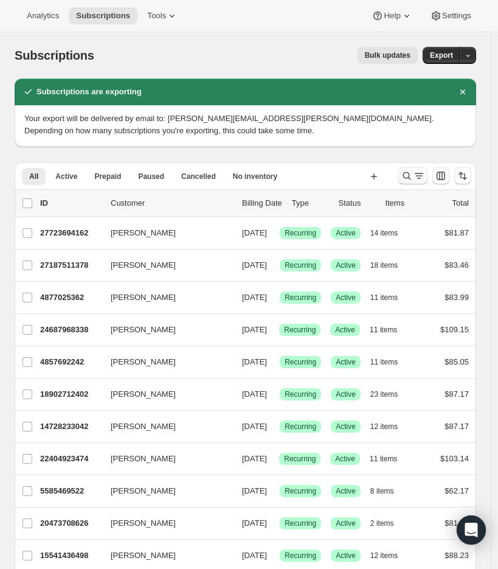
click at [425, 175] on icon "Search and filter results" at bounding box center [419, 176] width 12 height 12
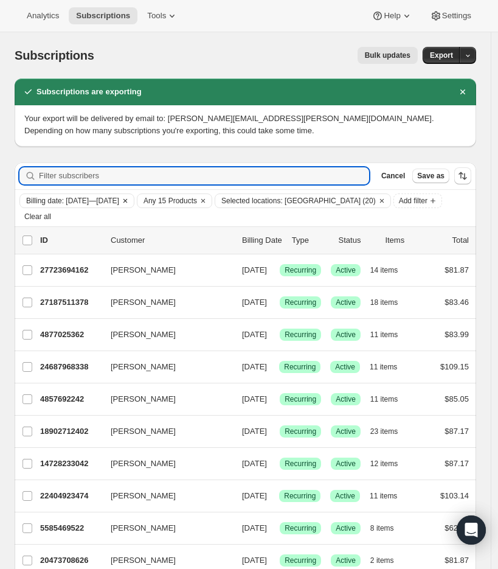
click at [119, 204] on span "Billing date: Aug 16, 2025—Aug 17, 2025" at bounding box center [72, 201] width 93 height 10
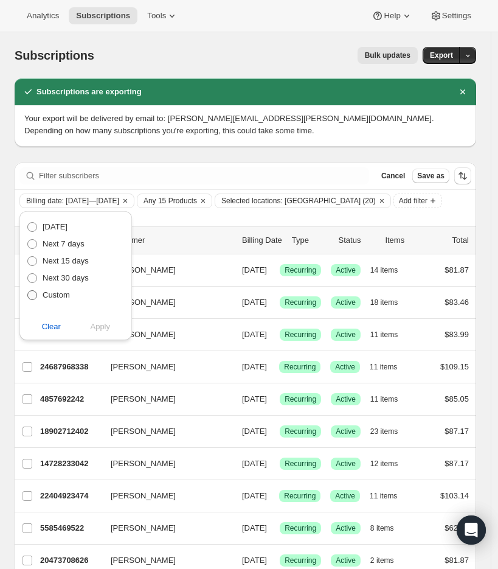
click at [53, 287] on label "Custom" at bounding box center [48, 295] width 43 height 17
click at [28, 290] on input "Custom" at bounding box center [27, 290] width 1 height 1
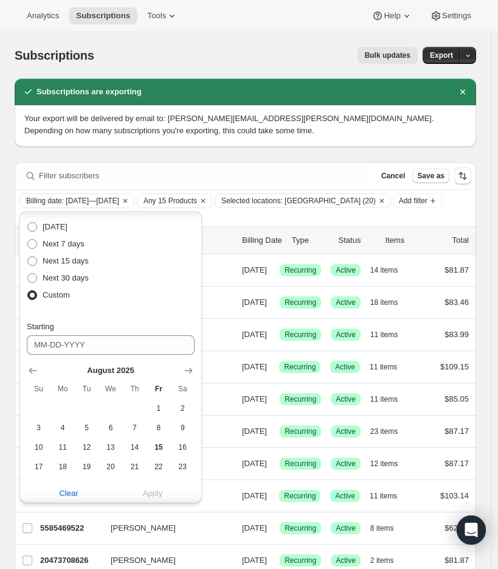
scroll to position [88, 0]
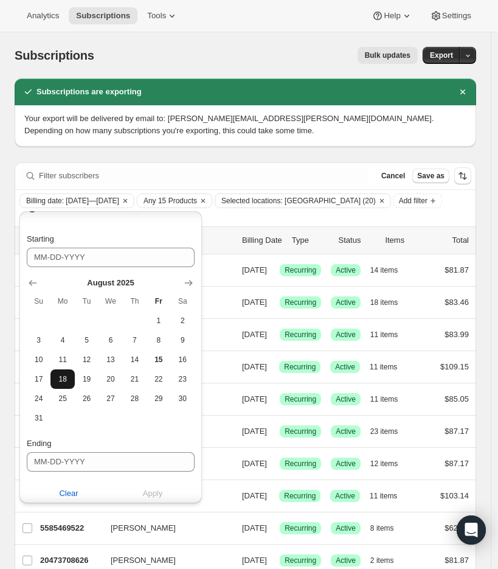
click at [63, 380] on span "18" at bounding box center [62, 379] width 14 height 10
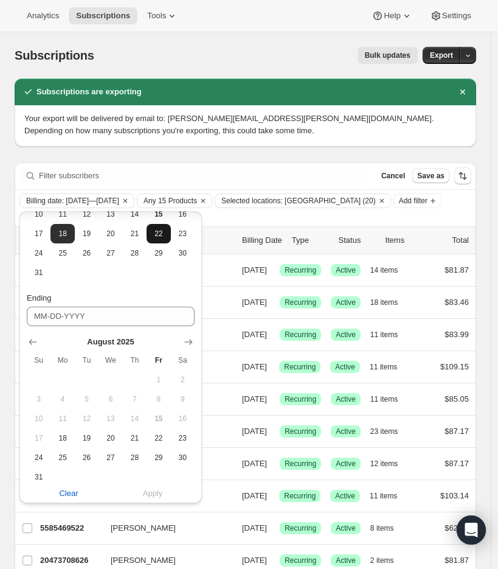
scroll to position [263, 0]
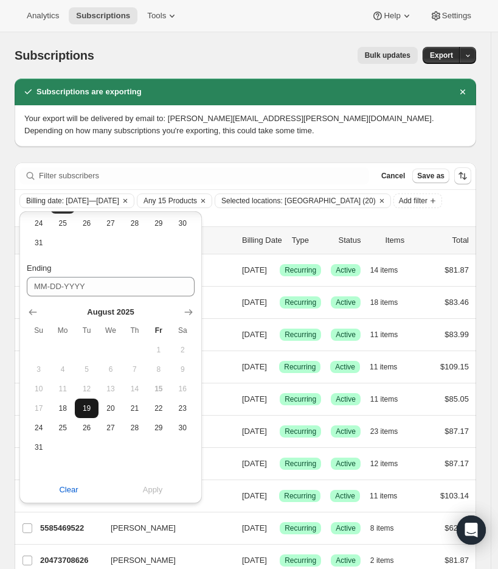
click at [85, 406] on span "19" at bounding box center [87, 408] width 14 height 10
click at [162, 486] on span "Apply" at bounding box center [153, 490] width 20 height 12
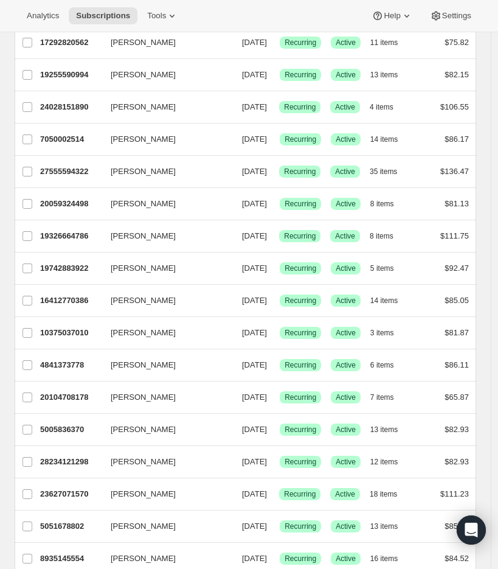
scroll to position [0, 0]
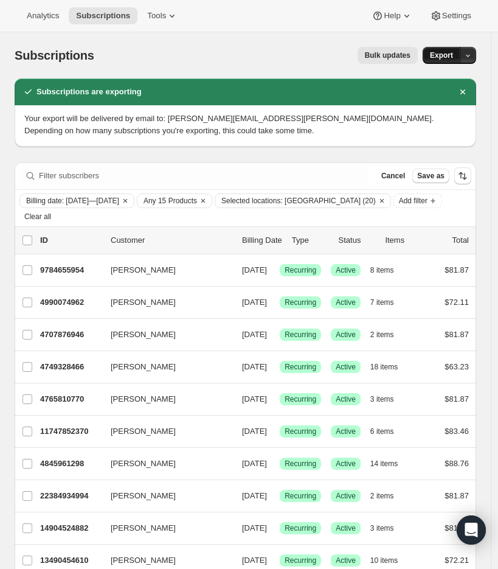
click at [437, 50] on button "Export" at bounding box center [442, 55] width 38 height 17
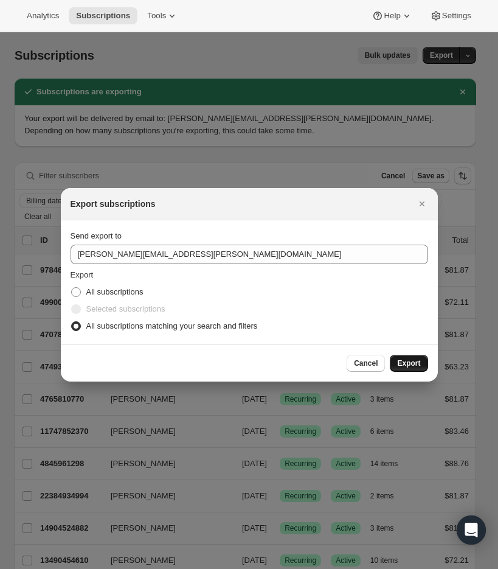
click at [407, 366] on span "Export" at bounding box center [408, 363] width 23 height 10
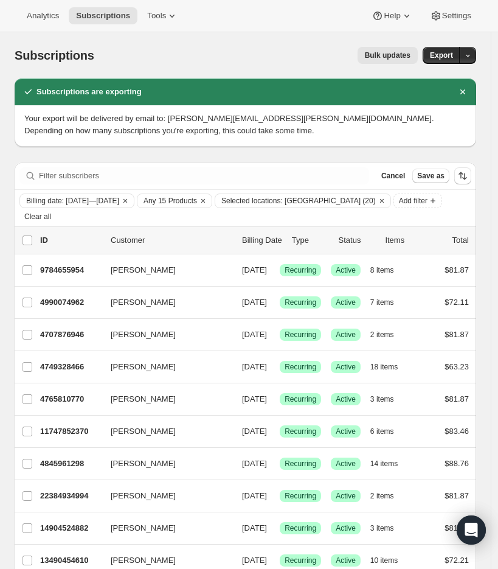
click at [383, 60] on button "Bulk updates" at bounding box center [388, 55] width 60 height 17
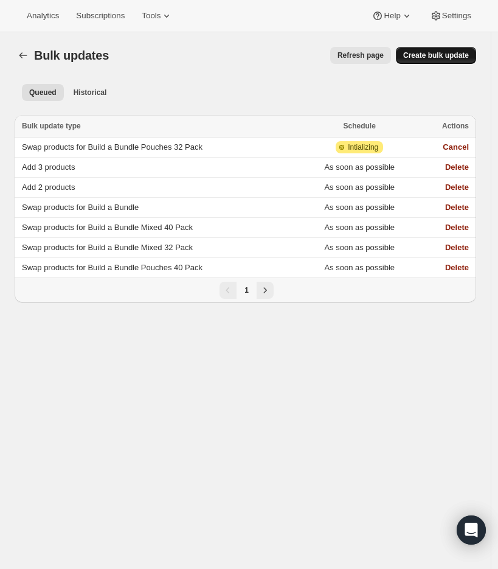
click at [430, 57] on span "Create bulk update" at bounding box center [436, 56] width 66 height 10
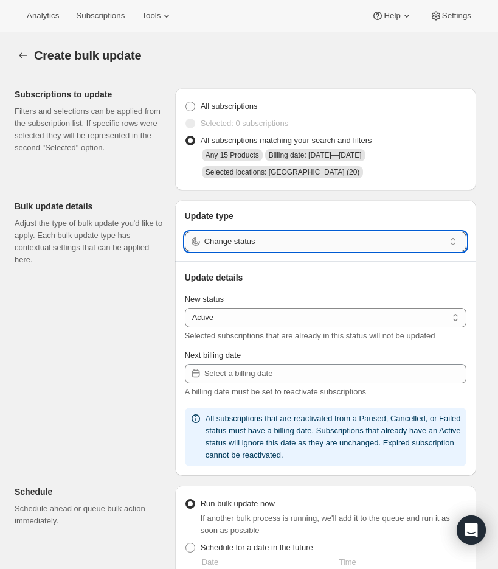
click at [305, 243] on input "Change status" at bounding box center [324, 241] width 240 height 19
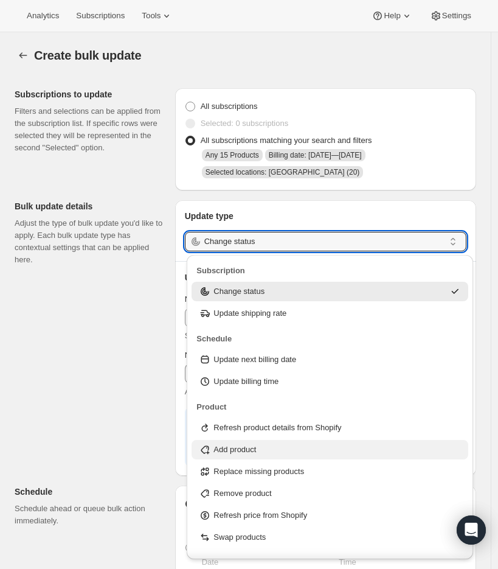
click at [248, 450] on p "Add product" at bounding box center [235, 450] width 43 height 12
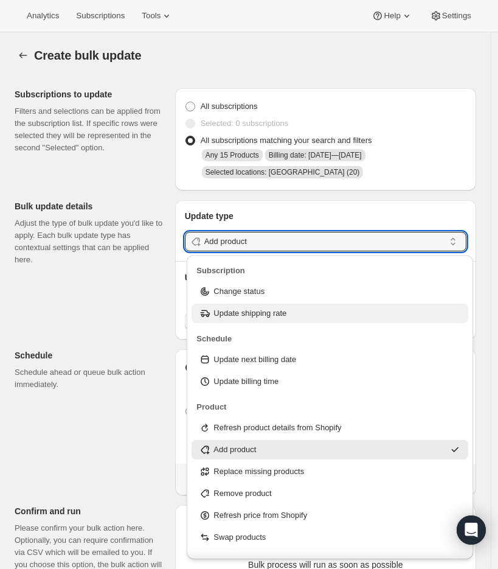
click at [253, 321] on div "Update shipping rate" at bounding box center [330, 313] width 277 height 19
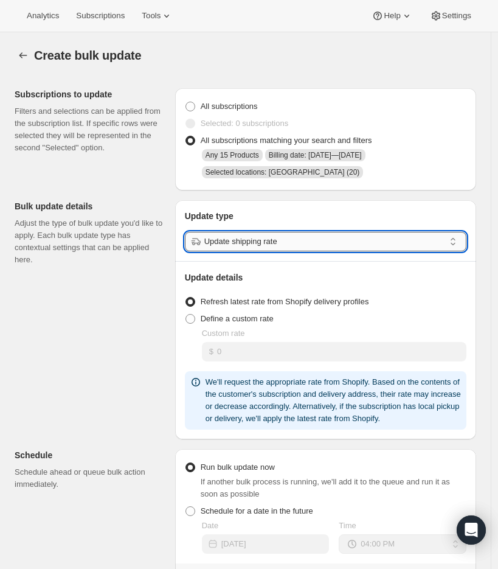
click at [263, 240] on input "Update shipping rate" at bounding box center [324, 241] width 240 height 19
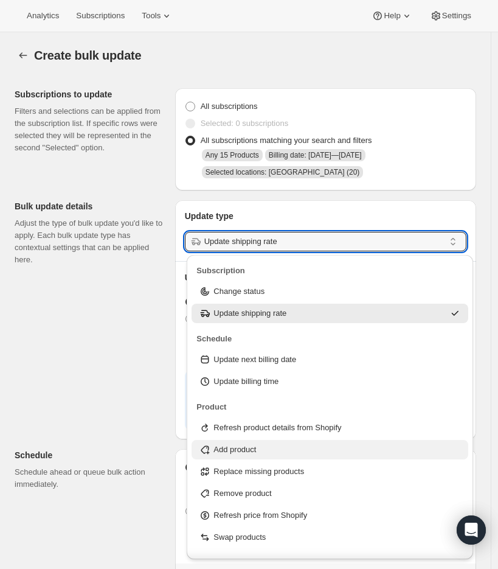
click at [263, 444] on div "Add product" at bounding box center [330, 450] width 262 height 12
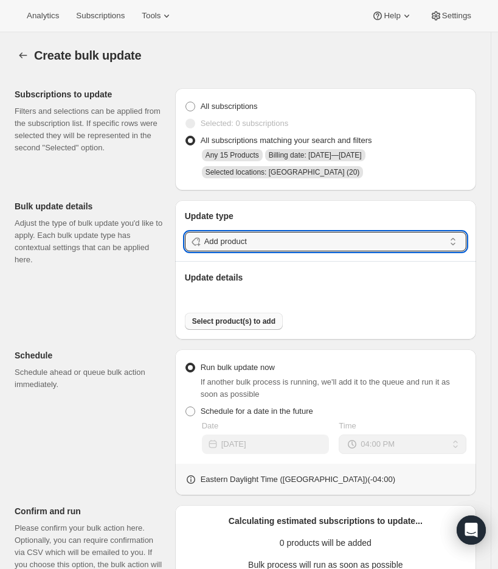
click at [227, 322] on span "Select product(s) to add" at bounding box center [233, 321] width 83 height 10
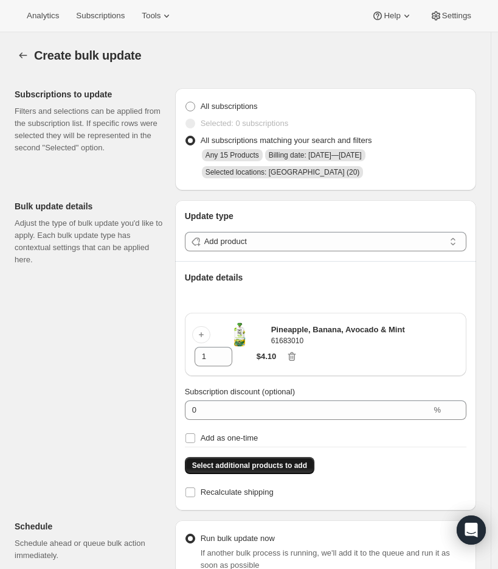
click at [263, 465] on span "Select additional products to add" at bounding box center [249, 466] width 115 height 10
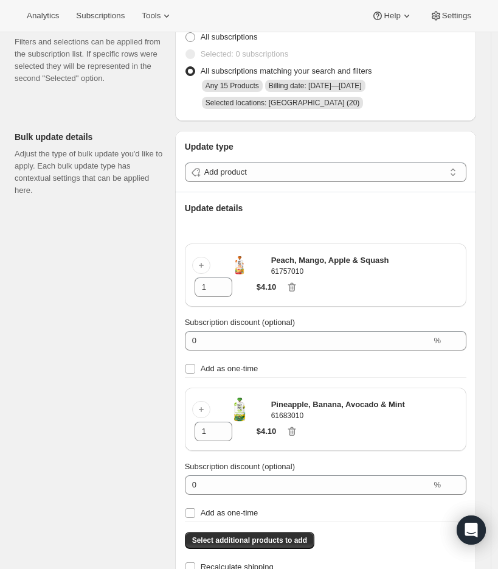
scroll to position [86, 0]
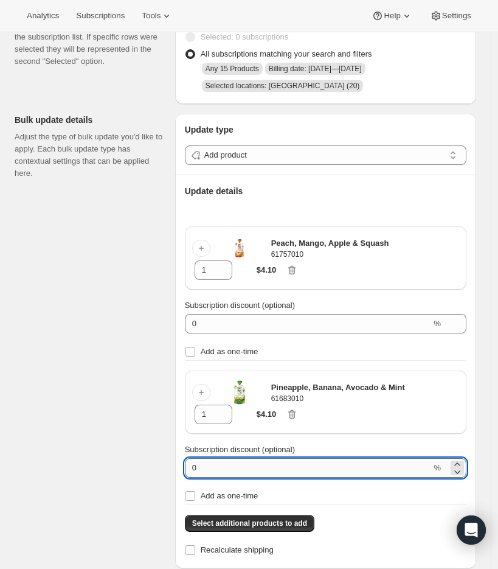
click at [238, 470] on input "0" at bounding box center [308, 467] width 247 height 19
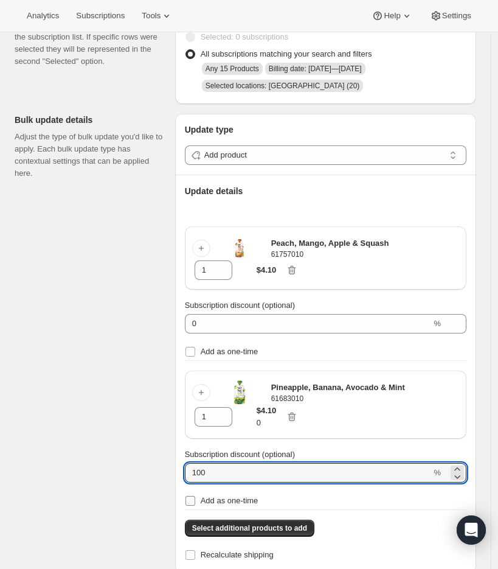
click at [195, 501] on input "Add as one-time" at bounding box center [191, 501] width 10 height 10
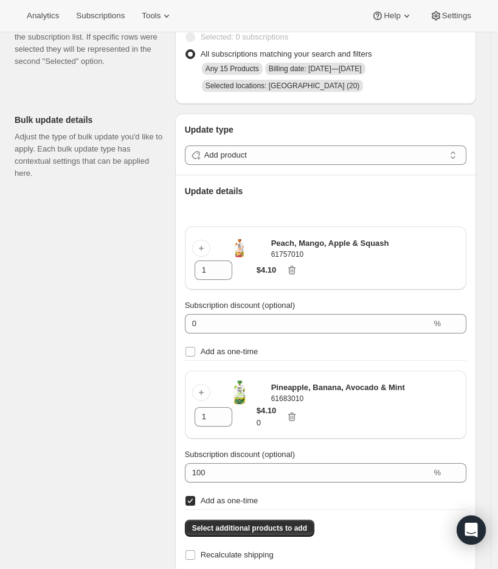
click at [134, 478] on div "Subscriptions to update Filters and selections can be applied from the subscrip…" at bounding box center [241, 496] width 472 height 1008
drag, startPoint x: 212, startPoint y: 276, endPoint x: 189, endPoint y: 271, distance: 23.0
click at [189, 271] on div "Peach, Mango, Apple & Squash 61757010 1 $4.10" at bounding box center [326, 257] width 282 height 63
click at [133, 305] on div "Subscriptions to update Filters and selections can be applied from the subscrip…" at bounding box center [241, 496] width 472 height 1008
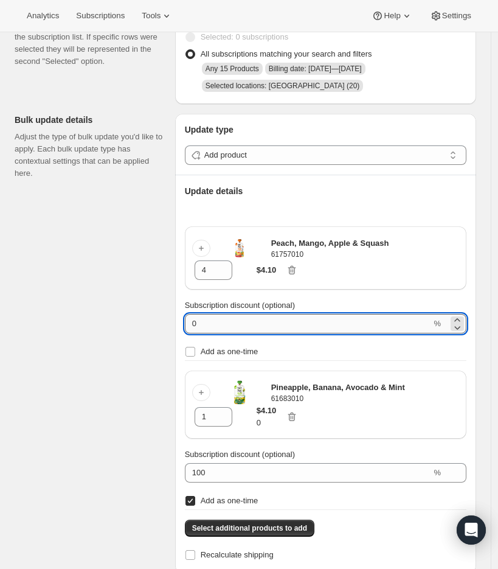
click at [212, 327] on input "0" at bounding box center [308, 323] width 247 height 19
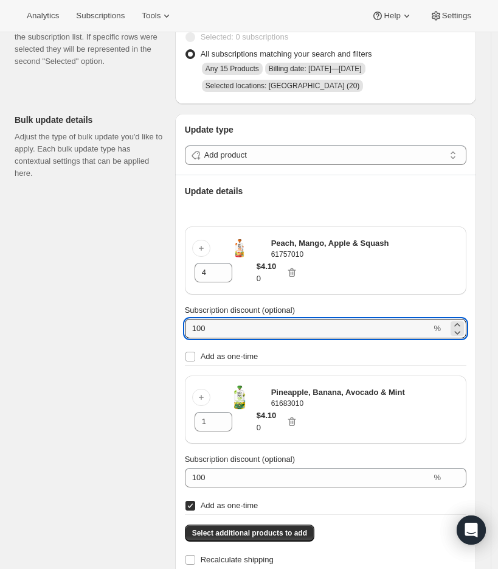
click at [134, 324] on div "Subscriptions to update Filters and selections can be applied from the subscrip…" at bounding box center [241, 498] width 472 height 1013
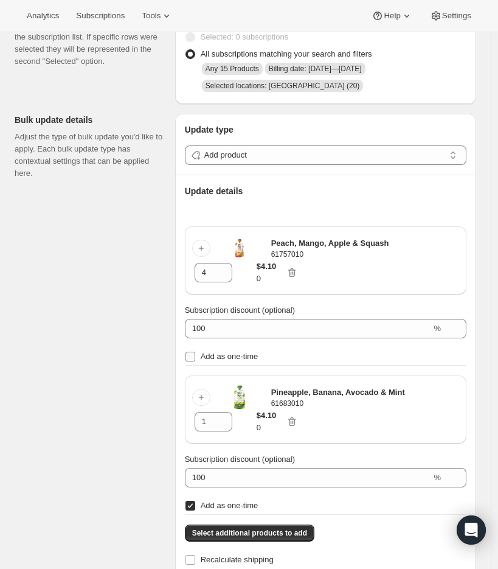
click at [192, 361] on input "Add as one-time" at bounding box center [191, 357] width 10 height 10
click at [96, 338] on div "Subscriptions to update Filters and selections can be applied from the subscrip…" at bounding box center [241, 498] width 472 height 1013
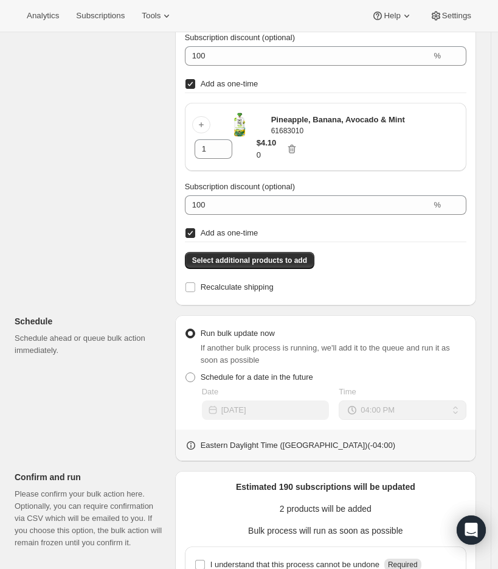
scroll to position [368, 0]
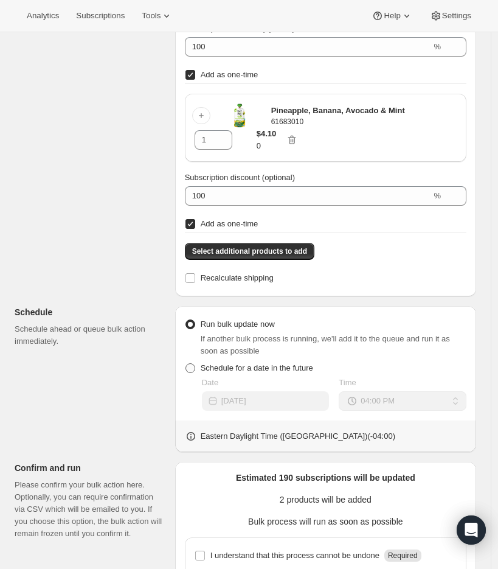
click at [191, 368] on span at bounding box center [191, 368] width 10 height 10
click at [186, 364] on input "Schedule for a date in the future" at bounding box center [186, 363] width 1 height 1
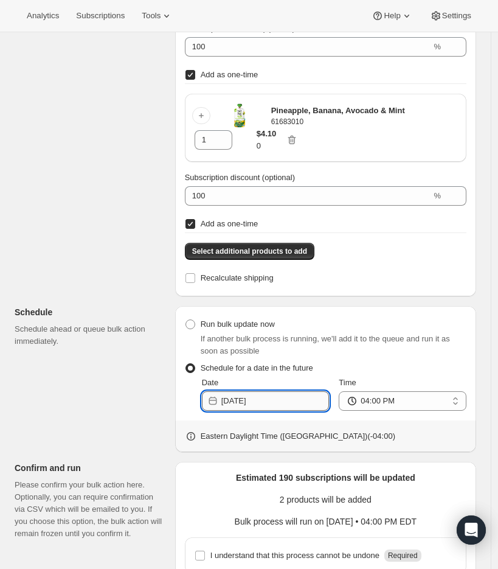
click at [284, 408] on input "2025-08-15" at bounding box center [275, 400] width 108 height 19
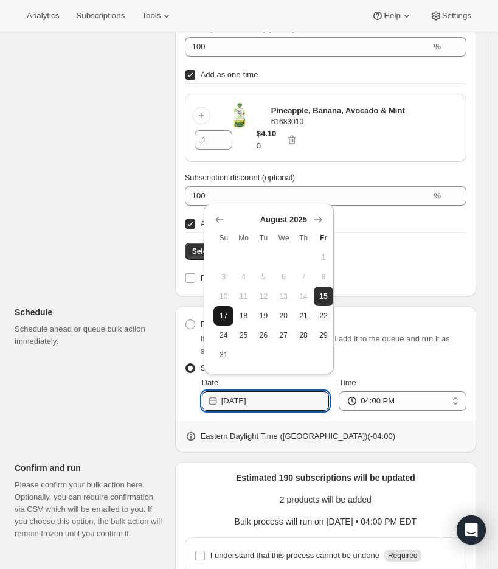
click at [217, 313] on button "17" at bounding box center [224, 315] width 20 height 19
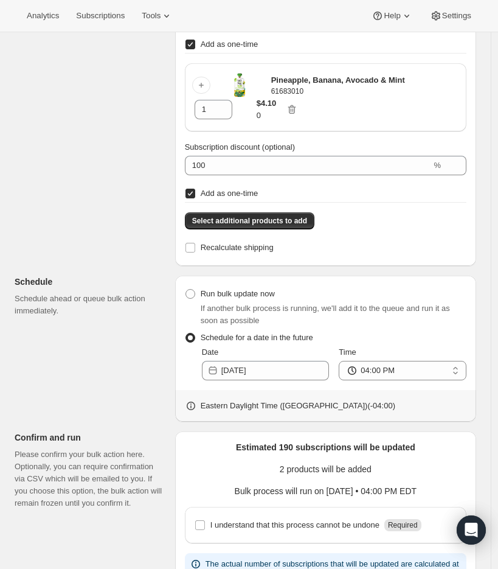
scroll to position [462, 0]
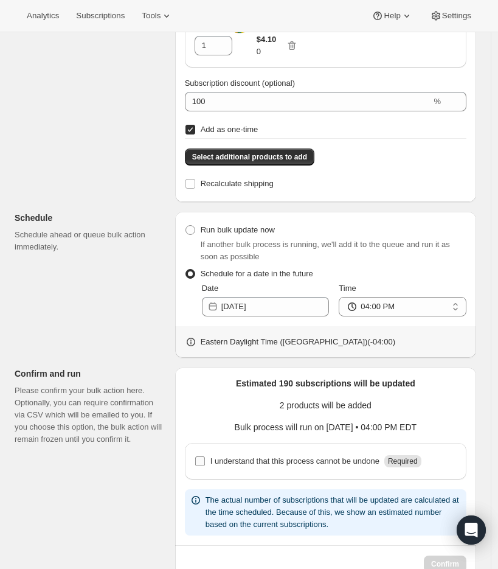
click at [204, 459] on input "I understand that this process cannot be undone Required" at bounding box center [200, 461] width 10 height 10
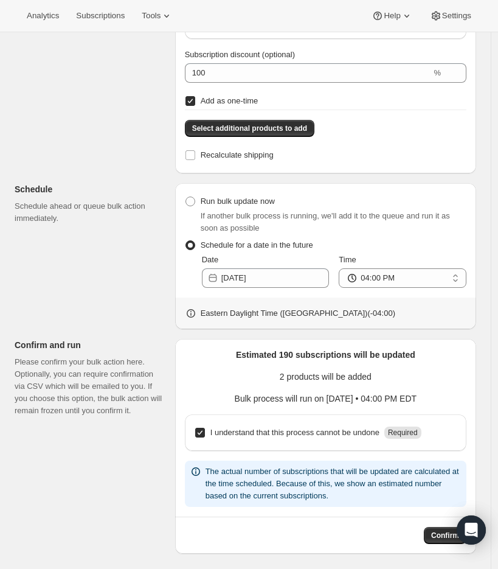
scroll to position [496, 0]
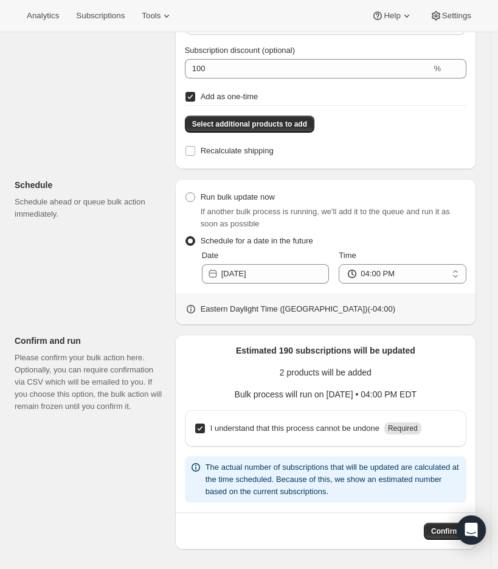
click at [122, 312] on div "Subscriptions to update Filters and selections can be applied from the subscrip…" at bounding box center [241, 66] width 472 height 966
click at [435, 533] on button "Confirm" at bounding box center [445, 531] width 43 height 17
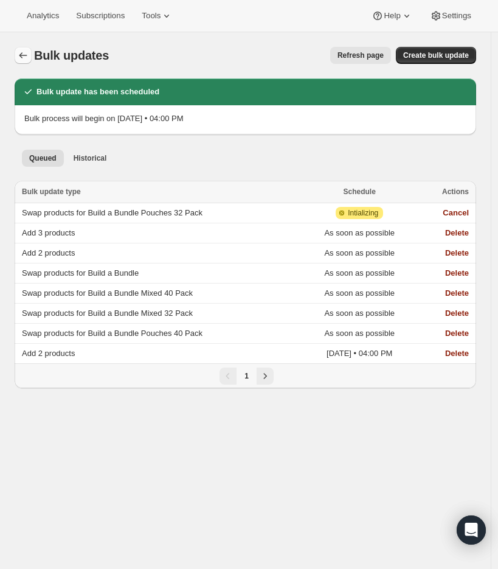
click at [25, 54] on icon "Bulk updates" at bounding box center [23, 55] width 12 height 12
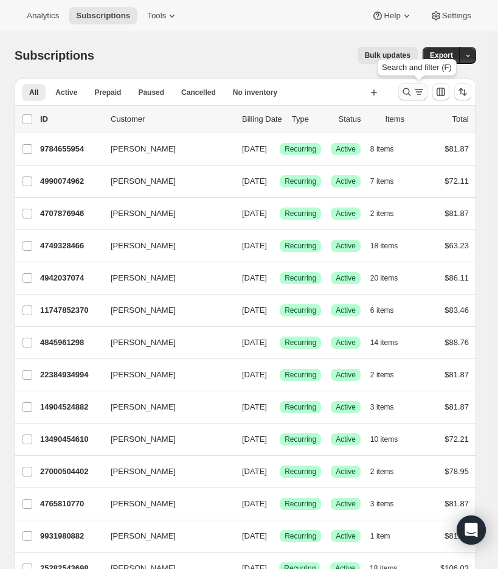
click at [405, 89] on button "Search and filter results" at bounding box center [413, 91] width 29 height 17
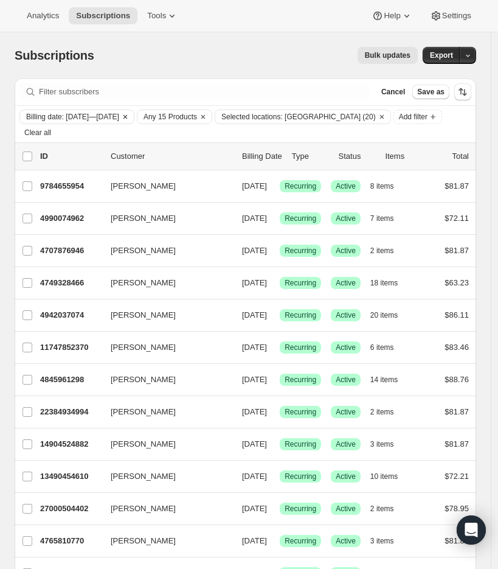
click at [83, 114] on span "Billing date: Aug 18, 2025—Aug 19, 2025" at bounding box center [72, 117] width 93 height 10
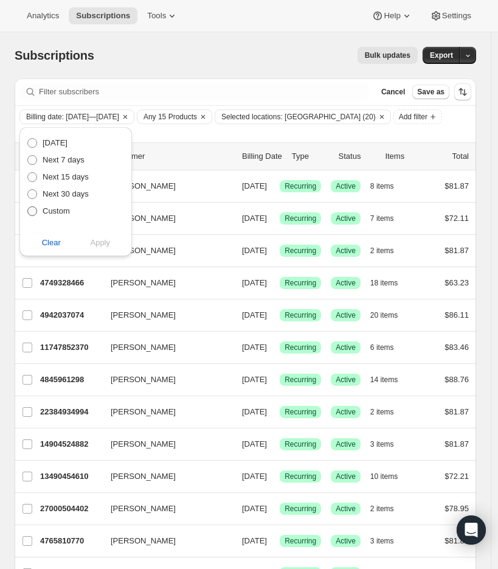
click at [53, 213] on span "Custom" at bounding box center [56, 210] width 27 height 9
click at [28, 207] on input "Custom" at bounding box center [27, 206] width 1 height 1
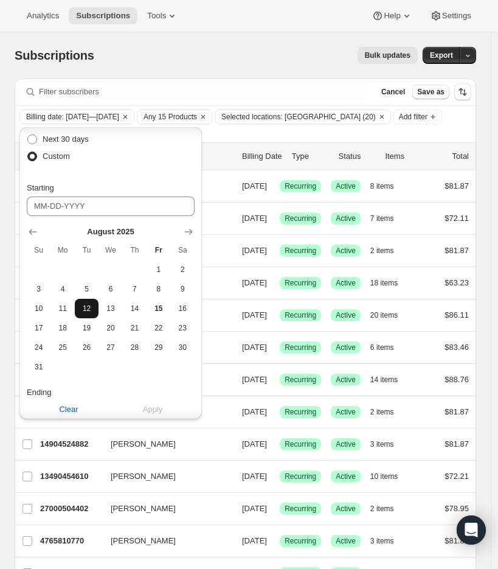
scroll to position [66, 0]
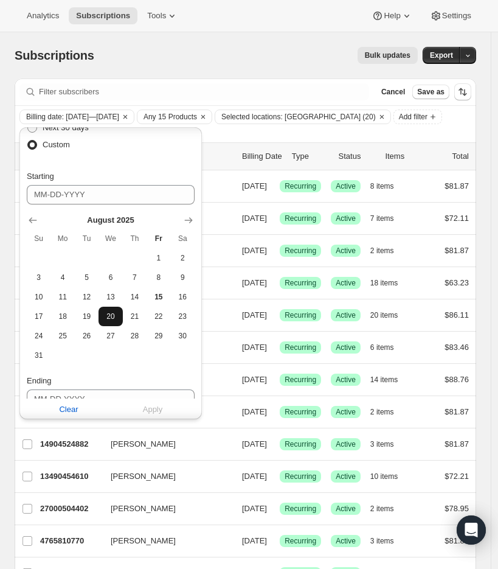
click at [113, 318] on span "20" at bounding box center [110, 317] width 14 height 10
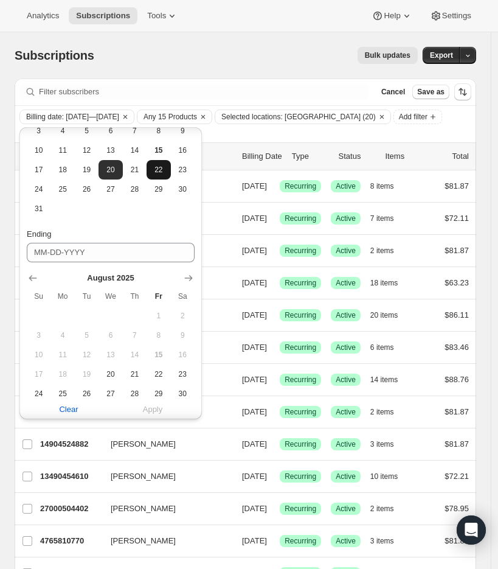
scroll to position [257, 0]
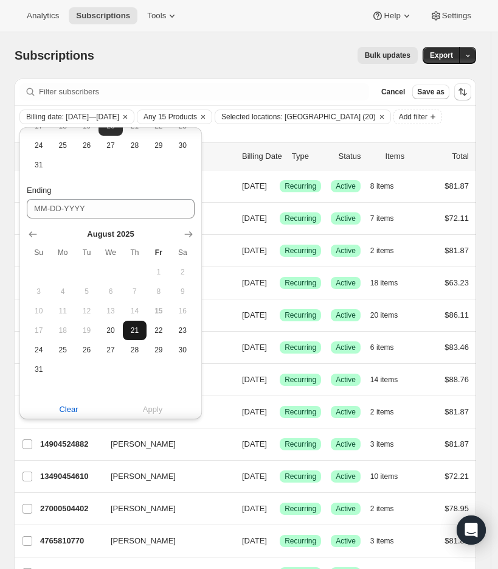
click at [141, 335] on button "21" at bounding box center [135, 330] width 24 height 19
click at [155, 406] on span "Apply" at bounding box center [153, 409] width 20 height 12
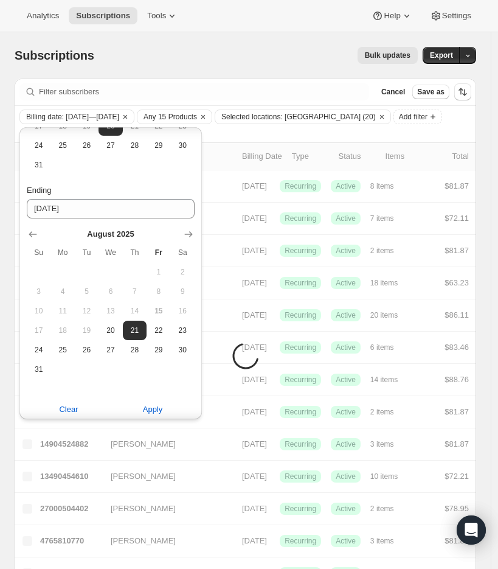
click at [254, 54] on div "Bulk updates" at bounding box center [263, 55] width 309 height 17
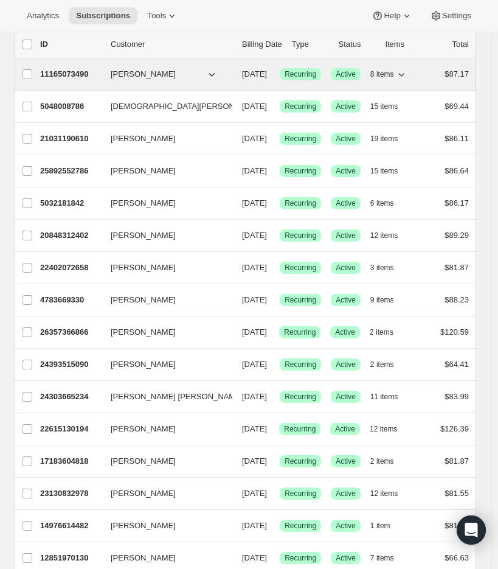
scroll to position [0, 0]
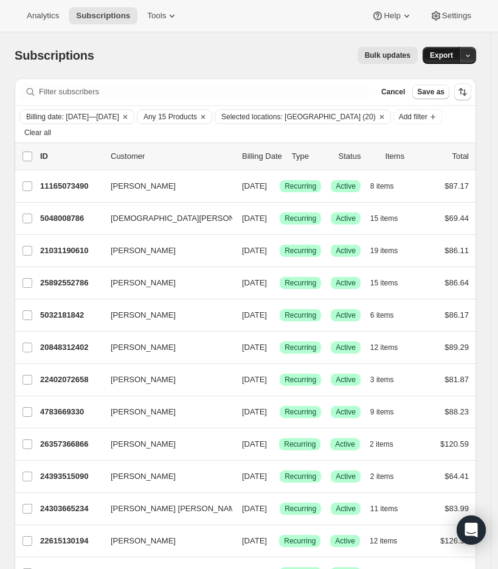
click at [437, 47] on button "Export" at bounding box center [442, 55] width 38 height 17
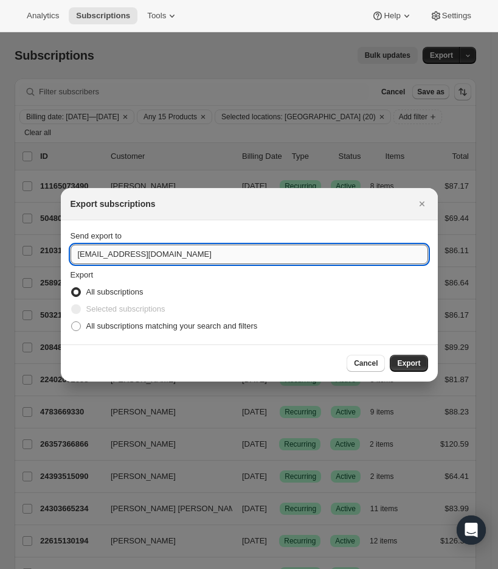
click at [83, 257] on input "care@uponafarm.com" at bounding box center [250, 254] width 358 height 19
click at [140, 332] on label "All subscriptions matching your search and filters" at bounding box center [164, 326] width 187 height 17
click at [72, 322] on input "All subscriptions matching your search and filters" at bounding box center [71, 321] width 1 height 1
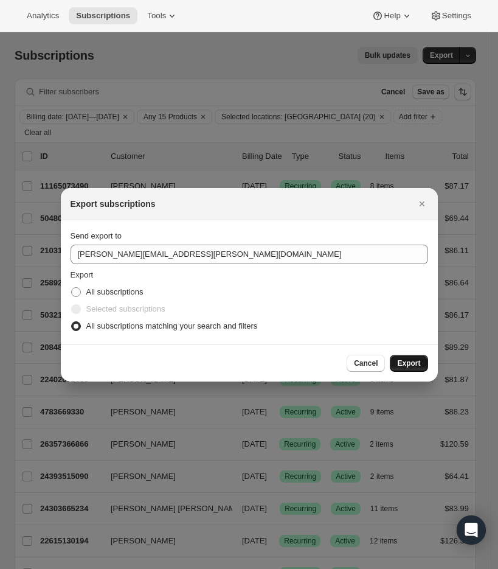
click at [417, 366] on span "Export" at bounding box center [408, 363] width 23 height 10
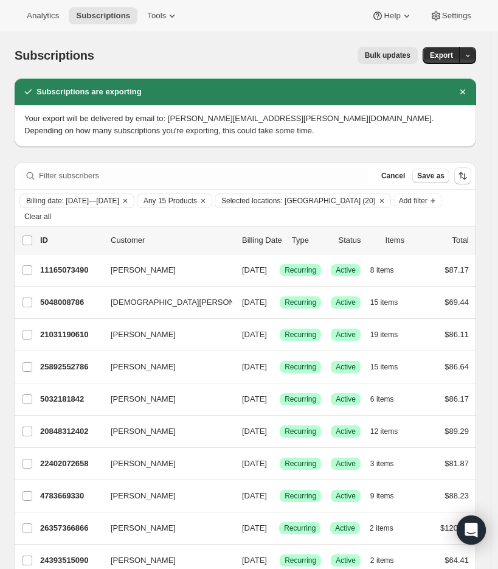
click at [394, 55] on span "Bulk updates" at bounding box center [388, 56] width 46 height 10
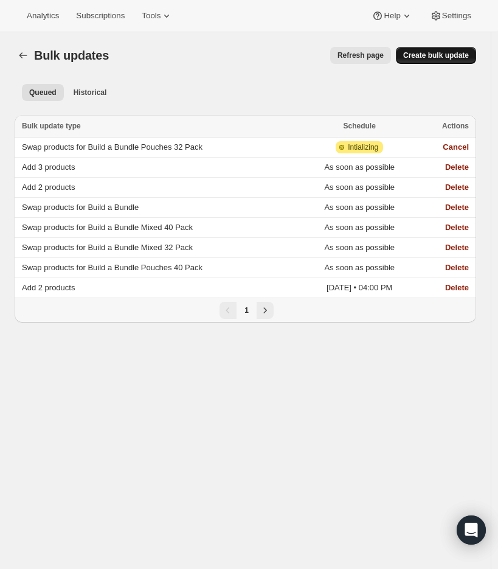
click at [425, 56] on span "Create bulk update" at bounding box center [436, 56] width 66 height 10
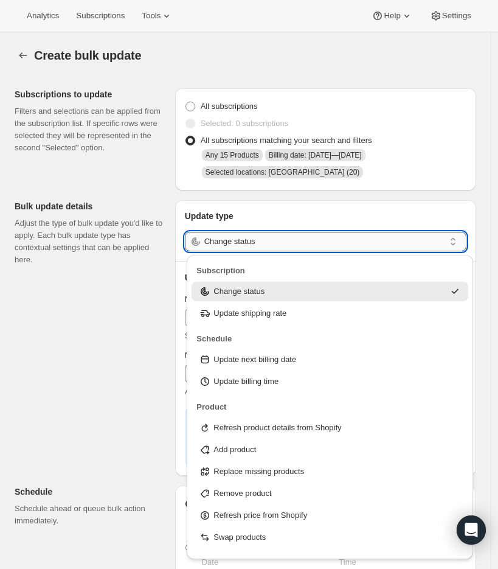
click at [278, 240] on input "Change status" at bounding box center [324, 241] width 240 height 19
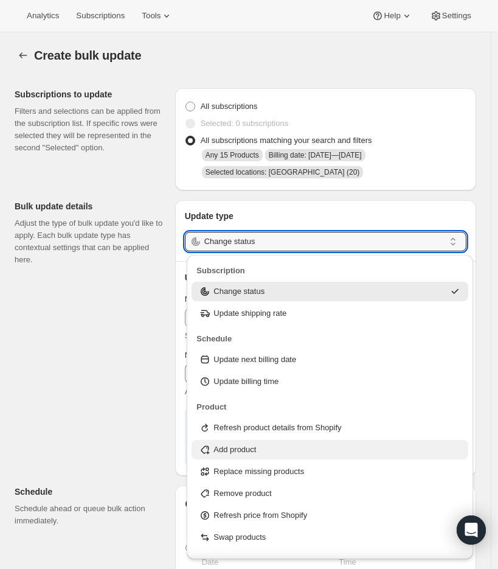
click at [256, 447] on p "Add product" at bounding box center [235, 450] width 43 height 12
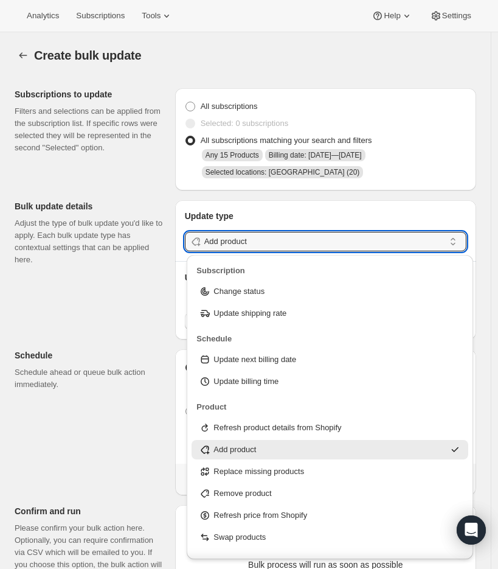
click at [124, 288] on div "Subscriptions to update Filters and selections can be applied from the subscrip…" at bounding box center [241, 422] width 472 height 688
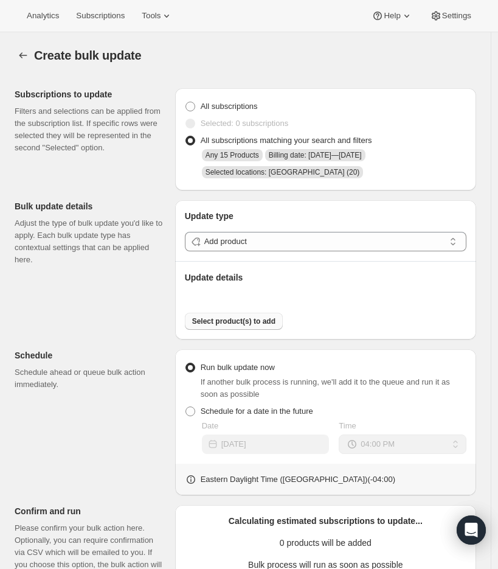
click at [214, 324] on span "Select product(s) to add" at bounding box center [233, 321] width 83 height 10
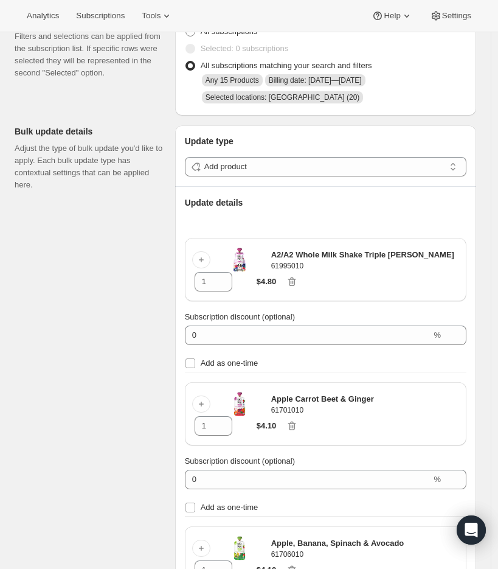
scroll to position [89, 0]
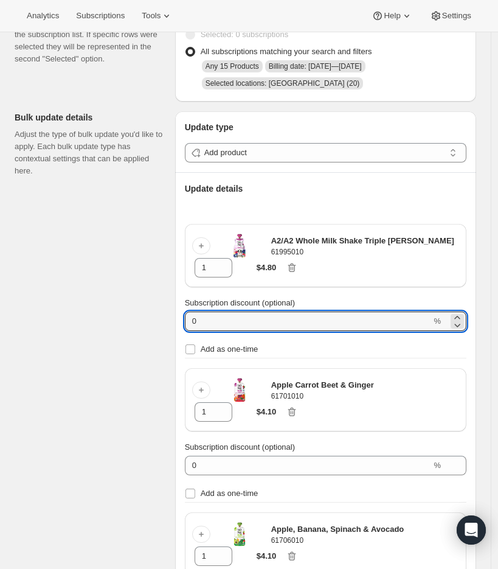
drag, startPoint x: 237, startPoint y: 325, endPoint x: 160, endPoint y: 322, distance: 76.7
click at [160, 322] on div "Subscriptions to update Filters and selections can be applied from the subscrip…" at bounding box center [241, 563] width 472 height 1147
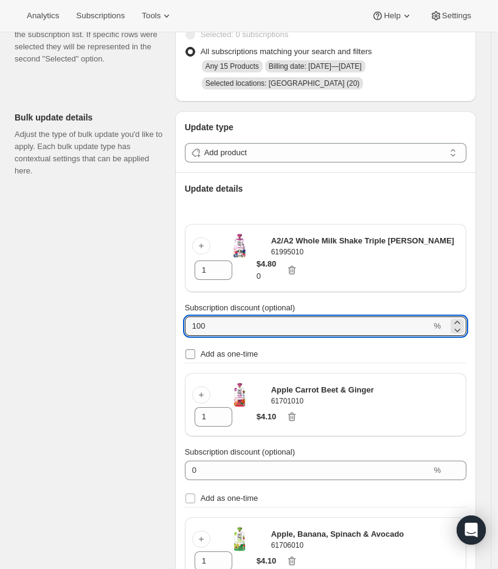
click at [191, 354] on input "Add as one-time" at bounding box center [191, 354] width 10 height 10
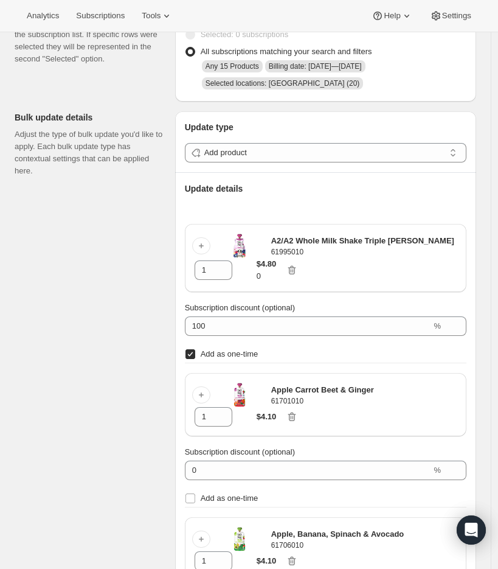
click at [147, 354] on div "Subscriptions to update Filters and selections can be applied from the subscrip…" at bounding box center [241, 566] width 472 height 1152
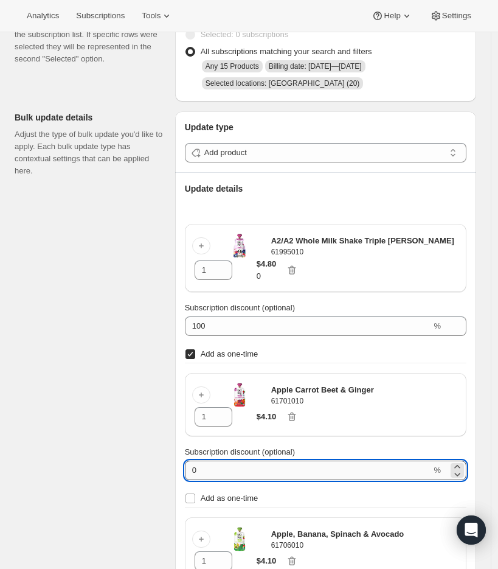
click at [221, 475] on input "0" at bounding box center [308, 470] width 247 height 19
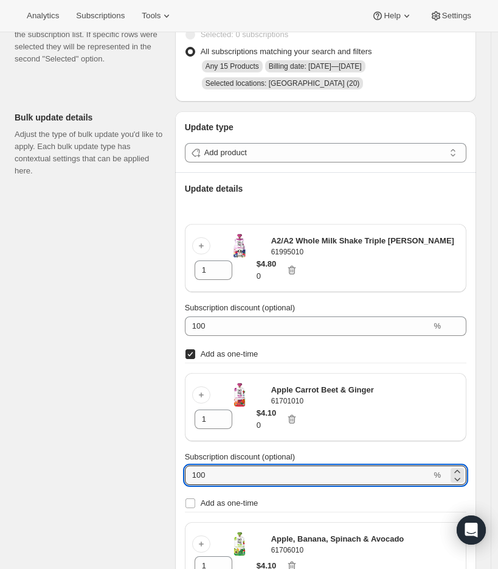
click at [134, 450] on div "Subscriptions to update Filters and selections can be applied from the subscrip…" at bounding box center [241, 568] width 472 height 1157
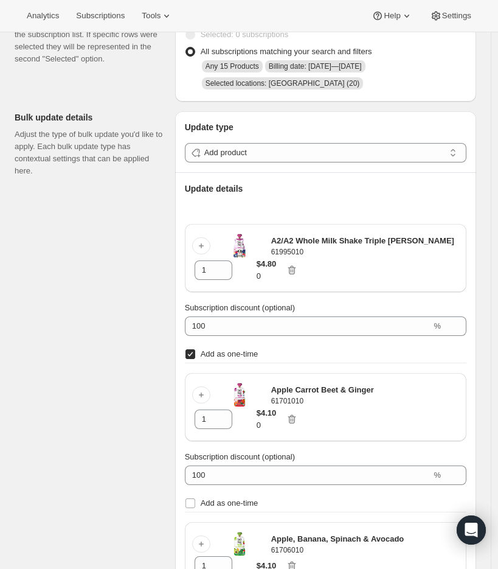
drag, startPoint x: 196, startPoint y: 502, endPoint x: 186, endPoint y: 486, distance: 18.9
click at [195, 502] on input "Add as one-time" at bounding box center [191, 503] width 10 height 10
click at [116, 429] on div "Subscriptions to update Filters and selections can be applied from the subscrip…" at bounding box center [241, 568] width 472 height 1157
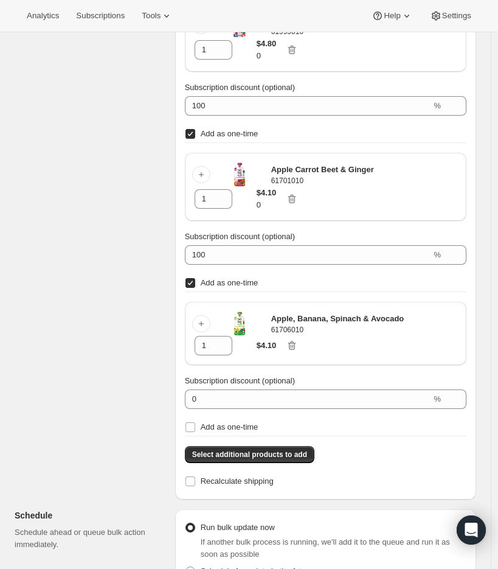
scroll to position [395, 0]
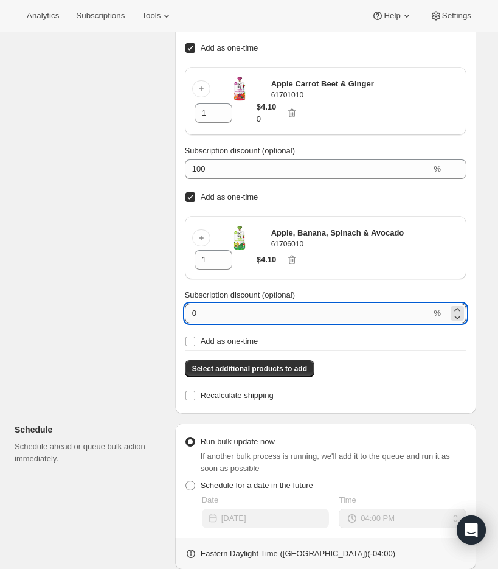
click at [207, 313] on input "0" at bounding box center [308, 313] width 247 height 19
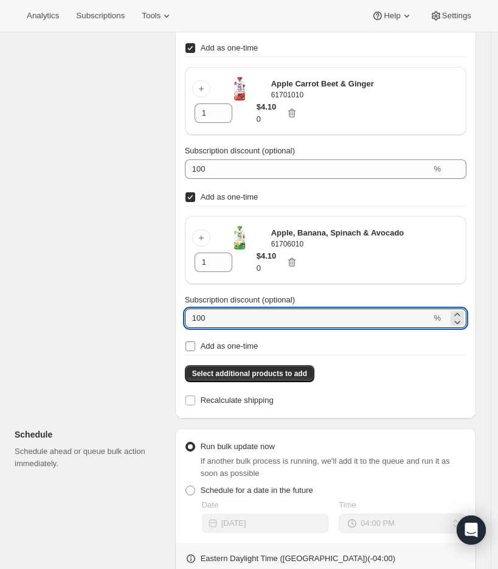
click at [189, 348] on input "Add as one-time" at bounding box center [191, 346] width 10 height 10
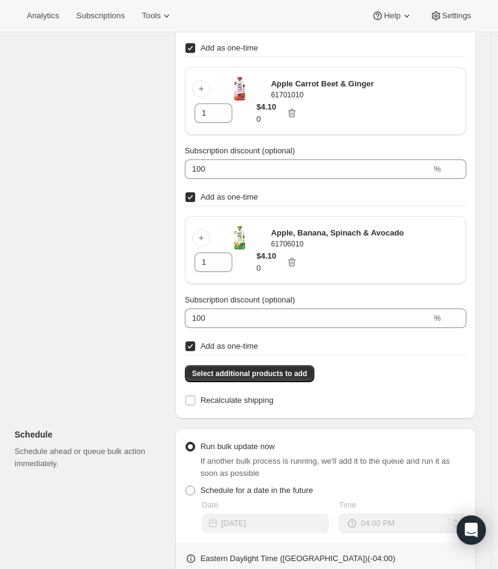
click at [123, 330] on div "Subscriptions to update Filters and selections can be applied from the subscrip…" at bounding box center [241, 265] width 472 height 1162
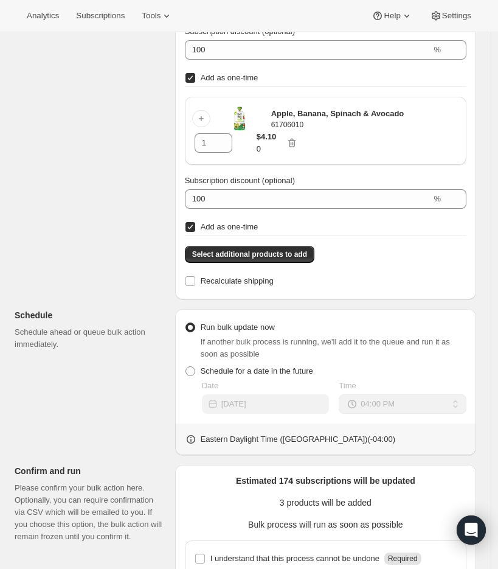
scroll to position [565, 0]
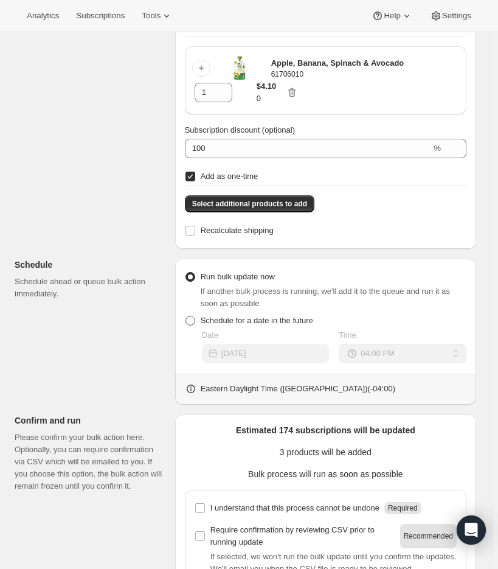
click at [194, 324] on span at bounding box center [191, 321] width 10 height 10
click at [186, 316] on input "Schedule for a date in the future" at bounding box center [186, 316] width 1 height 1
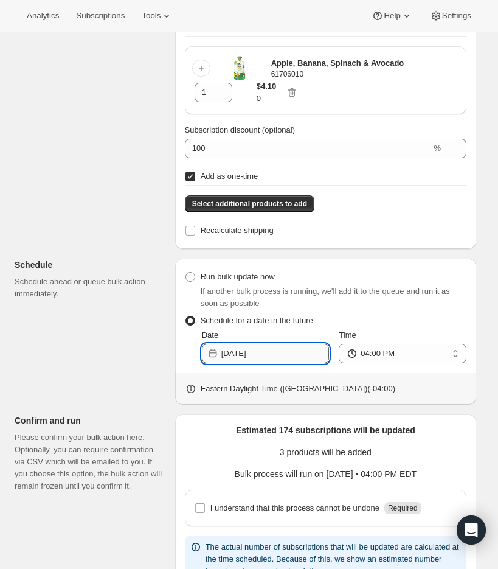
click at [287, 354] on input "2025-08-15" at bounding box center [275, 353] width 108 height 19
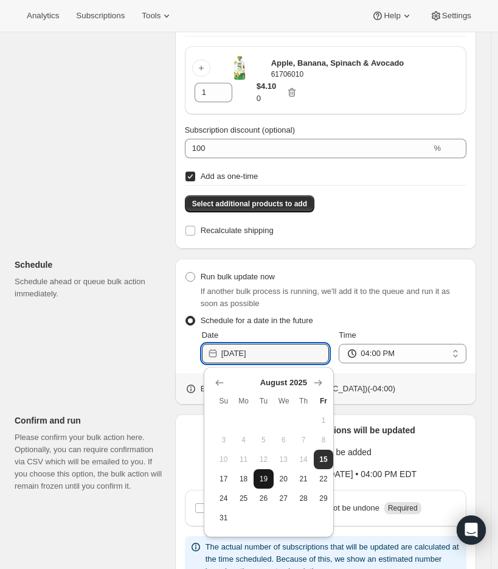
click at [268, 479] on span "19" at bounding box center [264, 479] width 10 height 10
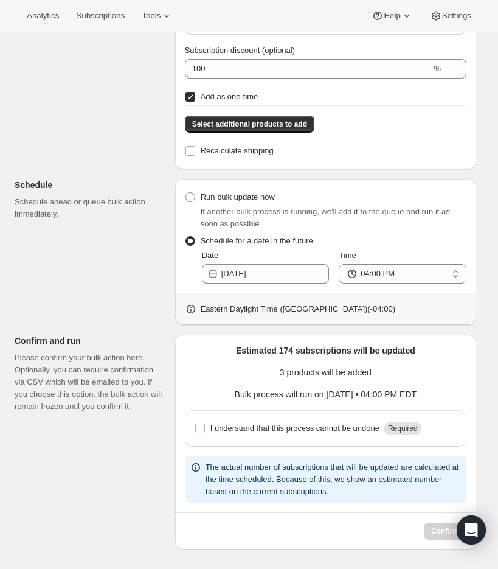
scroll to position [645, 0]
click at [204, 432] on input "I understand that this process cannot be undone Required" at bounding box center [200, 429] width 10 height 10
click at [439, 534] on span "Confirm" at bounding box center [445, 531] width 28 height 10
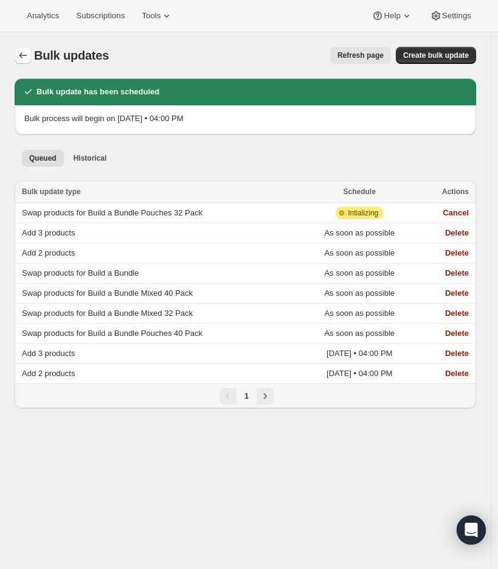
click at [23, 56] on icon "Bulk updates" at bounding box center [23, 55] width 12 height 12
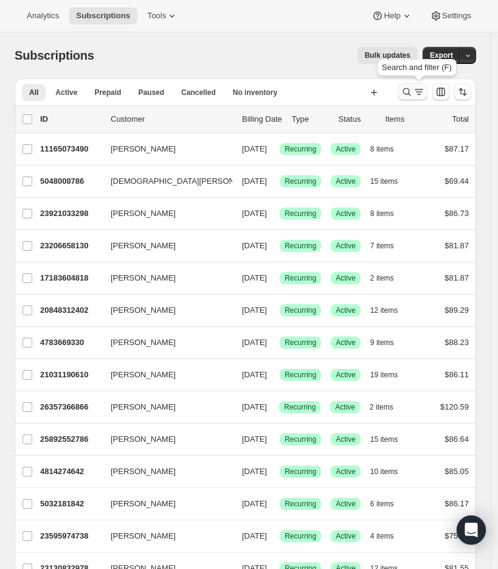
click at [425, 94] on icon "Search and filter results" at bounding box center [419, 92] width 12 height 12
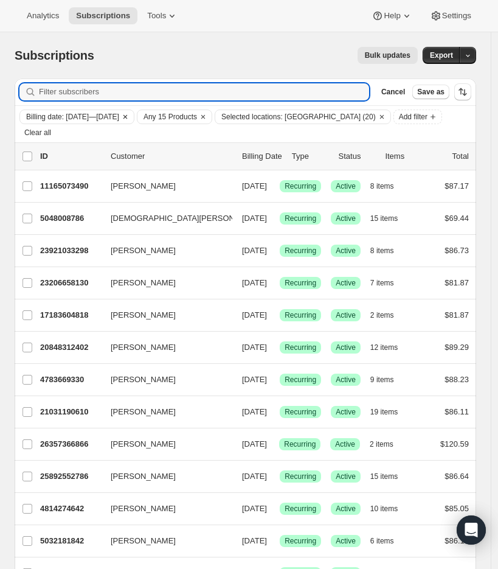
click at [83, 117] on span "Billing date: Aug 20, 2025—Aug 21, 2025" at bounding box center [72, 117] width 93 height 10
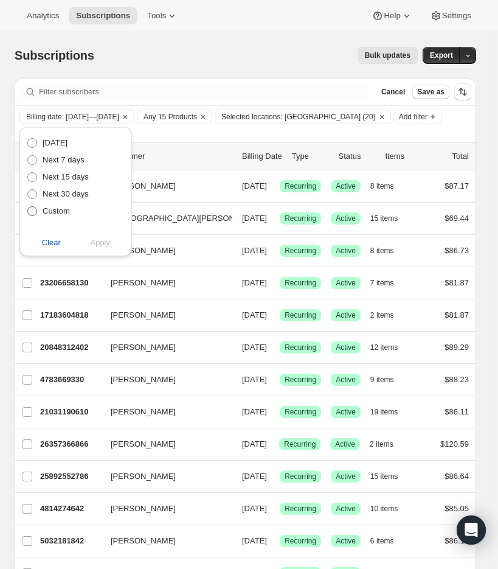
click at [56, 214] on span "Custom" at bounding box center [56, 210] width 27 height 9
click at [28, 207] on input "Custom" at bounding box center [27, 206] width 1 height 1
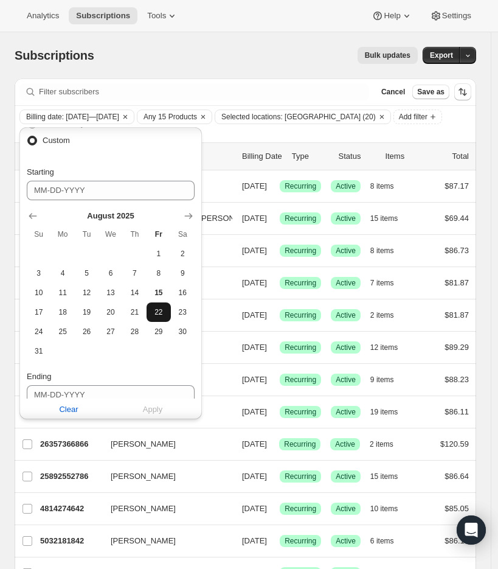
click at [158, 307] on span "22" at bounding box center [159, 312] width 14 height 10
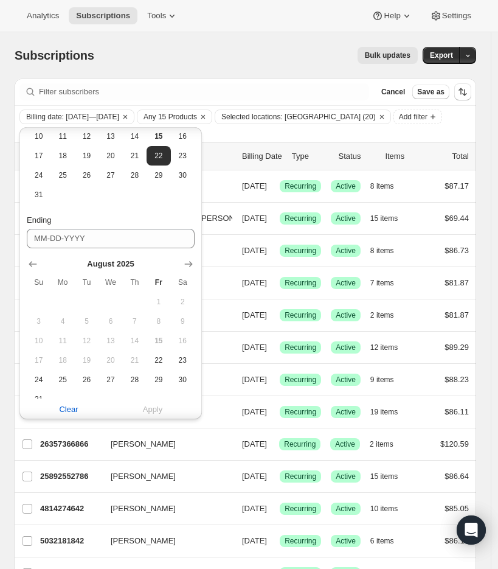
scroll to position [241, 0]
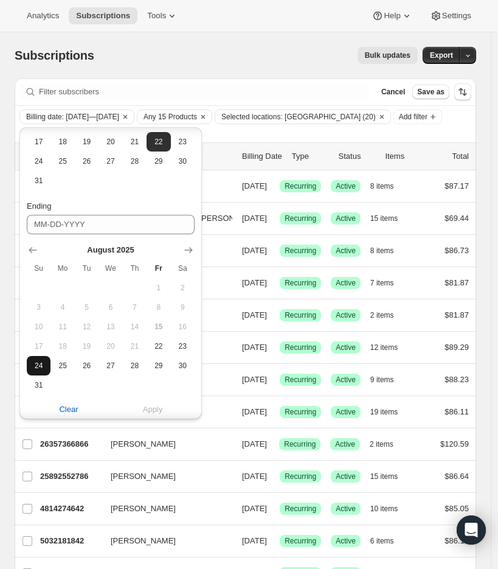
click at [38, 365] on span "24" at bounding box center [39, 366] width 14 height 10
click at [153, 404] on span "Apply" at bounding box center [153, 409] width 20 height 12
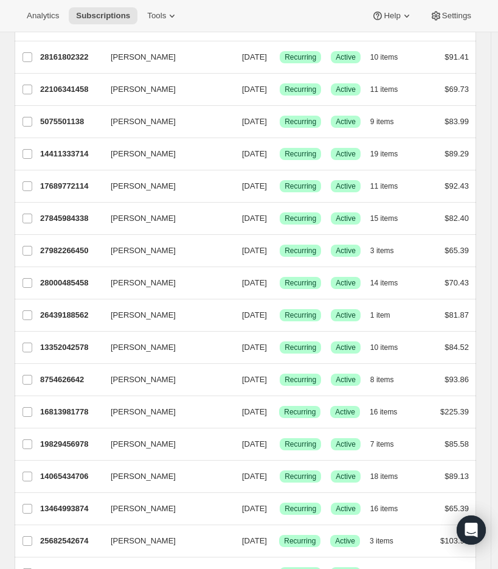
scroll to position [0, 0]
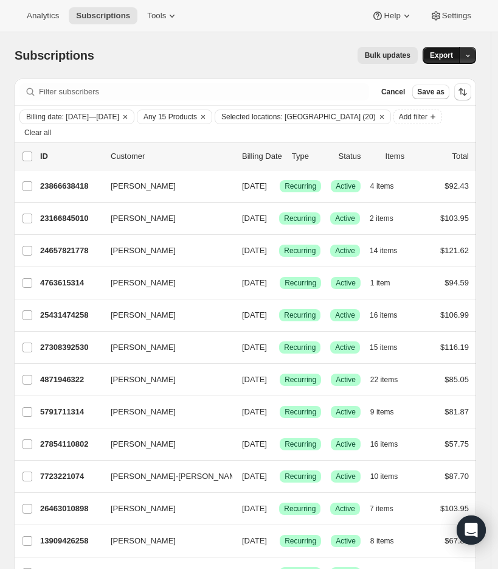
click at [435, 59] on button "Export" at bounding box center [442, 55] width 38 height 17
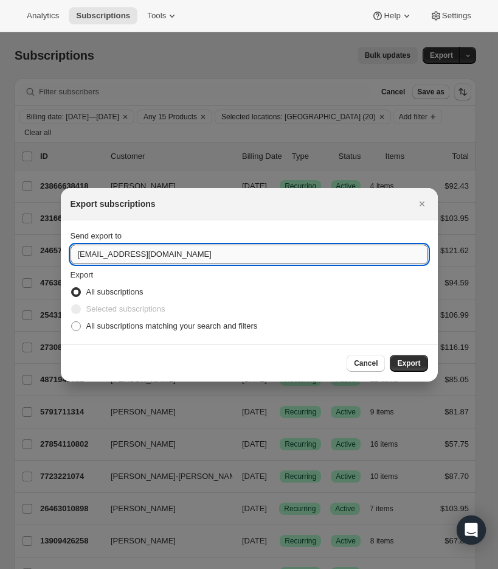
click at [85, 248] on input "care@uponafarm.com" at bounding box center [250, 254] width 358 height 19
click at [103, 326] on span "All subscriptions matching your search and filters" at bounding box center [172, 325] width 172 height 9
click at [72, 322] on input "All subscriptions matching your search and filters" at bounding box center [71, 321] width 1 height 1
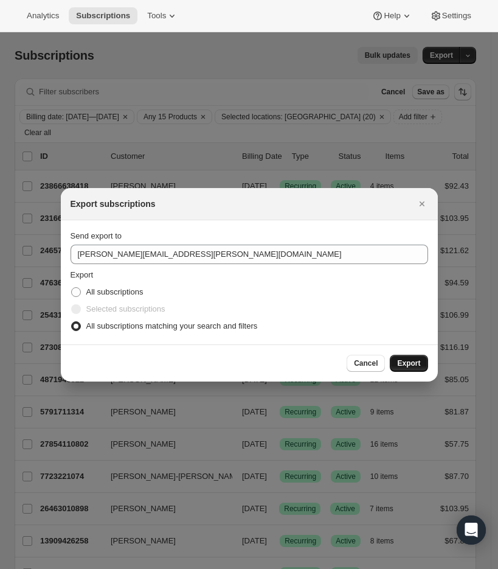
click at [397, 364] on span "Export" at bounding box center [408, 363] width 23 height 10
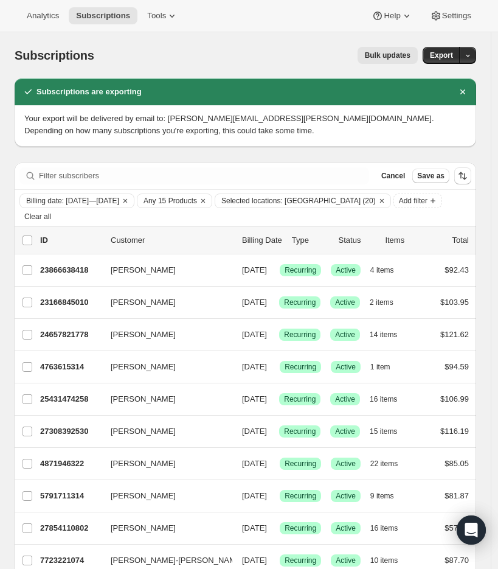
click at [394, 56] on span "Bulk updates" at bounding box center [388, 56] width 46 height 10
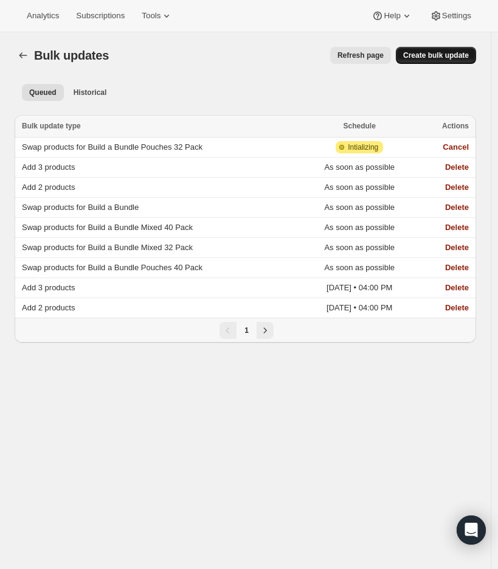
click at [461, 61] on button "Create bulk update" at bounding box center [436, 55] width 80 height 17
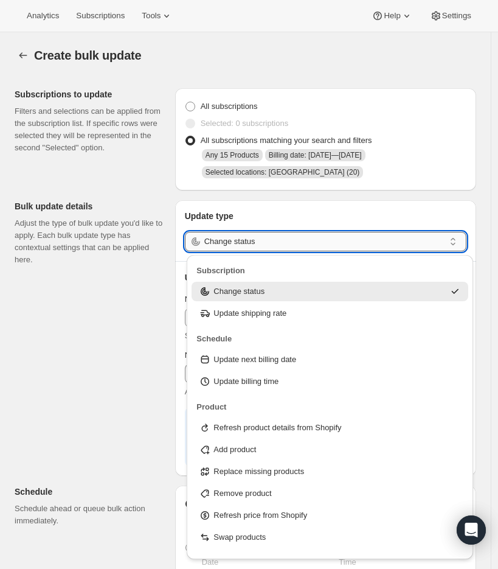
click at [259, 242] on input "Change status" at bounding box center [324, 241] width 240 height 19
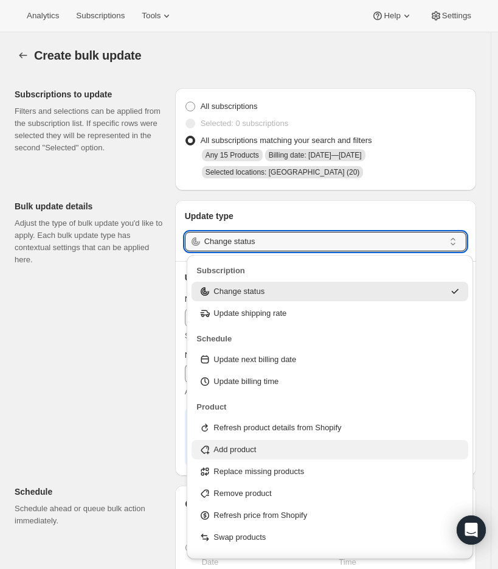
click at [278, 450] on div "Add product" at bounding box center [330, 450] width 262 height 12
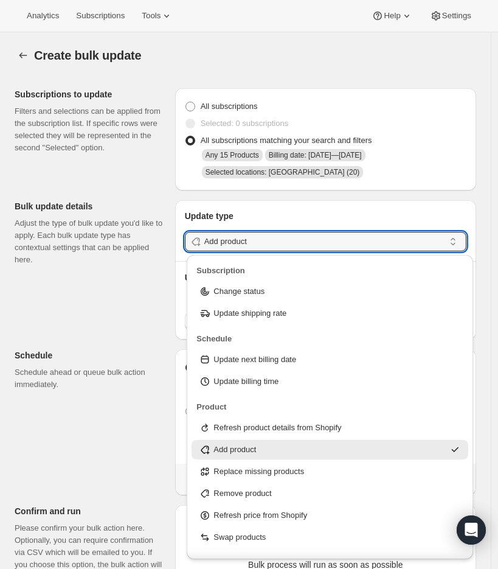
click at [117, 319] on div "Subscriptions to update Filters and selections can be applied from the subscrip…" at bounding box center [241, 422] width 472 height 688
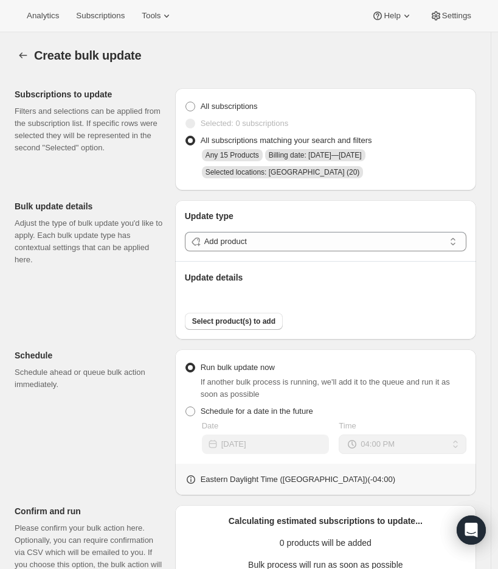
click at [223, 331] on div "Update type Add product Update details Select product(s) to add" at bounding box center [325, 269] width 301 height 139
click at [232, 320] on span "Select product(s) to add" at bounding box center [233, 321] width 83 height 10
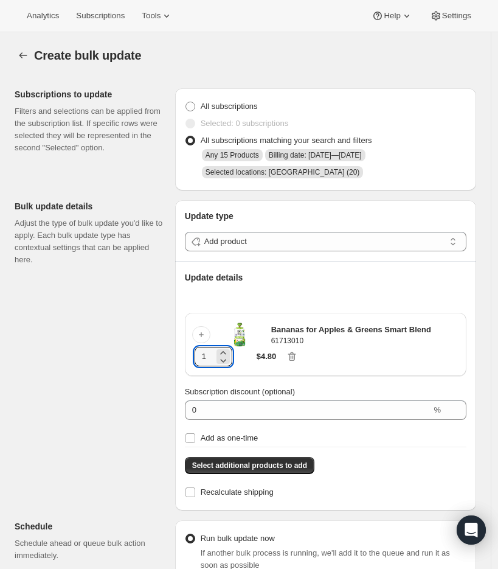
drag, startPoint x: 211, startPoint y: 357, endPoint x: 186, endPoint y: 355, distance: 25.6
click at [186, 355] on div "Update type Add product Update details Bananas for Apples & Greens Smart Blend …" at bounding box center [325, 355] width 301 height 310
click at [125, 391] on div "Subscriptions to update Filters and selections can be applied from the subscrip…" at bounding box center [241, 507] width 472 height 859
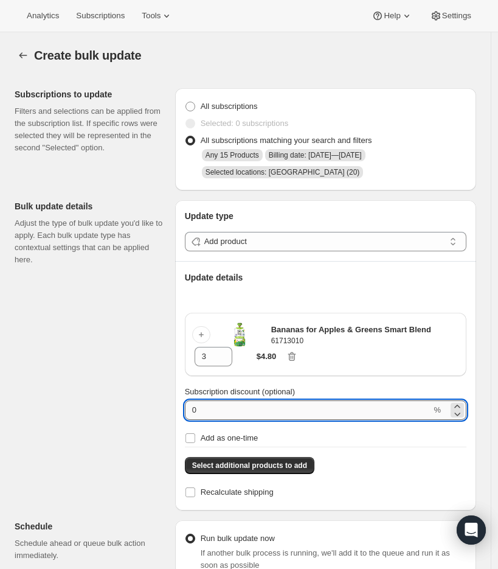
click at [219, 419] on input "0" at bounding box center [308, 409] width 247 height 19
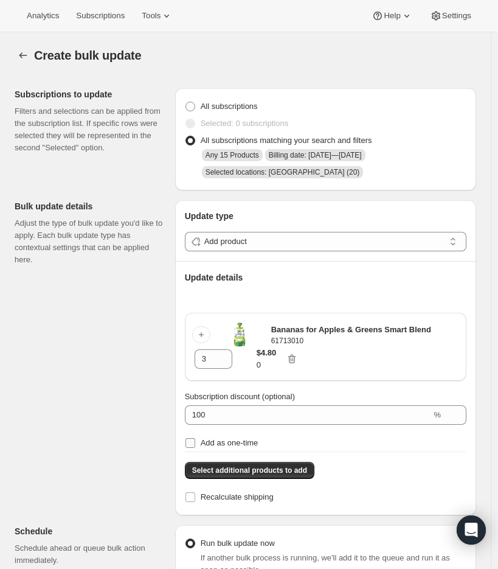
click at [190, 442] on input "Add as one-time" at bounding box center [191, 443] width 10 height 10
click at [123, 420] on div "Subscriptions to update Filters and selections can be applied from the subscrip…" at bounding box center [241, 509] width 472 height 863
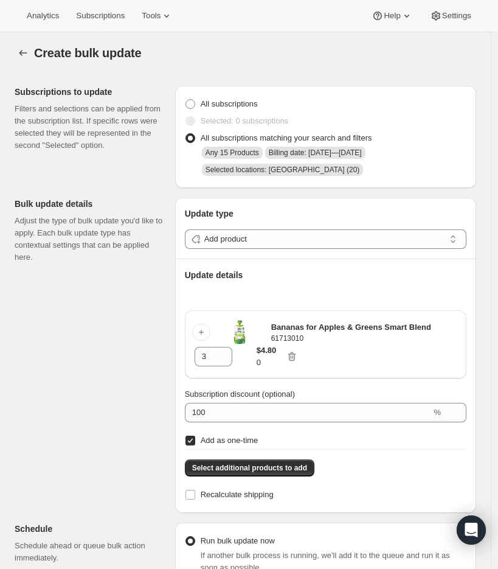
click at [130, 408] on div "Subscriptions to update Filters and selections can be applied from the subscrip…" at bounding box center [241, 507] width 472 height 863
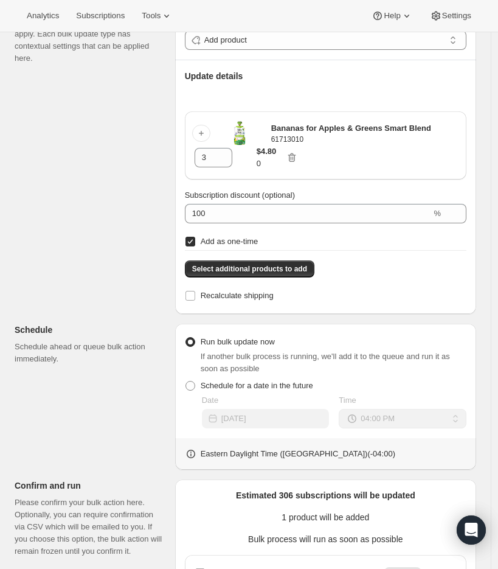
scroll to position [236, 0]
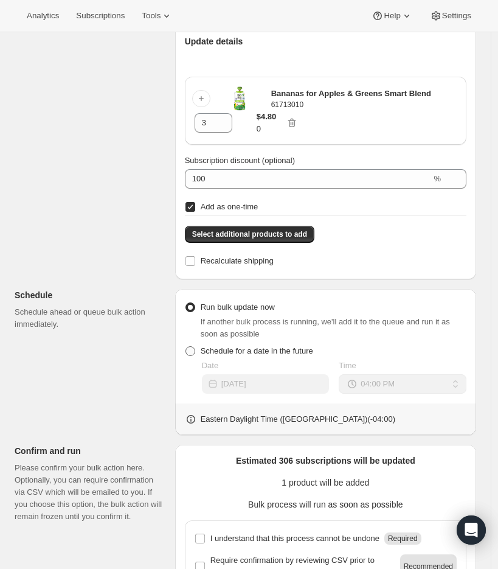
click at [192, 354] on span at bounding box center [191, 351] width 10 height 10
click at [186, 347] on input "Schedule for a date in the future" at bounding box center [186, 346] width 1 height 1
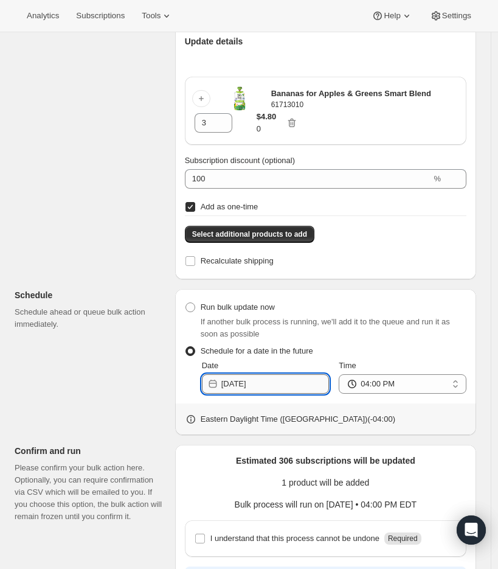
click at [295, 392] on input "2025-08-15" at bounding box center [275, 383] width 108 height 19
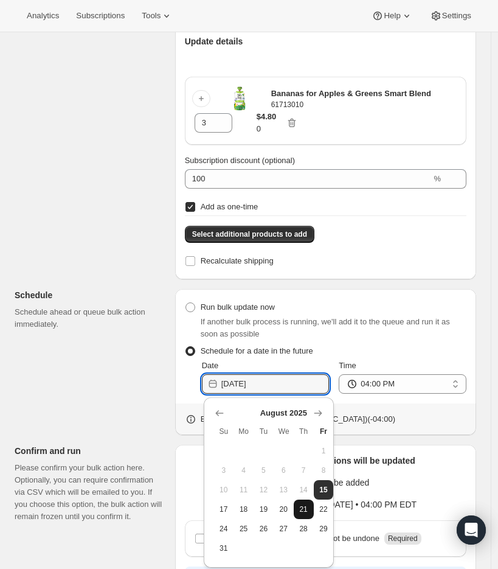
click at [301, 506] on span "21" at bounding box center [304, 509] width 10 height 10
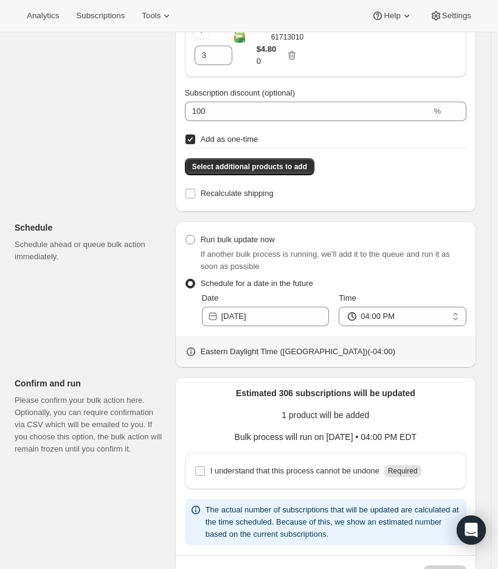
scroll to position [323, 0]
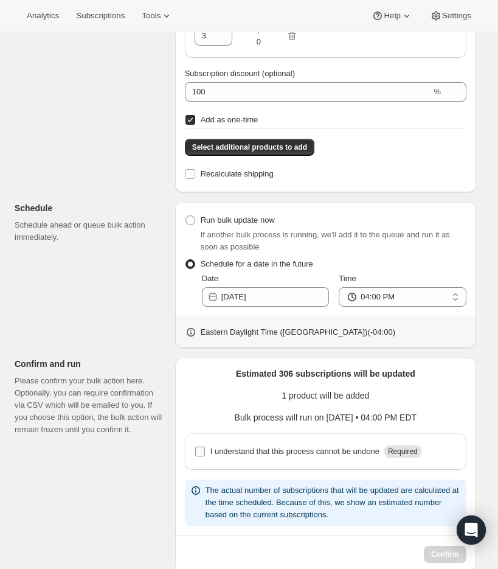
click at [201, 449] on input "I understand that this process cannot be undone Required" at bounding box center [200, 452] width 10 height 10
click at [122, 315] on div "Subscriptions to update Filters and selections can be applied from the subscrip…" at bounding box center [241, 163] width 472 height 817
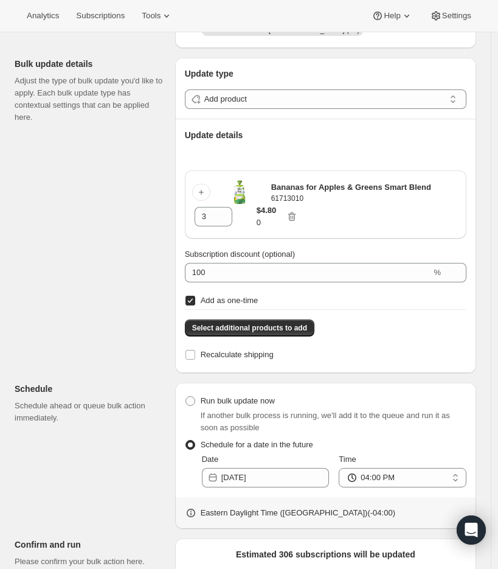
scroll to position [347, 0]
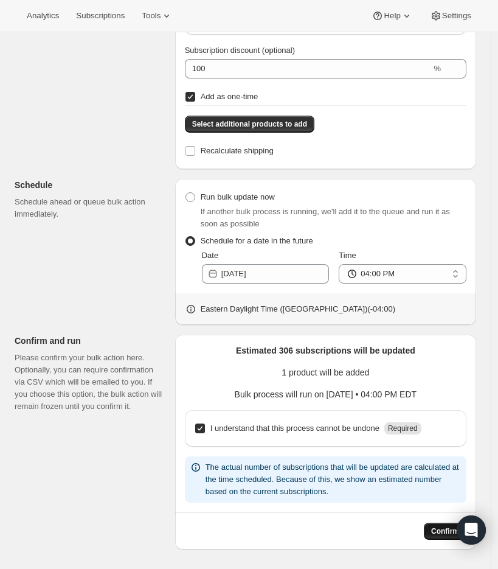
click at [439, 525] on button "Confirm" at bounding box center [445, 531] width 43 height 17
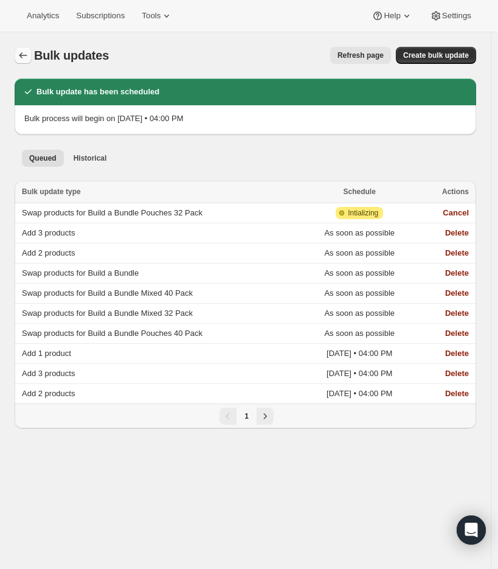
click at [18, 57] on icon "Bulk updates" at bounding box center [23, 55] width 12 height 12
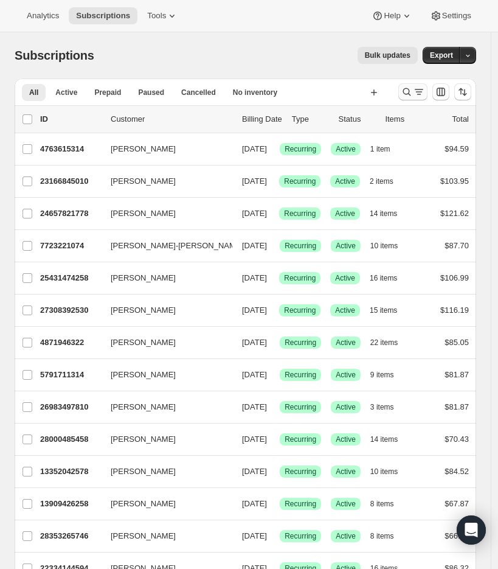
click at [425, 96] on icon "Search and filter results" at bounding box center [419, 92] width 12 height 12
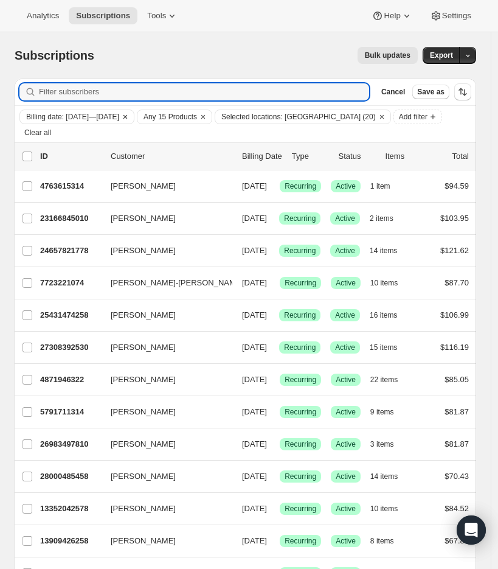
click at [79, 110] on button "Billing date: Aug 22, 2025—Aug 24, 2025" at bounding box center [69, 116] width 99 height 13
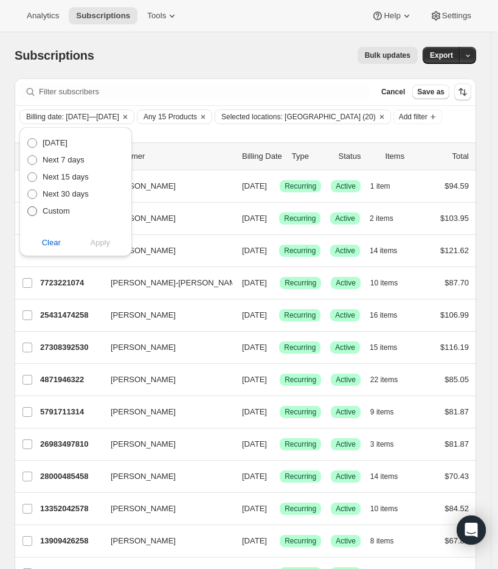
click at [53, 211] on span "Custom" at bounding box center [56, 210] width 27 height 9
click at [28, 207] on input "Custom" at bounding box center [27, 206] width 1 height 1
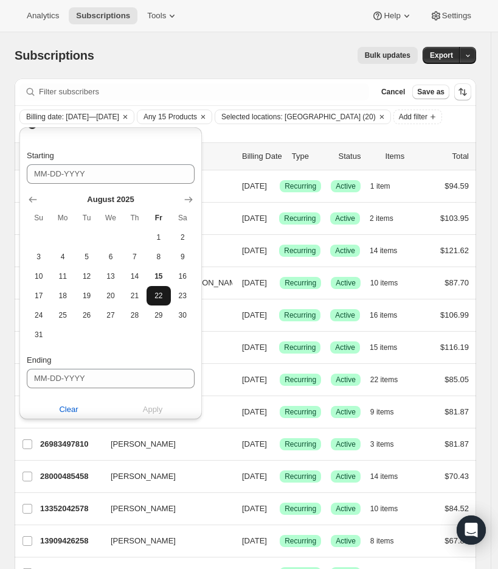
scroll to position [155, 0]
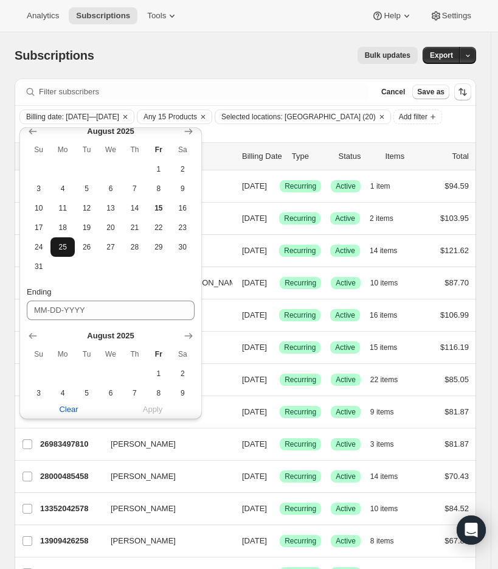
click at [68, 249] on span "25" at bounding box center [62, 247] width 14 height 10
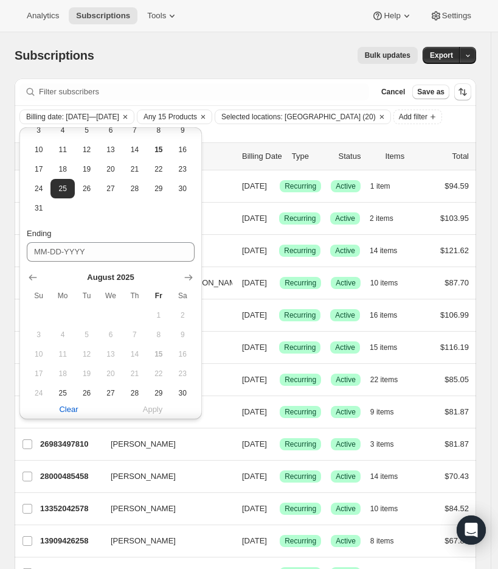
scroll to position [263, 0]
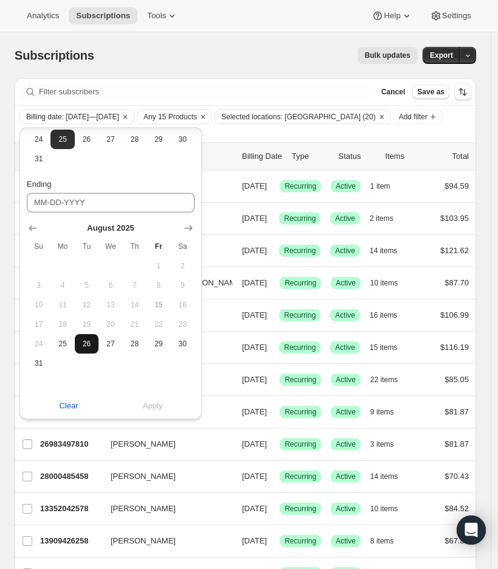
click at [87, 344] on span "26" at bounding box center [87, 344] width 14 height 10
click at [166, 406] on button "Apply" at bounding box center [152, 405] width 99 height 19
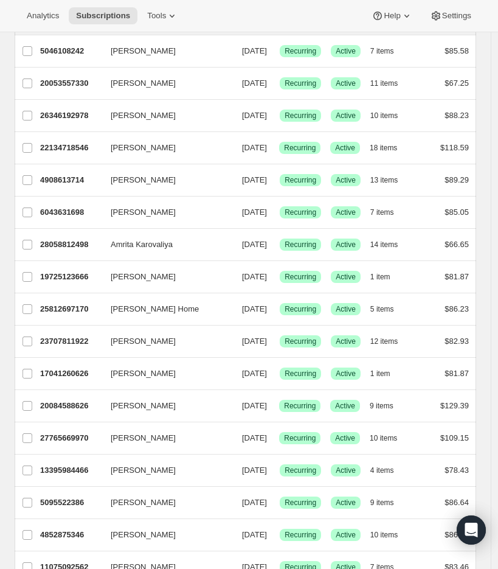
scroll to position [0, 0]
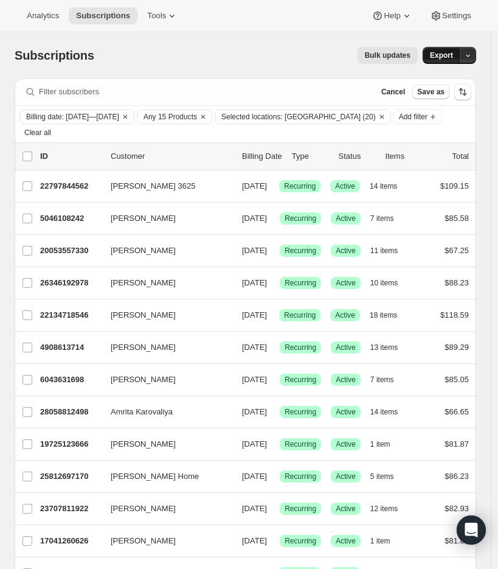
click at [440, 52] on span "Export" at bounding box center [441, 56] width 23 height 10
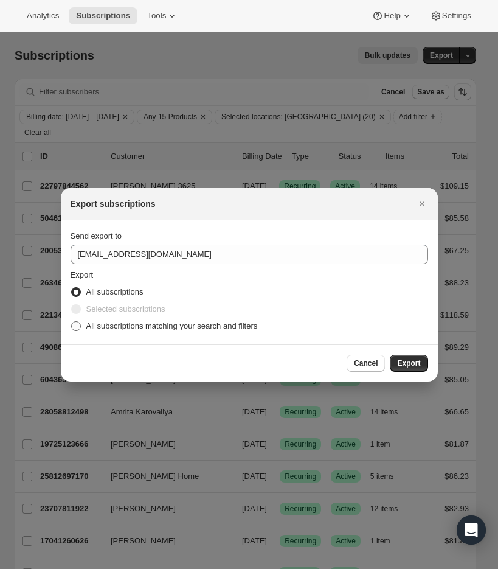
click at [152, 330] on span "All subscriptions matching your search and filters" at bounding box center [172, 325] width 172 height 9
click at [72, 322] on input "All subscriptions matching your search and filters" at bounding box center [71, 321] width 1 height 1
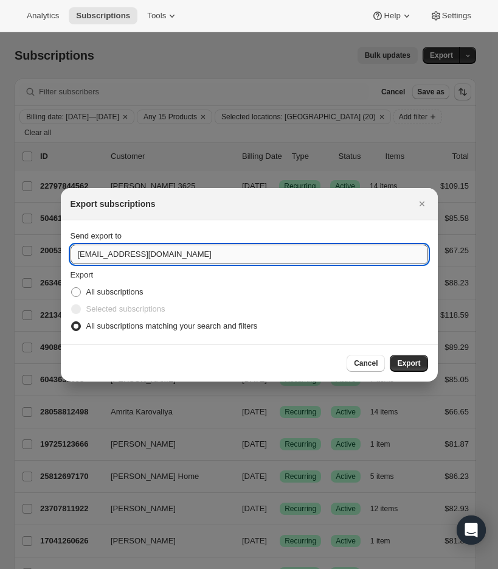
click at [88, 253] on input "care@uponafarm.com" at bounding box center [250, 254] width 358 height 19
click at [400, 357] on button "Export" at bounding box center [409, 363] width 38 height 17
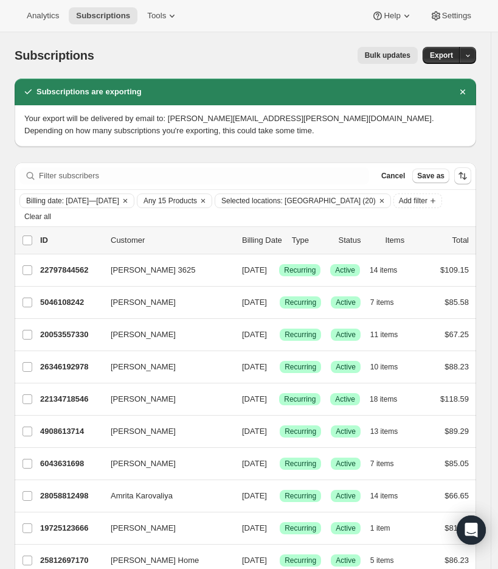
click at [390, 52] on span "Bulk updates" at bounding box center [388, 56] width 46 height 10
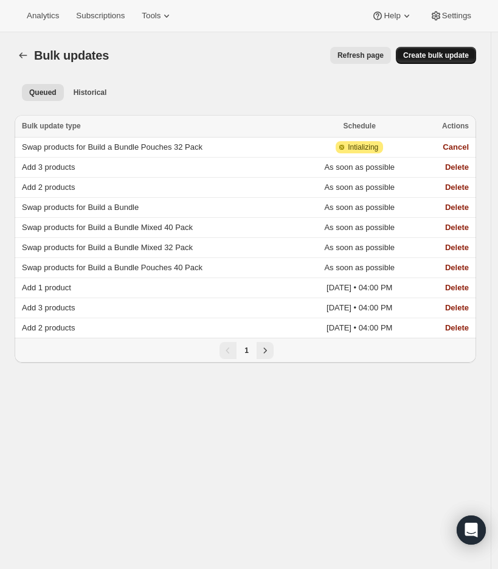
click at [441, 58] on span "Create bulk update" at bounding box center [436, 56] width 66 height 10
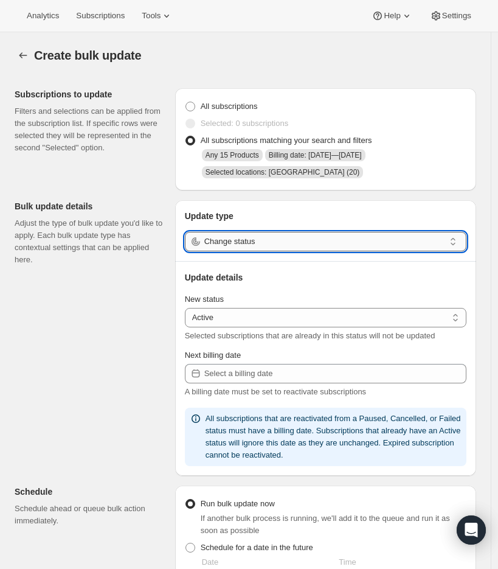
click at [266, 246] on input "Change status" at bounding box center [324, 241] width 240 height 19
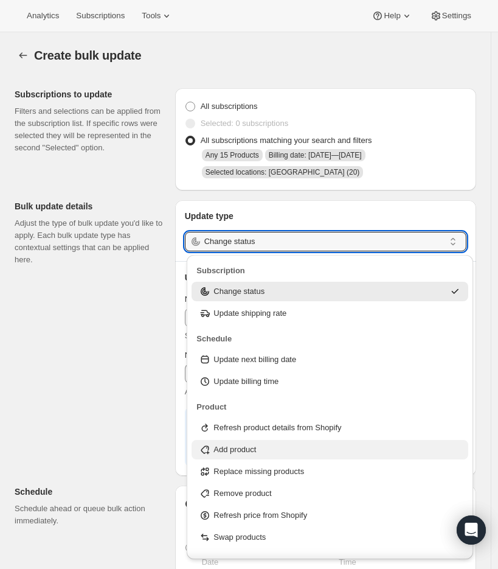
click at [256, 455] on p "Add product" at bounding box center [235, 450] width 43 height 12
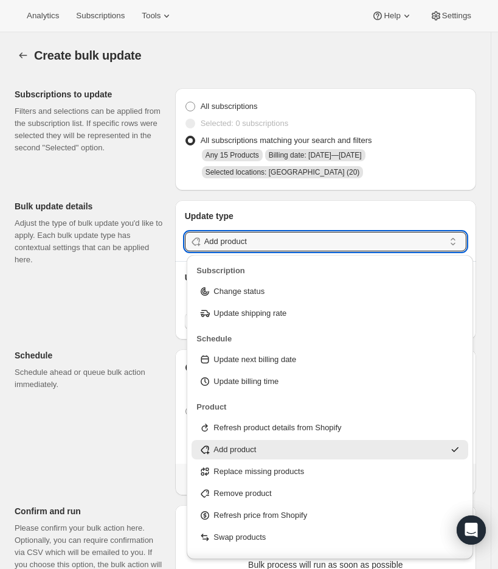
click at [112, 315] on div "Subscriptions to update Filters and selections can be applied from the subscrip…" at bounding box center [241, 422] width 472 height 688
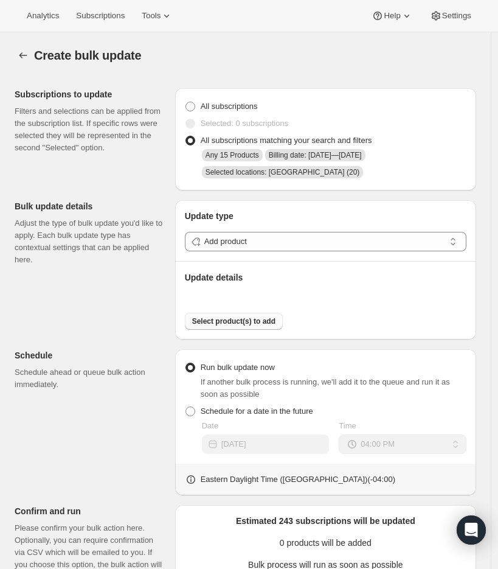
click at [239, 329] on button "Select product(s) to add" at bounding box center [234, 321] width 98 height 17
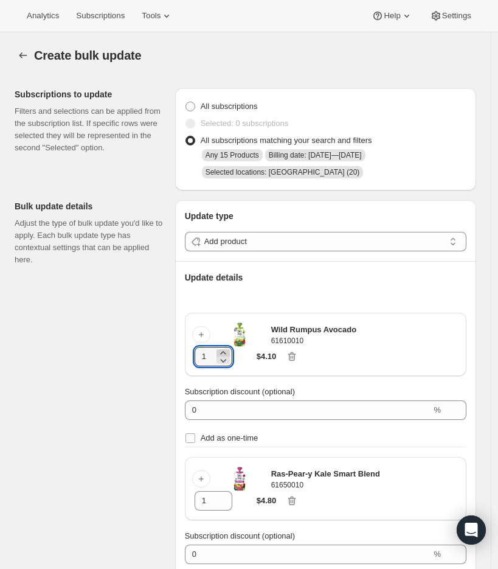
click at [229, 354] on icon at bounding box center [223, 353] width 12 height 12
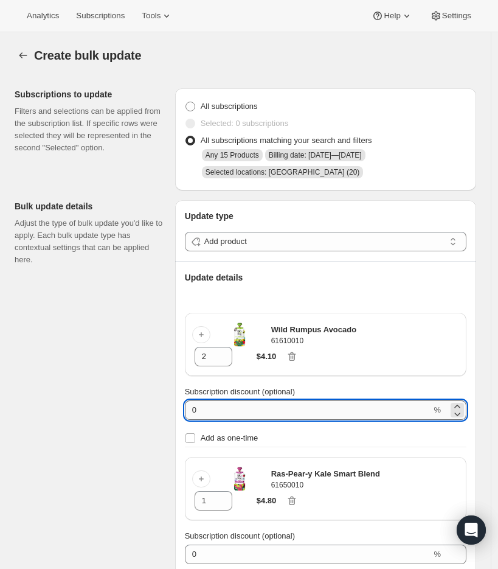
click at [236, 419] on input "0" at bounding box center [308, 409] width 247 height 19
click at [237, 412] on input "0" at bounding box center [308, 409] width 247 height 19
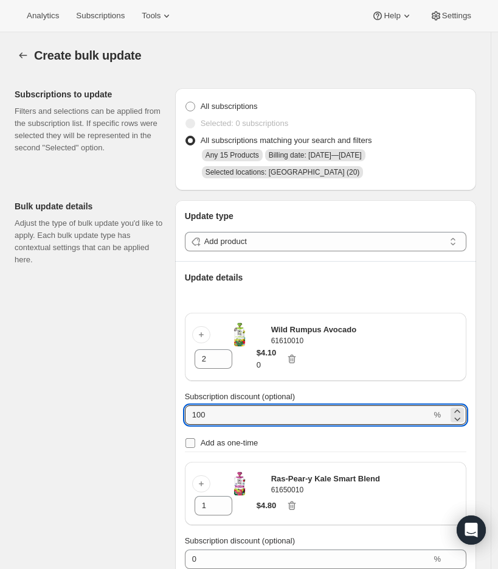
click at [195, 441] on input "Add as one-time" at bounding box center [191, 443] width 10 height 10
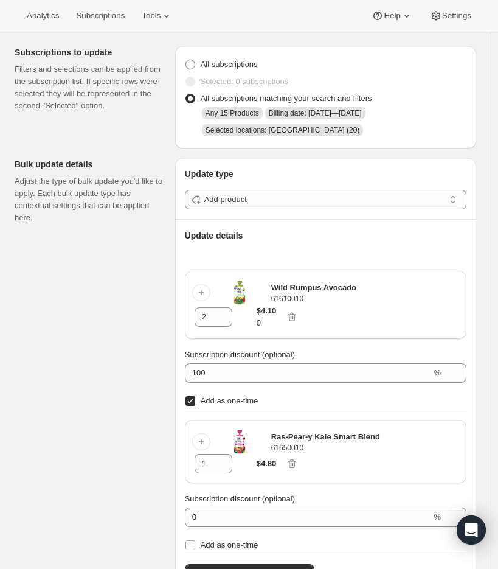
scroll to position [101, 0]
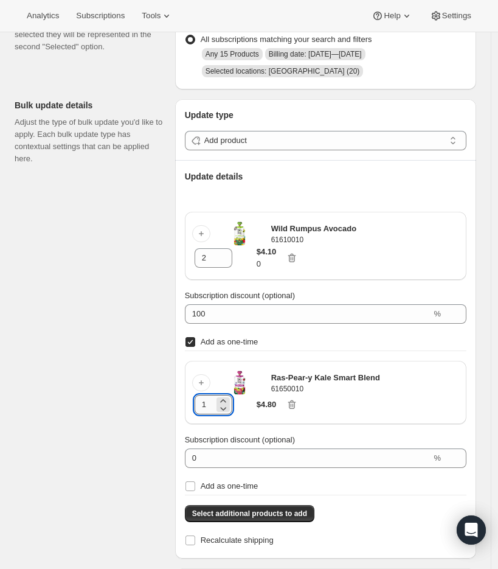
click at [212, 405] on input "1" at bounding box center [204, 404] width 19 height 19
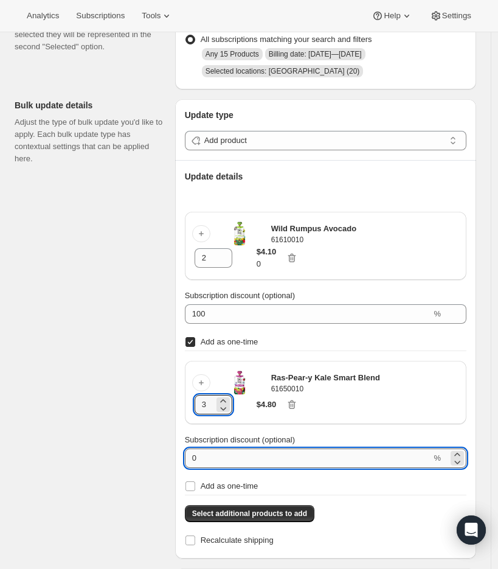
click at [226, 458] on input "0" at bounding box center [308, 457] width 247 height 19
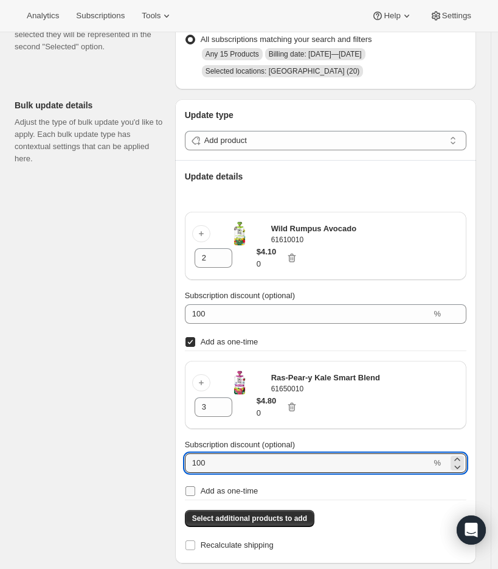
click at [195, 492] on input "Add as one-time" at bounding box center [191, 491] width 10 height 10
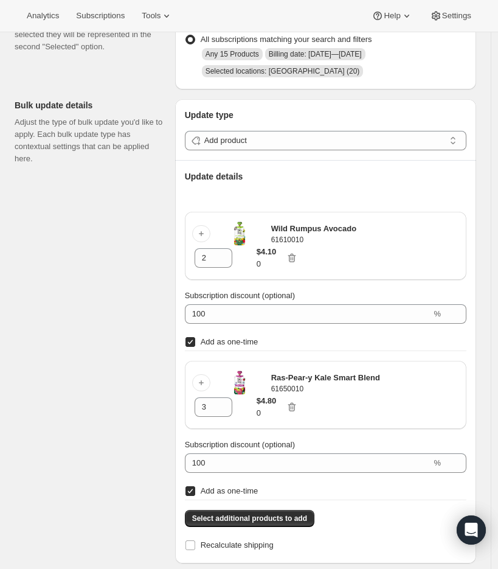
click at [121, 447] on div "Subscriptions to update Filters and selections can be applied from the subscrip…" at bounding box center [241, 483] width 472 height 1013
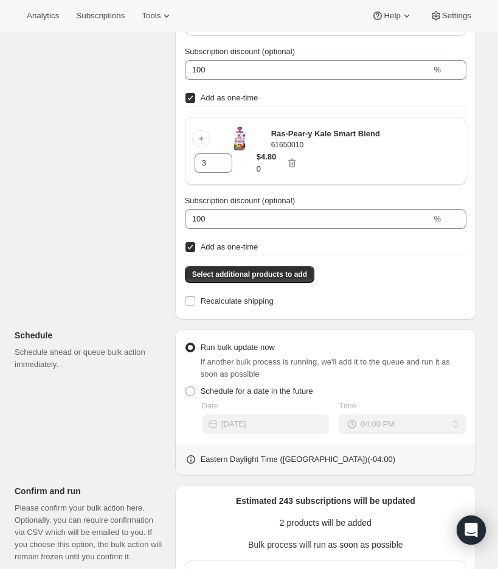
scroll to position [411, 0]
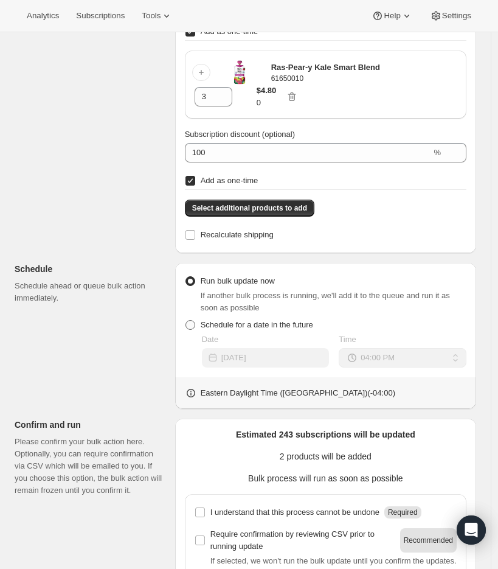
click at [191, 329] on span at bounding box center [191, 325] width 10 height 10
click at [186, 321] on input "Schedule for a date in the future" at bounding box center [186, 320] width 1 height 1
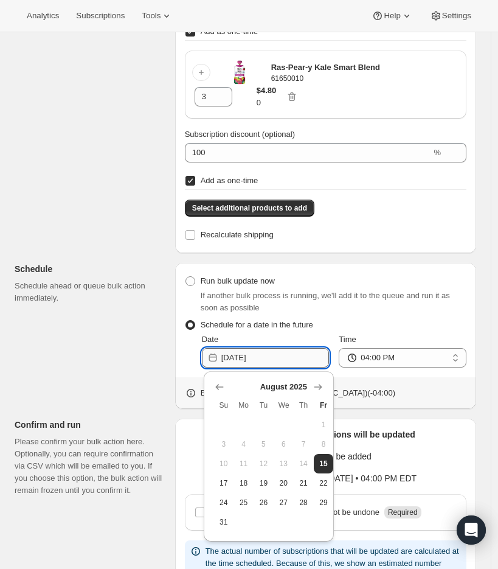
click at [293, 363] on input "2025-08-15" at bounding box center [275, 357] width 108 height 19
click at [224, 504] on span "24" at bounding box center [223, 503] width 10 height 10
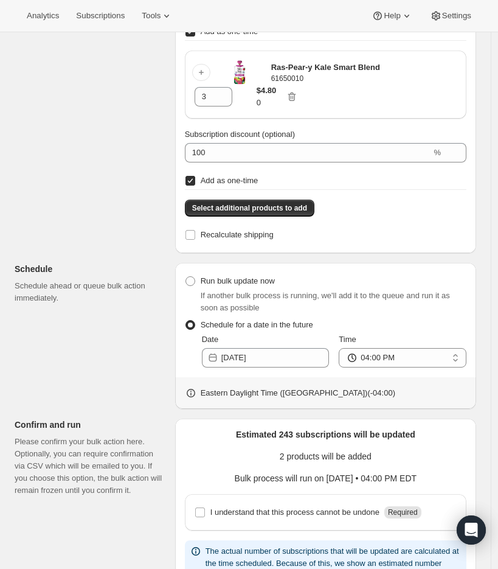
click at [105, 336] on div "Subscriptions to update Filters and selections can be applied from the subscrip…" at bounding box center [241, 150] width 472 height 966
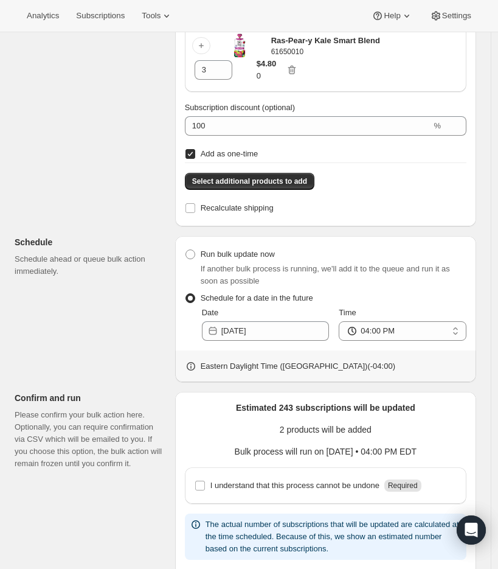
scroll to position [454, 0]
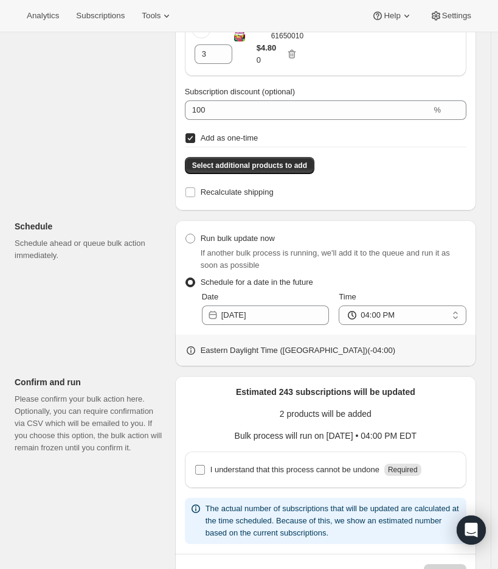
click at [200, 472] on input "I understand that this process cannot be undone Required" at bounding box center [200, 470] width 10 height 10
click at [148, 337] on div "Subscriptions to update Filters and selections can be applied from the subscrip…" at bounding box center [241, 108] width 472 height 966
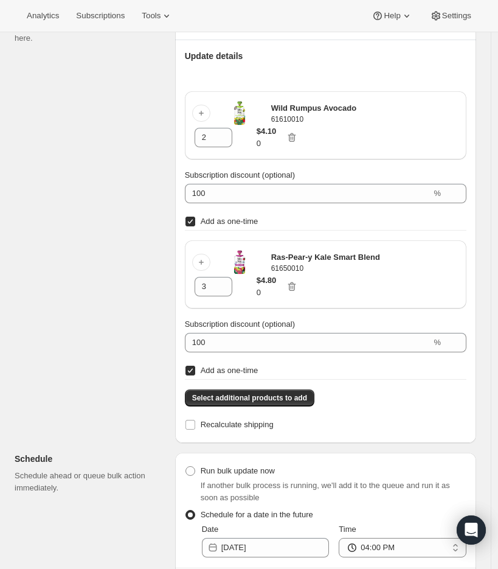
scroll to position [201, 0]
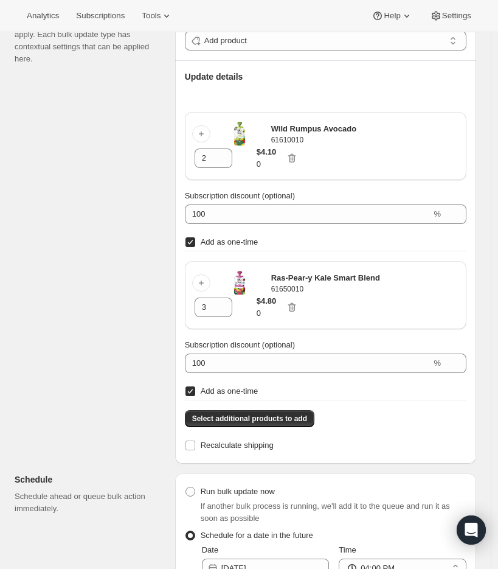
click at [83, 307] on div "Subscriptions to update Filters and selections can be applied from the subscrip…" at bounding box center [241, 361] width 472 height 966
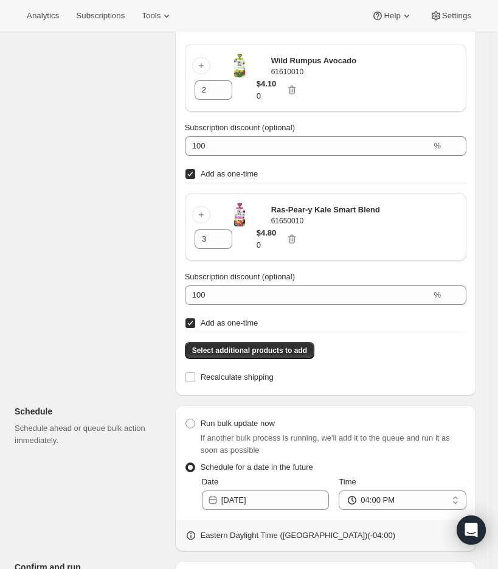
scroll to position [496, 0]
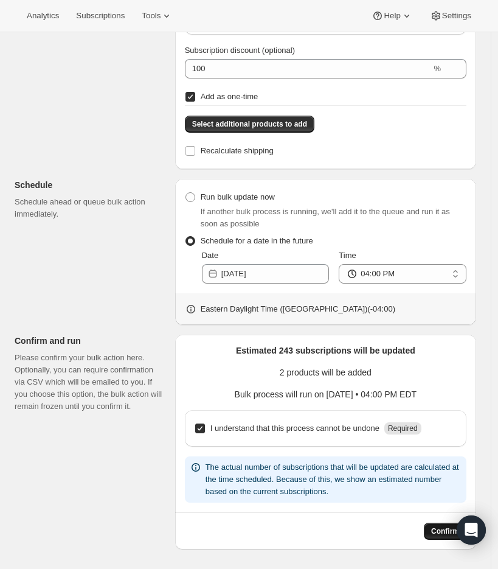
click at [441, 535] on span "Confirm" at bounding box center [445, 531] width 28 height 10
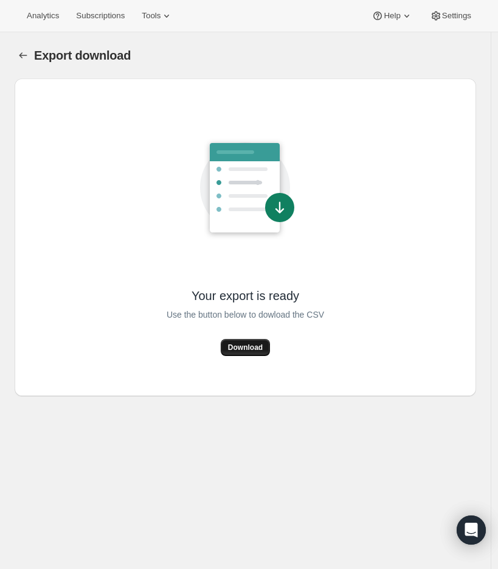
click at [246, 354] on button "Download" at bounding box center [245, 347] width 49 height 17
click at [254, 350] on span "Download" at bounding box center [245, 348] width 35 height 10
click at [262, 348] on span "Download" at bounding box center [245, 348] width 35 height 10
click at [253, 350] on span "Download" at bounding box center [245, 348] width 35 height 10
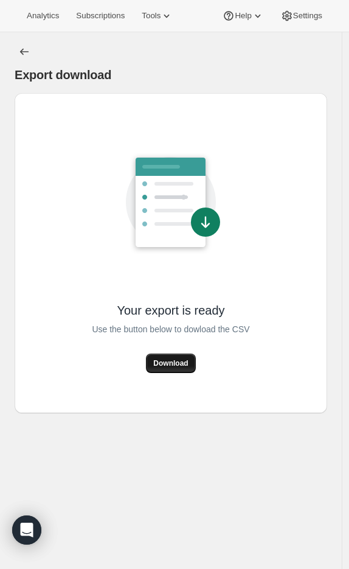
click at [183, 361] on span "Download" at bounding box center [170, 363] width 35 height 10
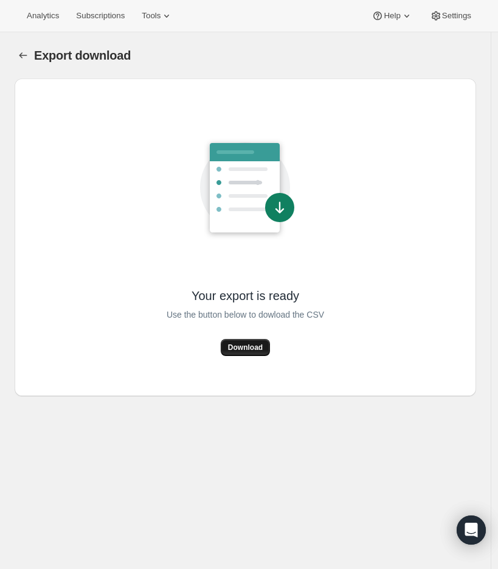
click at [262, 342] on button "Download" at bounding box center [245, 347] width 49 height 17
